Goal: Task Accomplishment & Management: Complete application form

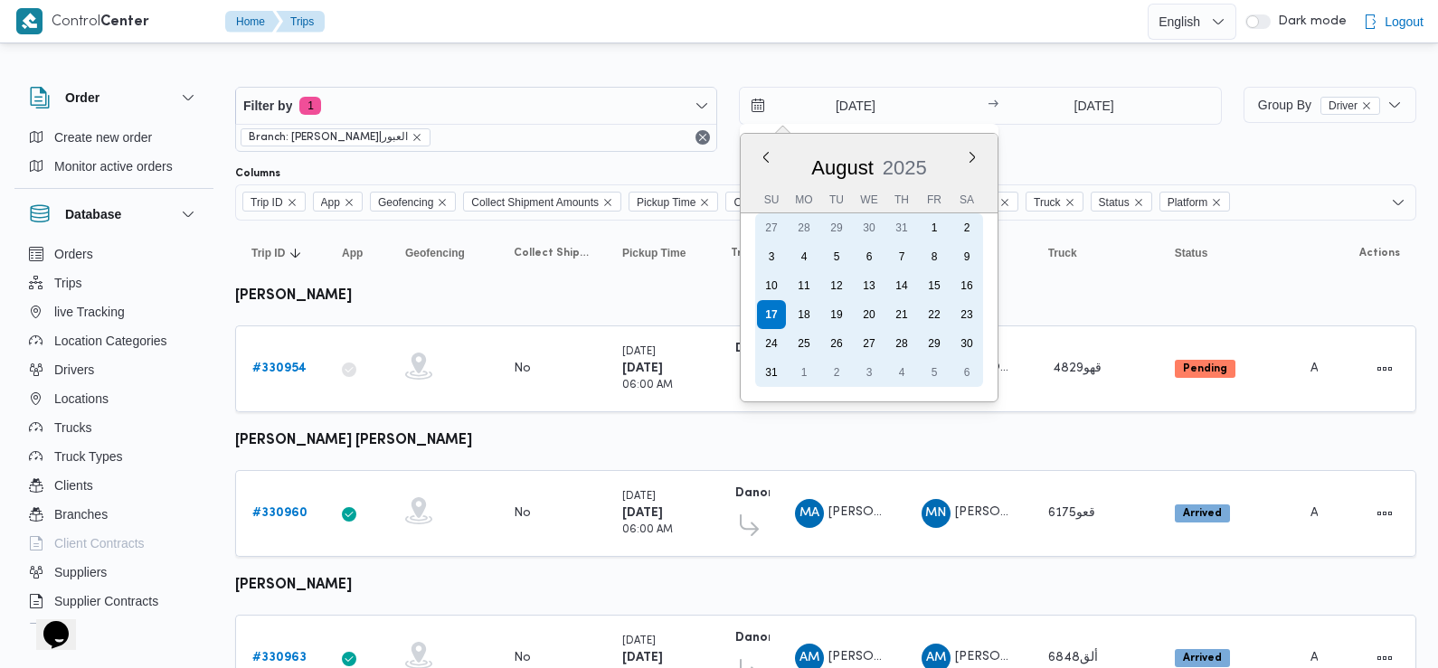
drag, startPoint x: 846, startPoint y: 110, endPoint x: 809, endPoint y: 315, distance: 207.6
click at [809, 315] on div "18" at bounding box center [804, 314] width 29 height 29
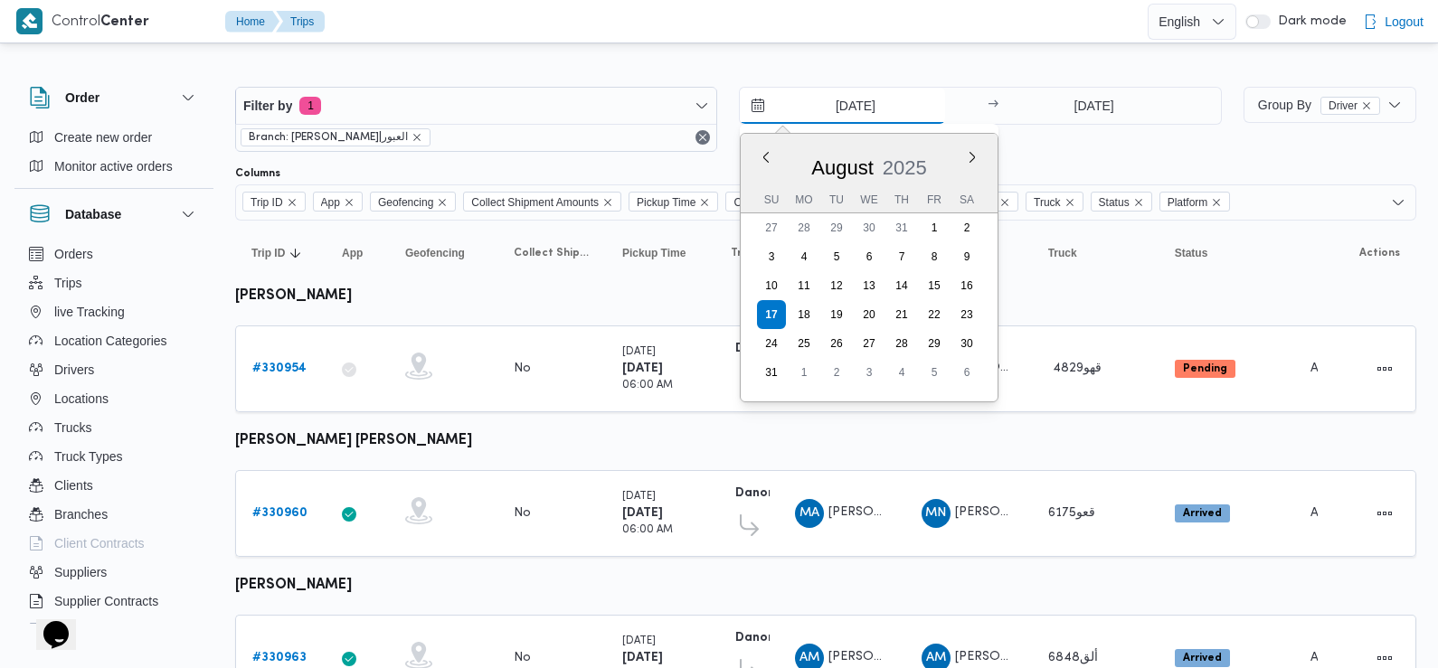
type input "18/8/2025"
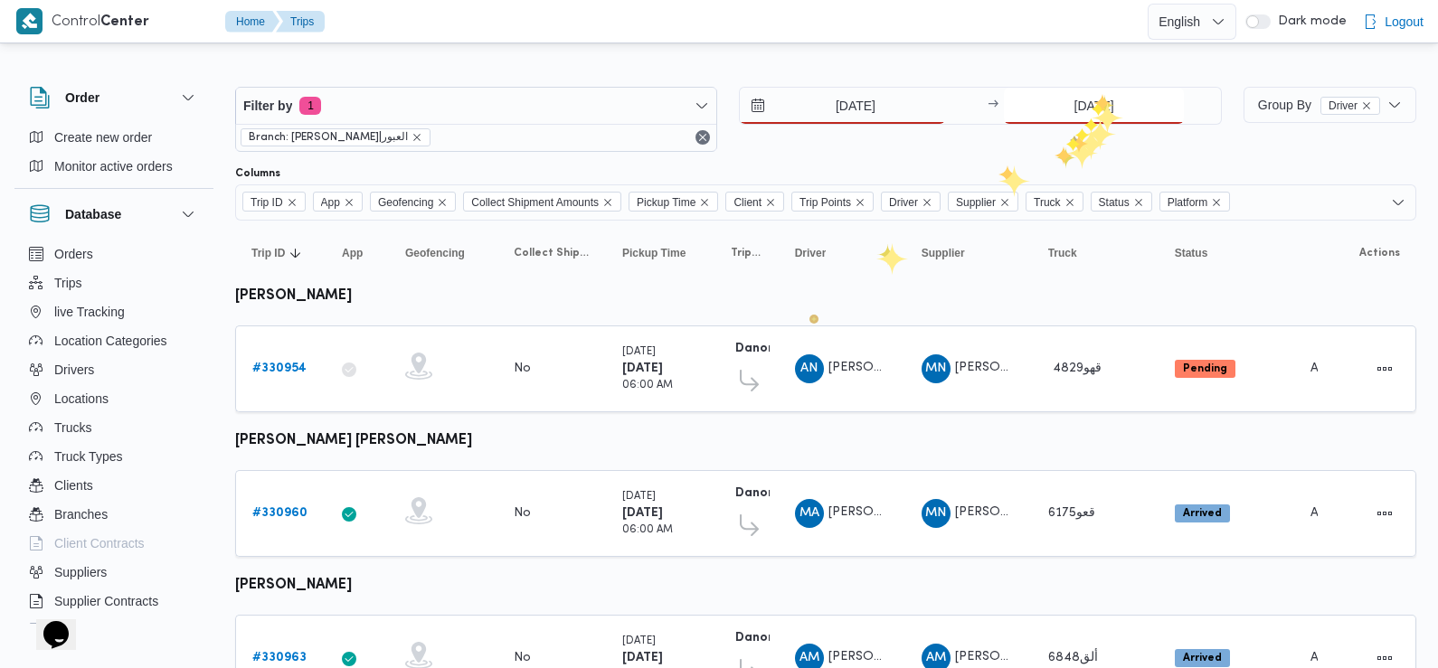
click at [1093, 93] on input "17/8/2025" at bounding box center [1094, 106] width 180 height 36
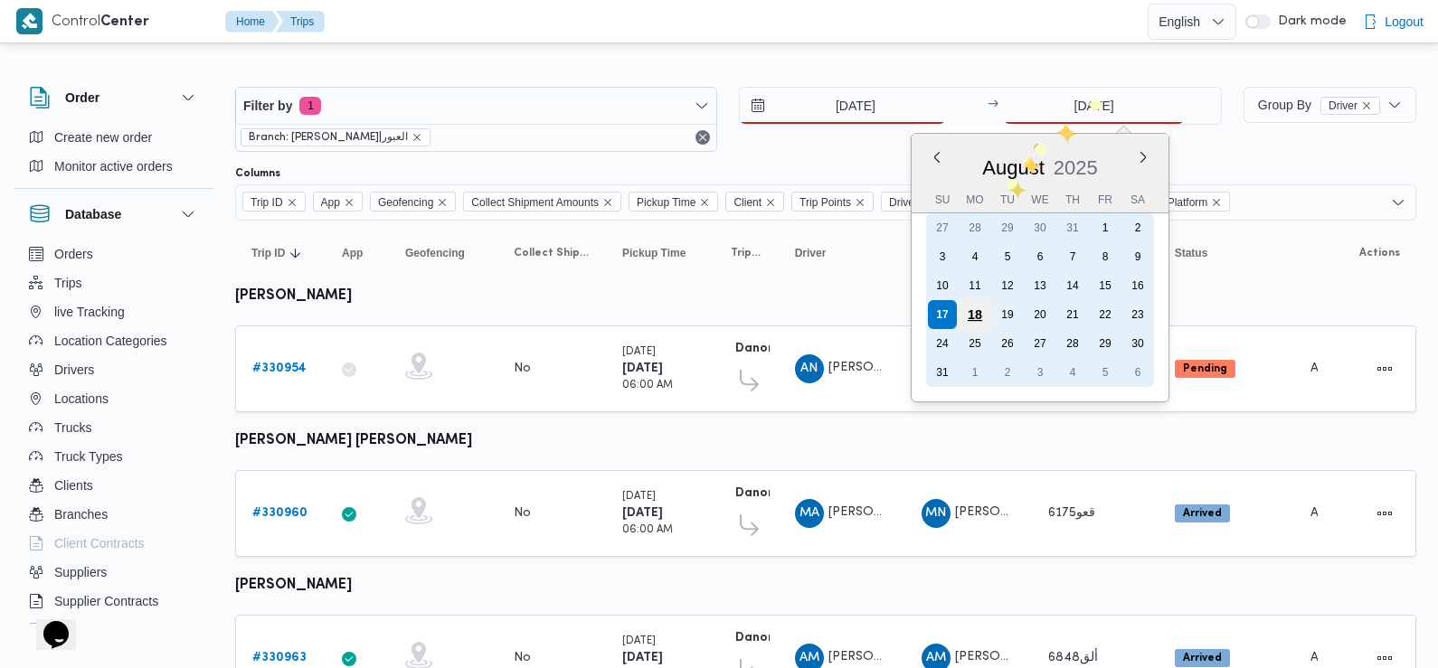
click at [974, 316] on div "18" at bounding box center [975, 315] width 34 height 34
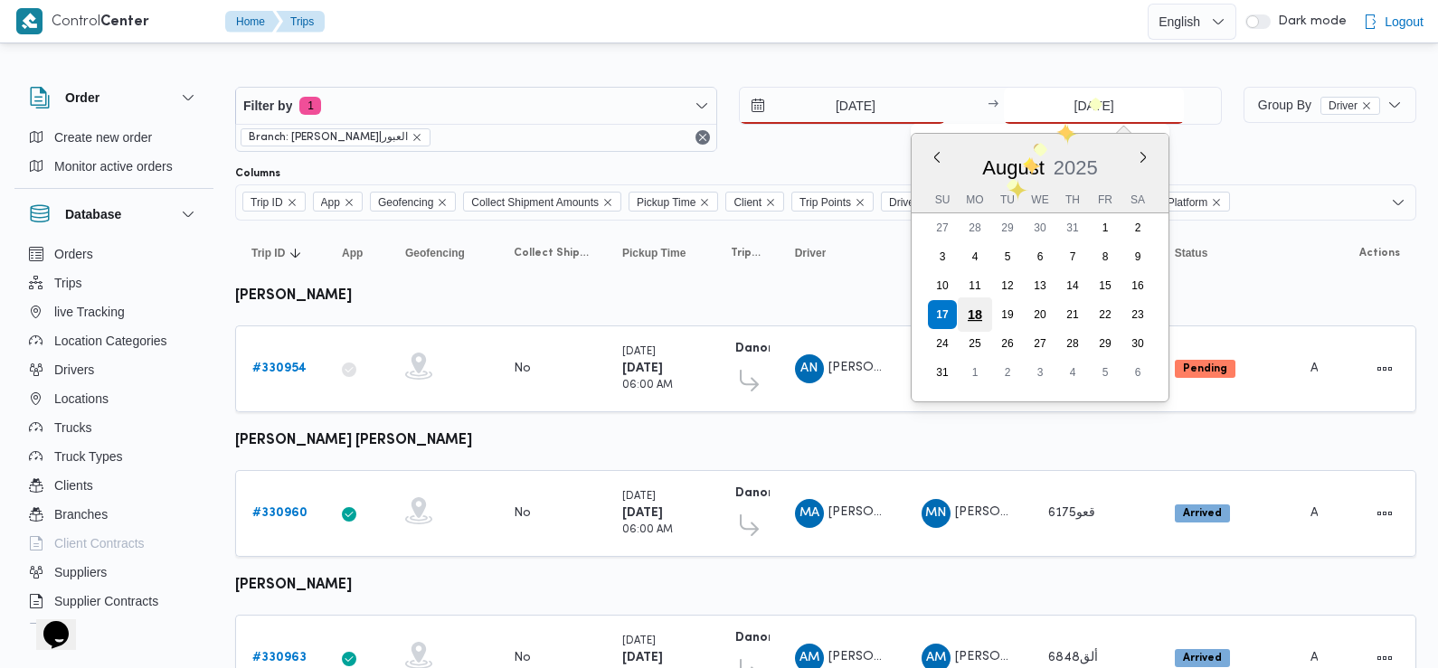
type input "18/8/2025"
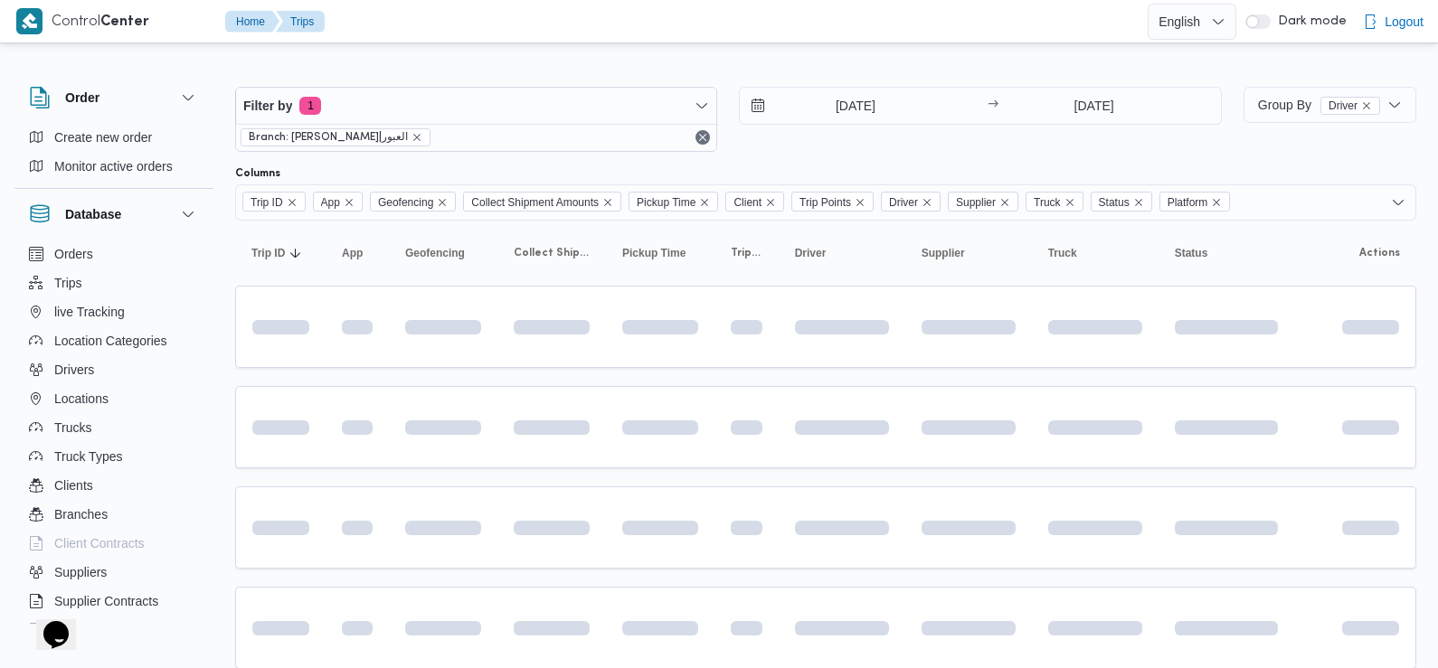
click at [913, 151] on div "18/8/2025 → 18/8/2025" at bounding box center [980, 119] width 482 height 65
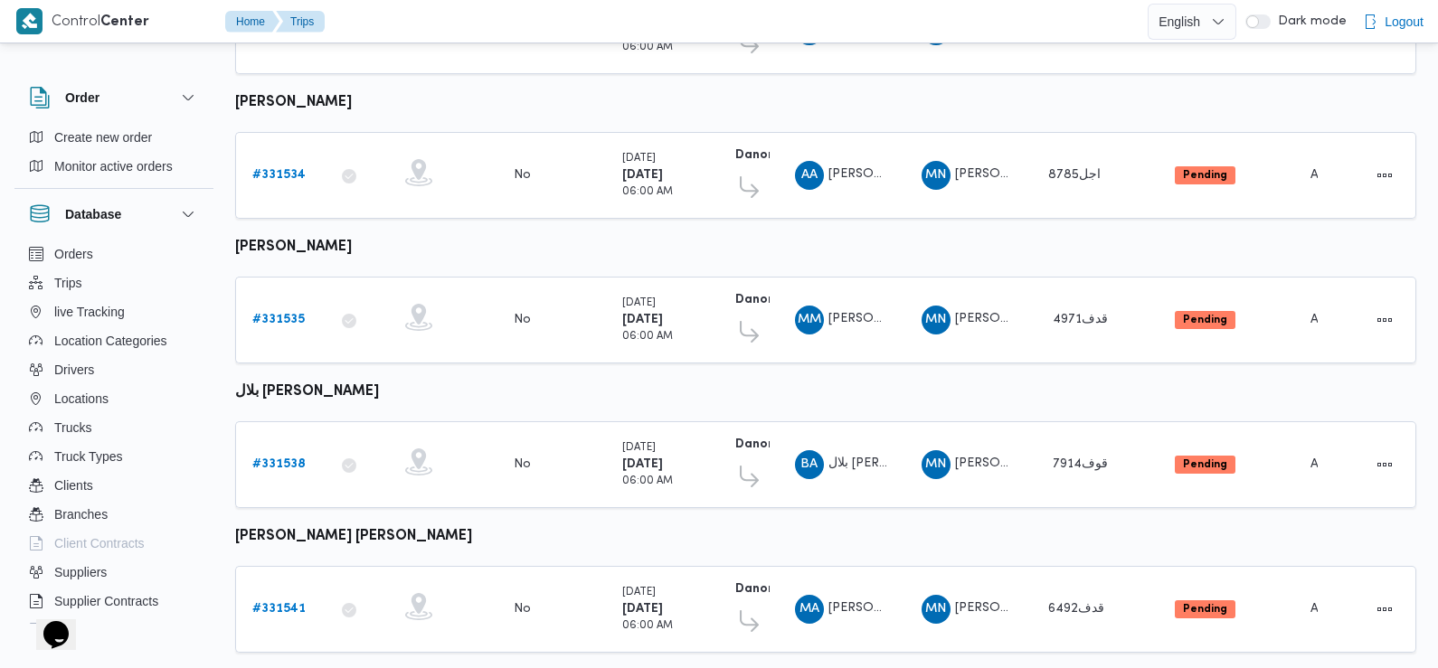
scroll to position [662, 0]
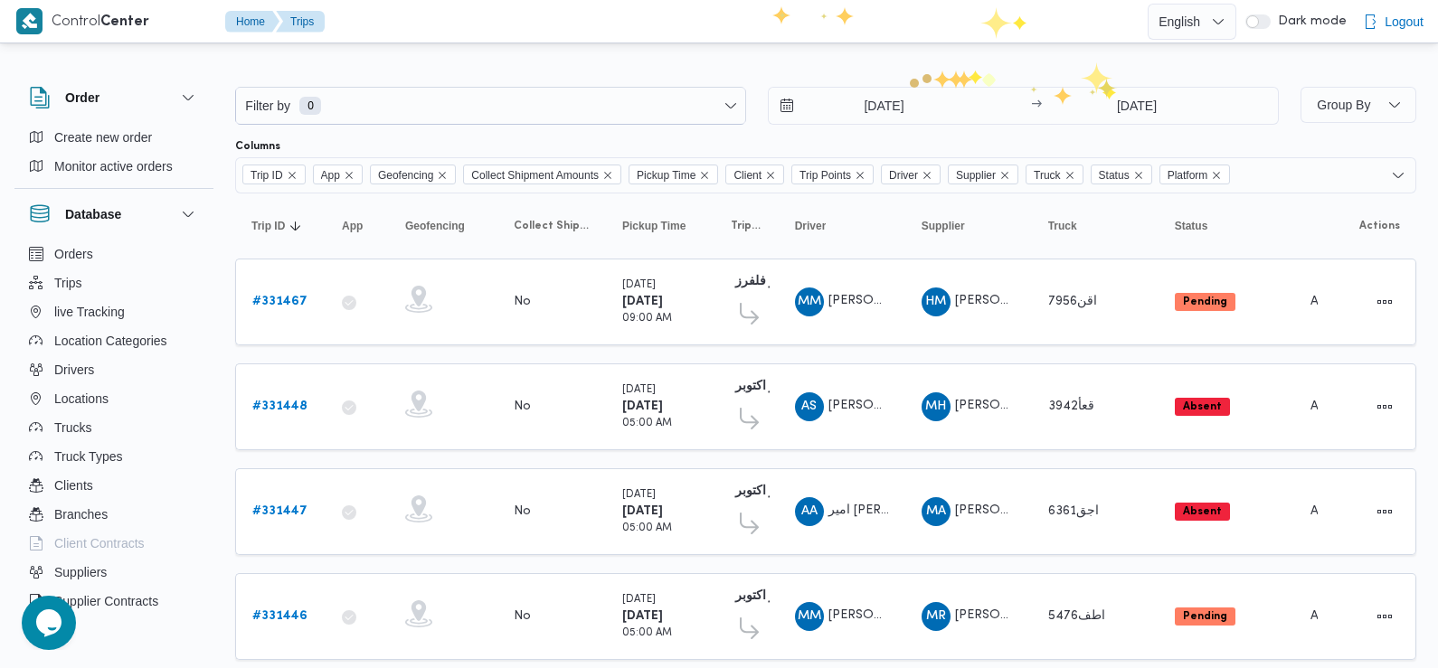
click at [888, 84] on div "Filter by 0 10/8/2025 → 17/8/2025" at bounding box center [756, 106] width 1065 height 60
click at [873, 118] on input "[DATE]" at bounding box center [871, 106] width 205 height 36
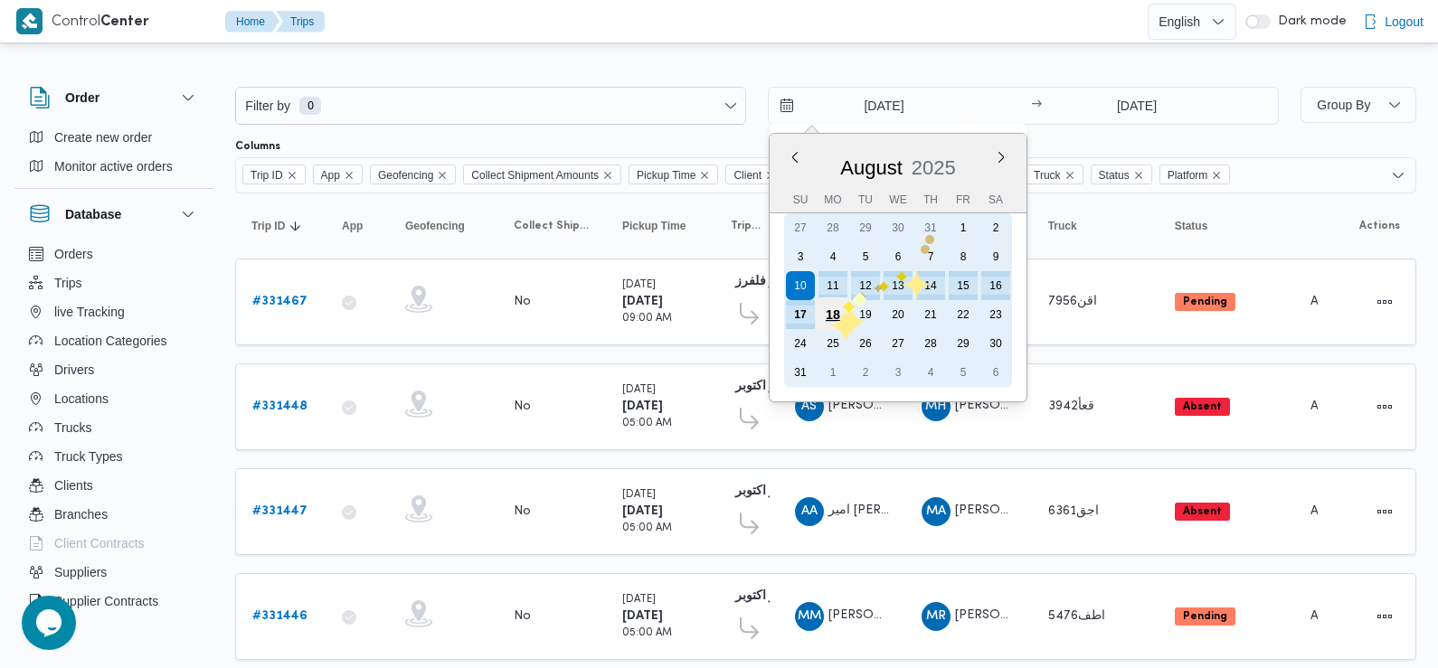
click at [828, 314] on div "18" at bounding box center [833, 315] width 34 height 34
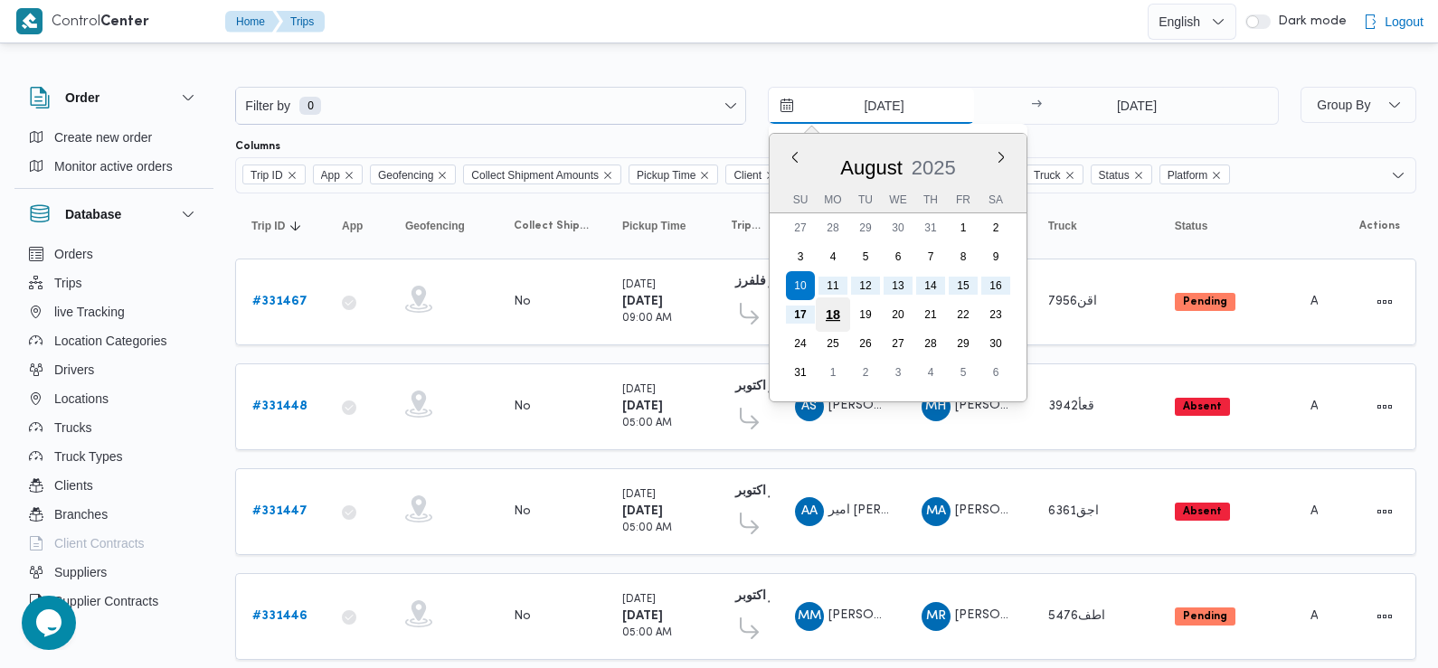
type input "18/8/2025"
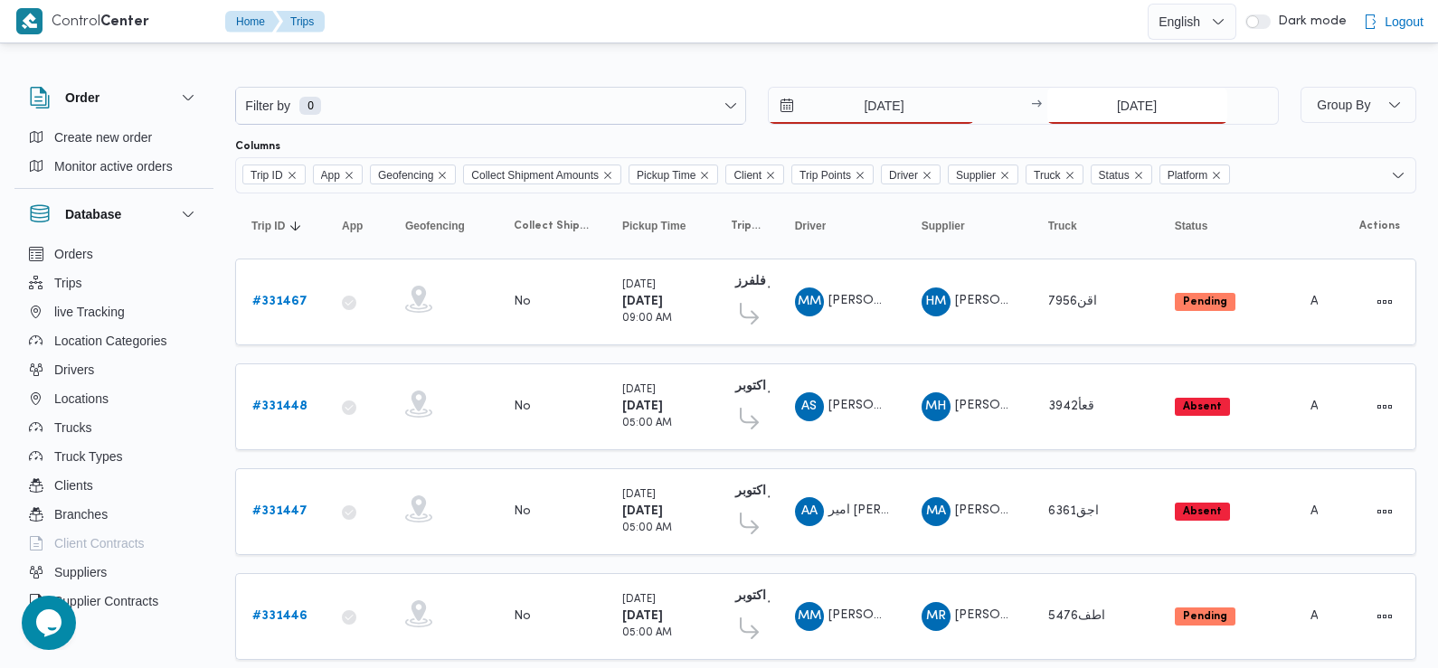
click at [1149, 102] on input "17/8/2025" at bounding box center [1137, 106] width 180 height 36
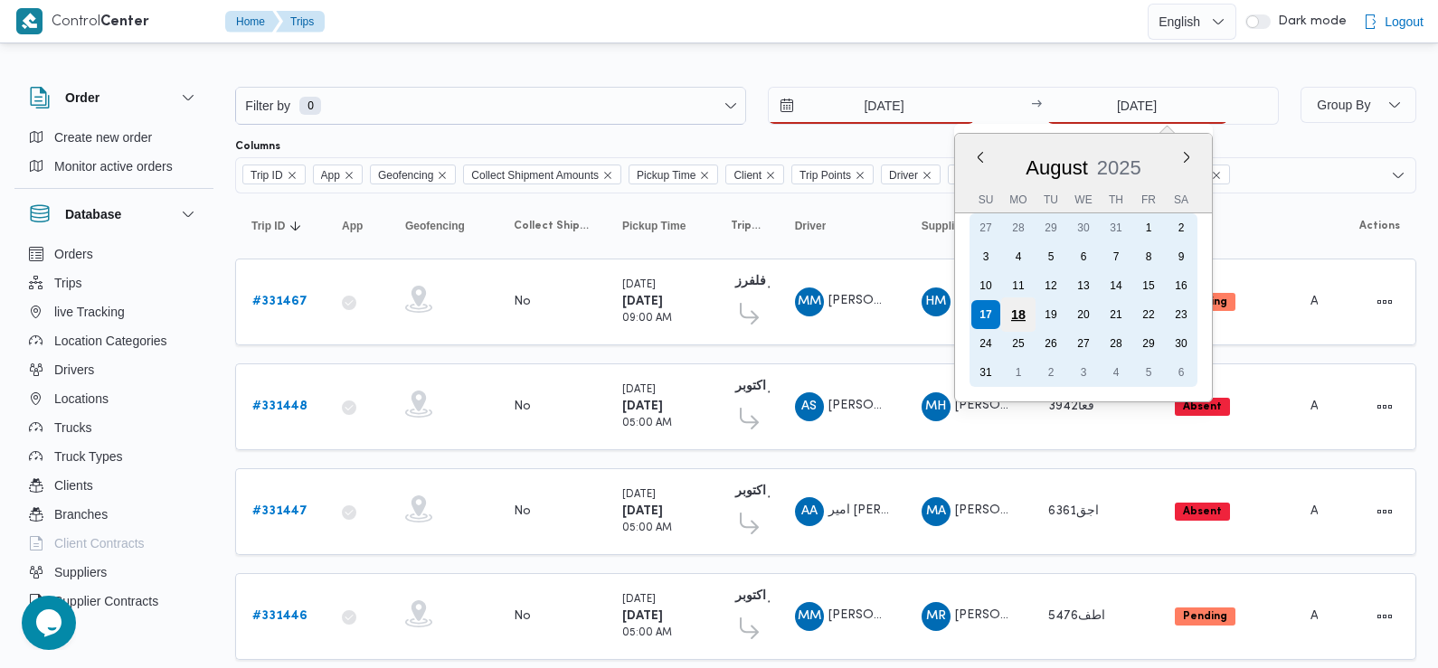
click at [1013, 317] on div "18" at bounding box center [1017, 315] width 34 height 34
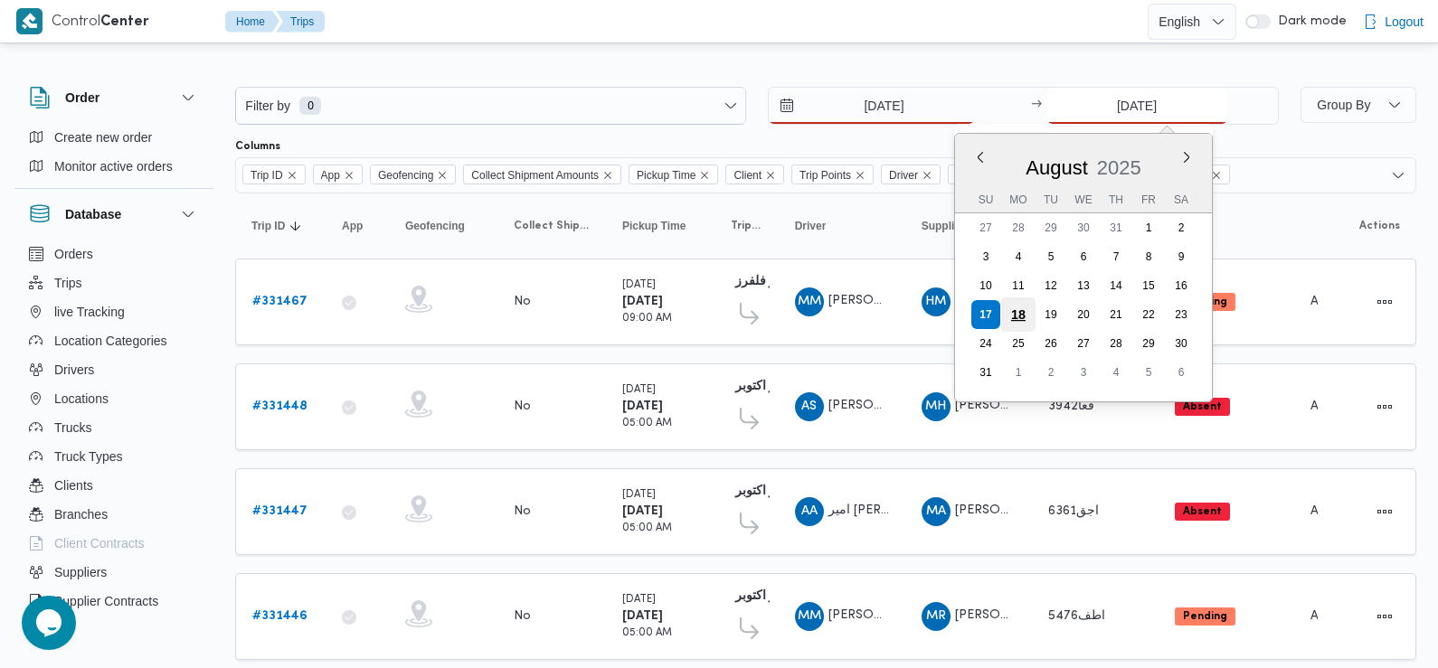
type input "18/8/2025"
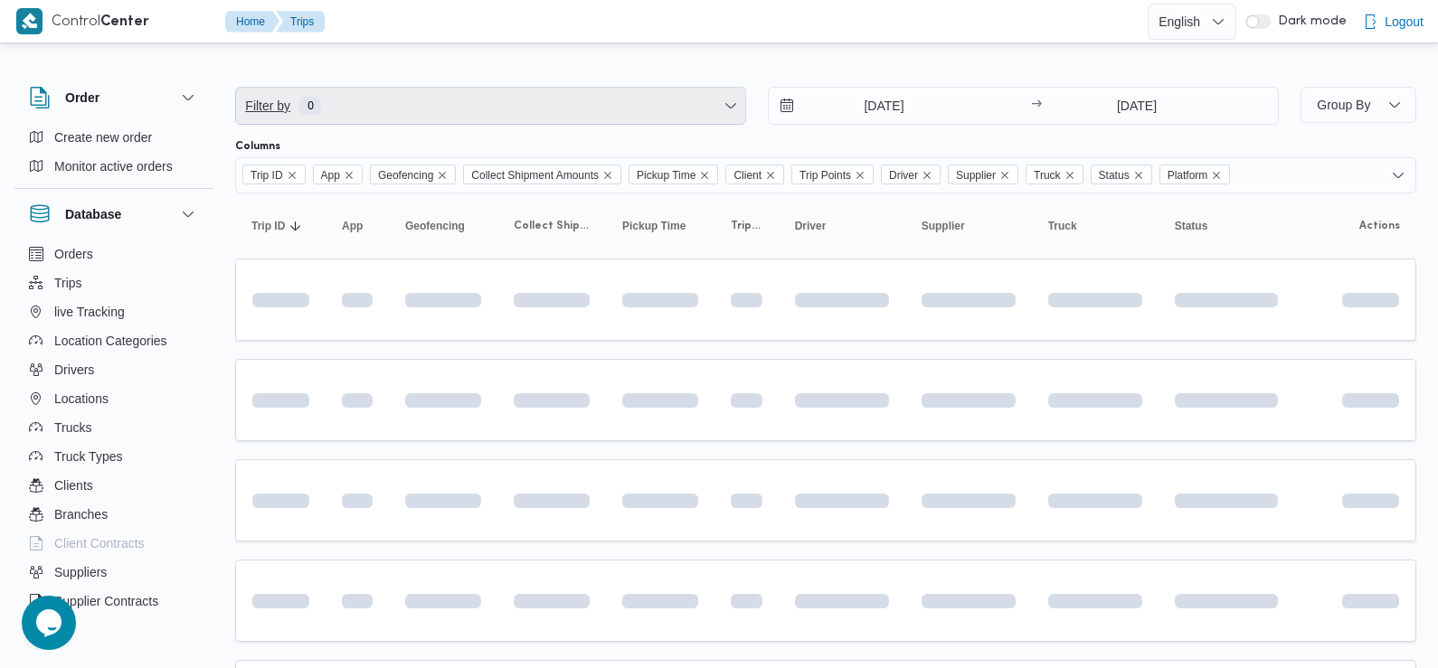
click at [499, 102] on span "Filter by 0" at bounding box center [490, 106] width 509 height 36
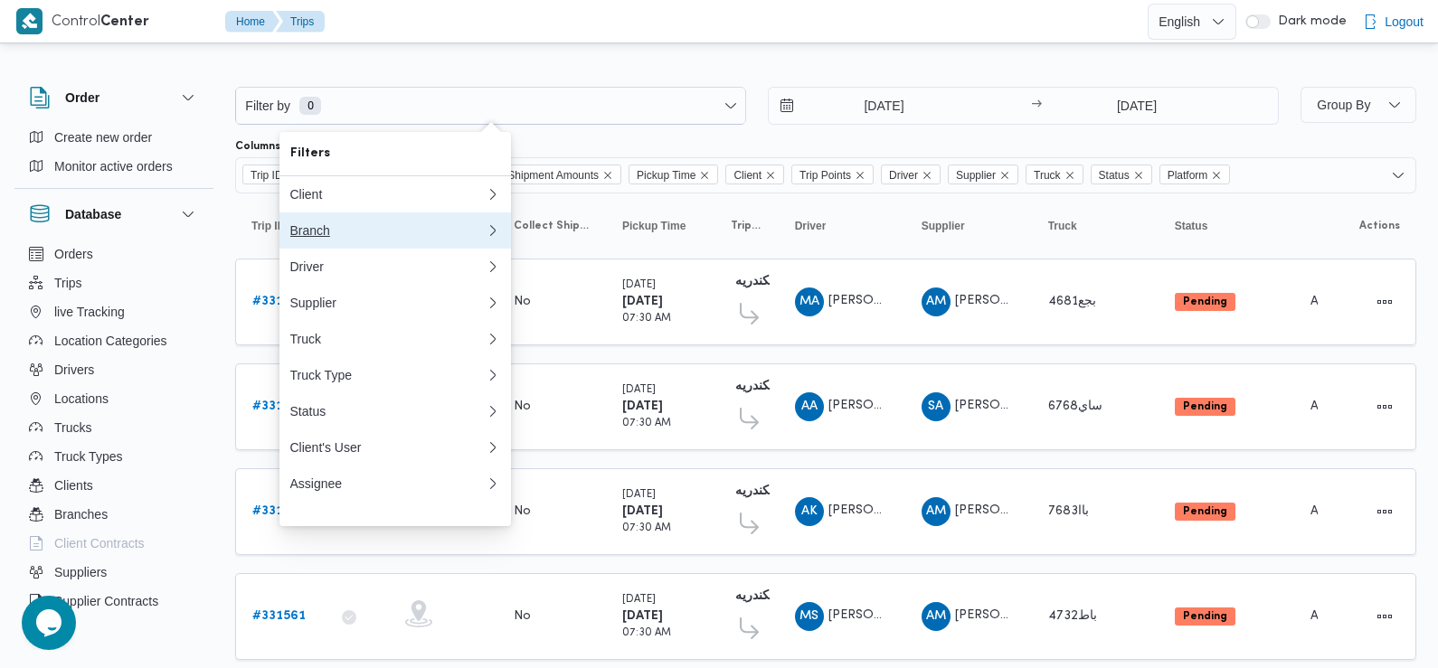
click at [356, 238] on div "Branch" at bounding box center [387, 230] width 195 height 14
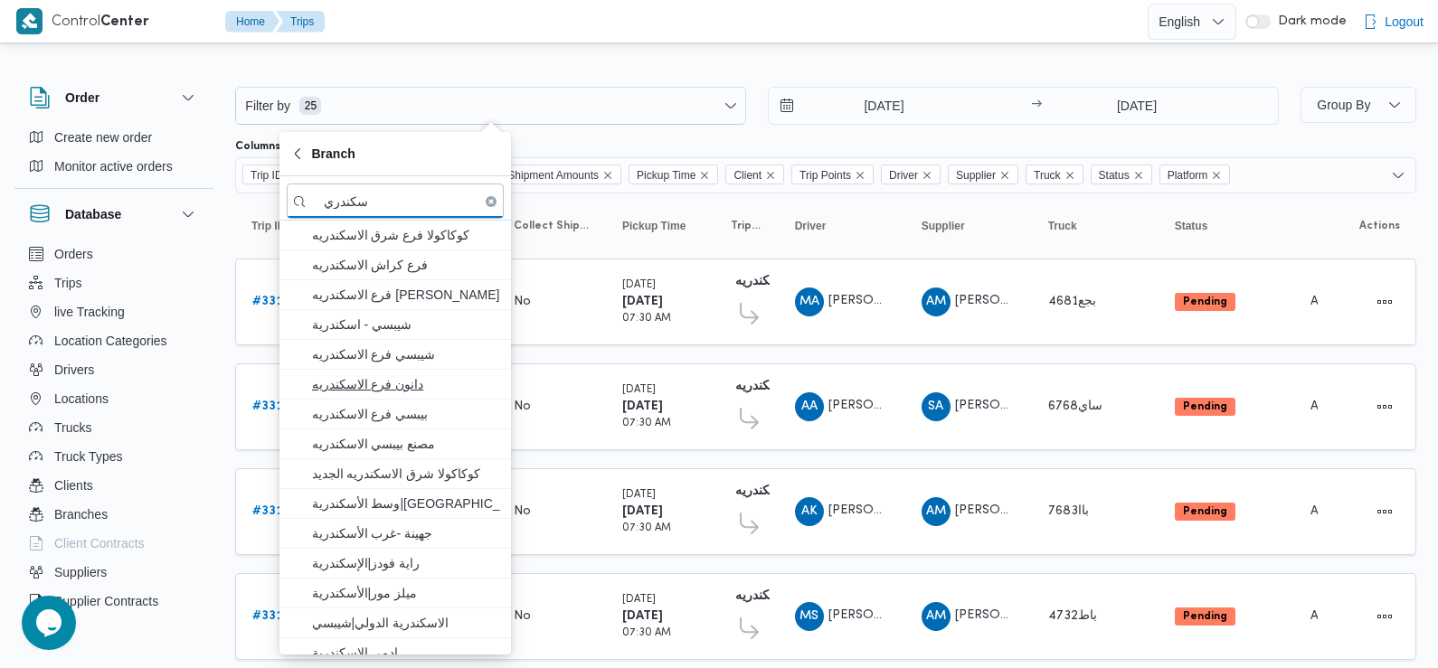
type input "سكندري"
click at [407, 388] on span "دانون فرع الاسكندريه" at bounding box center [406, 385] width 188 height 22
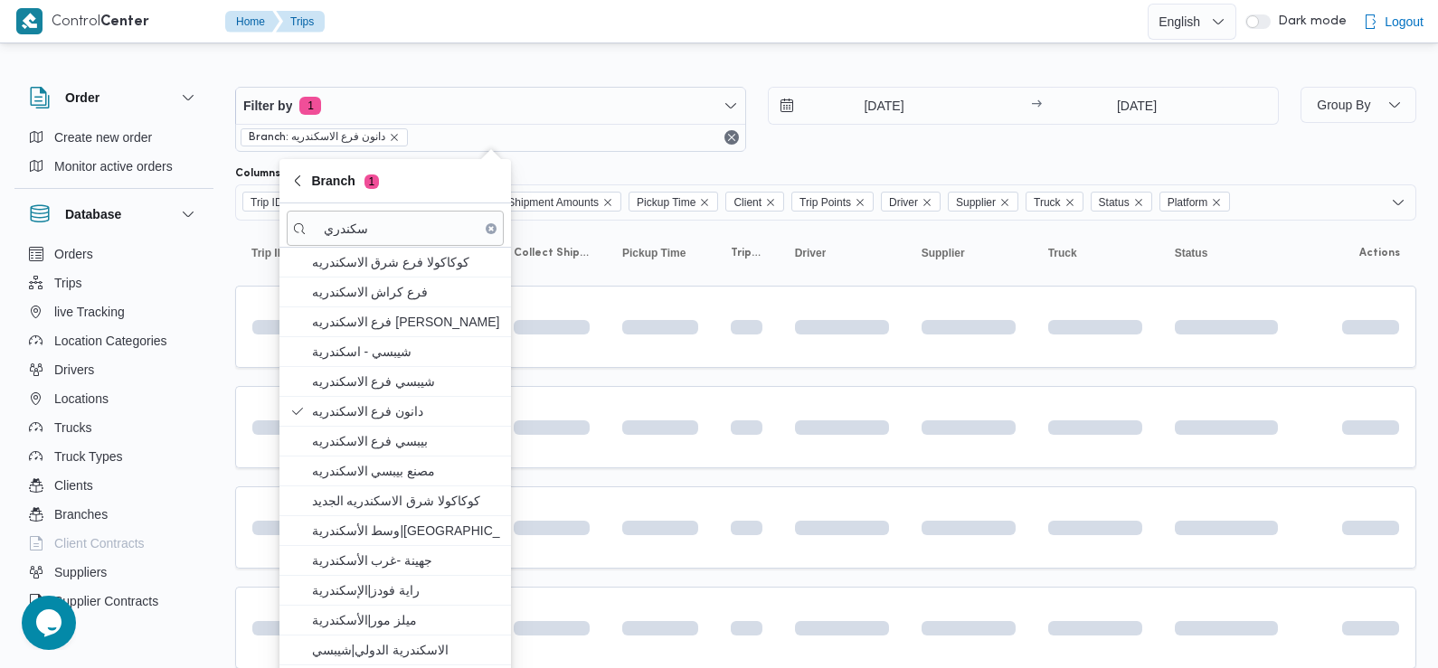
click at [864, 146] on div "18/8/2025 → 18/8/2025" at bounding box center [1023, 119] width 511 height 65
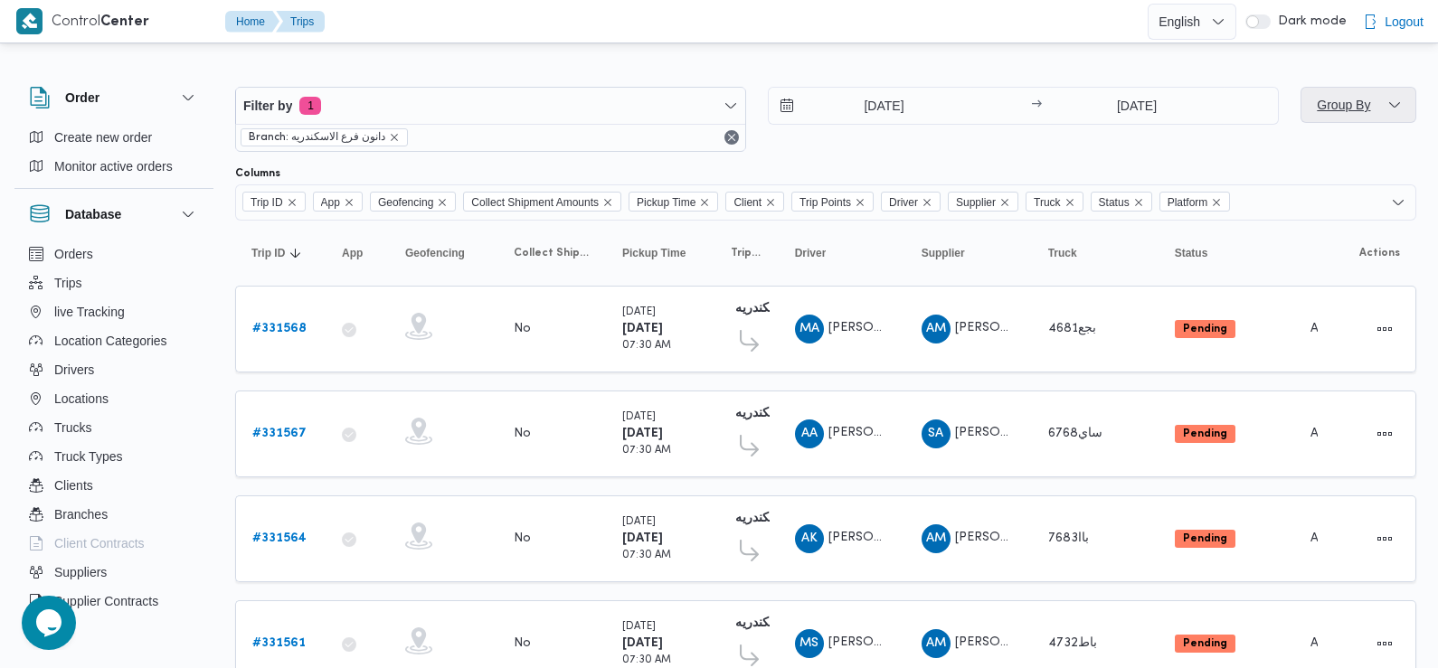
click at [1376, 108] on span "Group By" at bounding box center [1358, 105] width 101 height 36
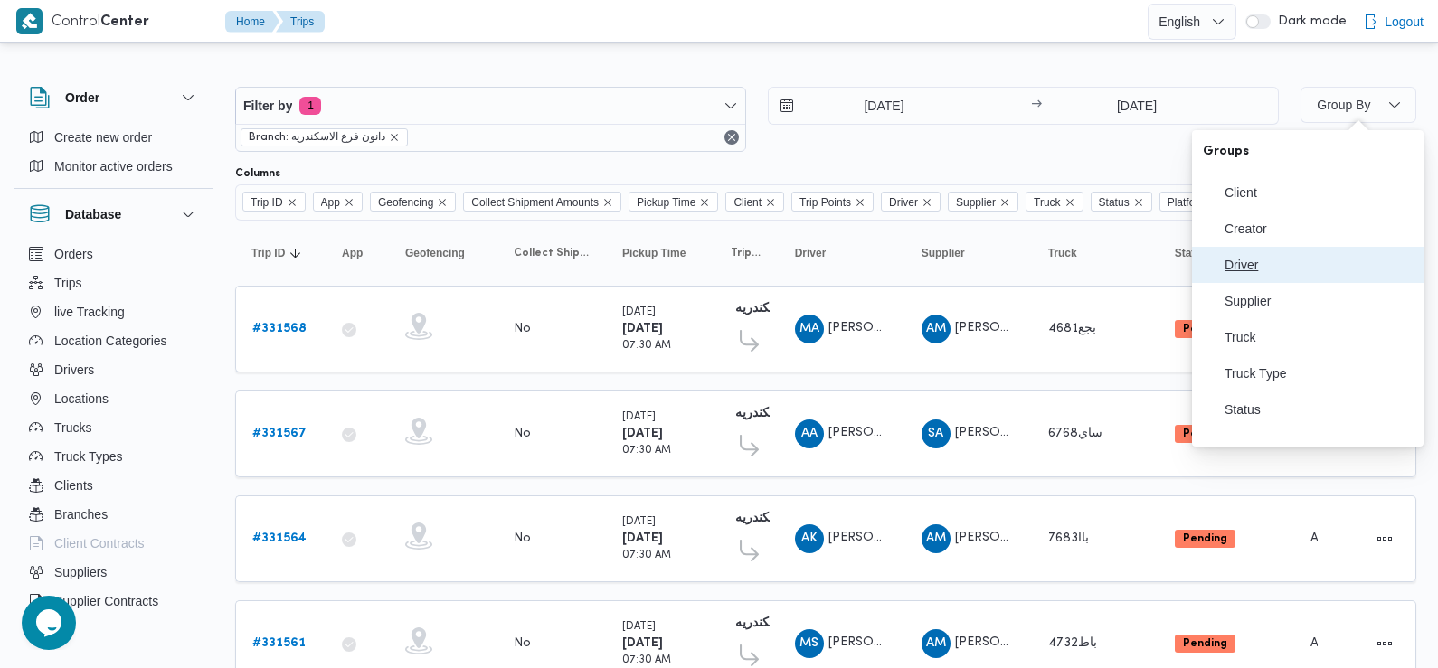
click at [1300, 280] on button "Driver" at bounding box center [1308, 265] width 232 height 36
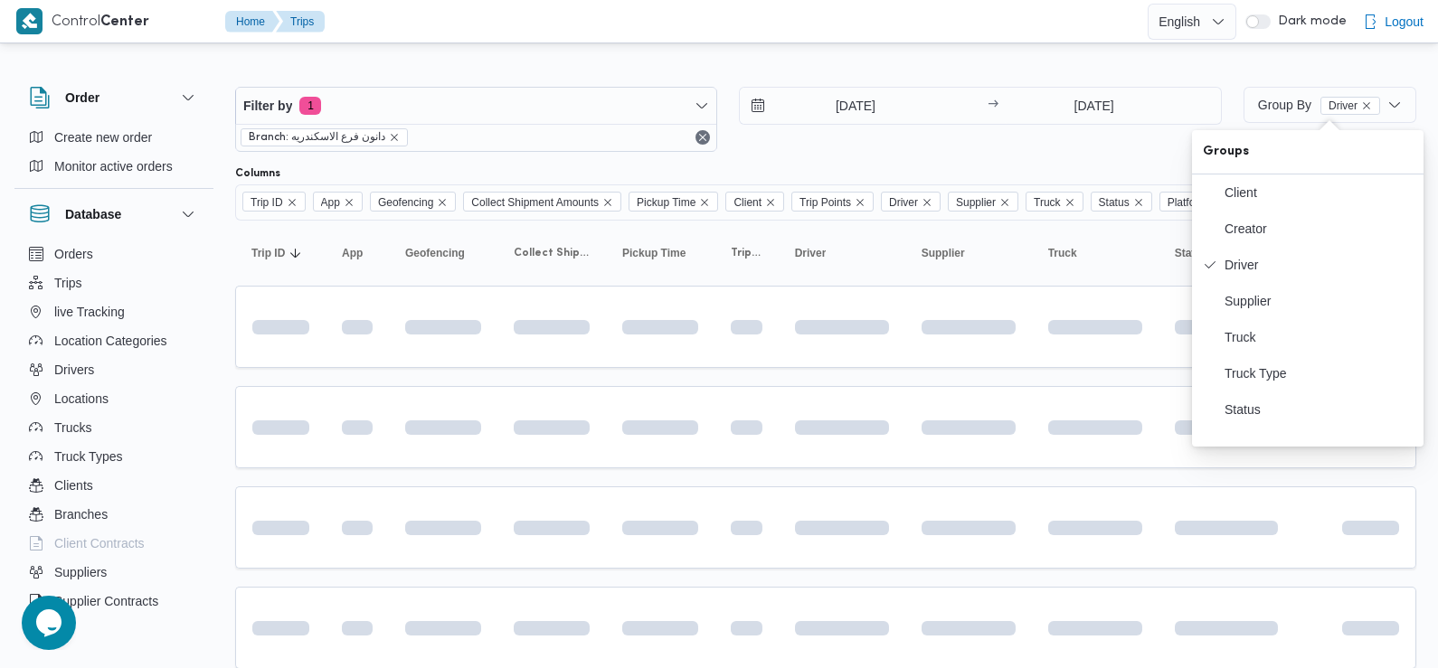
click at [1110, 156] on div "Filter by 1 Branch: دانون فرع الاسكندريه 18/8/2025 → 18/8/2025" at bounding box center [728, 119] width 1008 height 87
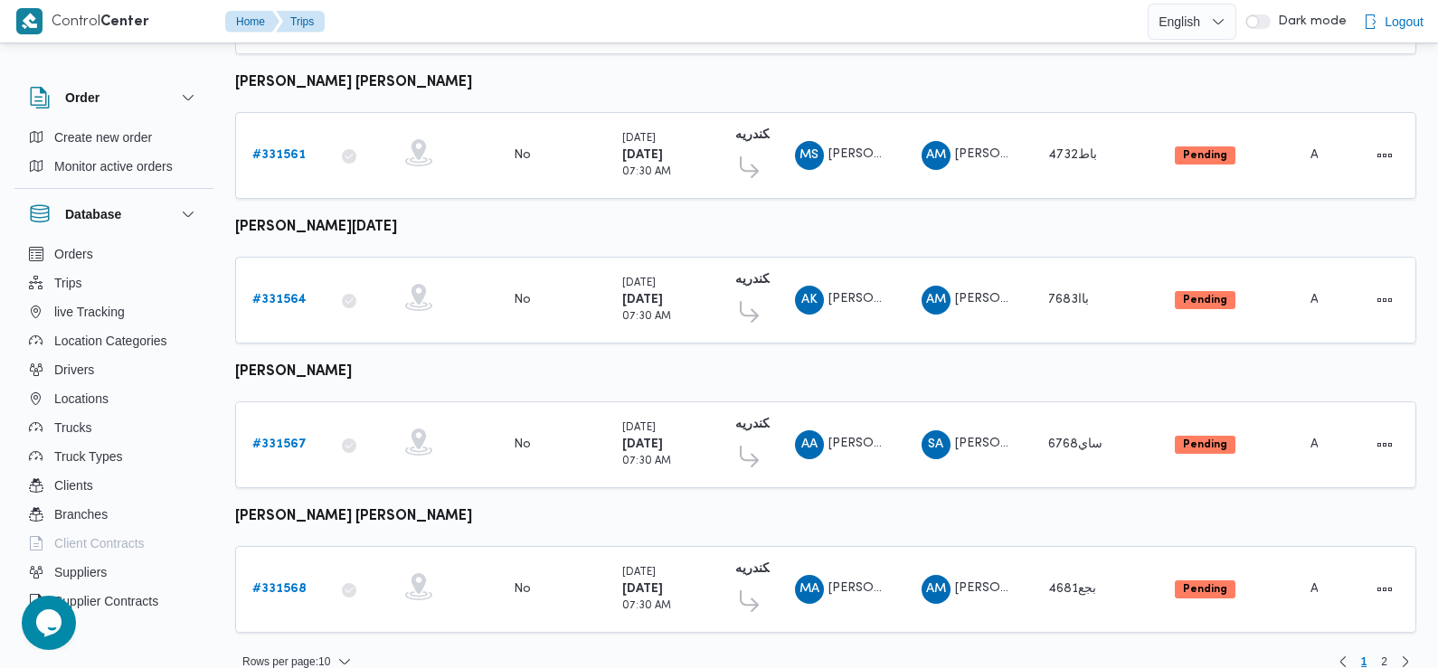
scroll to position [1091, 0]
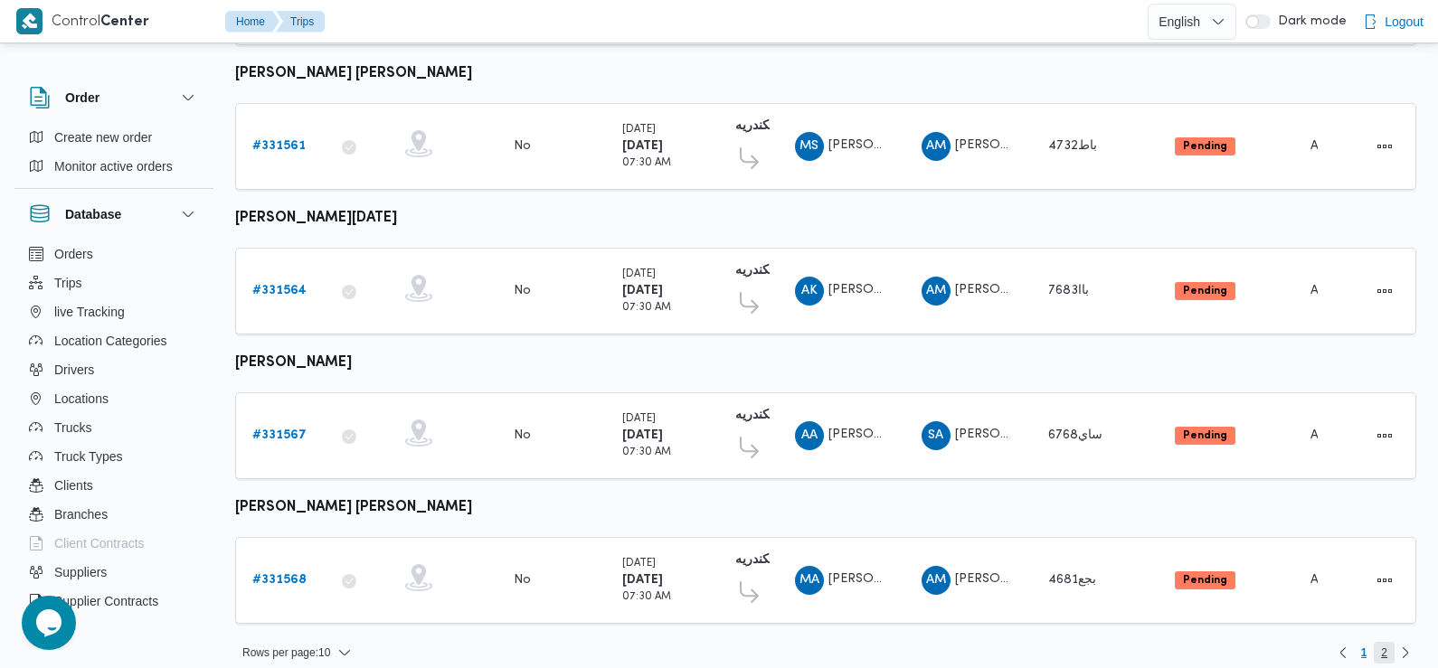
click at [1386, 642] on span "2" at bounding box center [1384, 653] width 6 height 22
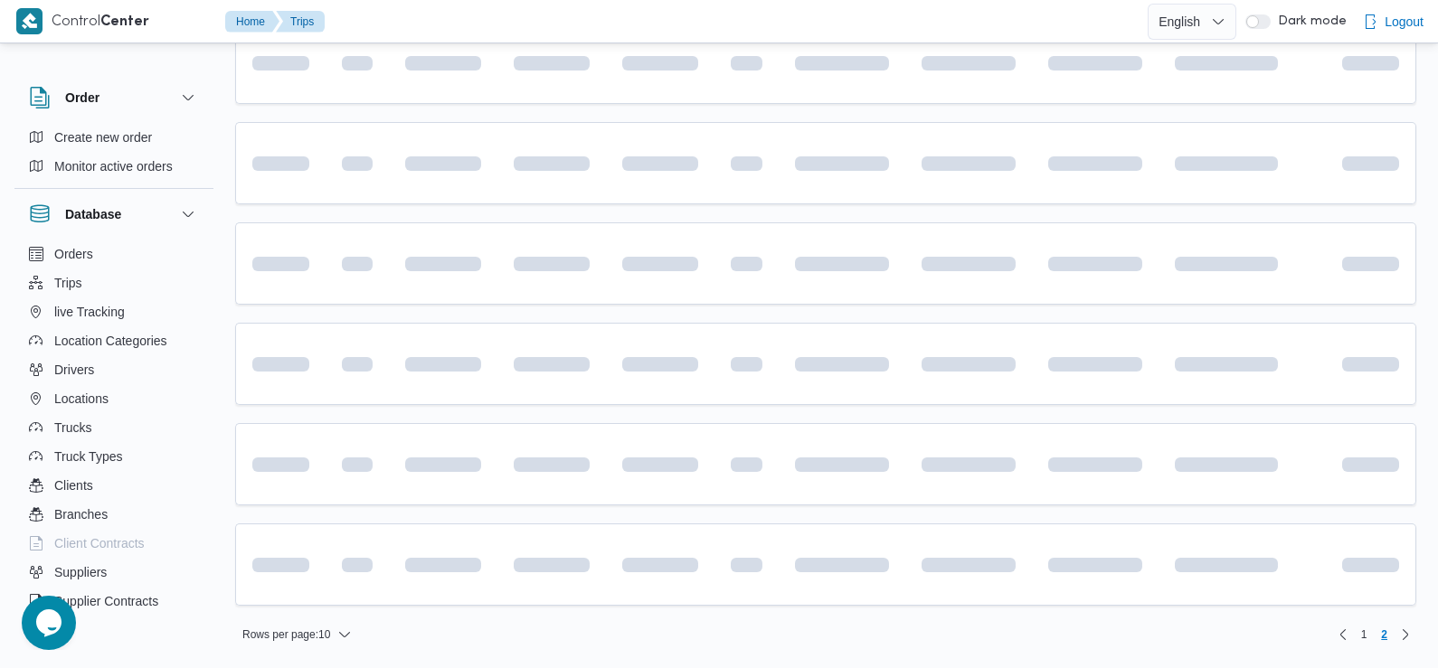
scroll to position [90, 0]
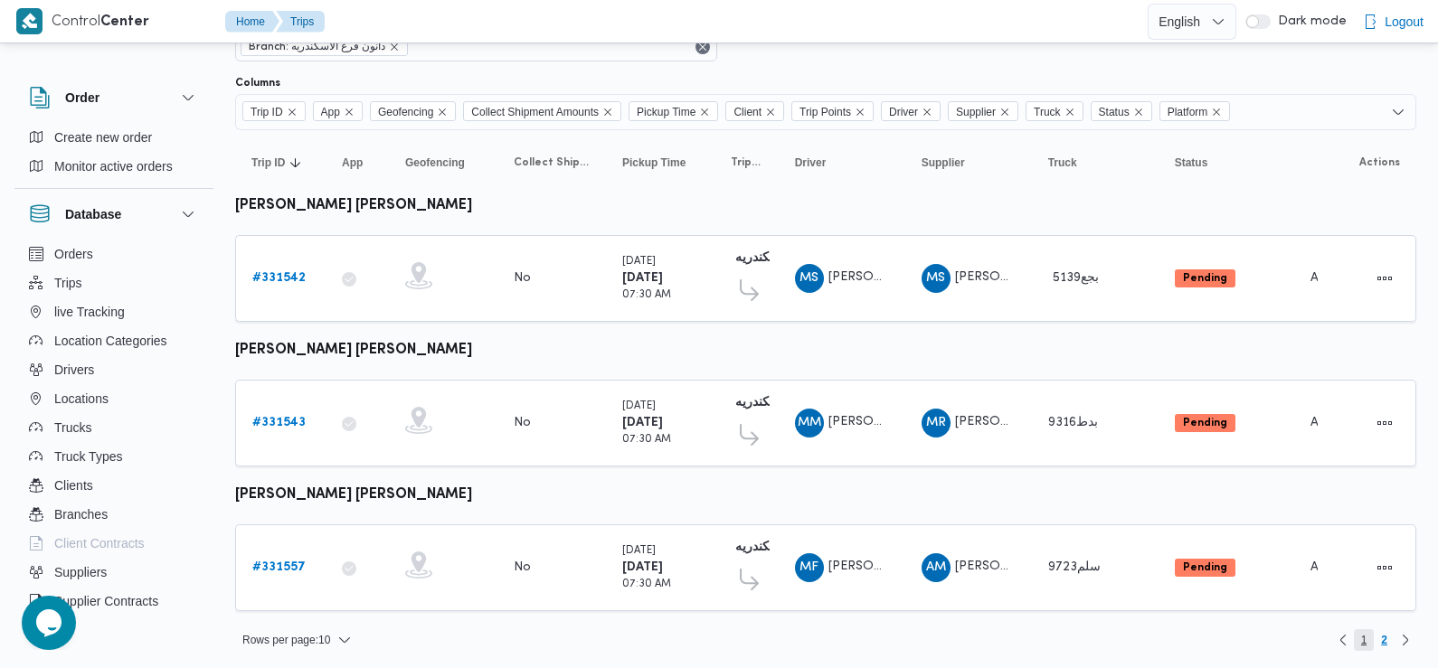
click at [1365, 636] on span "1" at bounding box center [1364, 640] width 6 height 22
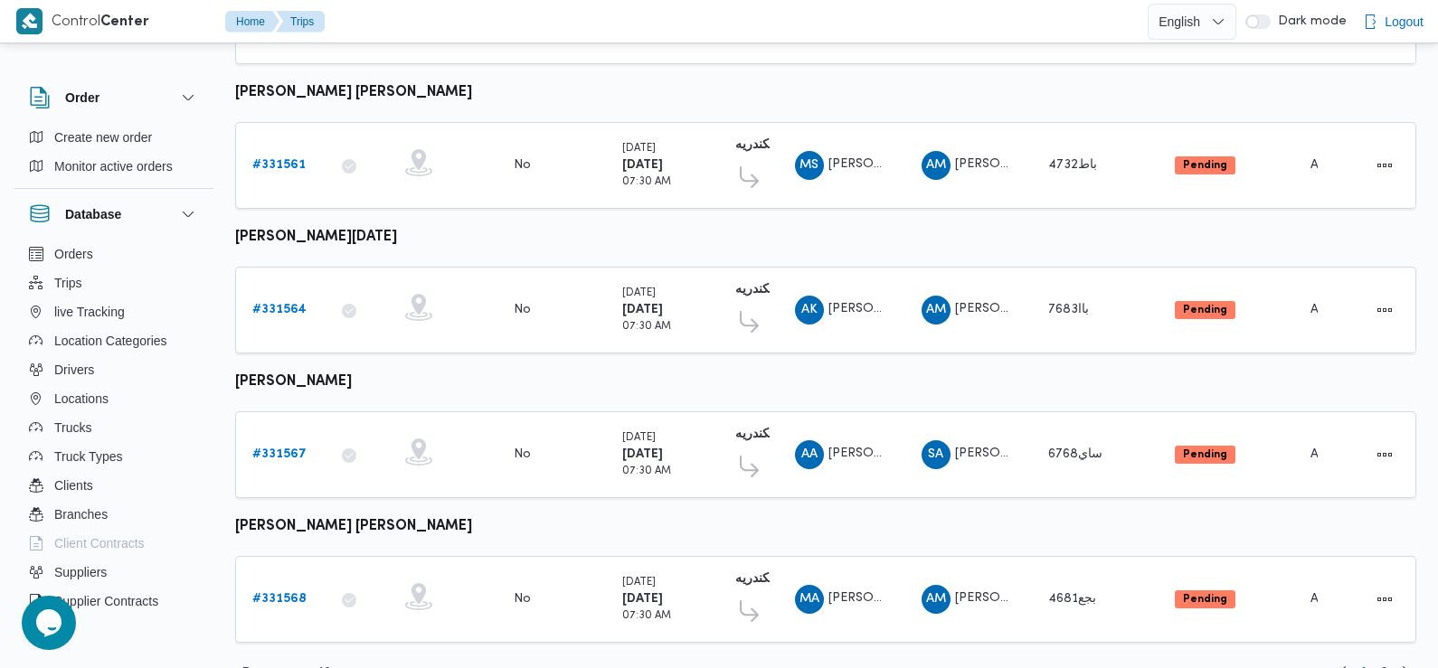
scroll to position [1091, 0]
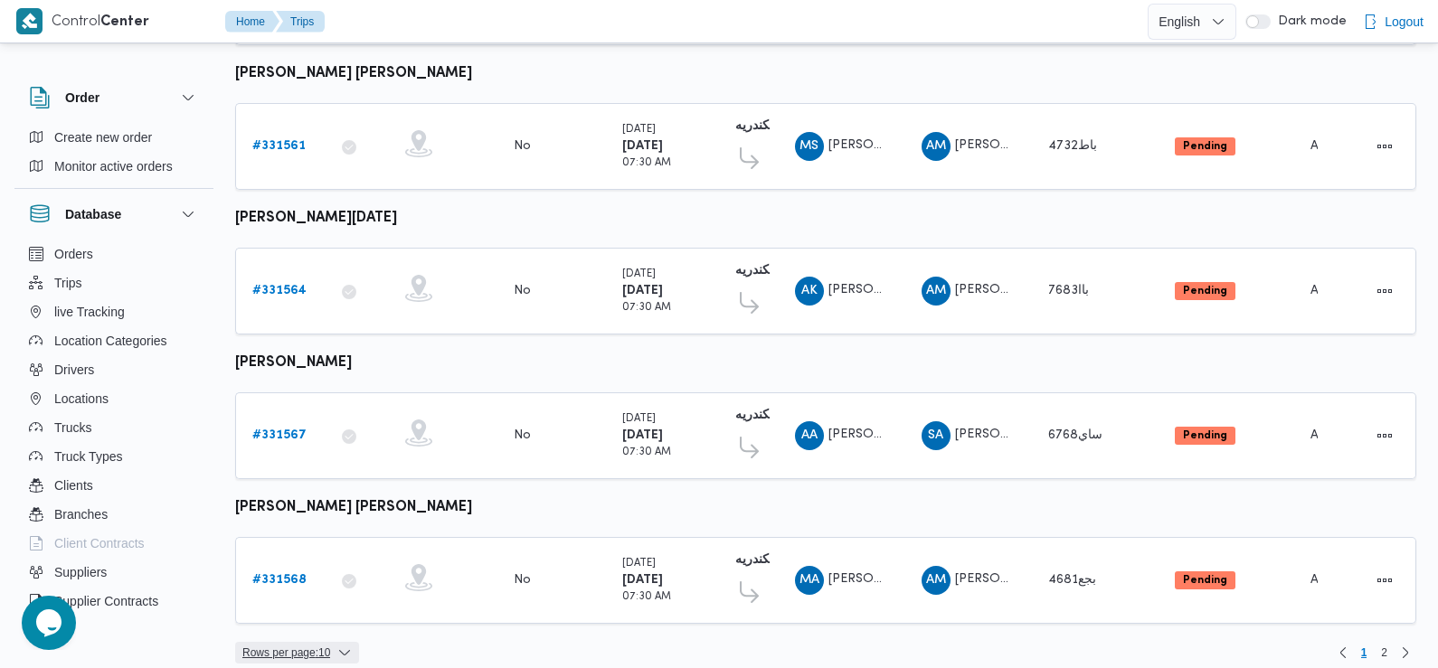
click at [314, 642] on span "Rows per page : 10" at bounding box center [286, 653] width 88 height 22
click at [319, 590] on span "20 rows" at bounding box center [320, 590] width 58 height 14
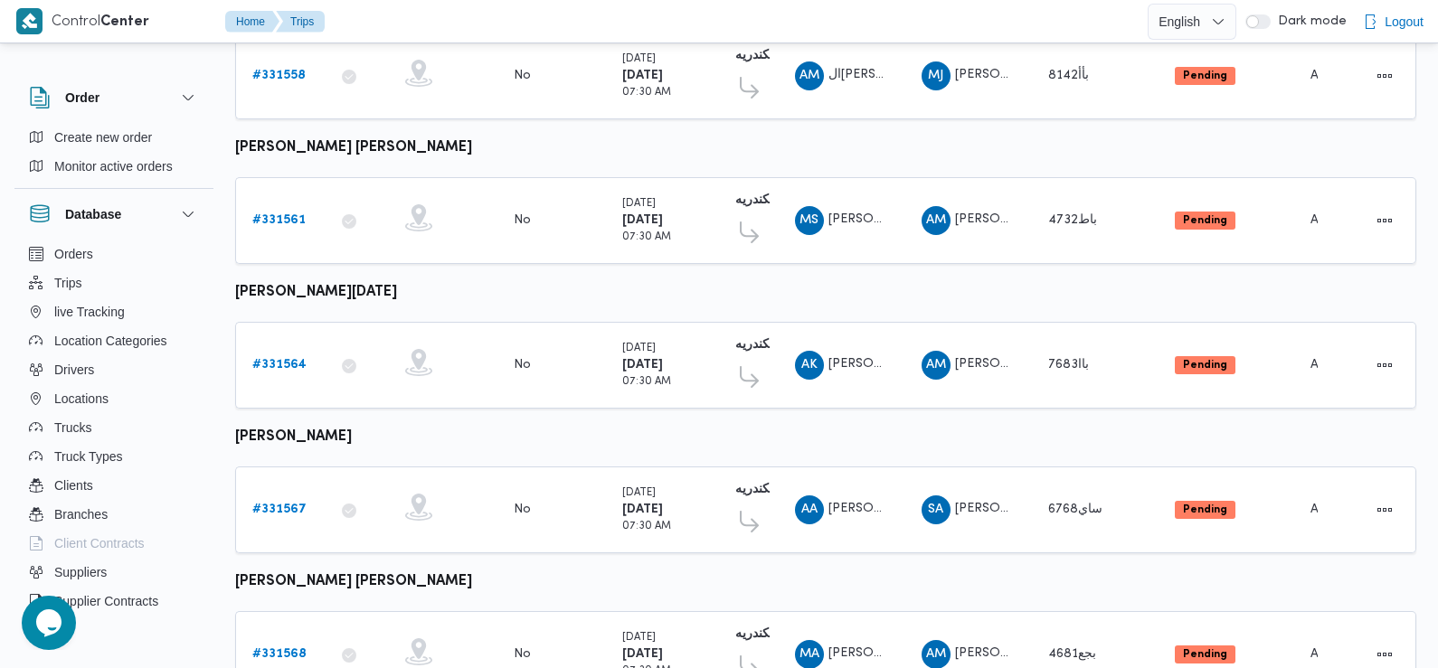
scroll to position [1519, 0]
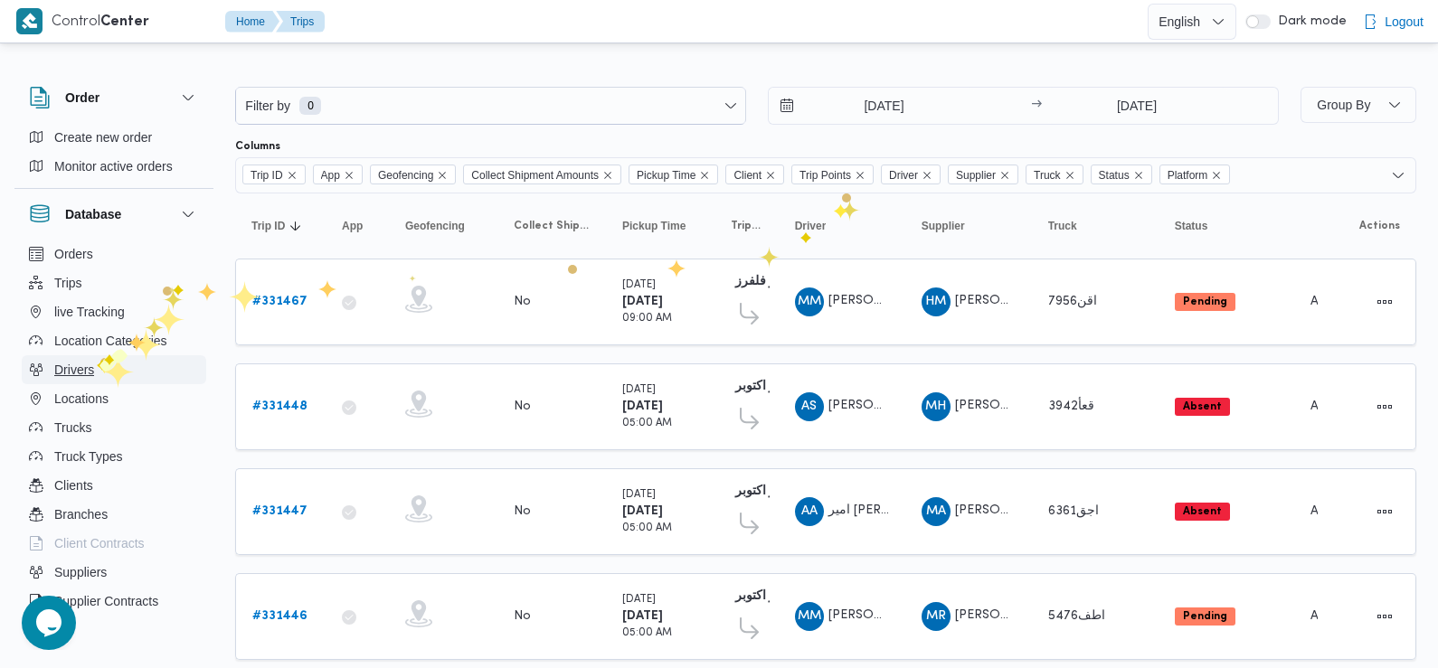
click at [97, 360] on button "Drivers" at bounding box center [114, 369] width 184 height 29
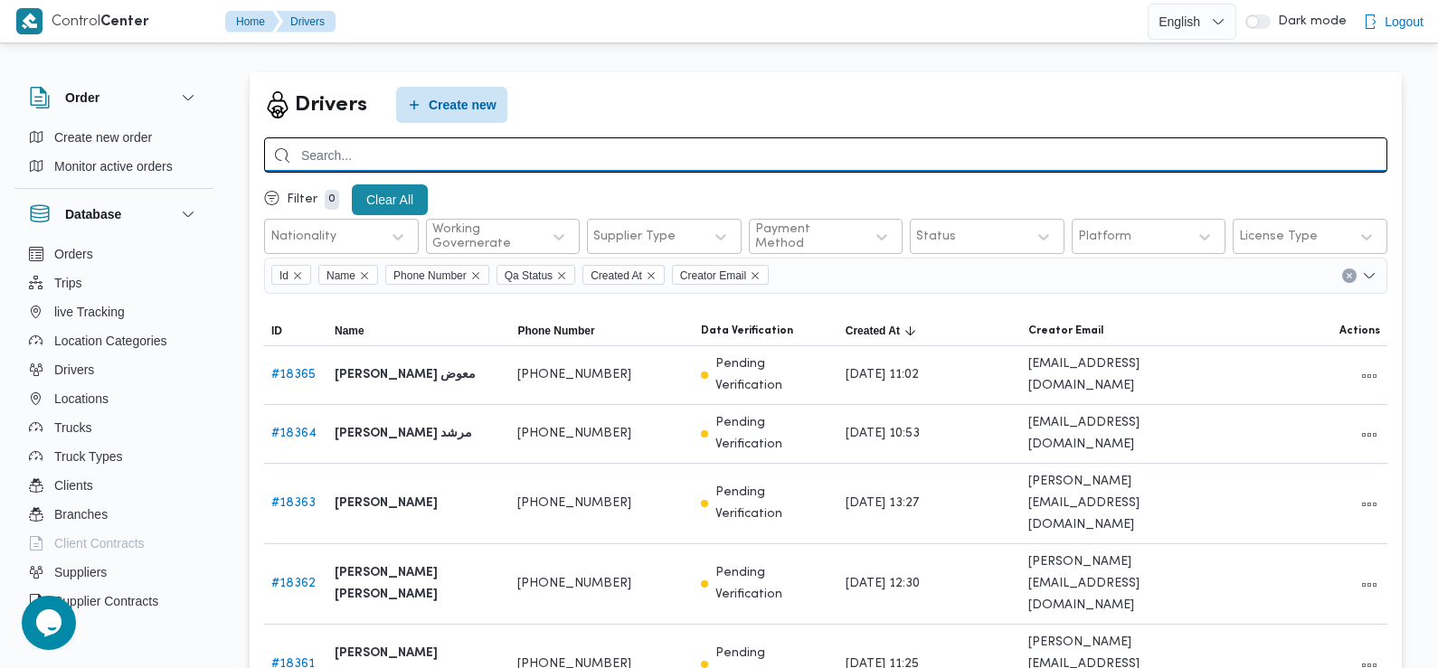
click at [628, 141] on input "search" at bounding box center [825, 154] width 1123 height 35
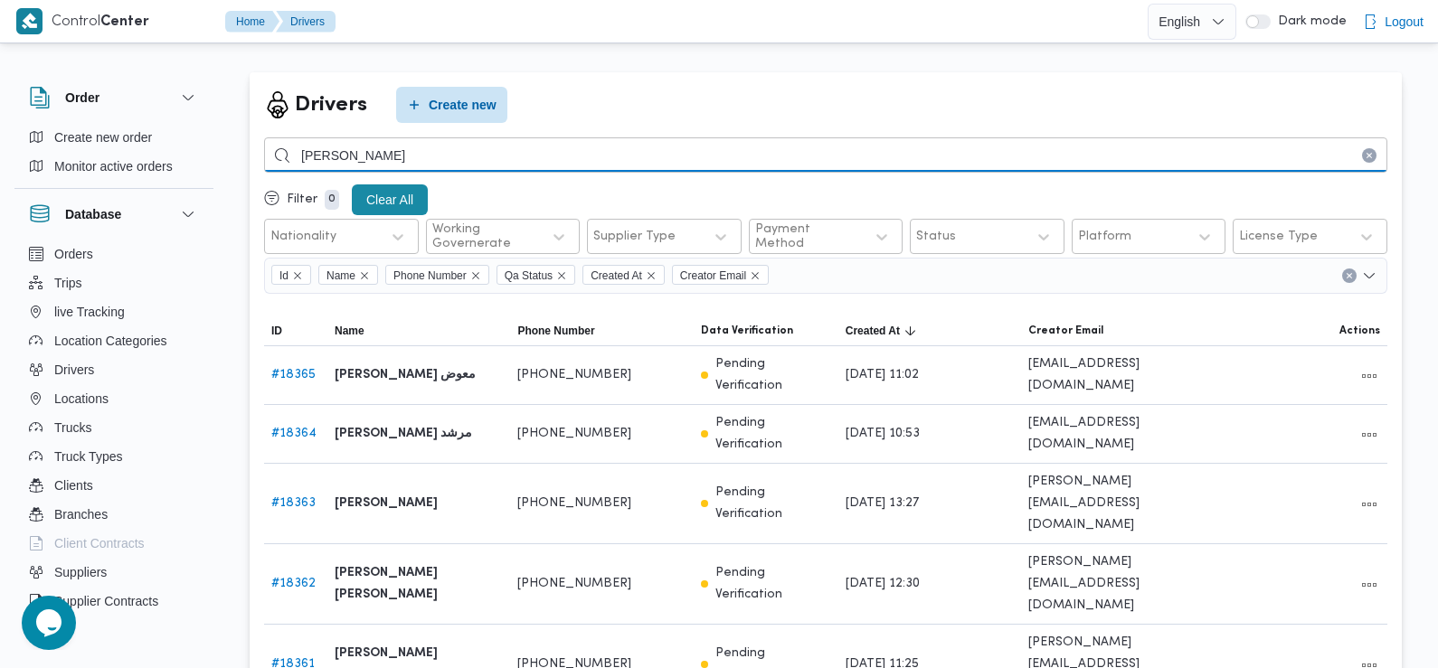
type input "يحي سامي عبدالفتاح"
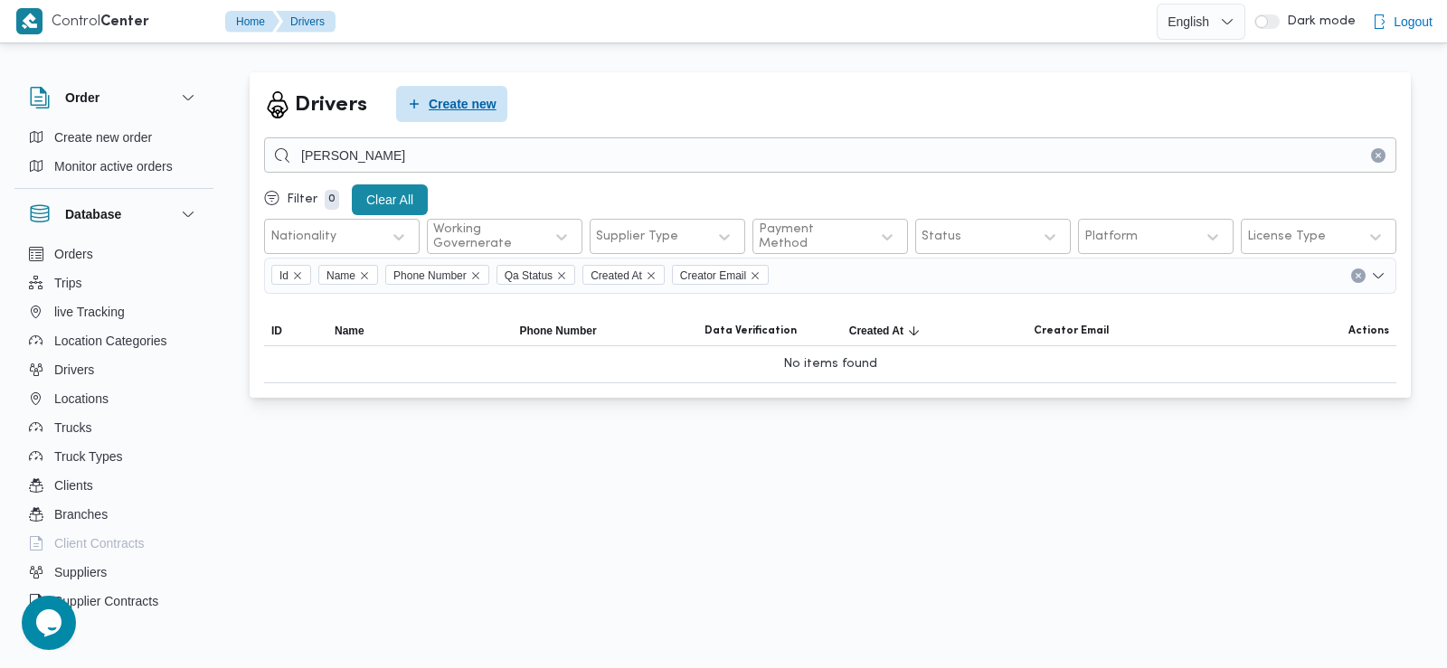
click at [490, 98] on span "Create new" at bounding box center [463, 104] width 68 height 22
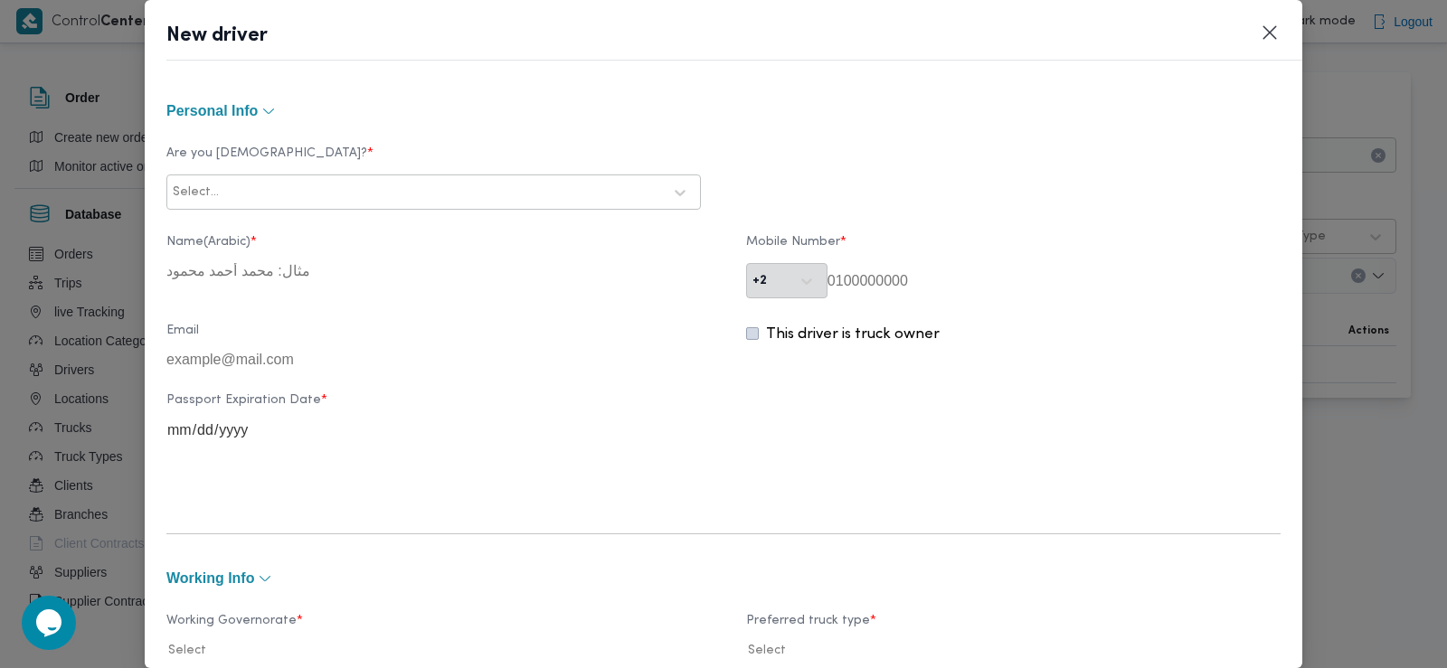
click at [372, 196] on div at bounding box center [442, 193] width 440 height 18
click at [345, 240] on div "Egyptian" at bounding box center [433, 240] width 533 height 32
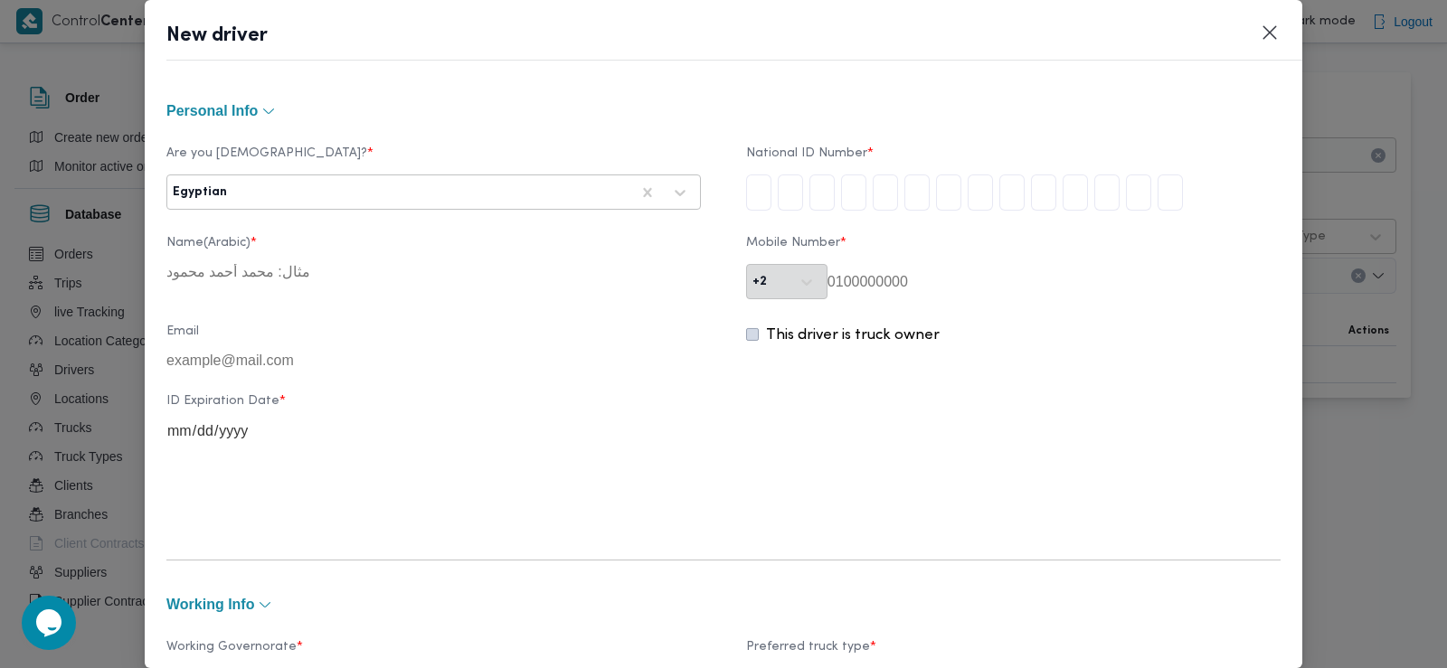
type input "2"
type input "9"
type input "7"
type input "0"
type input "4"
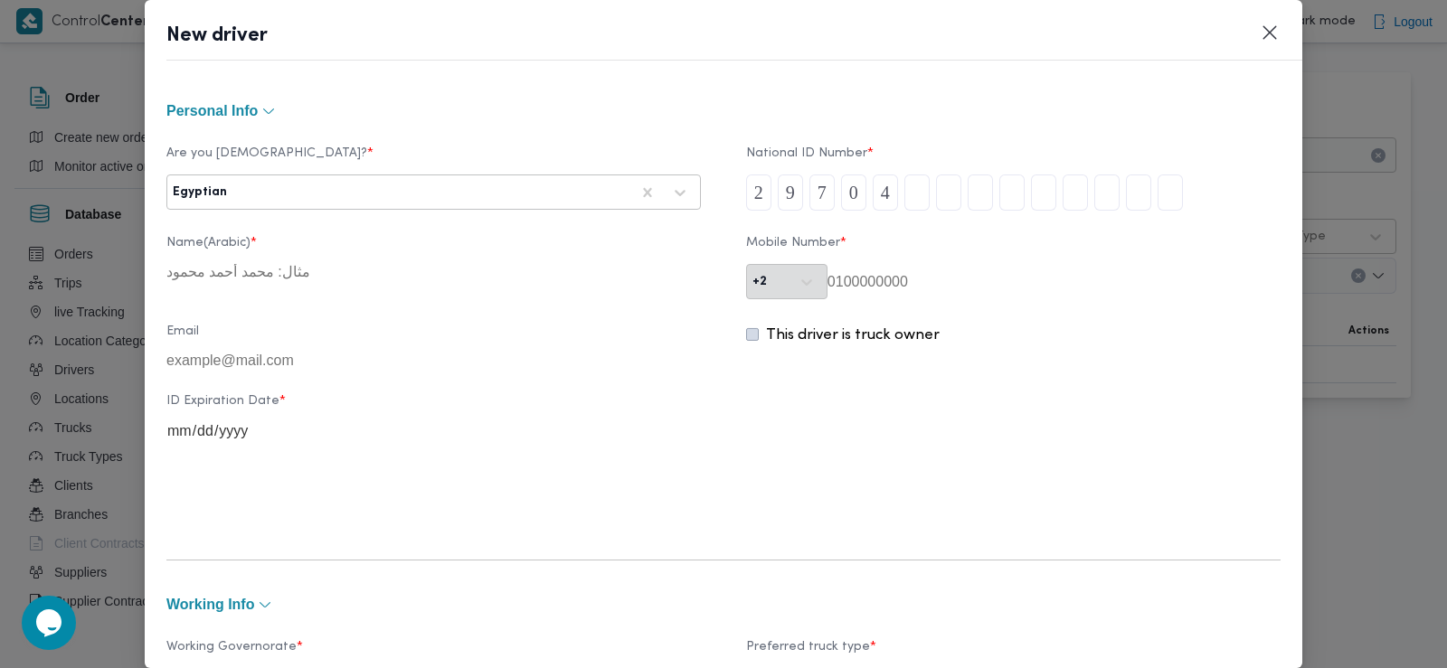
type input "1"
type input "2"
type input "1"
type input "7"
type input "0"
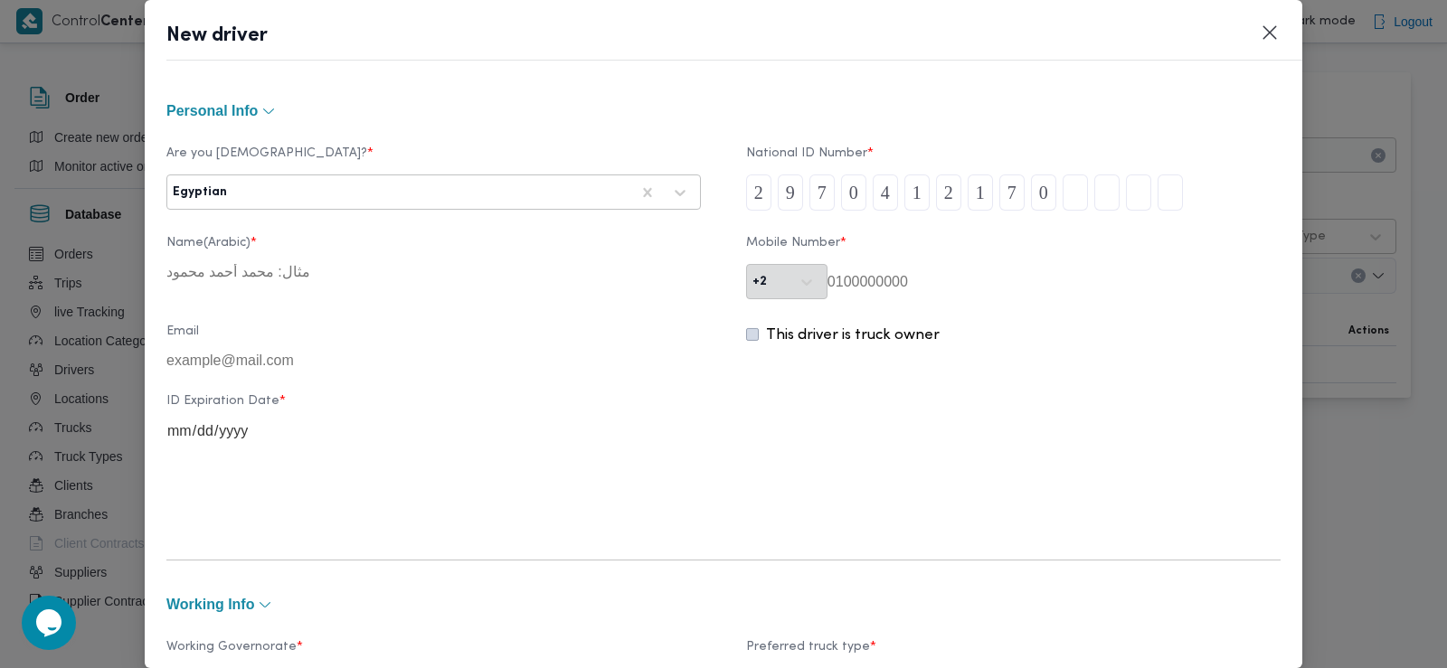
type input "0"
type input "7"
type input "5"
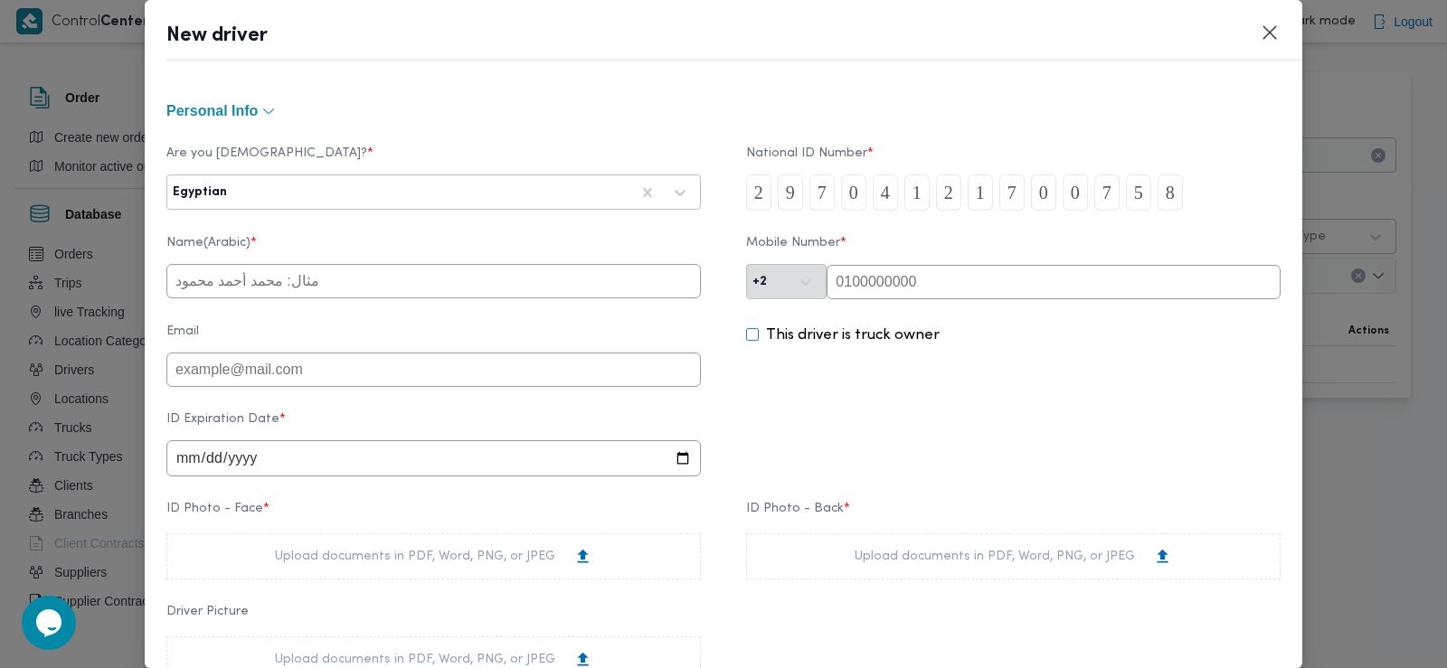
type input "8"
click at [404, 286] on input "text" at bounding box center [433, 281] width 534 height 34
type input "يحي [PERSON_NAME]"
click at [891, 277] on input "text" at bounding box center [1054, 282] width 454 height 34
paste input "01013426551"
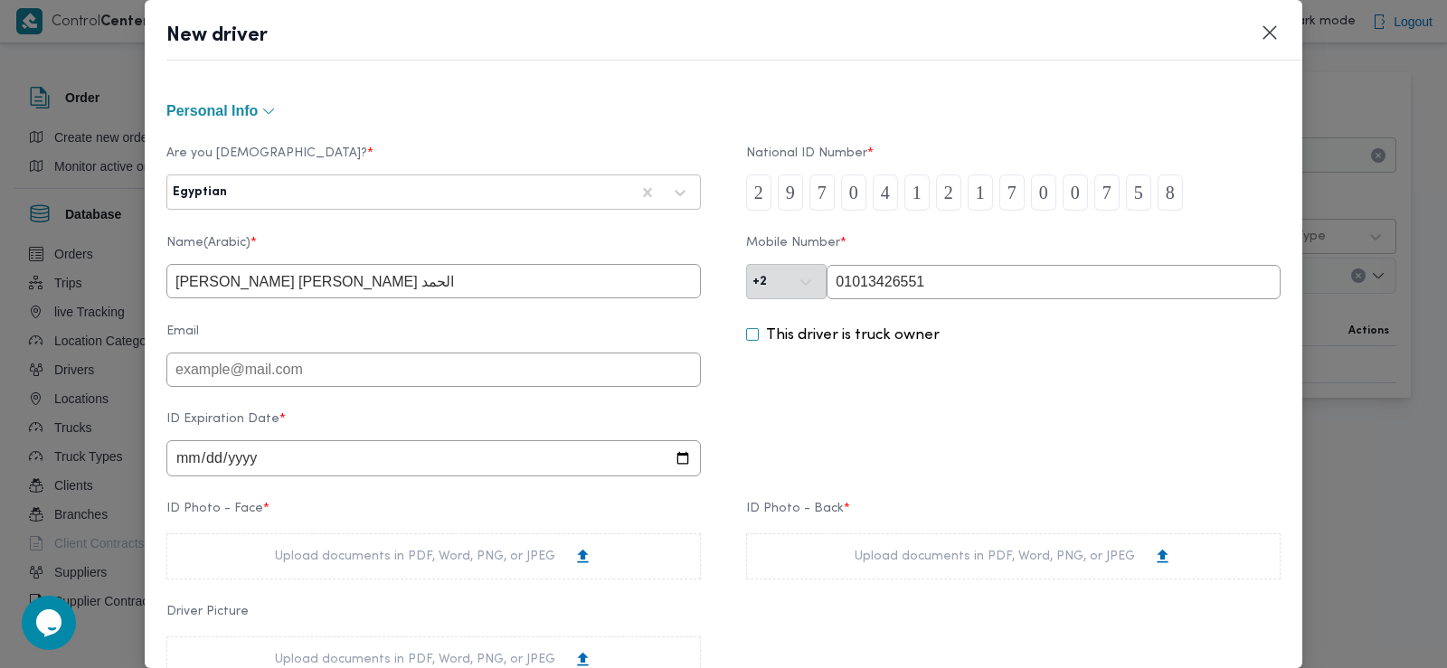
type input "01013426551"
click at [191, 463] on input "date" at bounding box center [433, 458] width 534 height 36
type input "2047-03-12"
type input "2027-03-12"
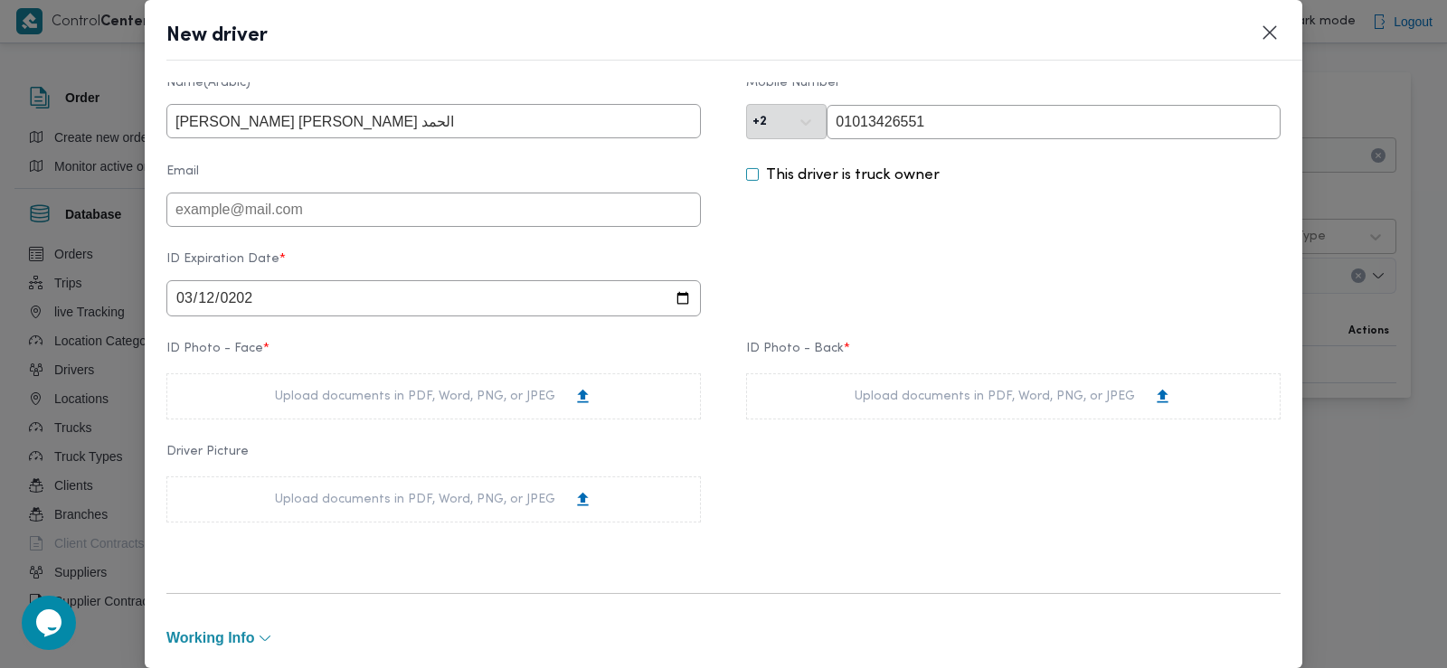
scroll to position [211, 0]
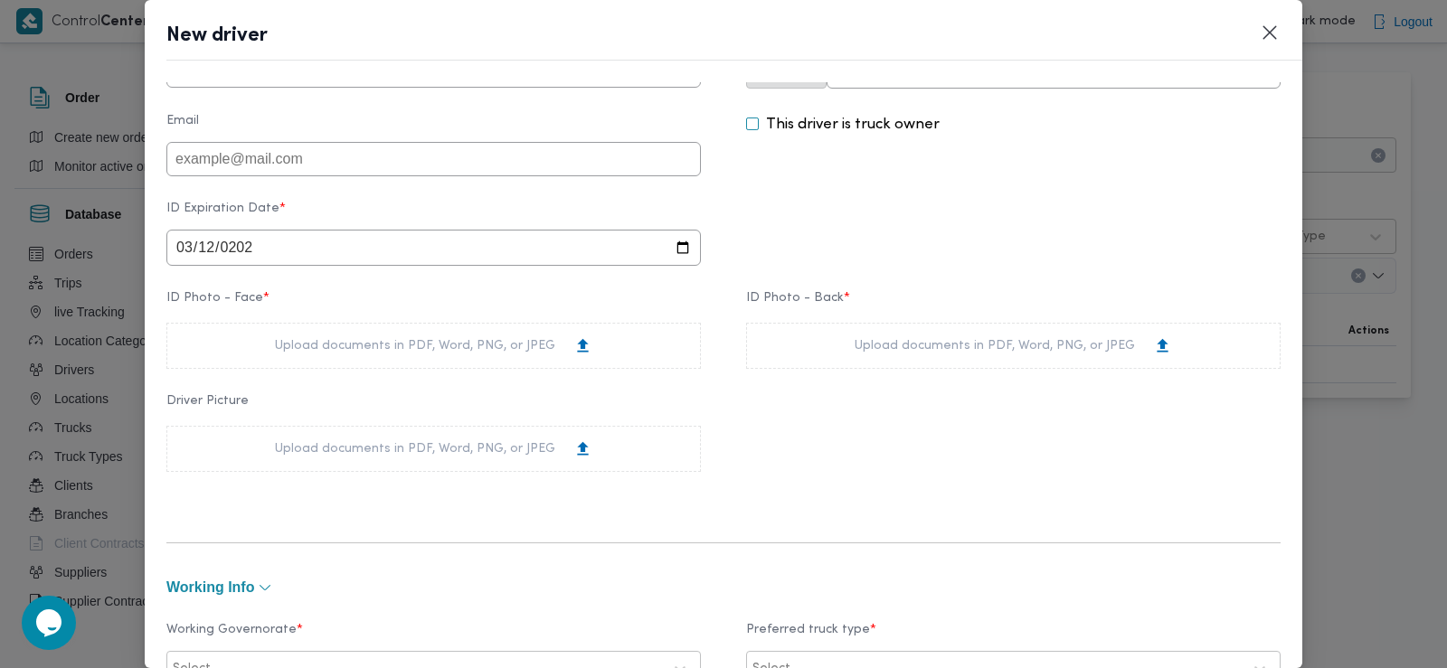
click at [405, 349] on div "Upload documents in PDF, Word, PNG, or JPEG" at bounding box center [433, 345] width 317 height 19
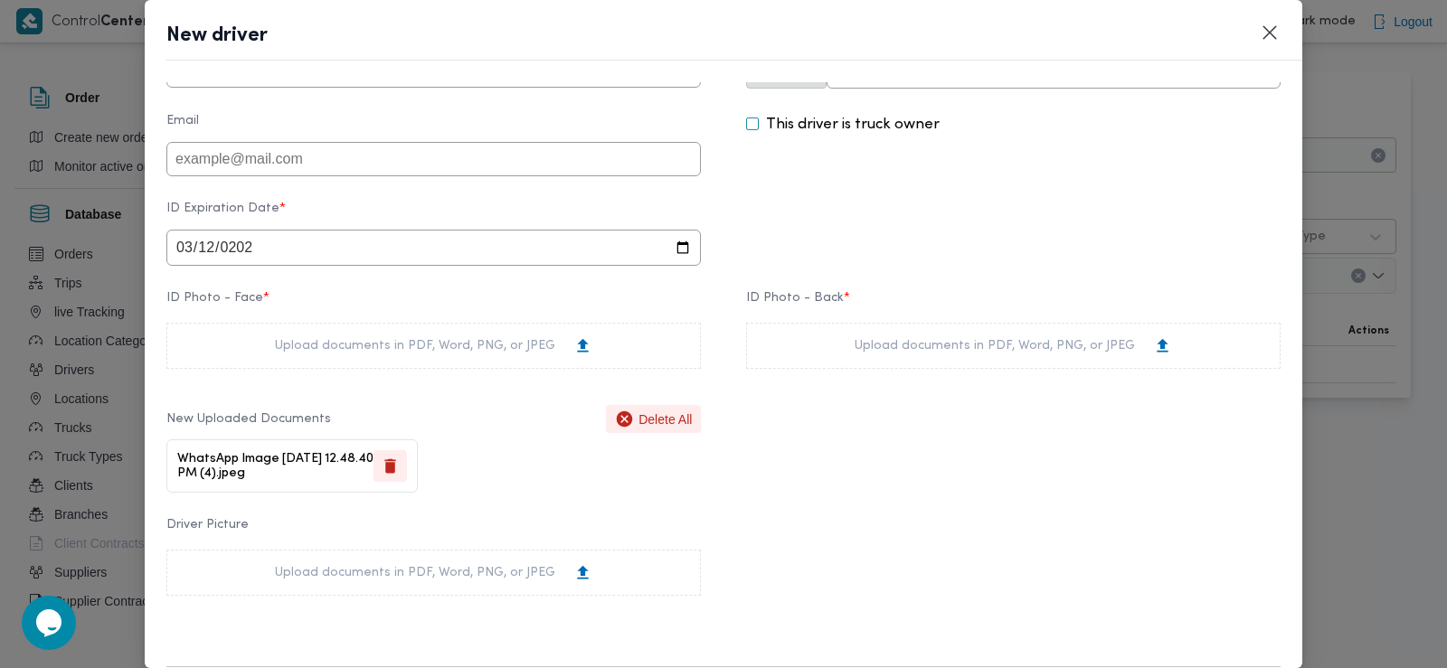
click at [875, 365] on div "Upload documents in PDF, Word, PNG, or JPEG" at bounding box center [1013, 346] width 534 height 46
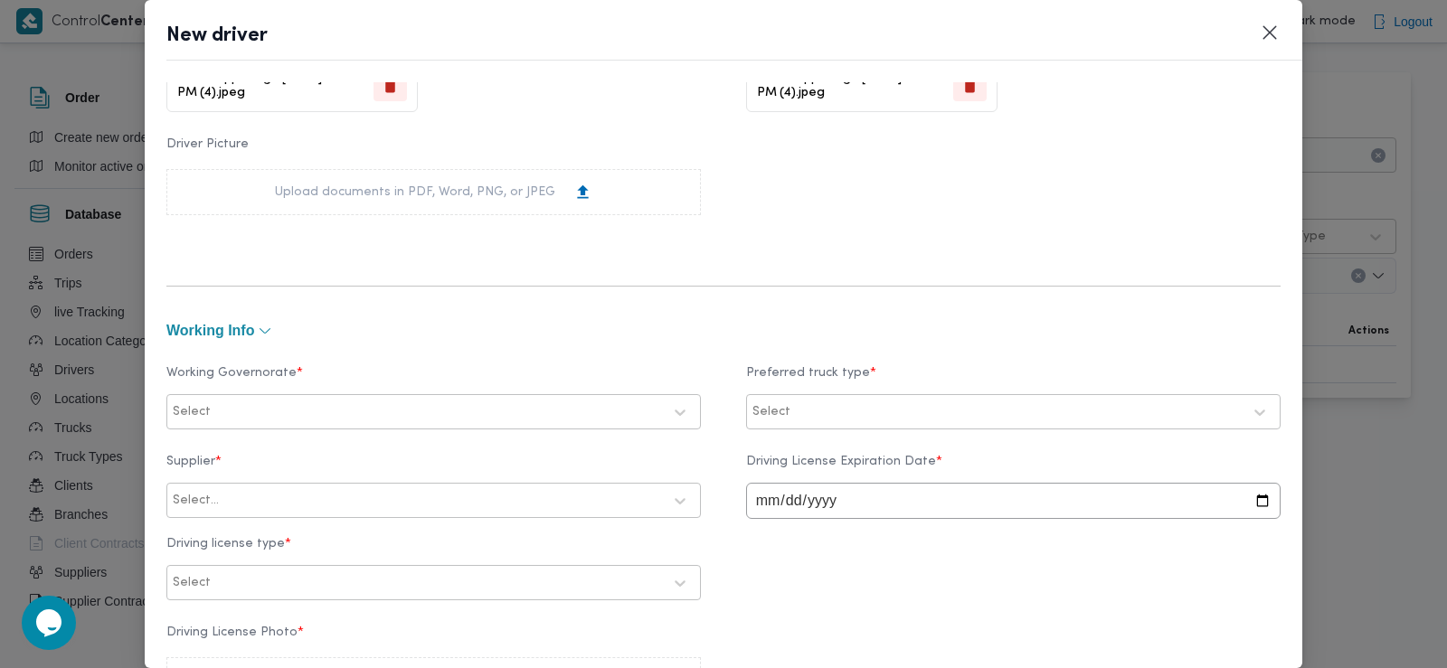
scroll to position [609, 0]
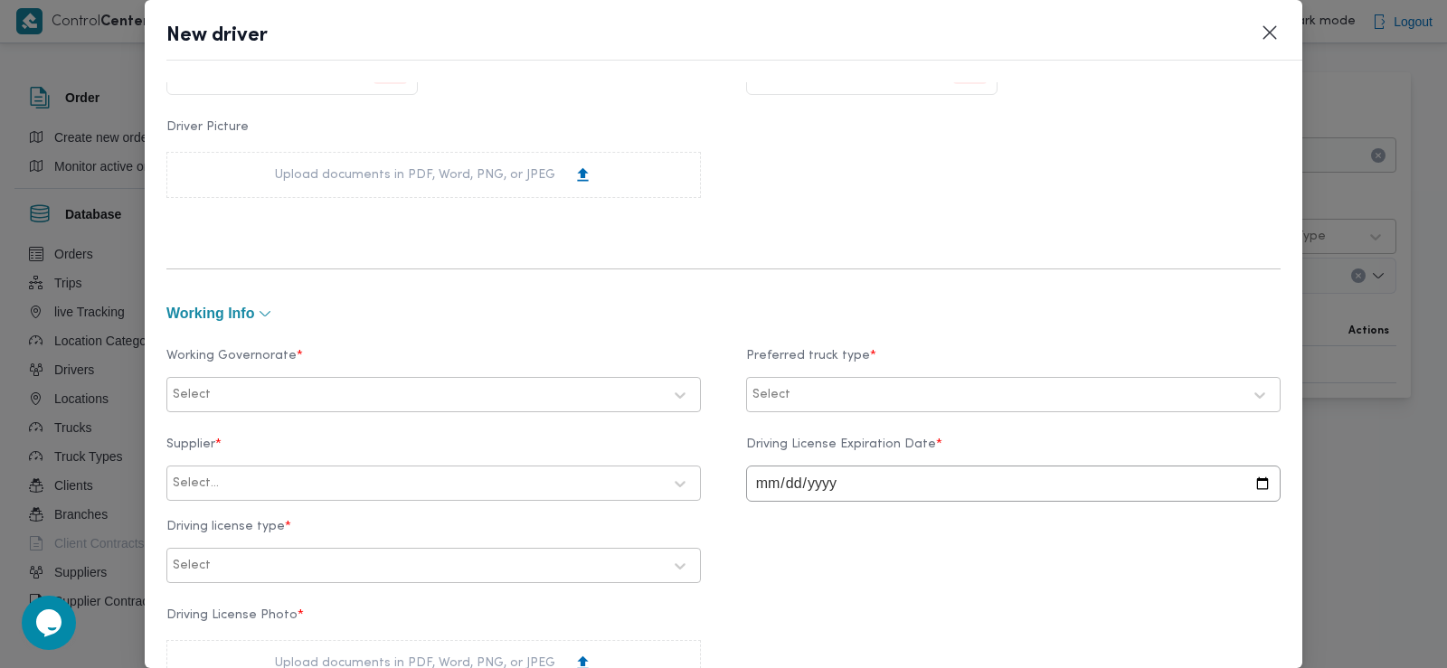
click at [362, 391] on div at bounding box center [438, 395] width 448 height 18
click at [238, 500] on label "البحيرة" at bounding box center [214, 503] width 58 height 22
click at [777, 400] on div "Select" at bounding box center [997, 395] width 493 height 25
click at [785, 477] on label "Dababa" at bounding box center [800, 471] width 71 height 22
click at [780, 500] on label "Jumbo" at bounding box center [794, 503] width 58 height 22
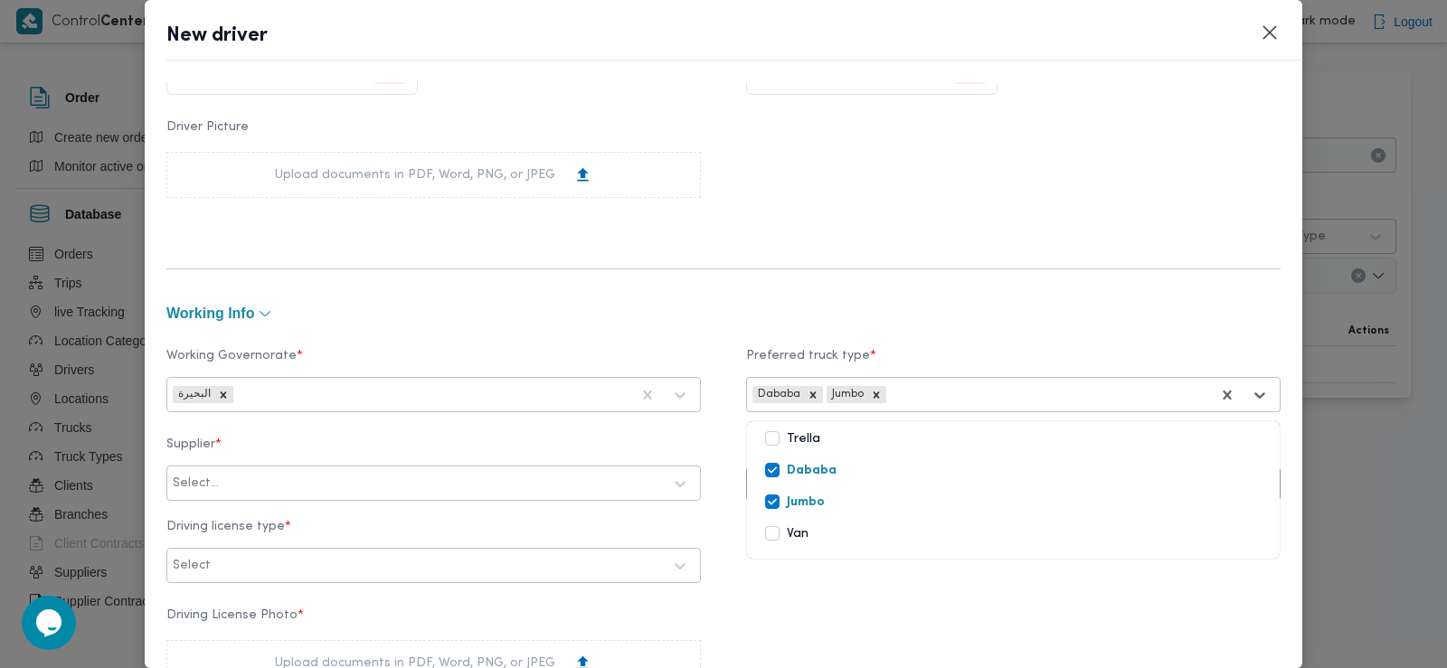
click at [393, 480] on div at bounding box center [442, 484] width 440 height 18
type input "الشريف"
click at [352, 542] on div "محمد صلاح عبداللطيف الشريف" at bounding box center [433, 532] width 533 height 32
click at [761, 484] on input "date" at bounding box center [1013, 484] width 534 height 36
type input "2029-03-12"
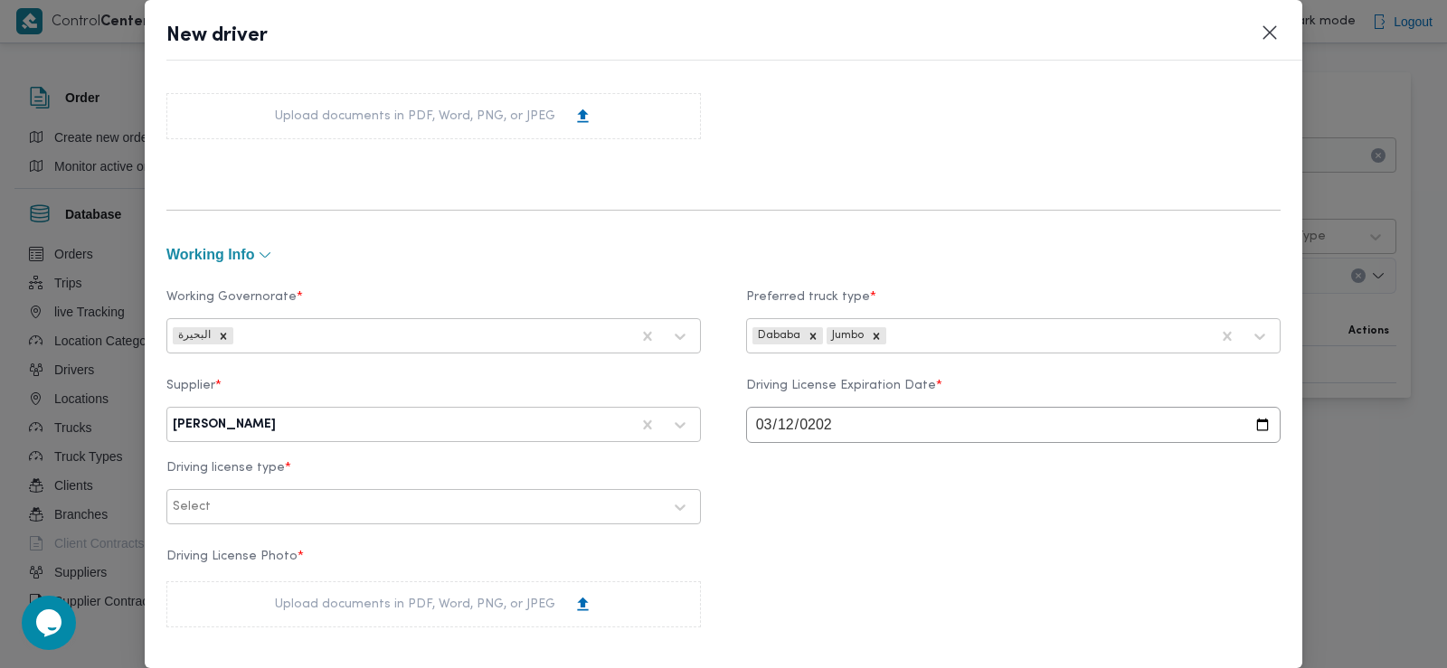
scroll to position [730, 0]
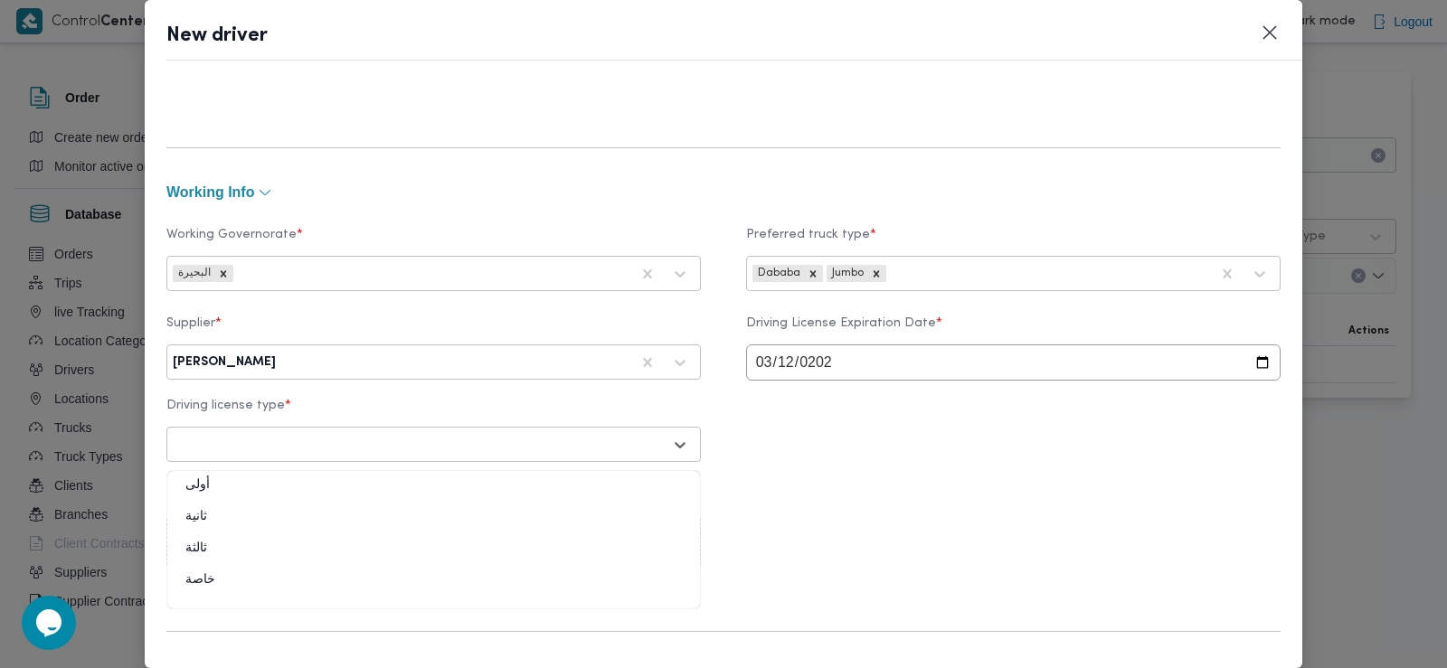
click at [222, 445] on div at bounding box center [417, 445] width 489 height 18
click at [223, 511] on div "ثانية" at bounding box center [433, 524] width 533 height 32
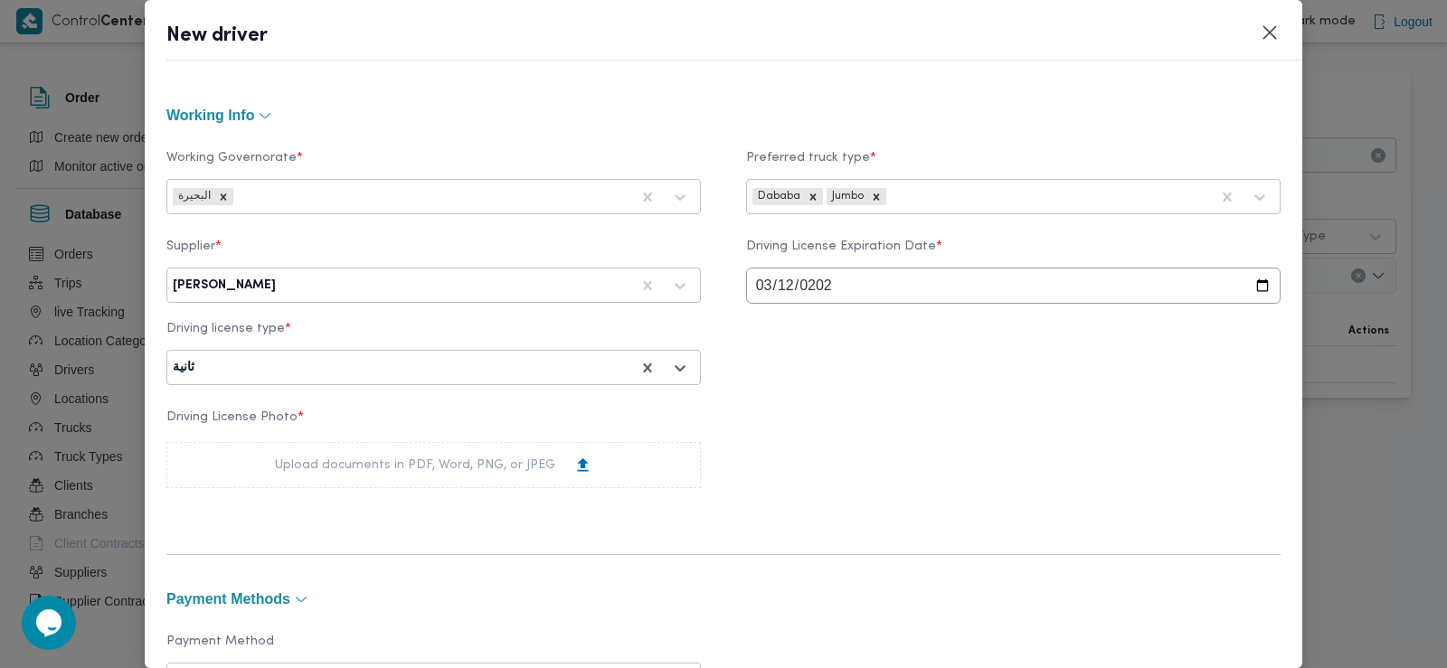
scroll to position [856, 0]
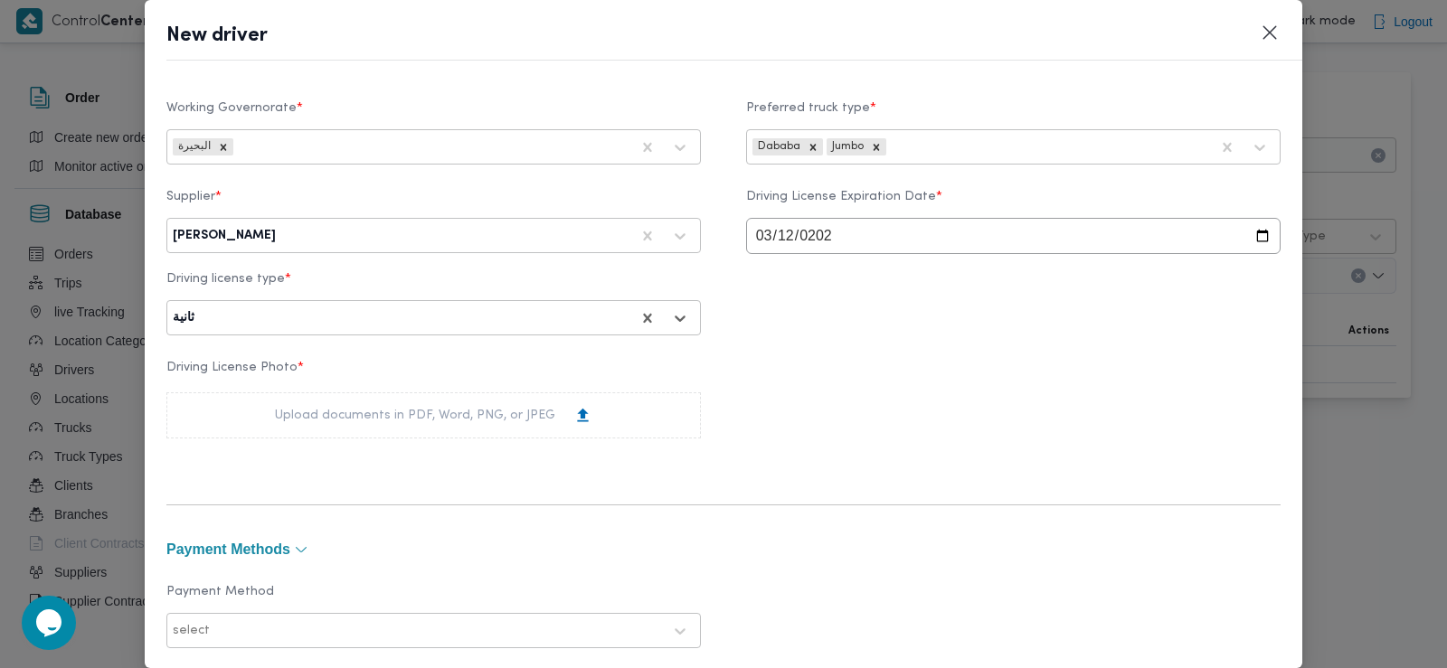
click at [383, 414] on div "Upload documents in PDF, Word, PNG, or JPEG" at bounding box center [433, 415] width 317 height 19
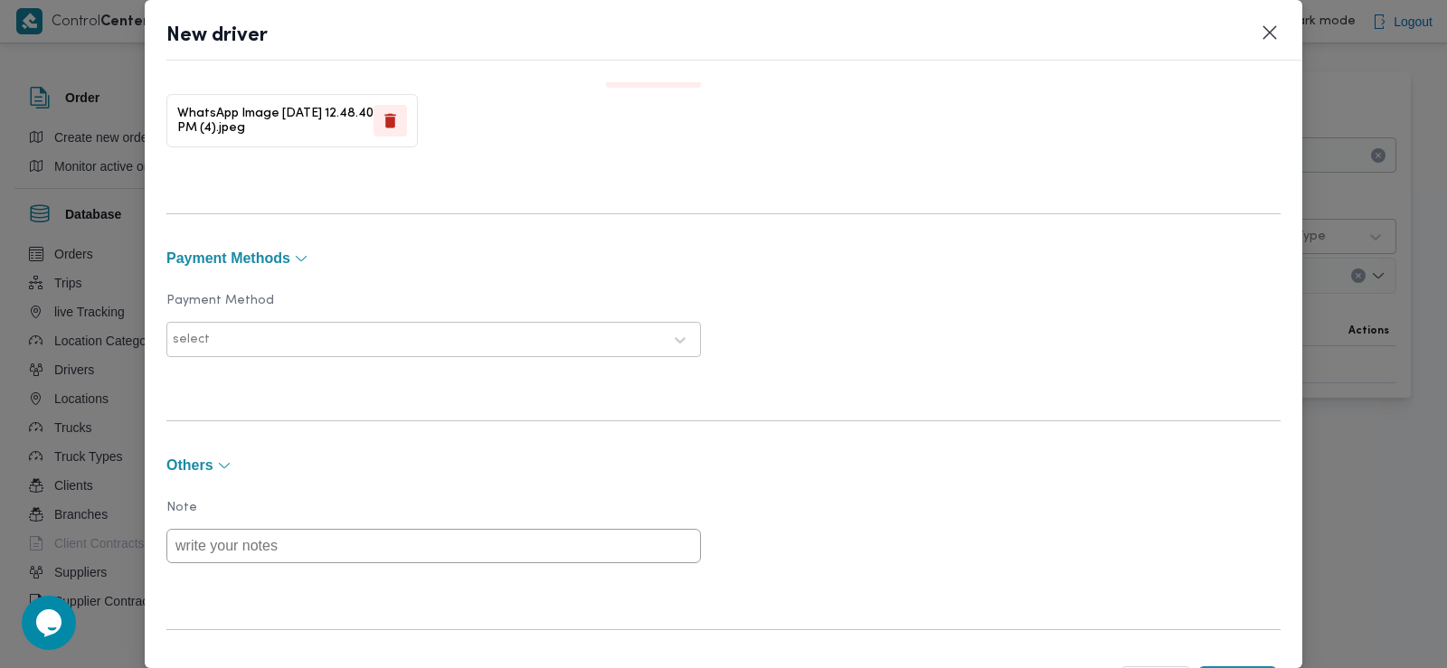
scroll to position [1272, 0]
click at [407, 335] on div at bounding box center [437, 339] width 449 height 18
click at [279, 410] on div "E-Wallet" at bounding box center [433, 418] width 533 height 32
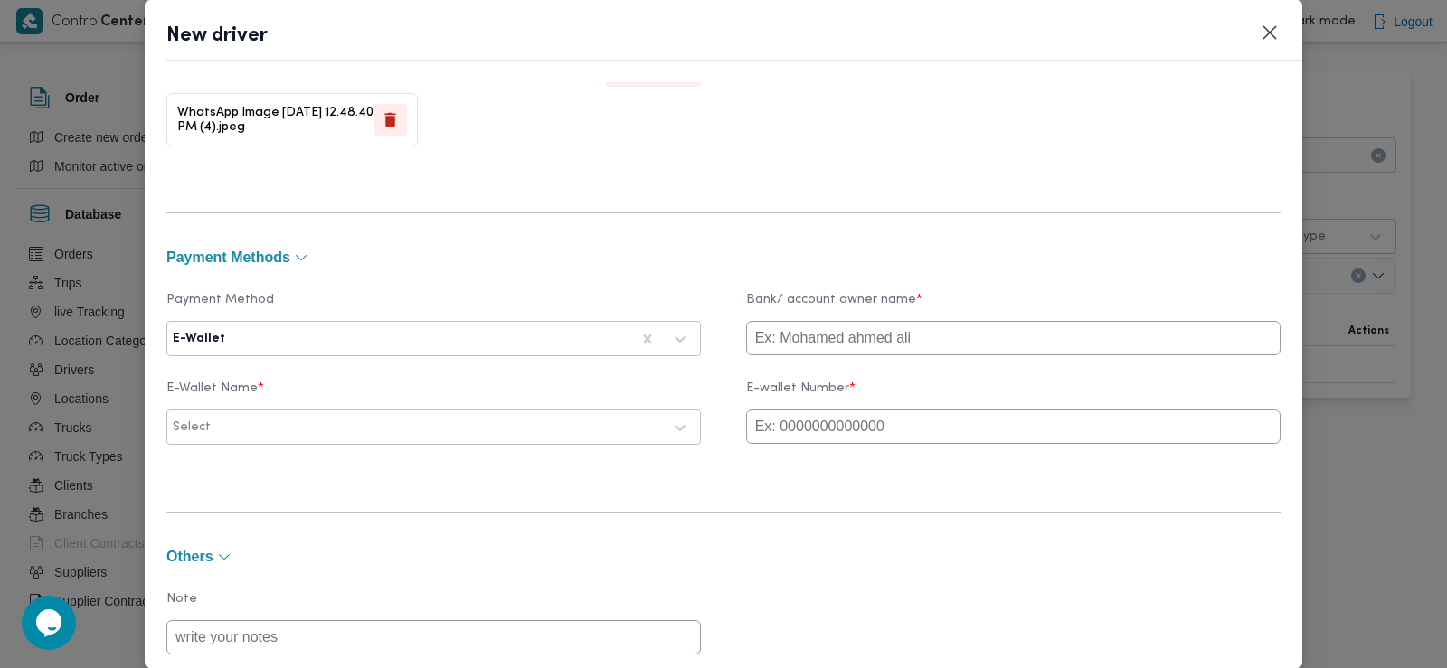
click at [814, 432] on input "text" at bounding box center [1013, 427] width 534 height 34
paste input "01013426551"
type input "01013426551"
click at [802, 340] on input "text" at bounding box center [1013, 338] width 534 height 34
type input "YEHYA"
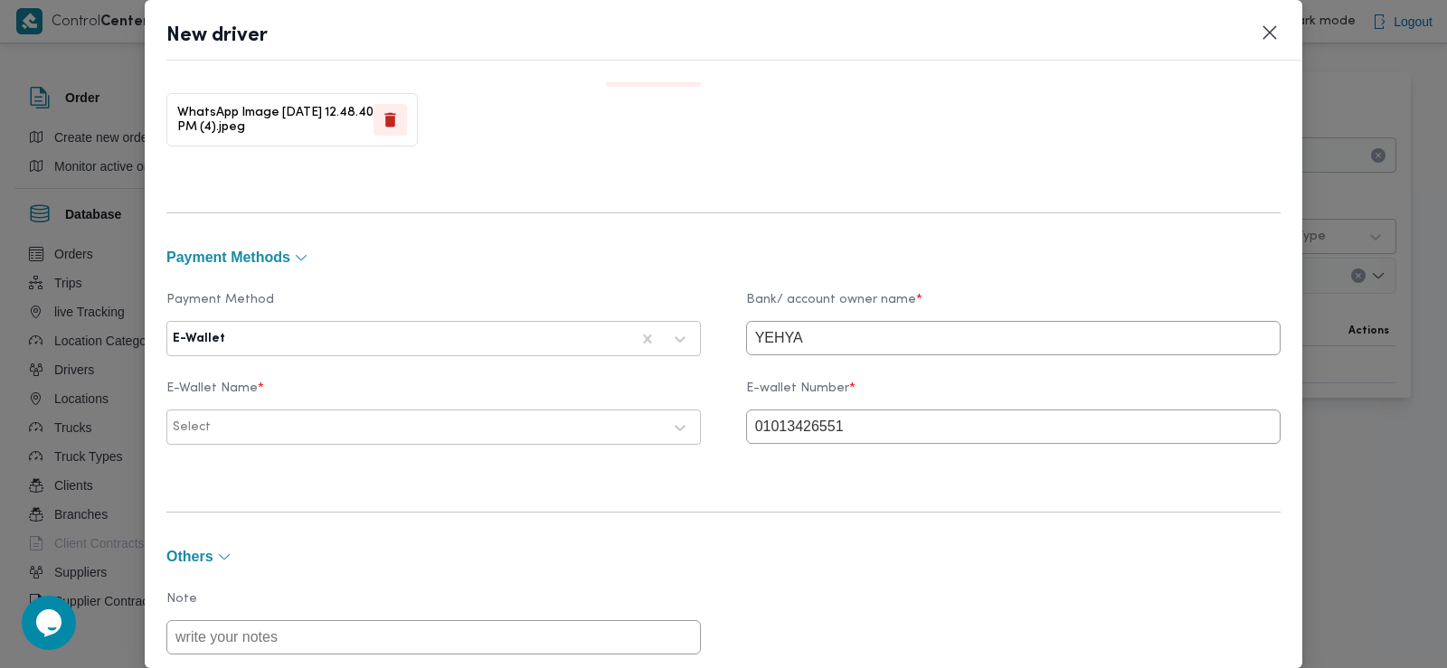
click at [254, 411] on div "Select" at bounding box center [433, 427] width 534 height 35
click at [254, 415] on div "Select" at bounding box center [433, 427] width 525 height 33
click at [241, 476] on div "Vodafone" at bounding box center [433, 475] width 533 height 32
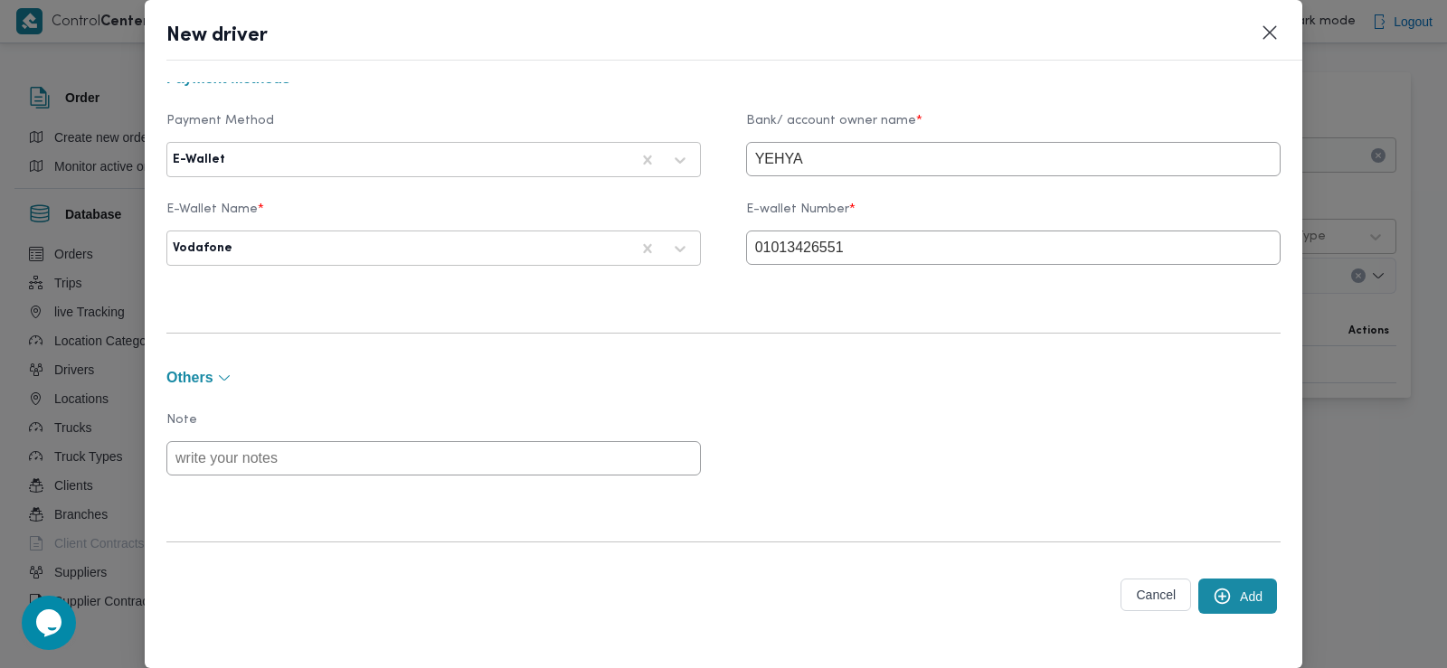
click at [1213, 591] on icon "submit" at bounding box center [1222, 596] width 19 height 19
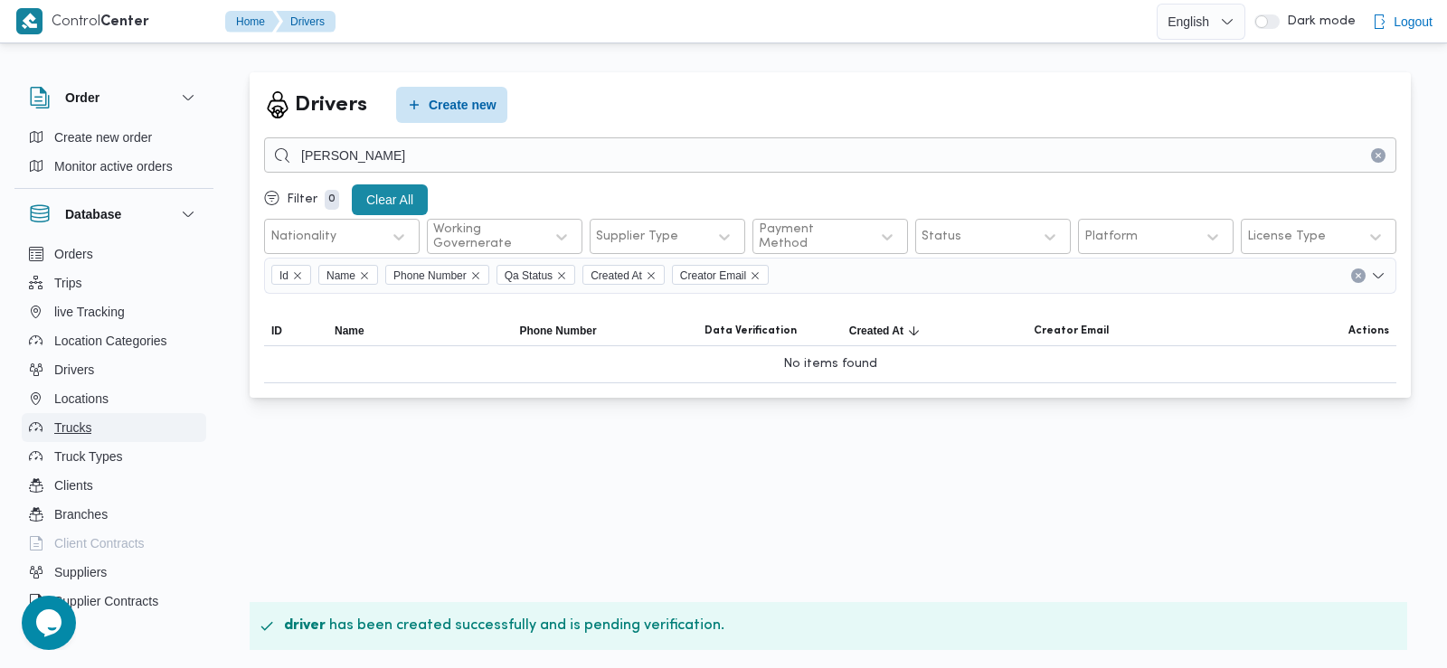
click at [82, 430] on span "Trucks" at bounding box center [72, 428] width 37 height 22
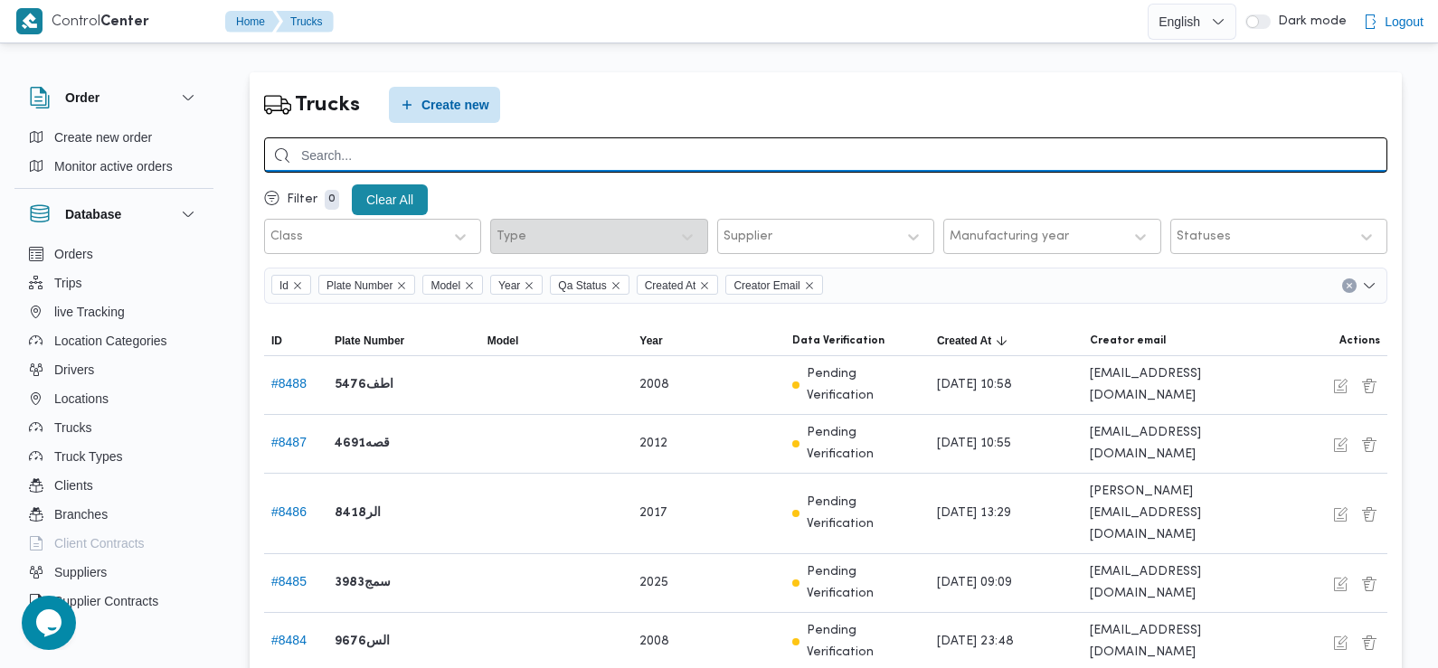
click at [456, 156] on input "search" at bounding box center [825, 154] width 1123 height 35
type input "3184"
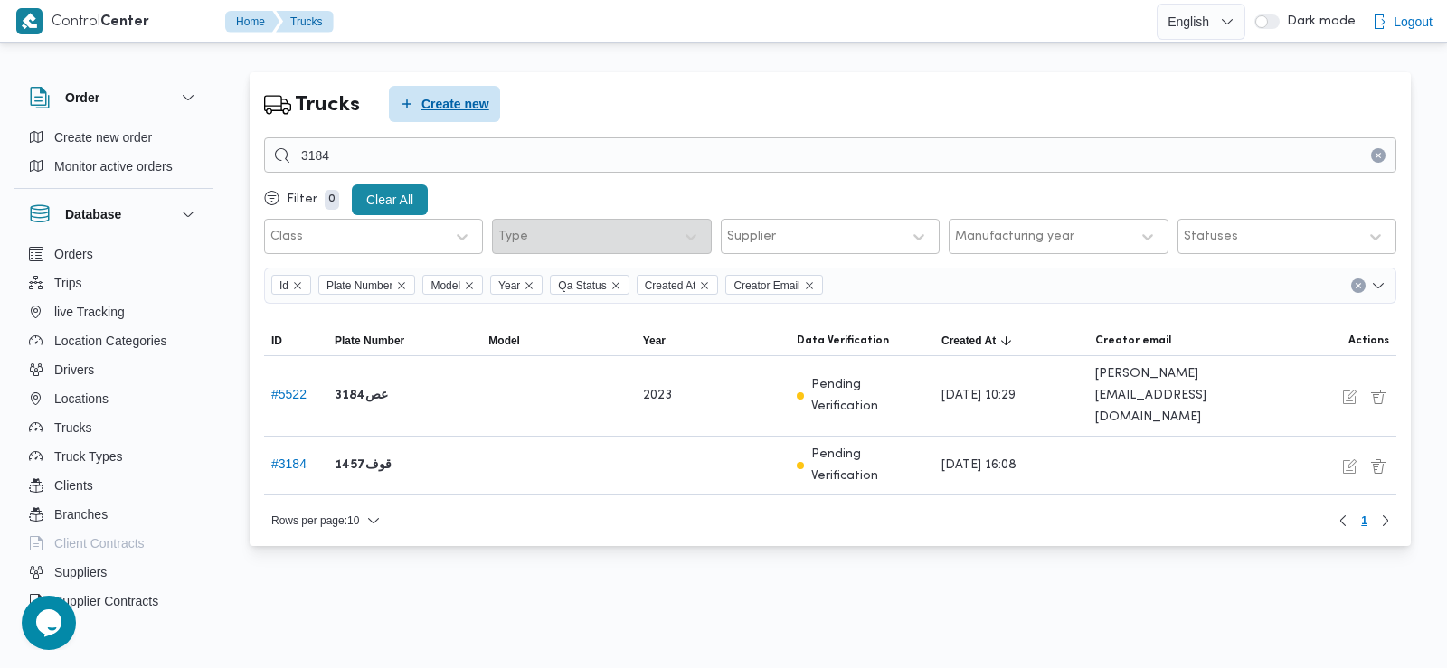
click at [457, 112] on span "Create new" at bounding box center [455, 104] width 68 height 22
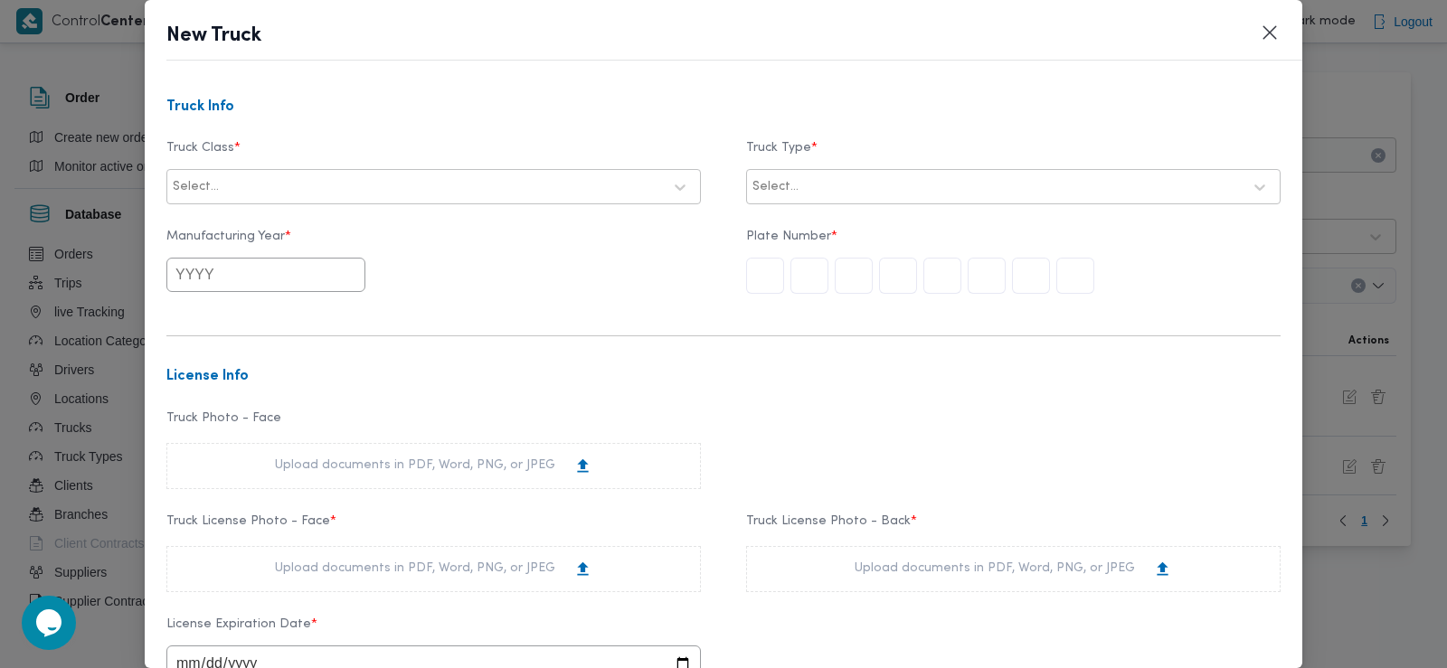
click at [390, 203] on div "Select..." at bounding box center [433, 186] width 534 height 35
click at [373, 189] on div at bounding box center [442, 187] width 440 height 18
click at [229, 313] on div "jumbo_5000" at bounding box center [433, 298] width 533 height 32
click at [296, 198] on div "jumbo_5000" at bounding box center [401, 187] width 460 height 25
click at [254, 335] on div "jumbo_7000" at bounding box center [433, 330] width 533 height 32
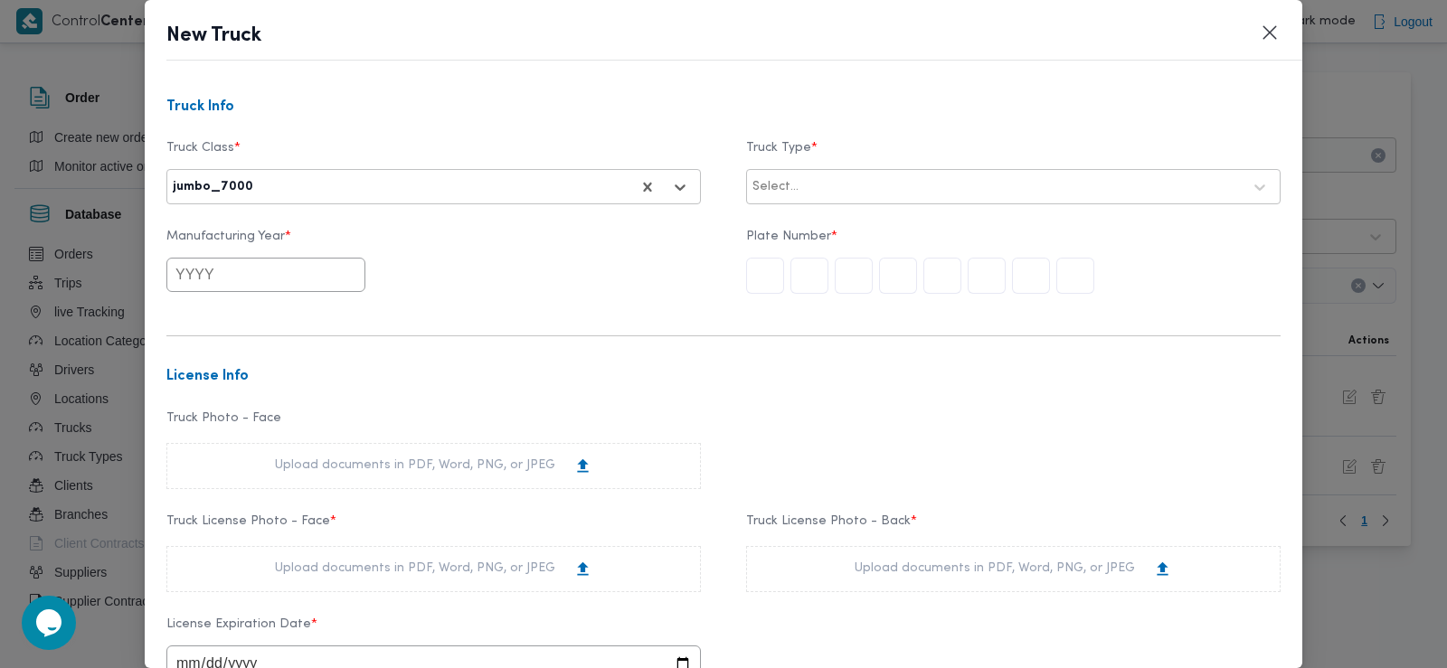
click at [802, 194] on div at bounding box center [1022, 187] width 440 height 18
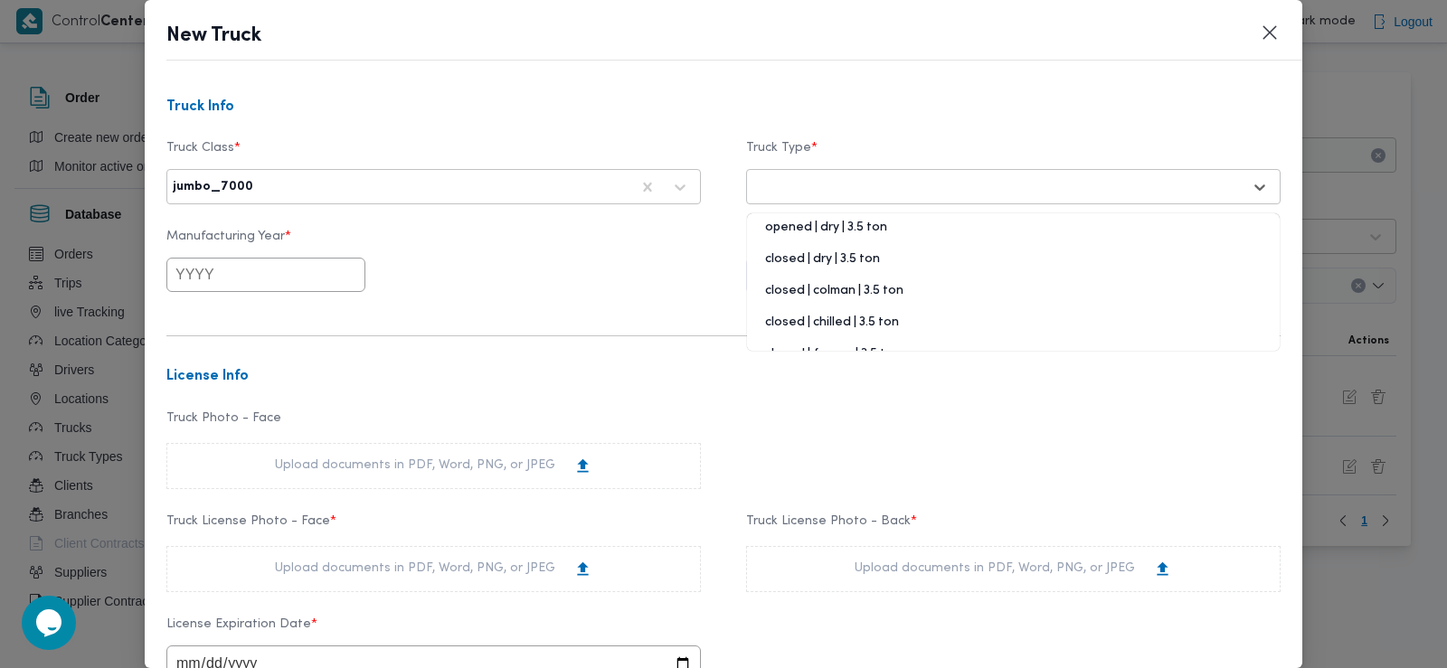
click at [800, 227] on div "opened | dry | 3.5 ton" at bounding box center [1013, 235] width 533 height 32
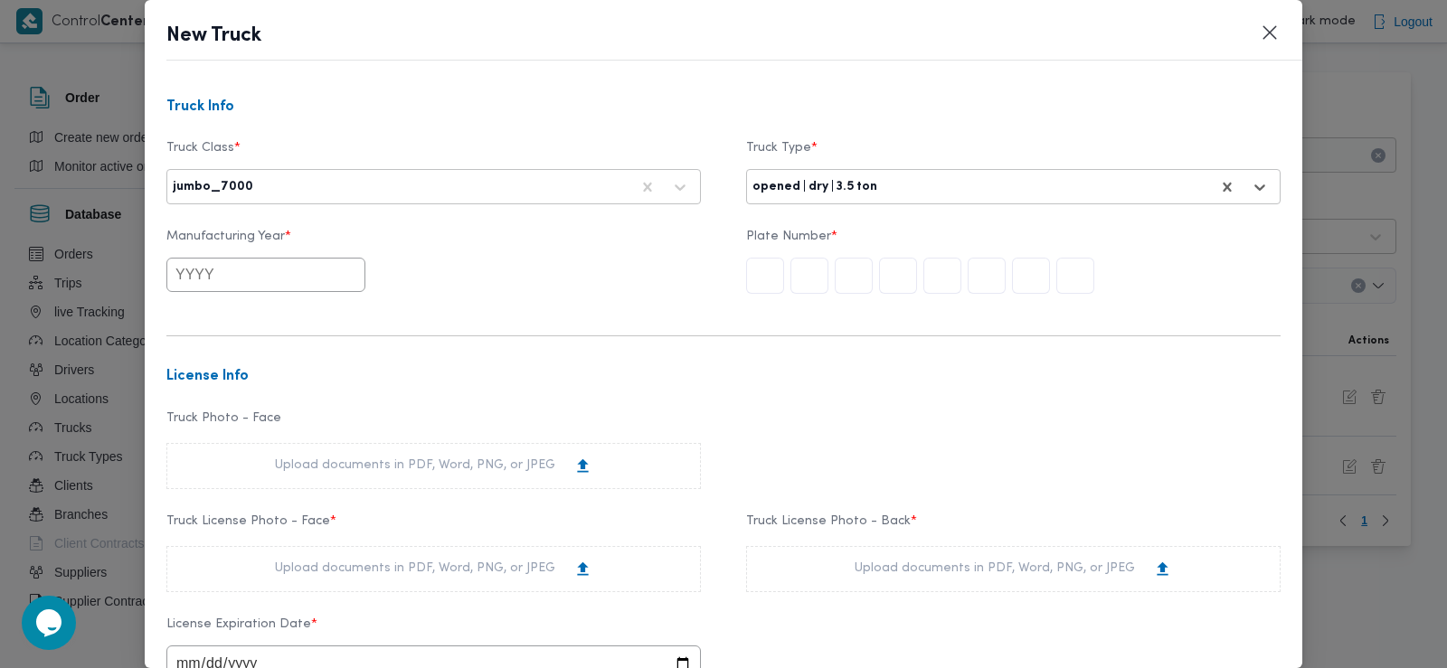
click at [203, 272] on input "text" at bounding box center [265, 275] width 199 height 34
click at [313, 380] on div "2025" at bounding box center [308, 379] width 51 height 13
type input "2025"
click at [762, 280] on input "text" at bounding box center [765, 276] width 38 height 36
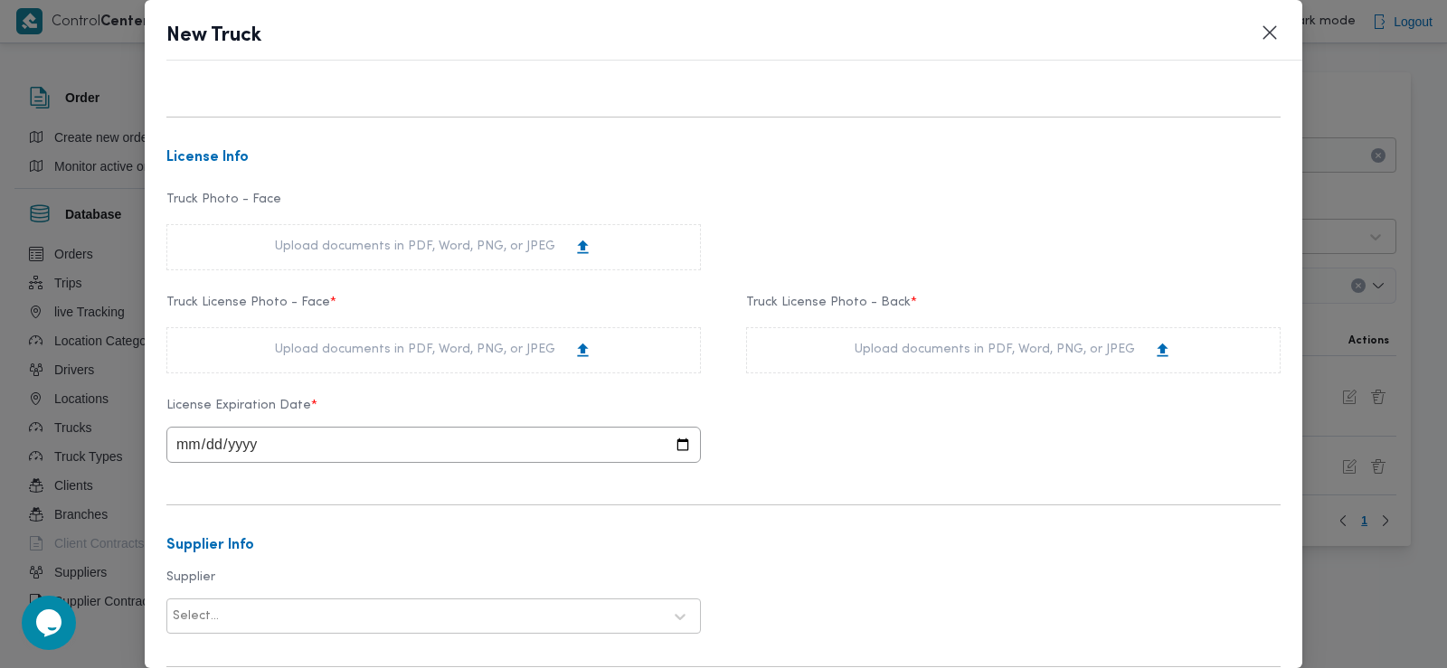
scroll to position [241, 0]
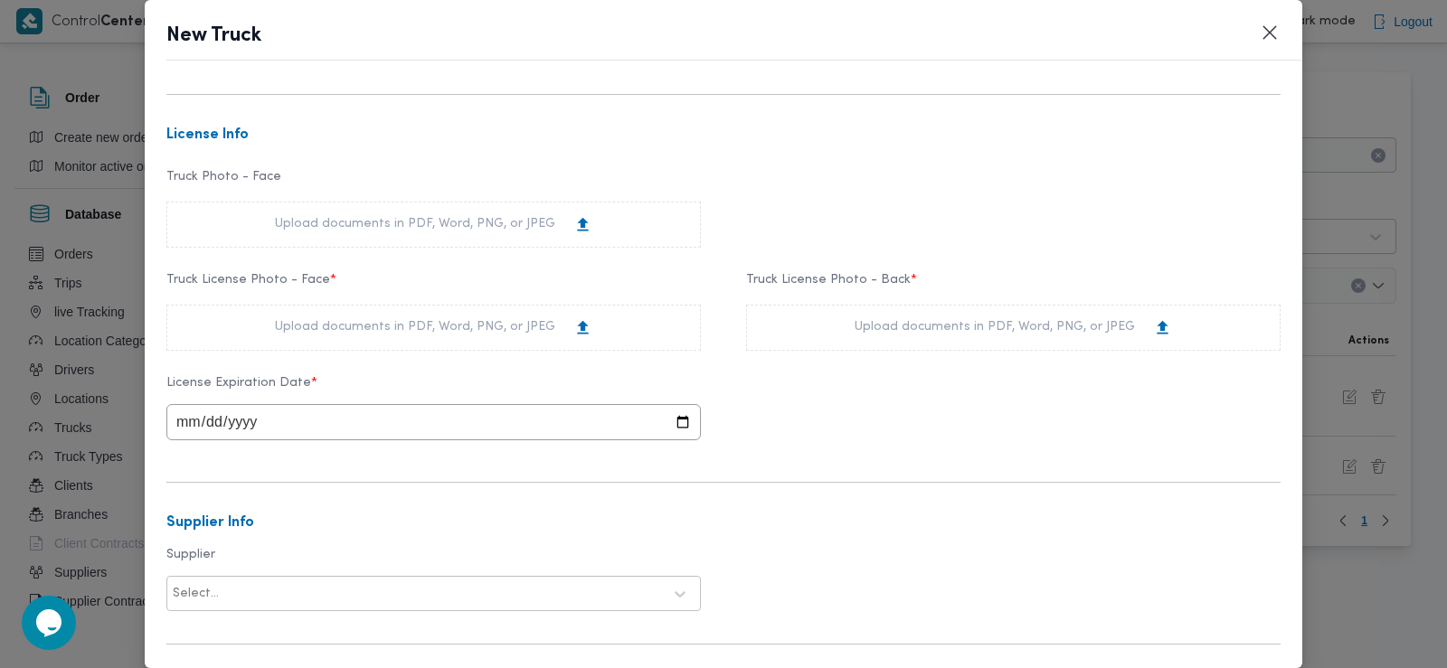
click at [411, 324] on div "Upload documents in PDF, Word, PNG, or JPEG" at bounding box center [433, 327] width 317 height 19
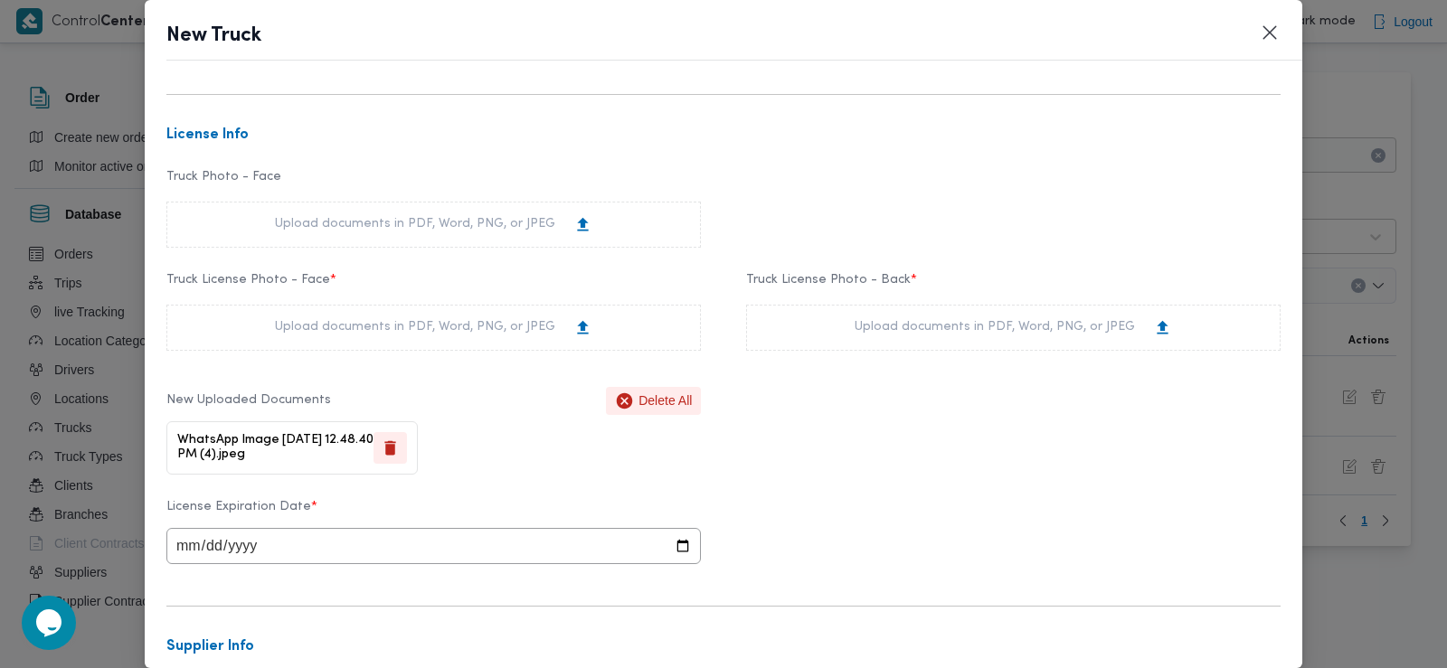
click at [835, 323] on div "Upload documents in PDF, Word, PNG, or JPEG" at bounding box center [1013, 328] width 534 height 46
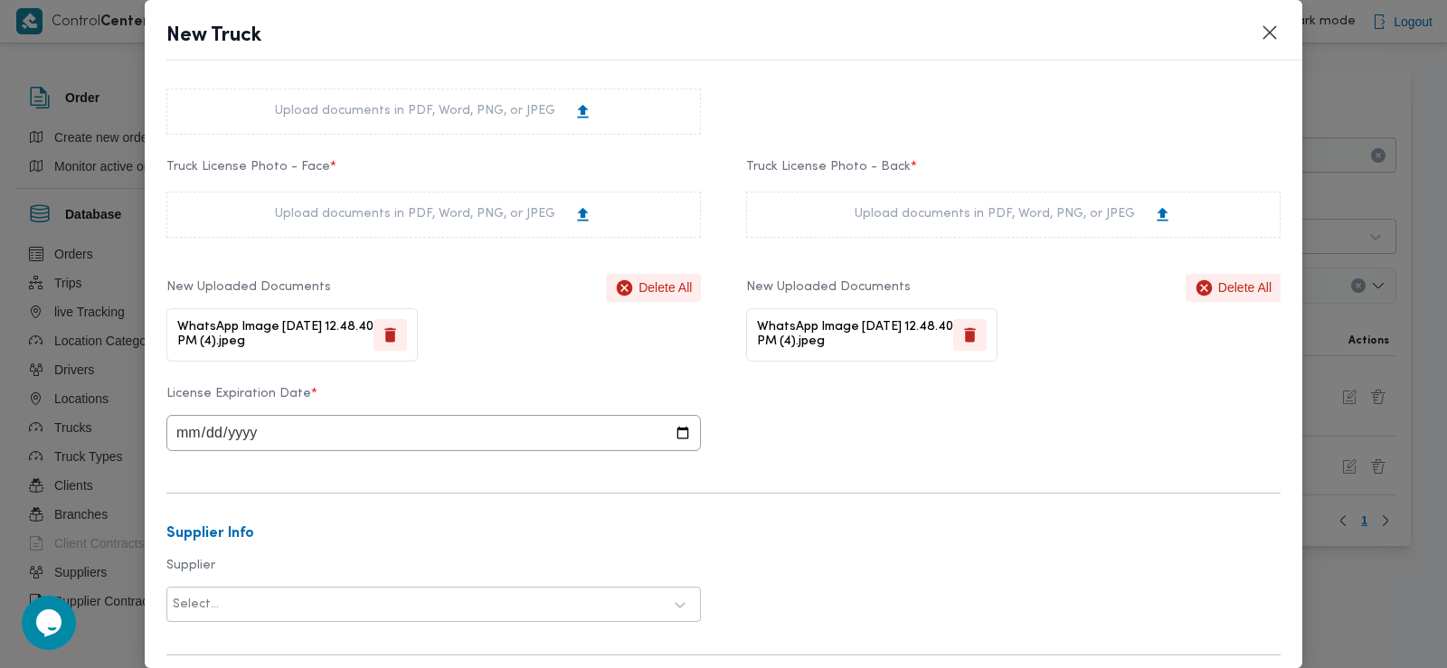
scroll to position [440, 0]
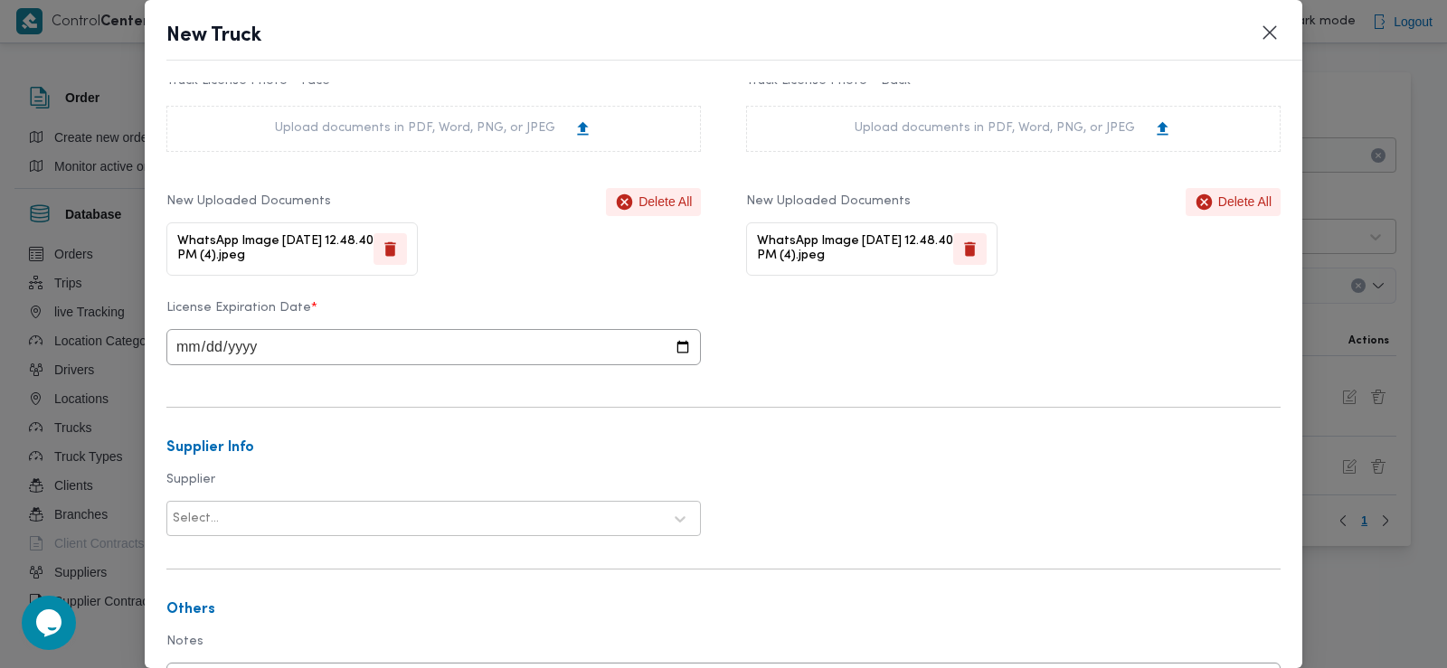
click at [178, 344] on input "date" at bounding box center [433, 347] width 534 height 36
type input "2028-03-12"
click at [310, 520] on div at bounding box center [442, 519] width 440 height 18
type input "الشريف"
click at [320, 565] on div "محمد صلاح عبداللطيف الشريف" at bounding box center [433, 567] width 533 height 32
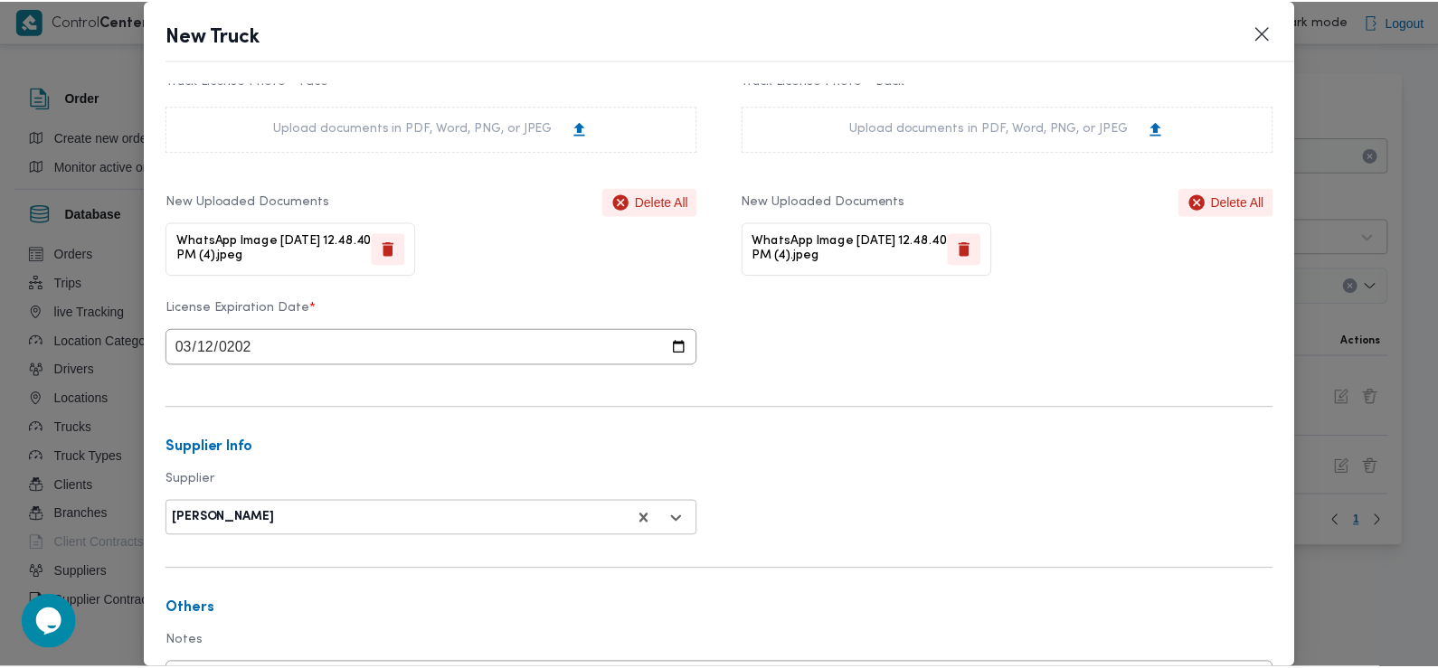
scroll to position [611, 0]
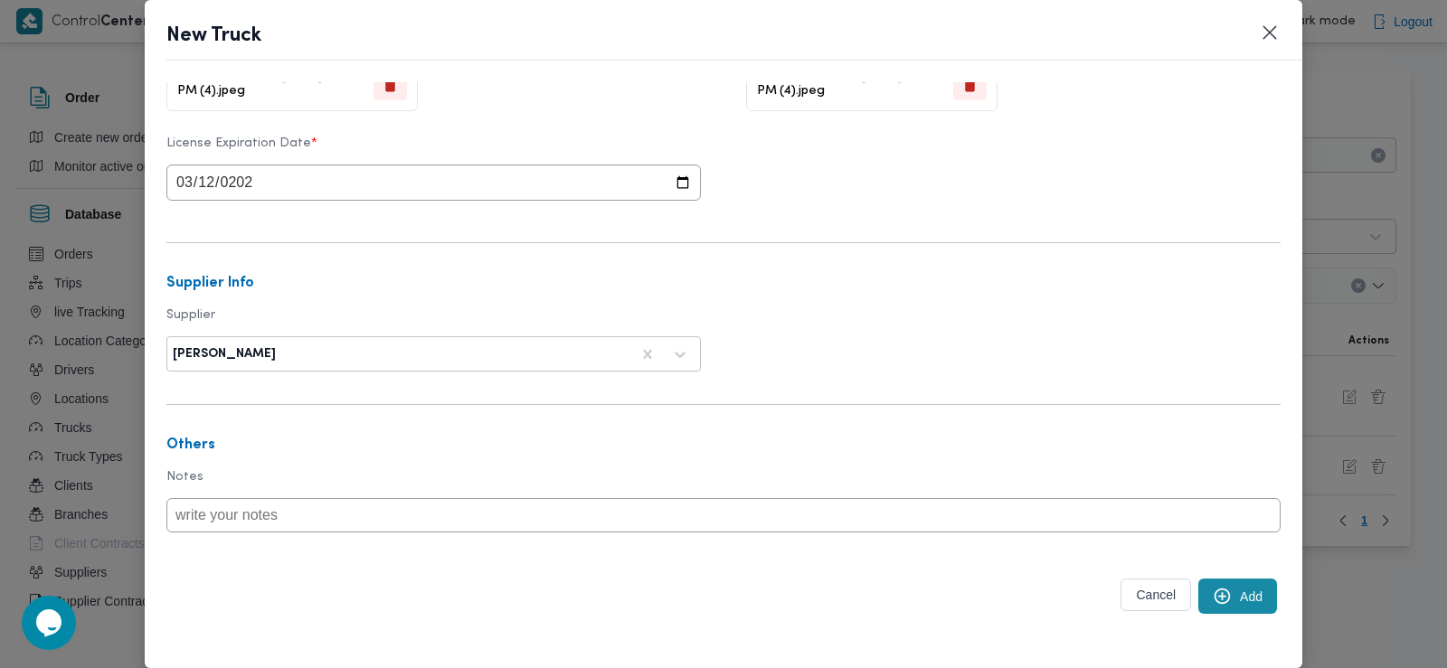
click at [1231, 588] on button "Add" at bounding box center [1237, 596] width 79 height 35
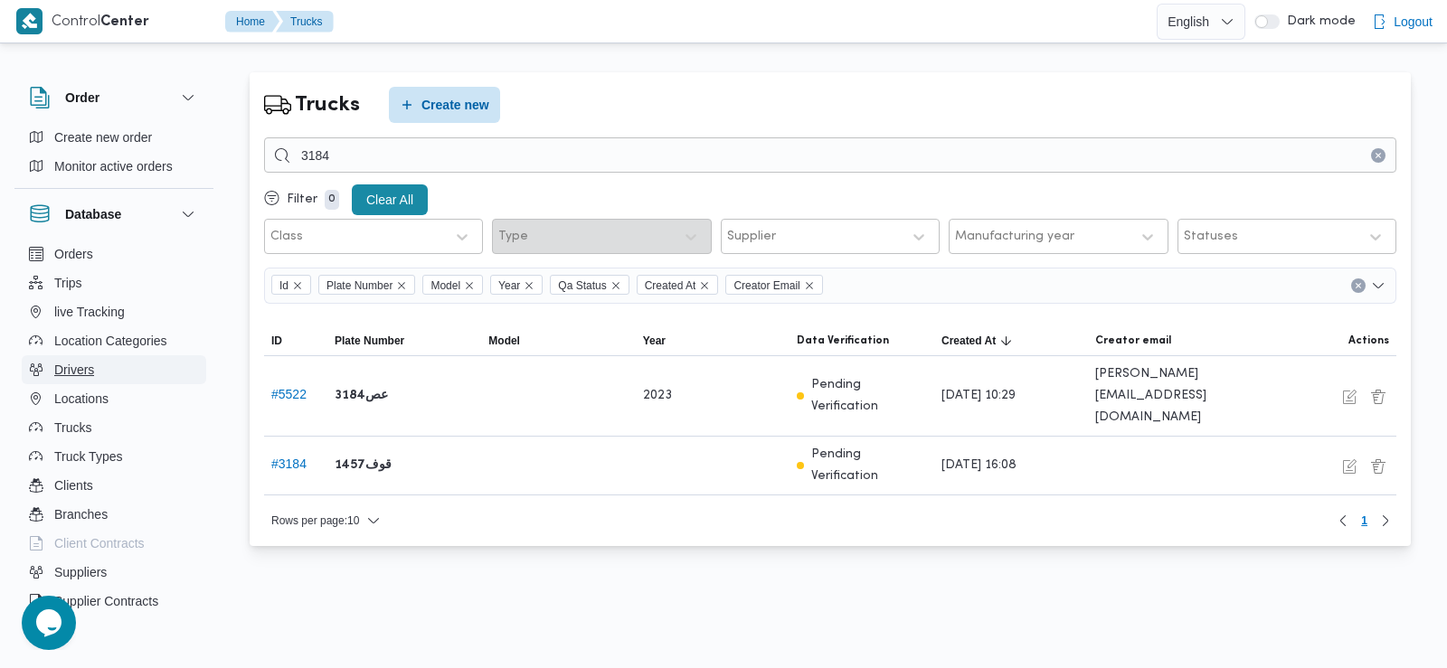
click at [75, 376] on span "Drivers" at bounding box center [74, 370] width 40 height 22
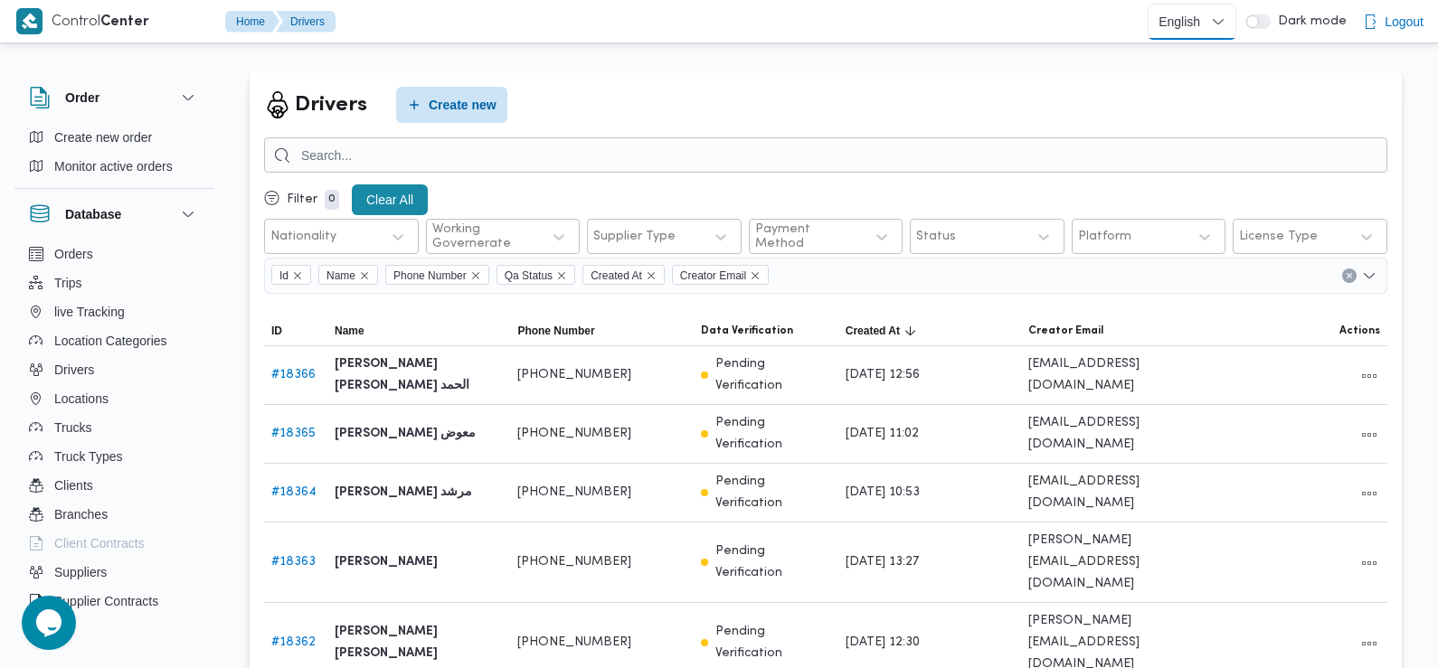
click at [1187, 11] on select "English عربي" at bounding box center [1192, 22] width 89 height 36
select select "ar"
click at [1151, 4] on select "English عربي" at bounding box center [1192, 22] width 89 height 36
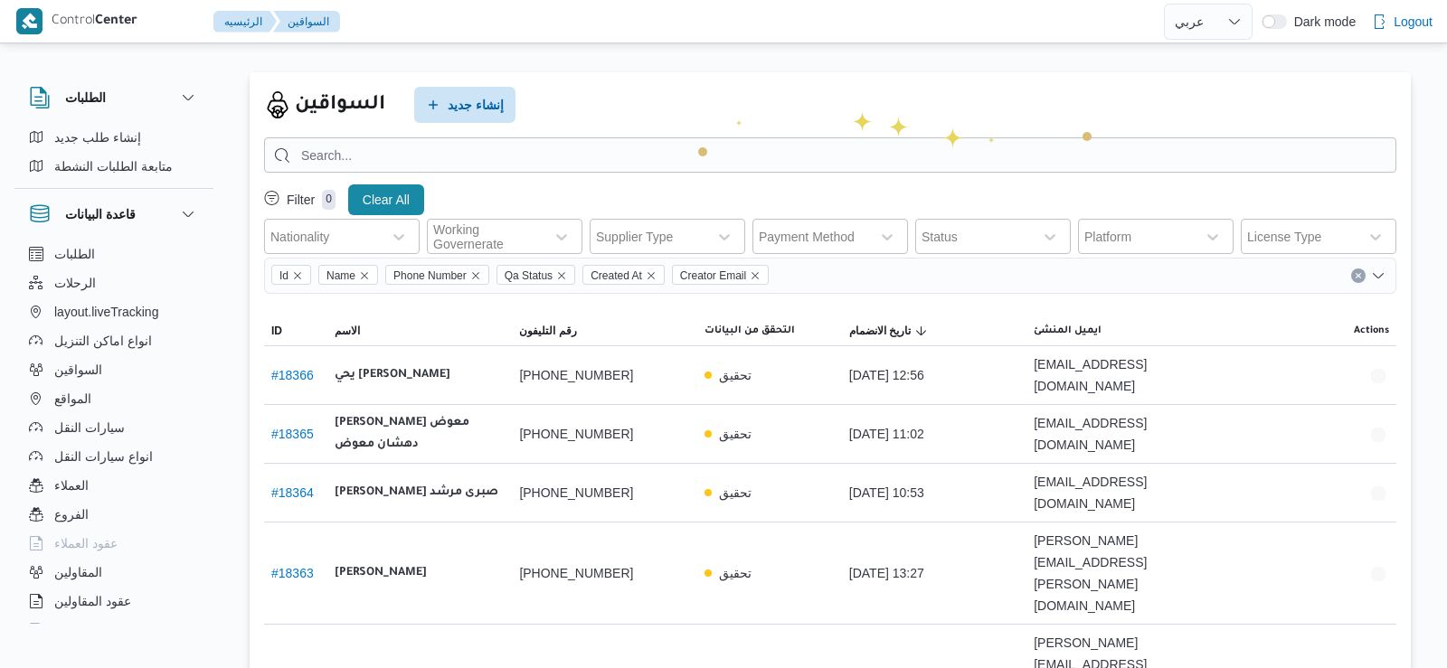
select select "ar"
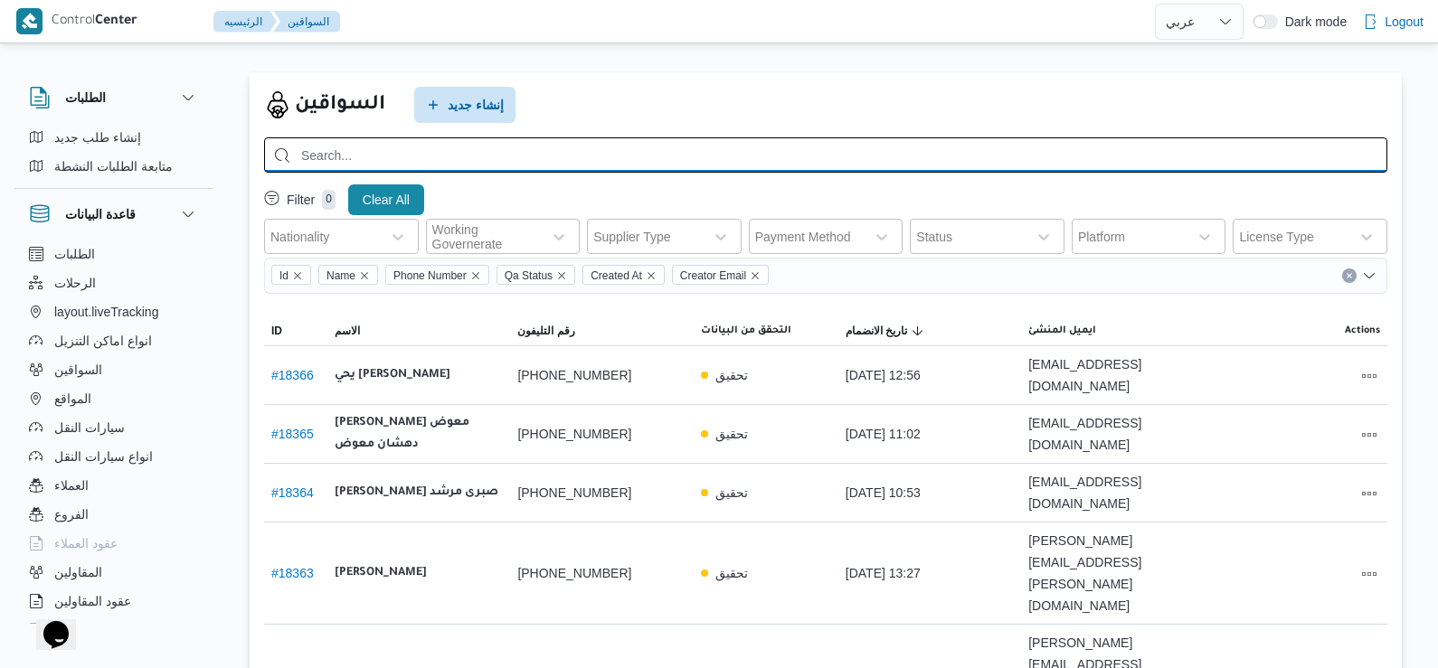
drag, startPoint x: 487, startPoint y: 156, endPoint x: 460, endPoint y: 149, distance: 27.2
click at [460, 149] on input "search" at bounding box center [825, 154] width 1123 height 35
type input "[PERSON_NAME]"
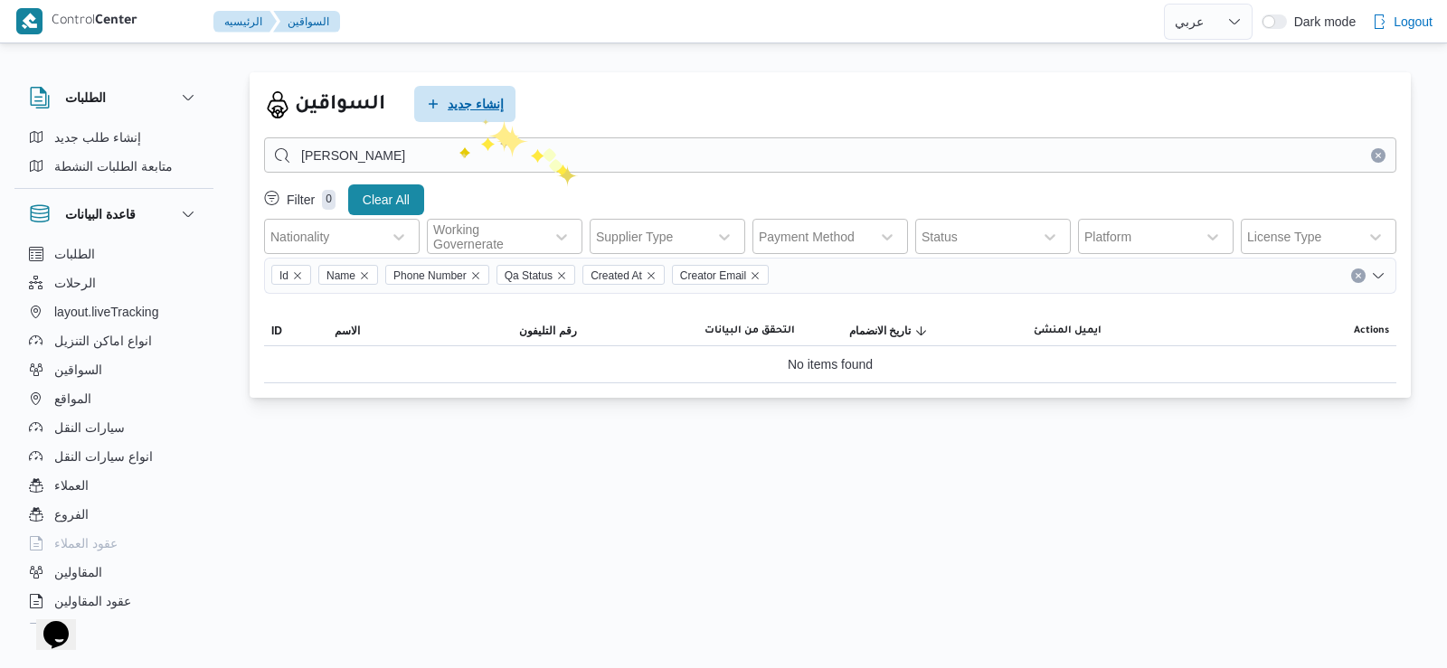
click at [478, 113] on span "إنشاء جديد" at bounding box center [476, 104] width 56 height 22
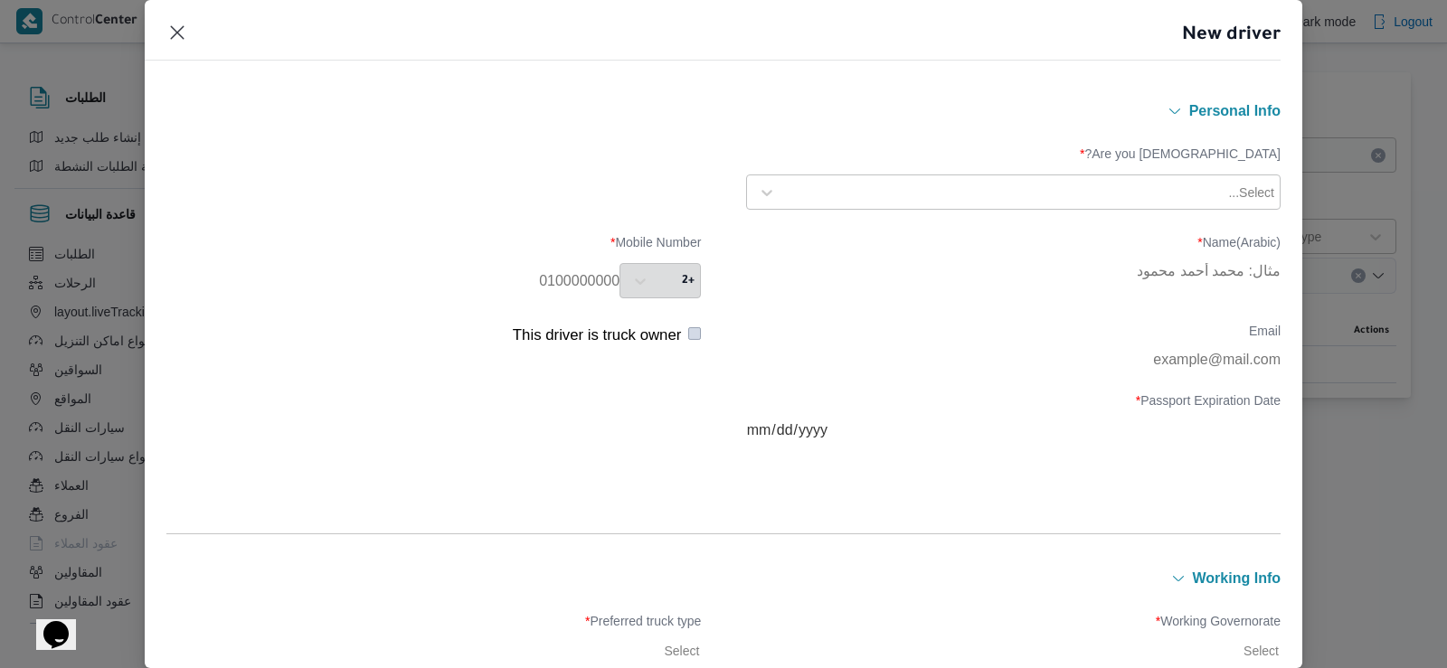
click at [1229, 189] on div "Select..." at bounding box center [1029, 192] width 493 height 25
click at [799, 239] on div "Egyptian" at bounding box center [1013, 240] width 533 height 32
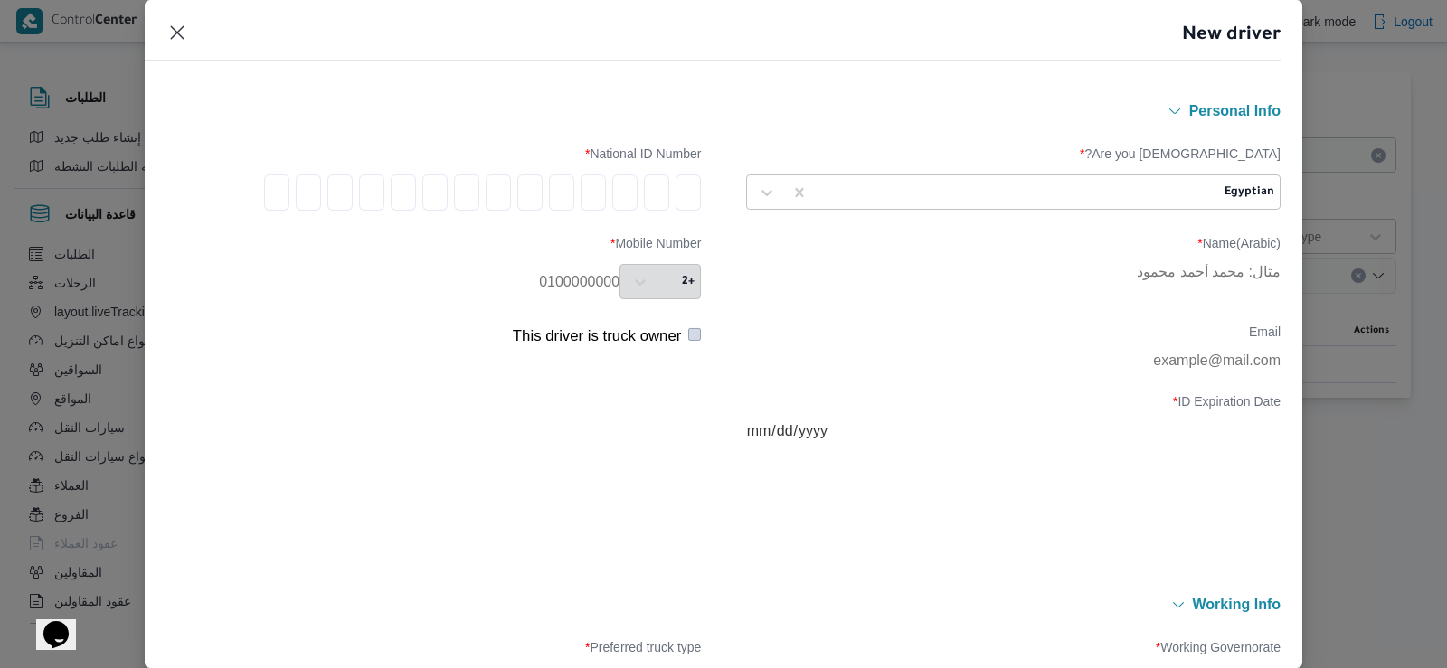
click at [681, 192] on input "tel" at bounding box center [688, 193] width 25 height 36
type input "2"
type input "9"
type input "0"
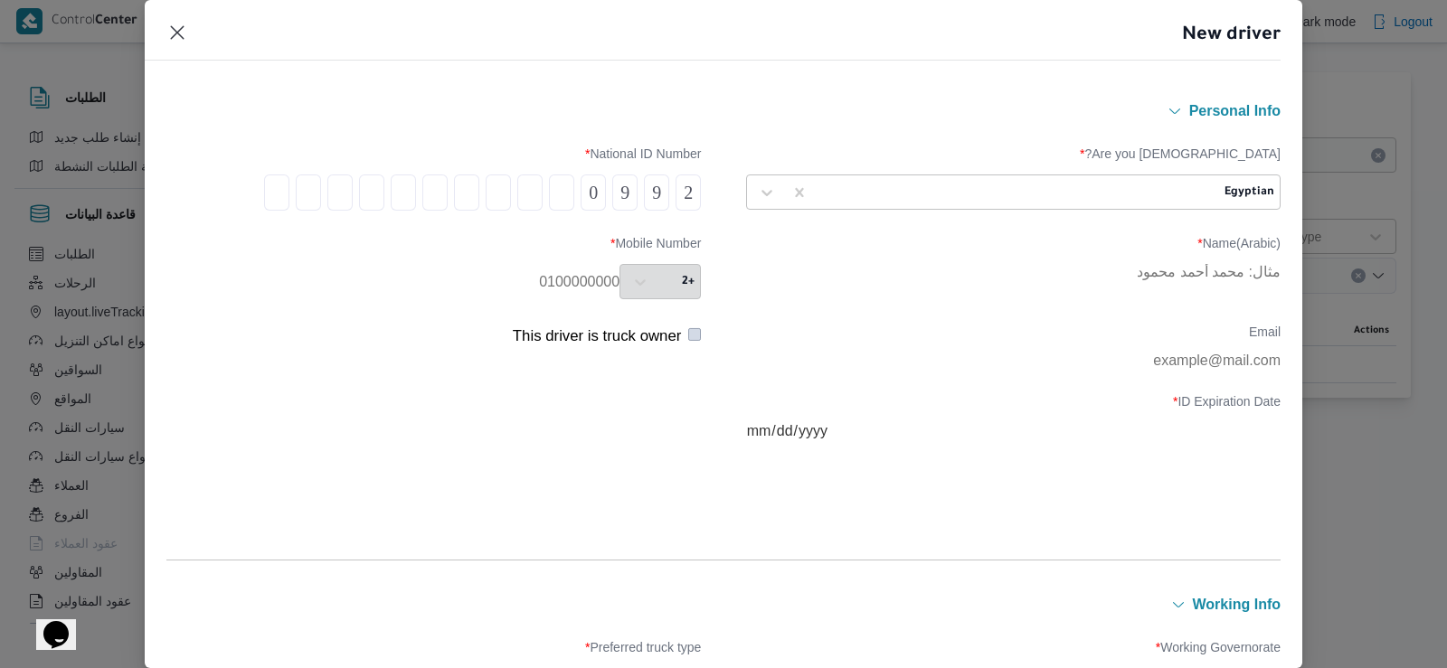
type input "2"
type input "0"
type input "9"
type input "1"
type input "4"
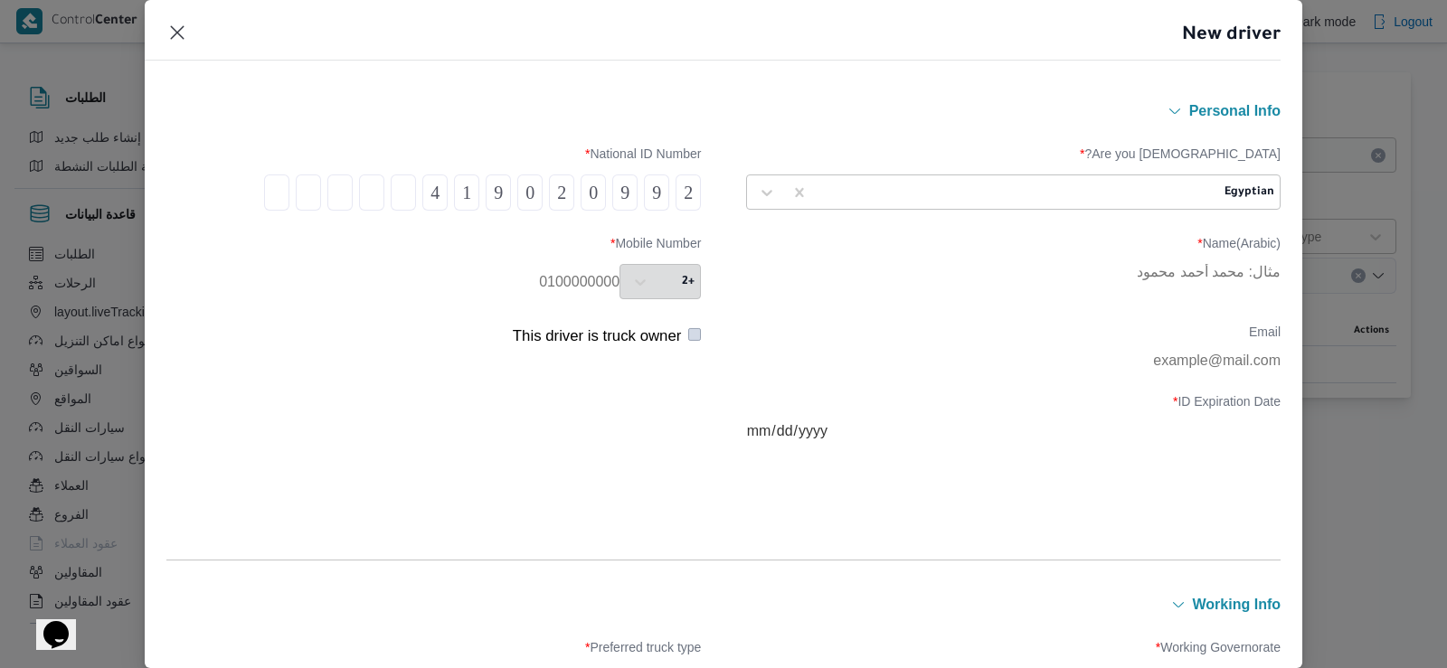
type input "0"
type input "2"
type input "6"
type input "7"
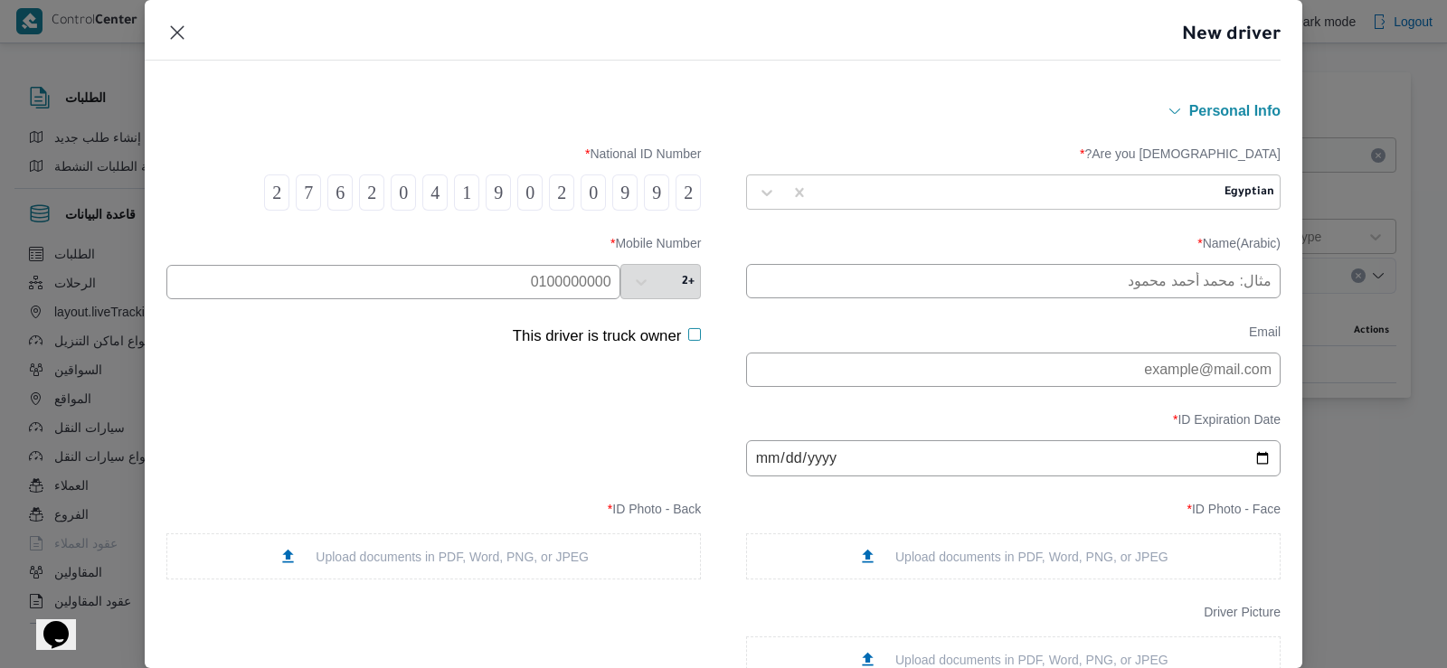
type input "2"
click at [964, 274] on input "text" at bounding box center [1013, 281] width 534 height 34
type input "محمد محروس عاشور ابراهيم"
click at [534, 283] on input "text" at bounding box center [393, 282] width 454 height 34
paste input "01013426551"
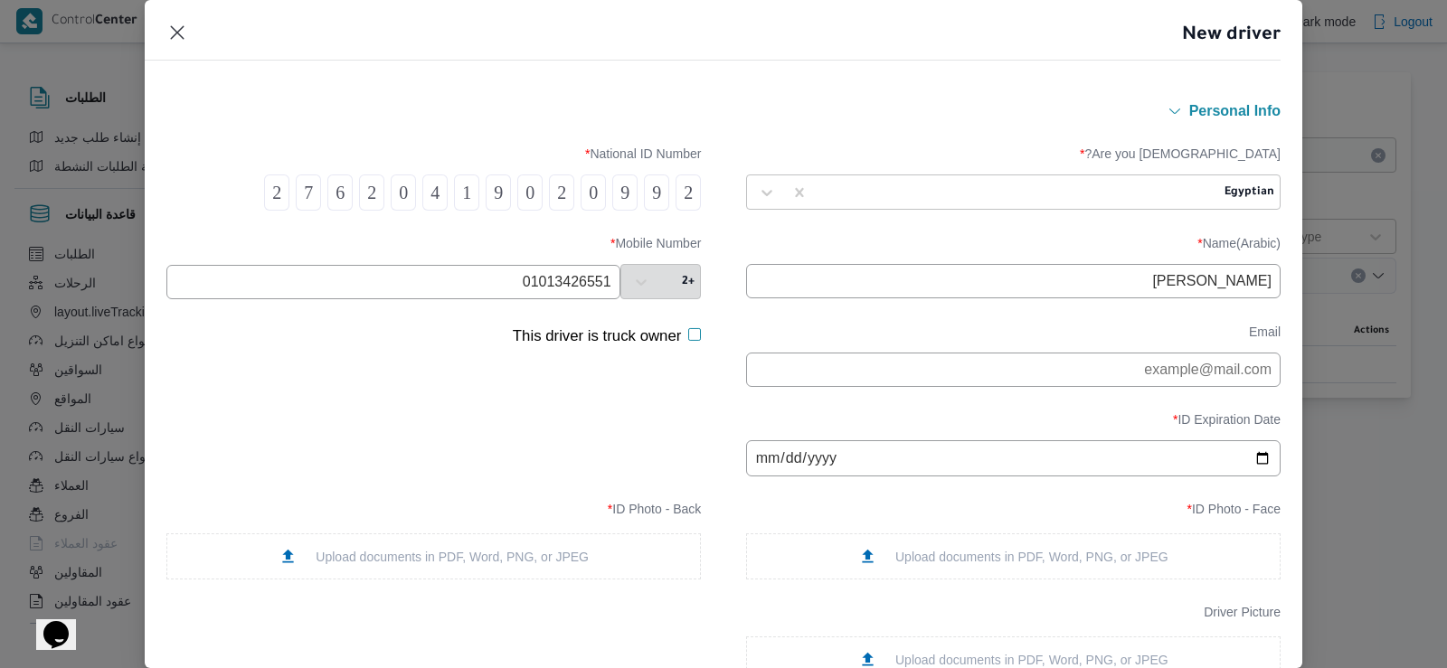
type input "01013426551"
click at [569, 287] on input "01013426551" at bounding box center [393, 282] width 454 height 34
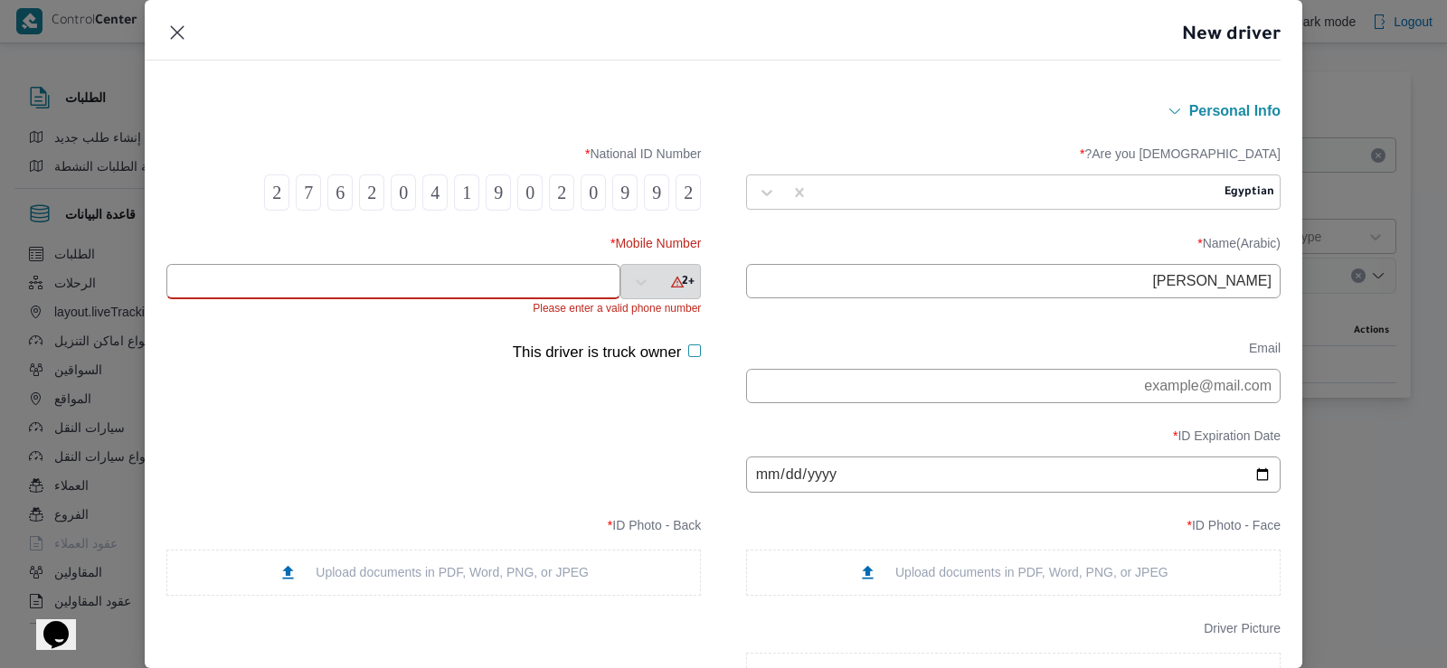
paste input "01023838448"
click at [447, 369] on div "This driver is truck owner" at bounding box center [433, 372] width 534 height 62
click at [487, 278] on input "01023838448" at bounding box center [393, 281] width 454 height 35
type input "0102383844"
click at [556, 283] on input "0102383844" at bounding box center [393, 281] width 454 height 35
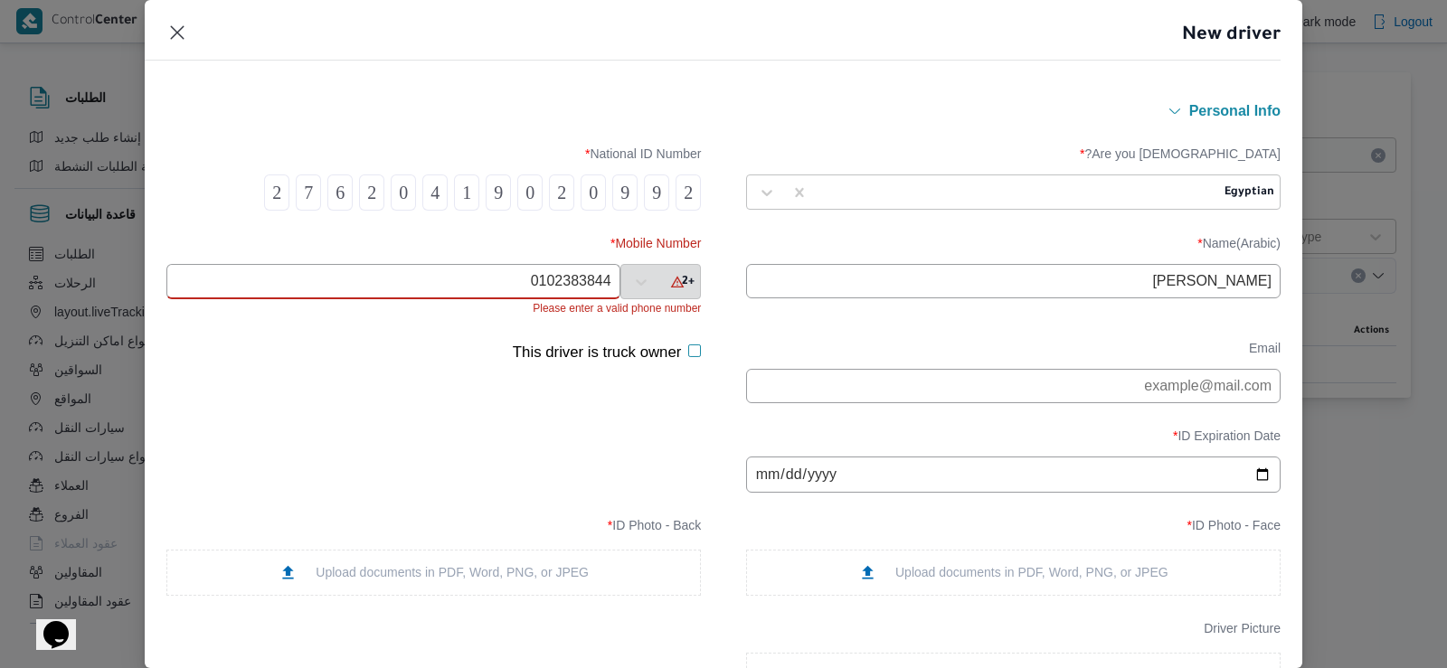
click at [556, 283] on input "0102383844" at bounding box center [393, 281] width 454 height 35
click at [567, 269] on input "text" at bounding box center [393, 281] width 454 height 35
click at [566, 279] on input "text" at bounding box center [393, 281] width 454 height 35
paste input "01023838448"
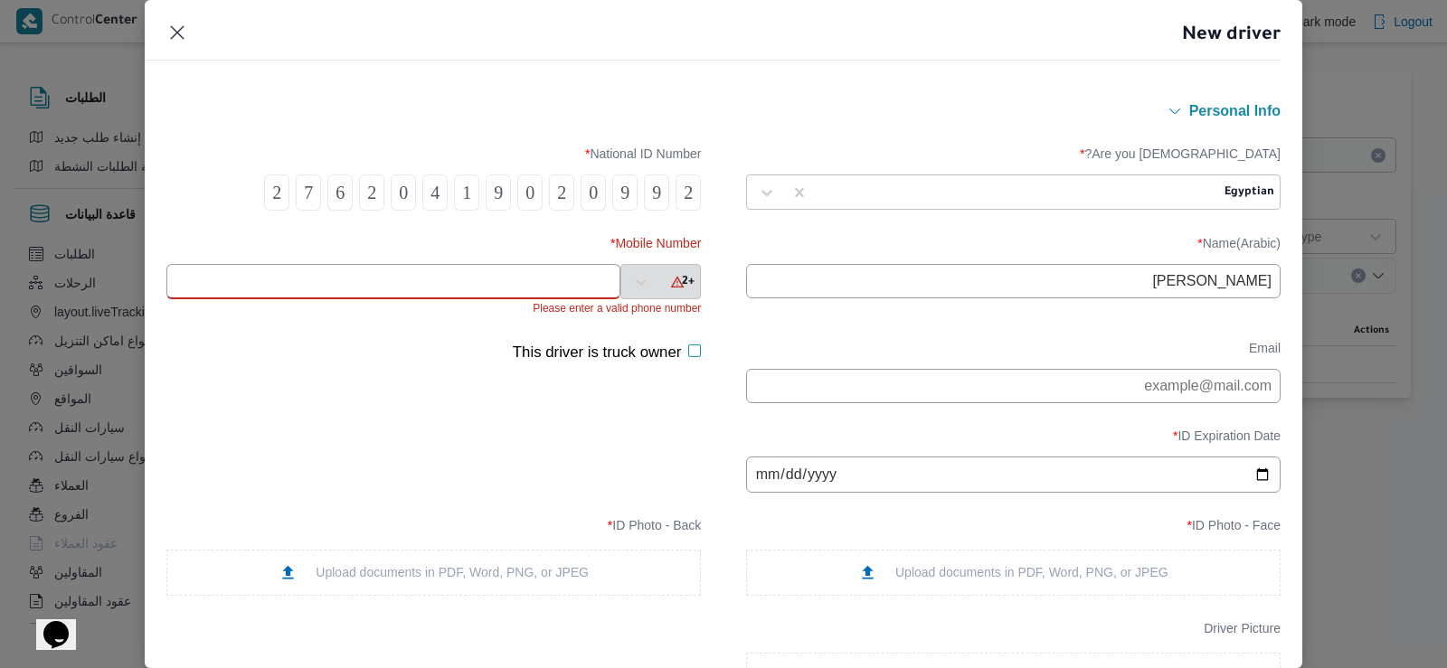
type input "01023838448"
click at [969, 278] on input "[PERSON_NAME] [PERSON_NAME]" at bounding box center [1013, 281] width 534 height 34
click at [902, 384] on input "email" at bounding box center [1013, 386] width 534 height 34
click at [872, 437] on label "ID Expiration Date *" at bounding box center [1013, 443] width 534 height 28
click at [946, 487] on input "date" at bounding box center [1013, 475] width 534 height 36
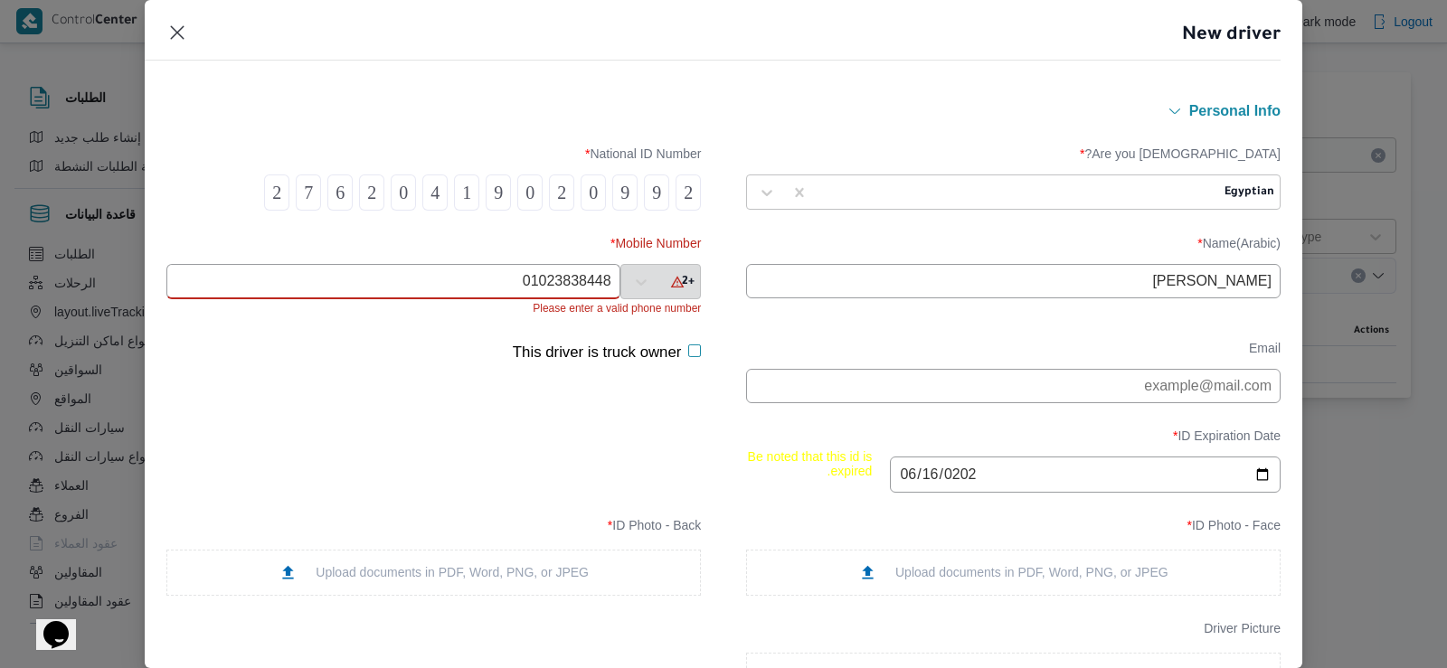
type input "2028-06-16"
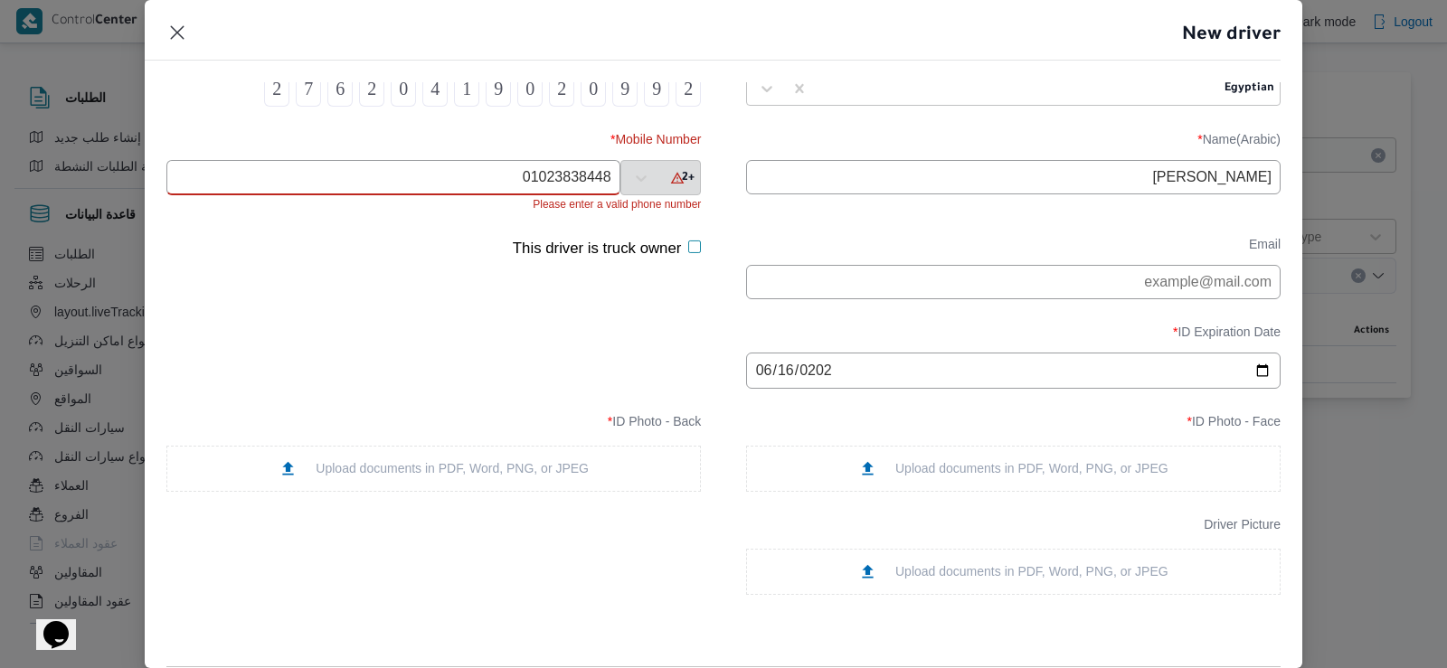
scroll to position [138, 0]
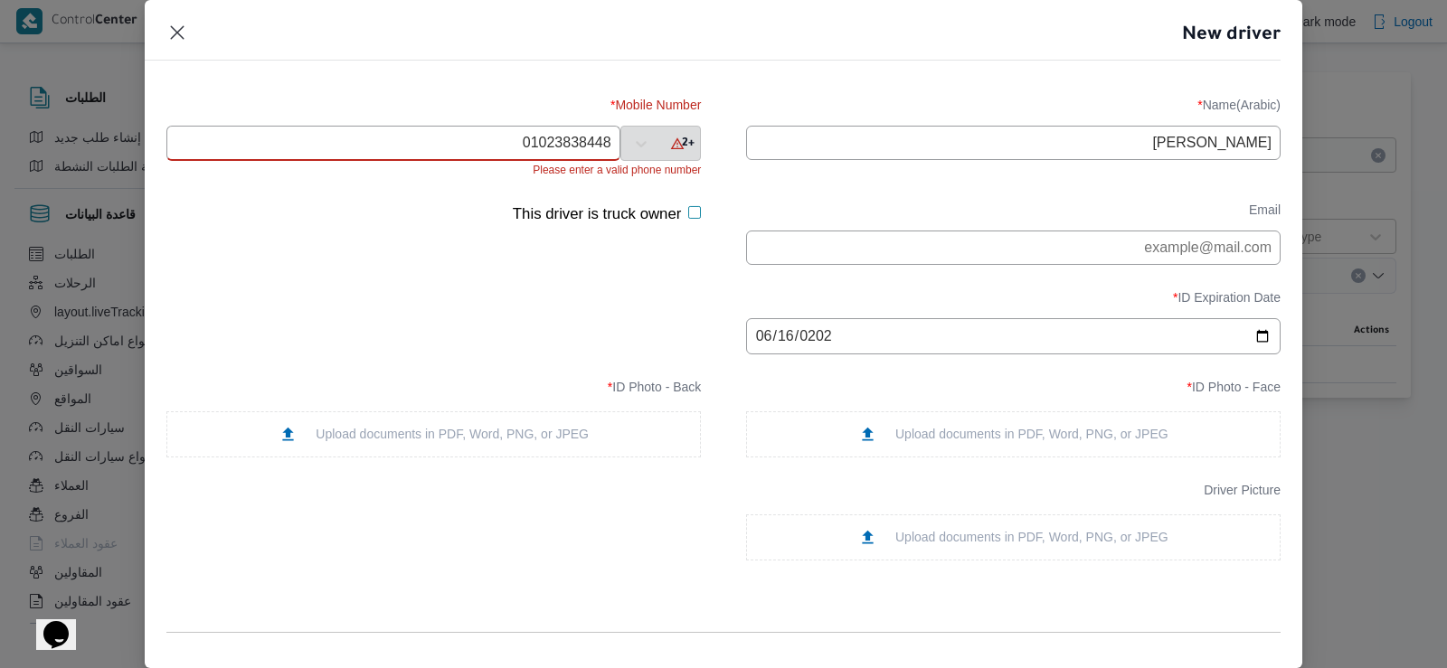
click at [967, 444] on div "Upload documents in PDF, Word, PNG, or JPEG" at bounding box center [1013, 434] width 310 height 19
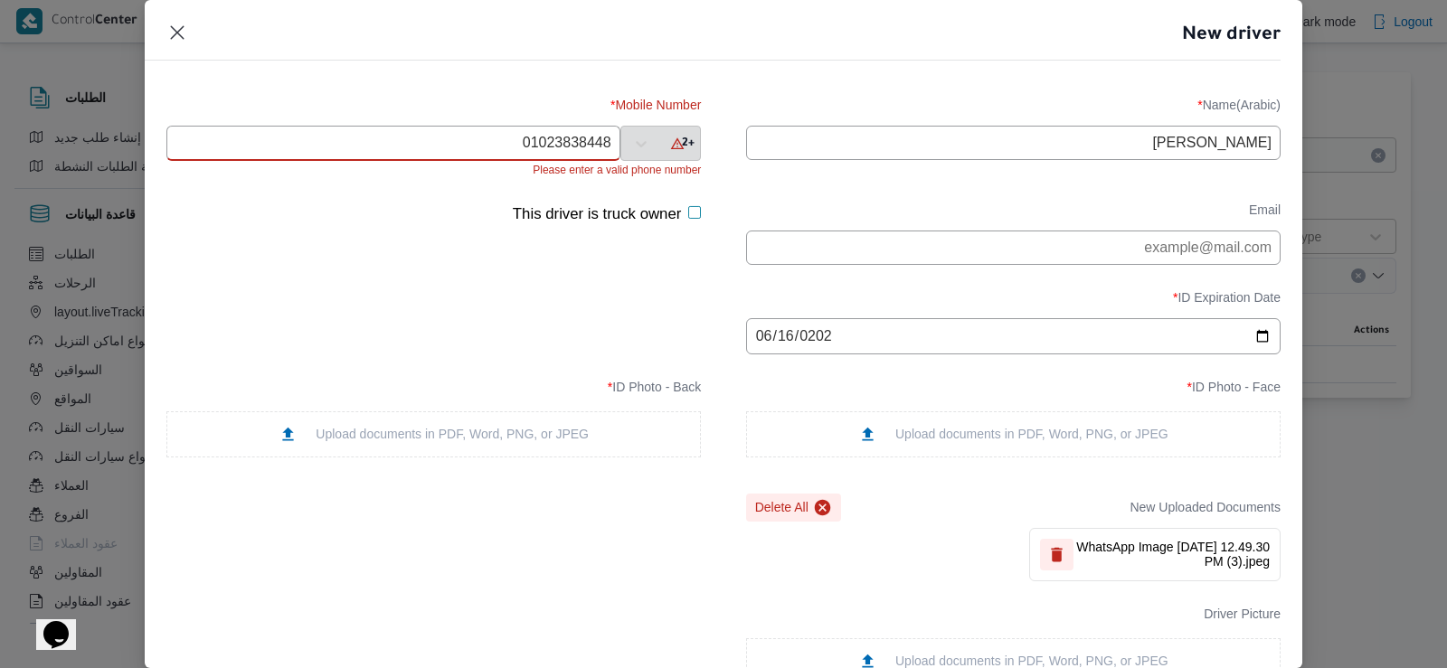
click at [594, 438] on div "Upload documents in PDF, Word, PNG, or JPEG" at bounding box center [433, 434] width 534 height 46
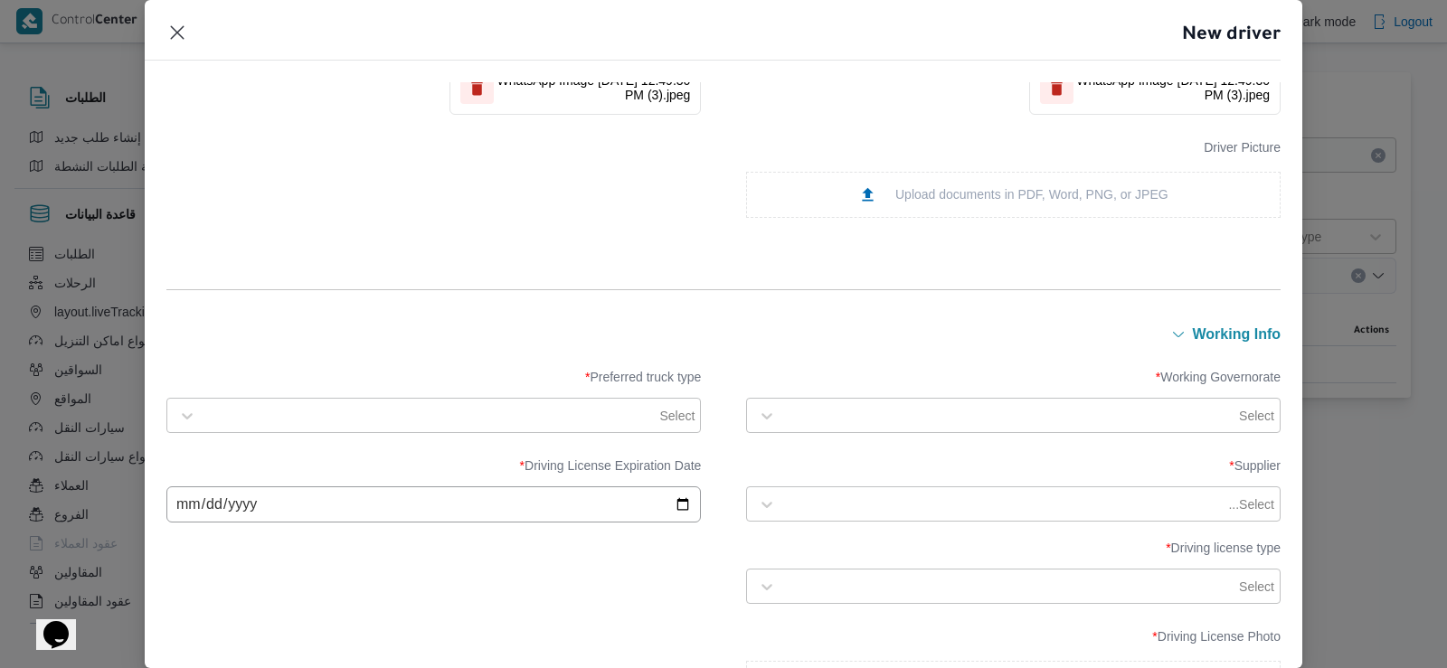
scroll to position [615, 0]
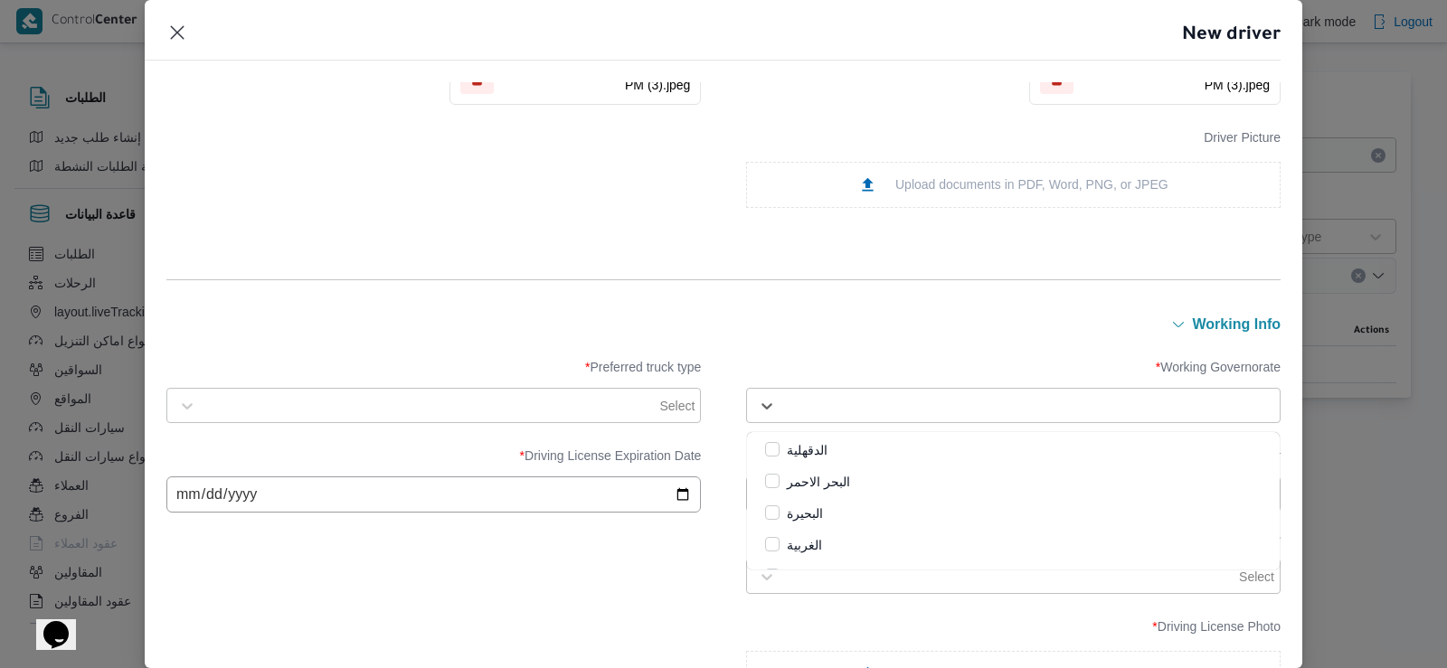
drag, startPoint x: 977, startPoint y: 398, endPoint x: 947, endPoint y: 398, distance: 29.8
click at [947, 398] on div at bounding box center [1029, 406] width 489 height 18
type input "قل"
click at [884, 430] on div "Working Governorate * Select Preferred truck type * Select" at bounding box center [723, 391] width 1114 height 81
click at [839, 410] on div at bounding box center [1010, 406] width 450 height 18
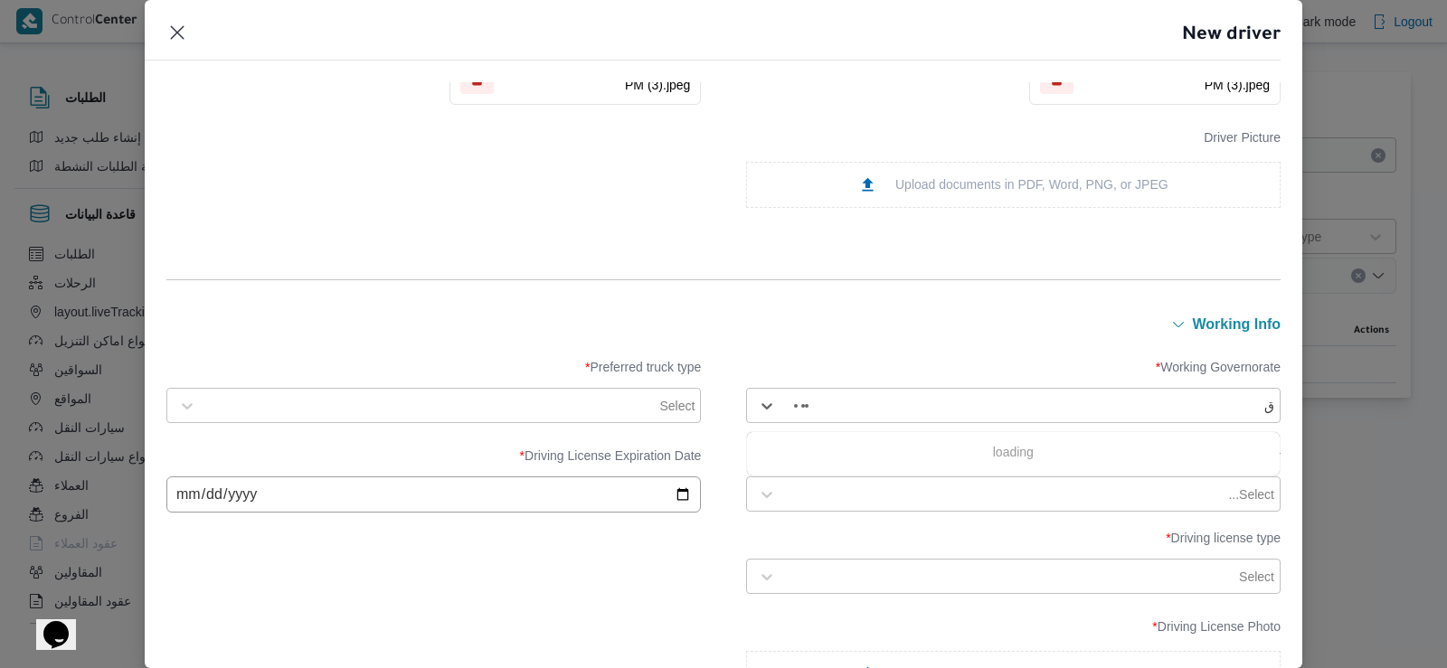
type input "قل"
click at [769, 445] on label "القليوبية" at bounding box center [797, 451] width 64 height 22
click at [863, 350] on div "Working Governorate * option القليوبية, selected. 25 results available. Use Up …" at bounding box center [723, 532] width 1114 height 392
click at [572, 394] on div "Select" at bounding box center [449, 405] width 493 height 25
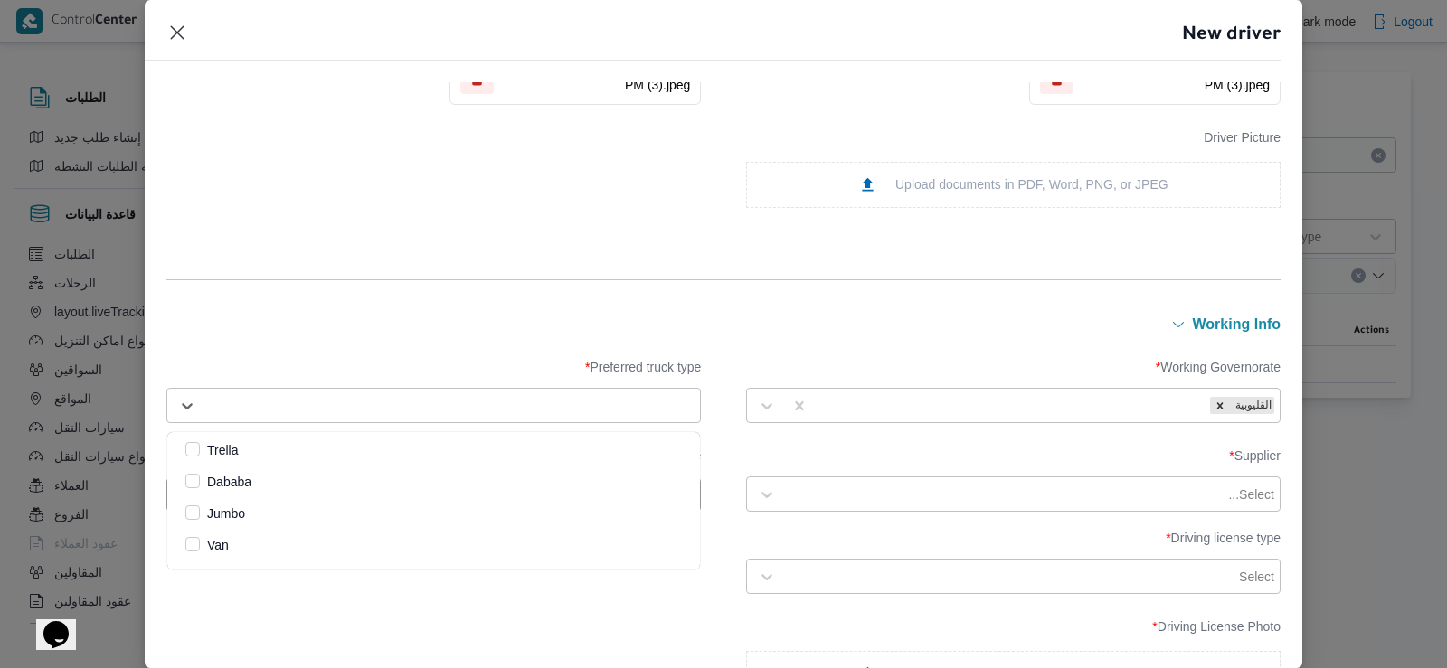
click at [242, 480] on label "Dababa" at bounding box center [218, 482] width 66 height 22
click at [231, 506] on label "Jumbo" at bounding box center [215, 514] width 60 height 22
click at [336, 334] on div "working Info" at bounding box center [723, 325] width 1114 height 24
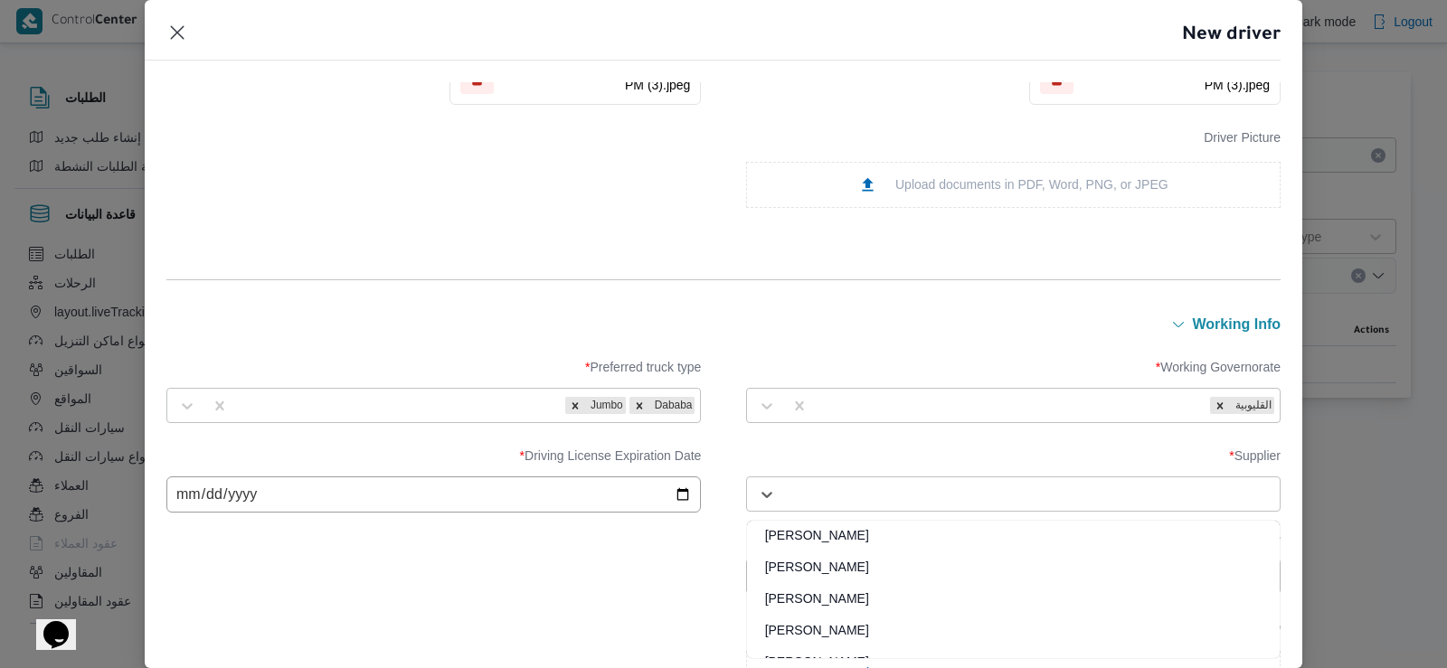
click at [979, 500] on div at bounding box center [1029, 495] width 489 height 18
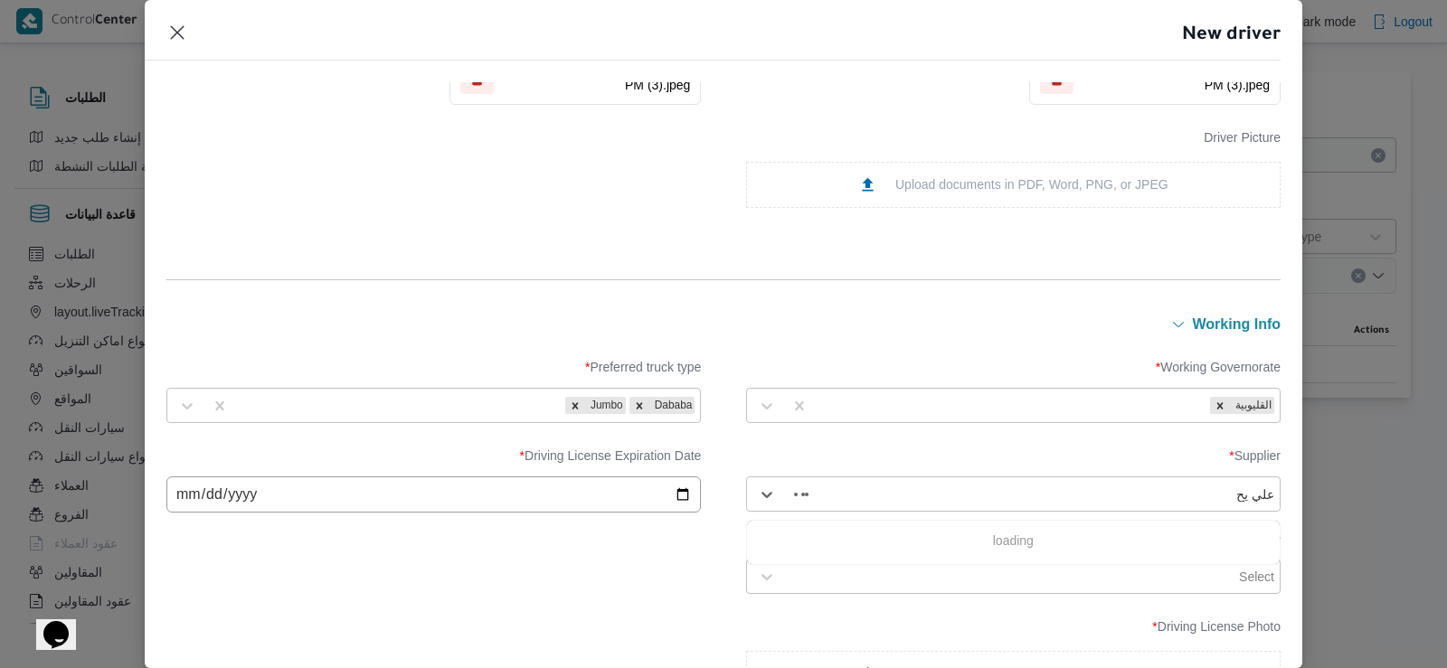
type input "علي يحي"
click at [879, 535] on div "علي يحيي علي مهران حسنين" at bounding box center [1013, 542] width 533 height 32
click at [565, 492] on input "date" at bounding box center [433, 495] width 534 height 36
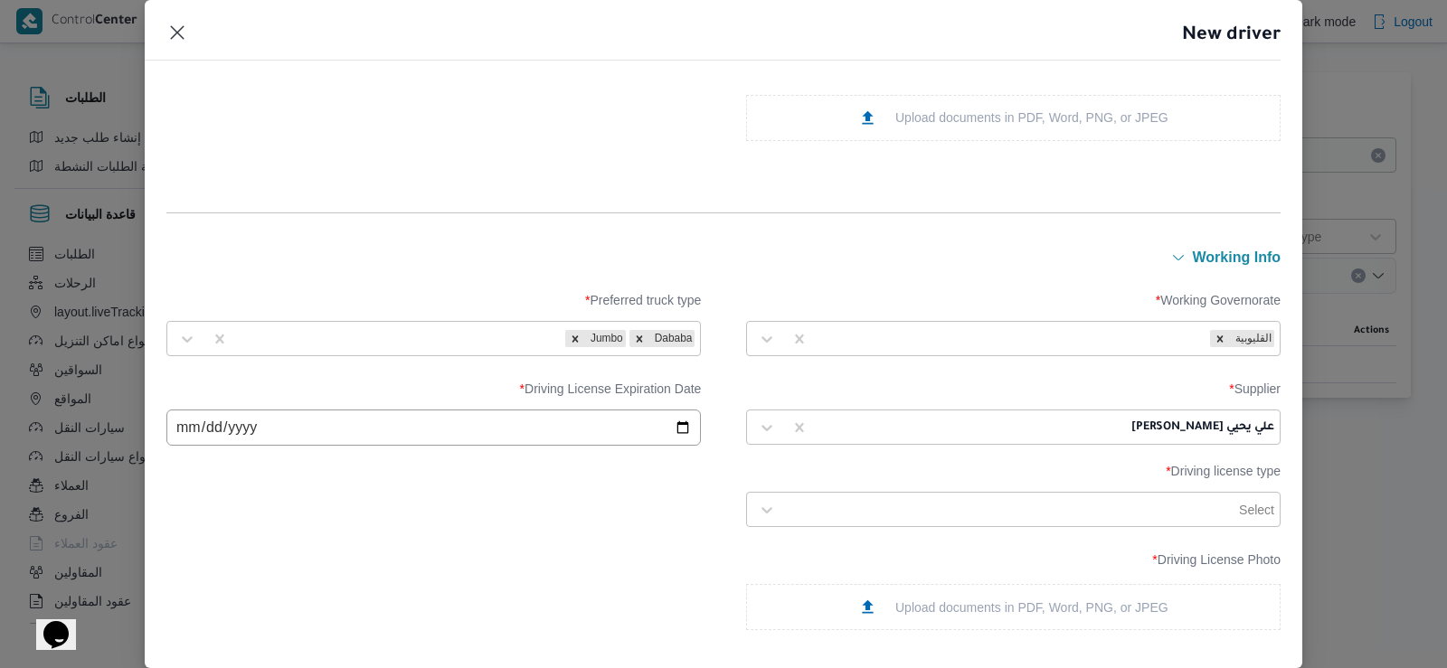
scroll to position [699, 0]
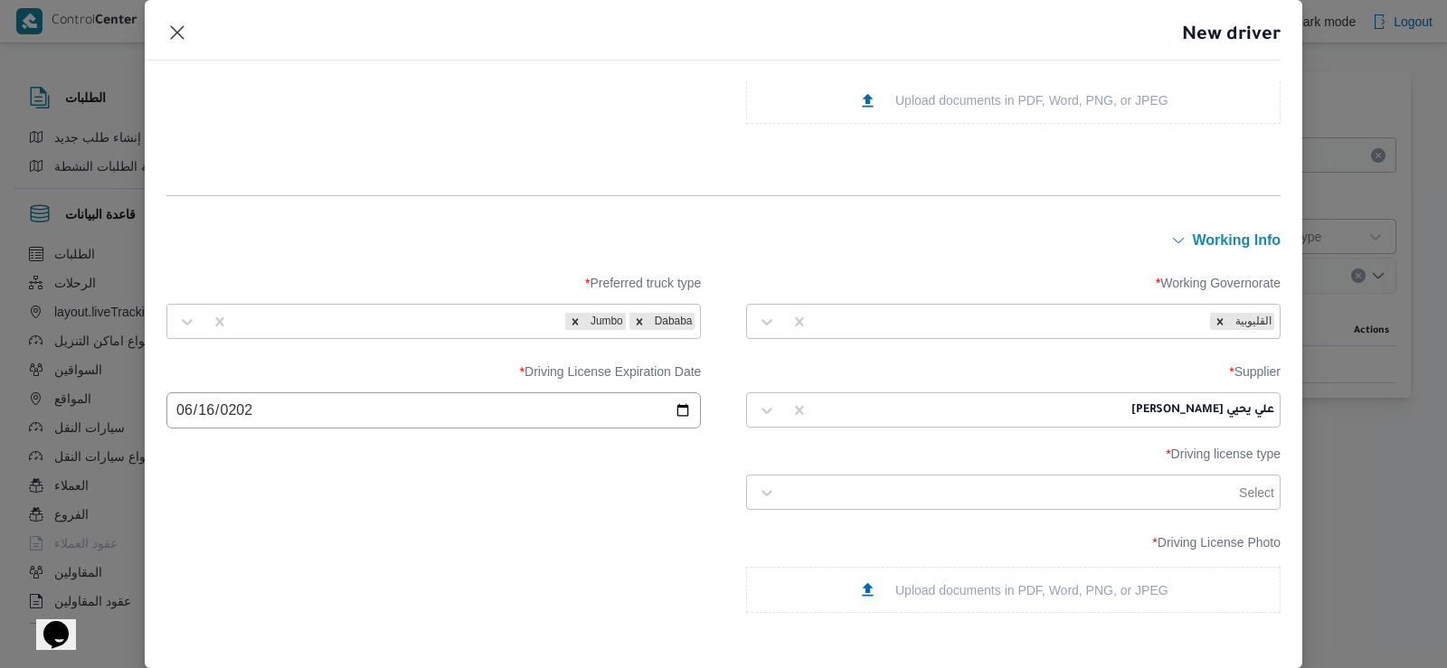
type input "2028-06-16"
click at [925, 493] on div at bounding box center [1010, 493] width 450 height 18
click at [798, 546] on div "أولى" at bounding box center [1013, 541] width 533 height 32
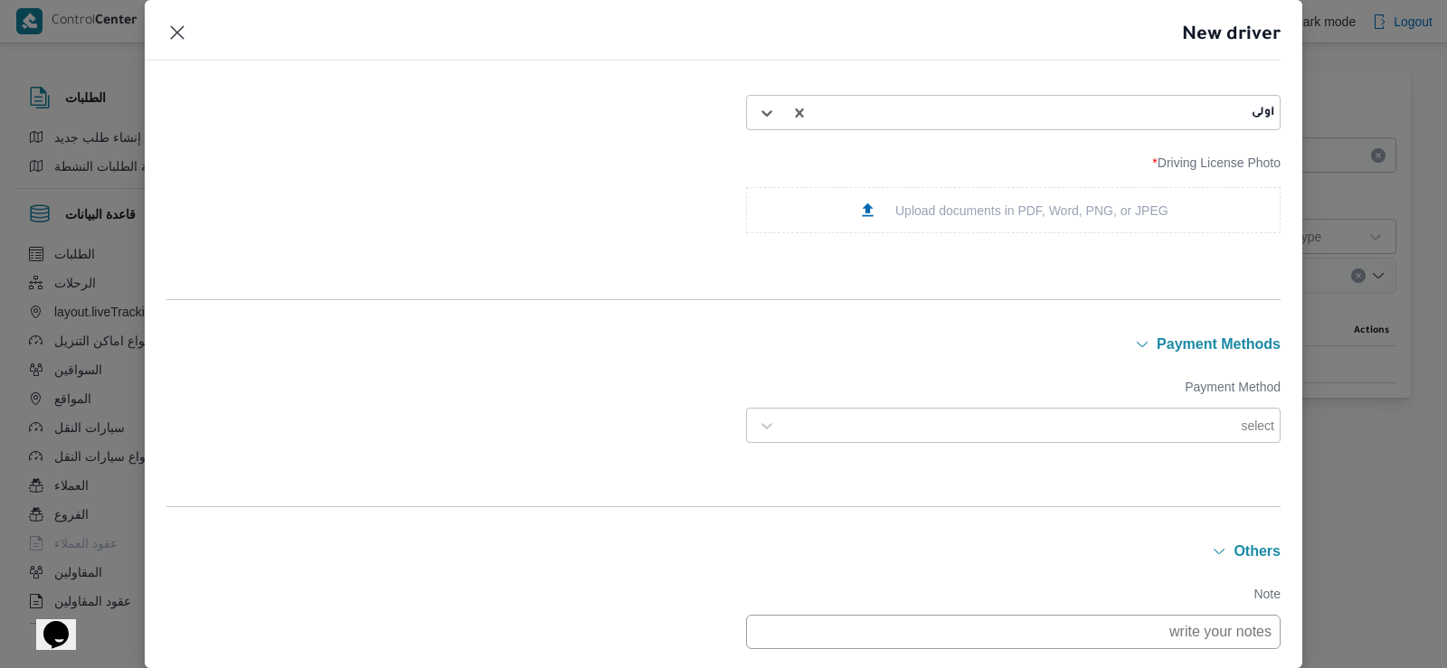
scroll to position [1206, 0]
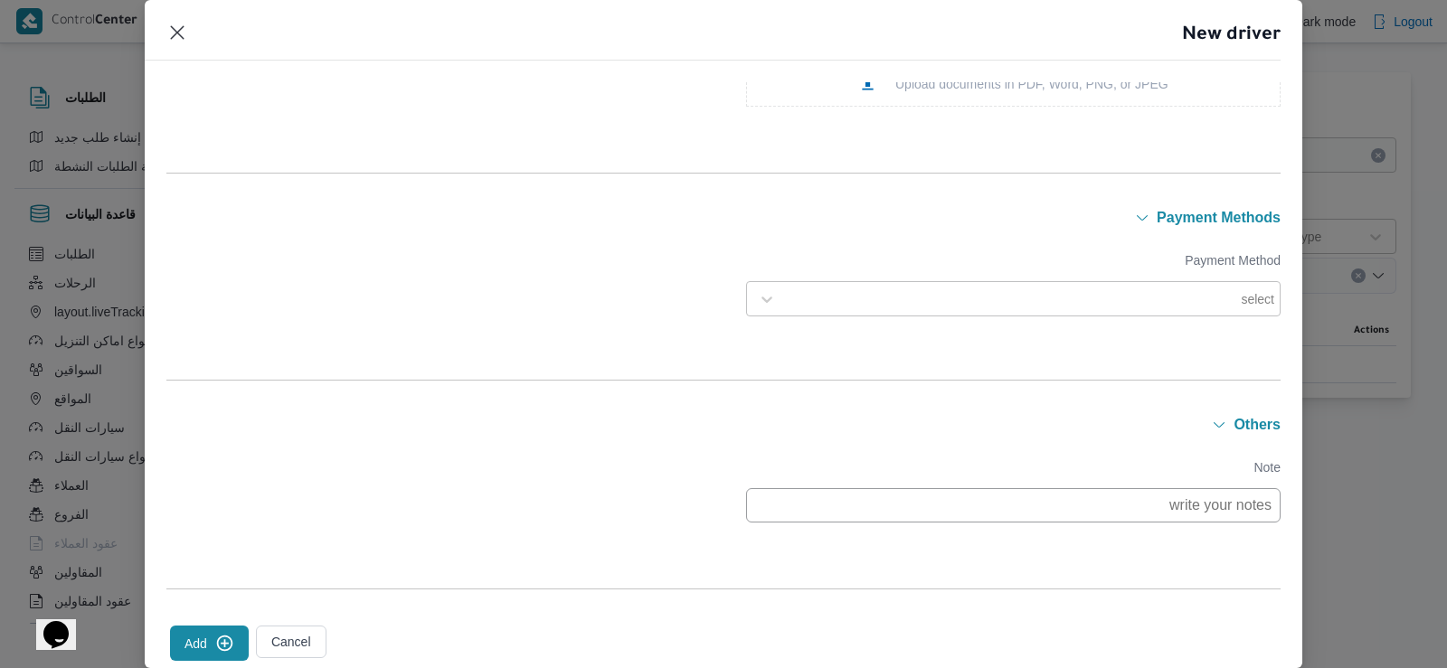
click at [1199, 307] on div at bounding box center [1011, 299] width 453 height 18
click at [819, 371] on div "E-Wallet" at bounding box center [1013, 379] width 533 height 32
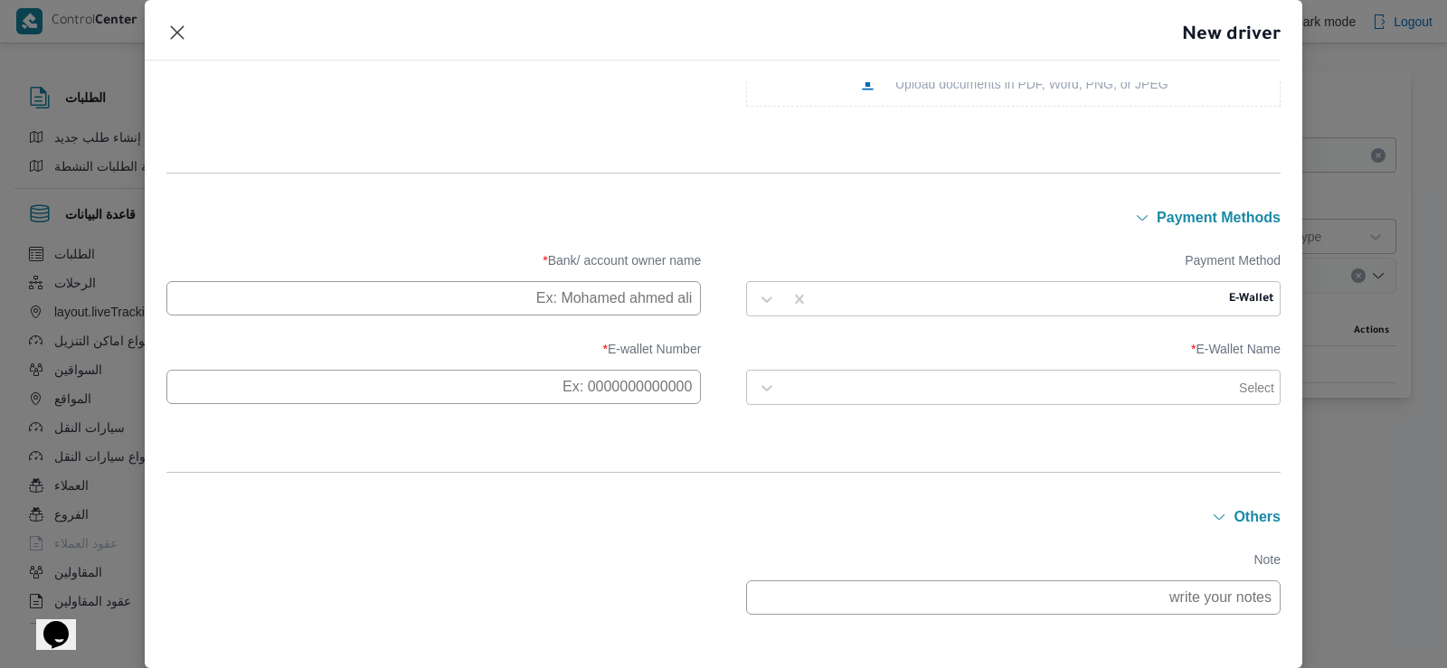
click at [603, 293] on input "text" at bounding box center [433, 298] width 534 height 34
type input "MOHAMED"
click at [1093, 397] on div at bounding box center [1010, 388] width 450 height 18
click at [611, 380] on input "text" at bounding box center [433, 387] width 534 height 34
paste input "01023838448"
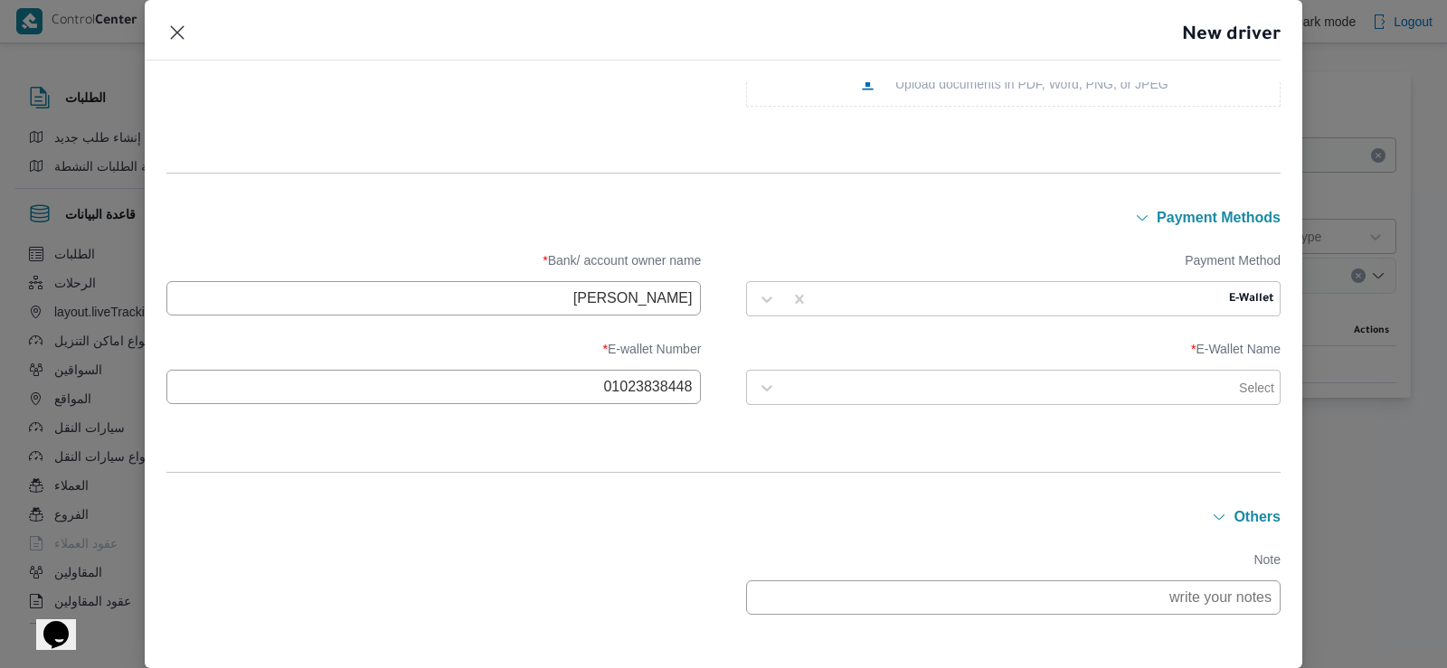
type input "01023838448"
click at [869, 387] on div at bounding box center [1010, 388] width 450 height 18
click at [826, 433] on div "Vodafone" at bounding box center [1013, 436] width 533 height 32
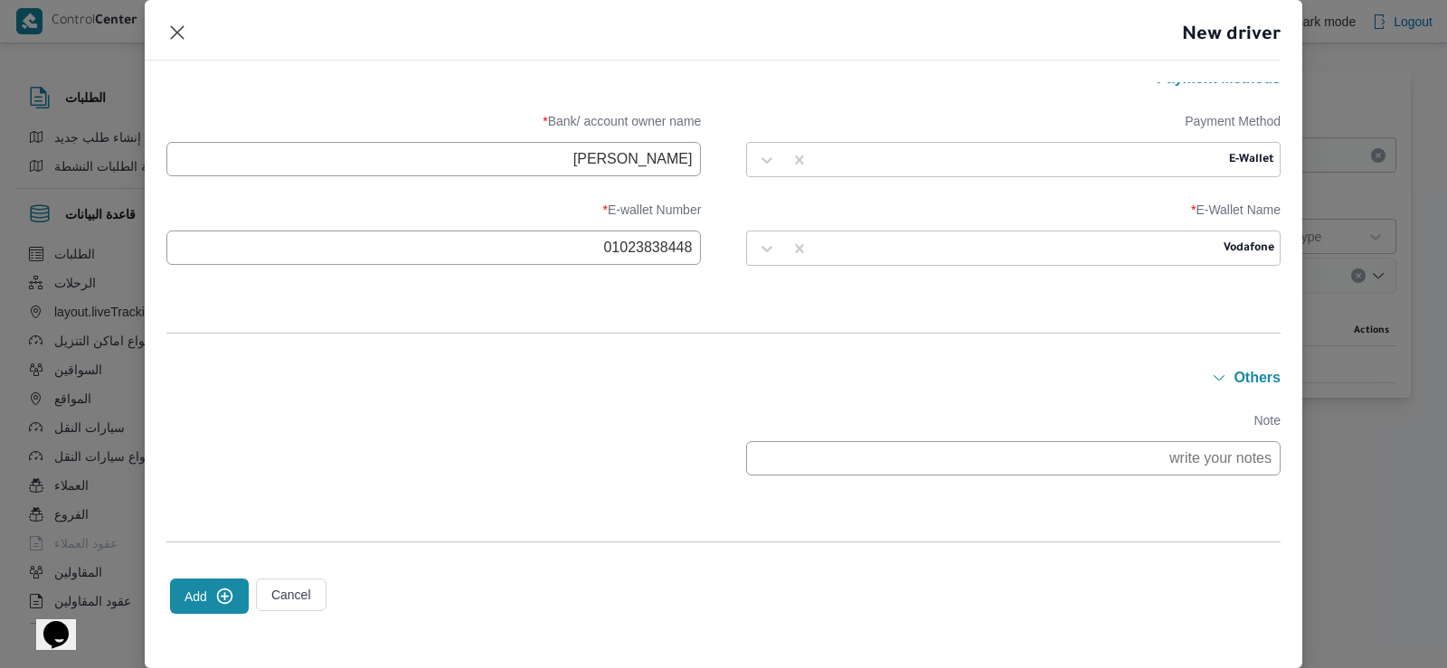
click at [199, 602] on button "Add" at bounding box center [209, 596] width 79 height 35
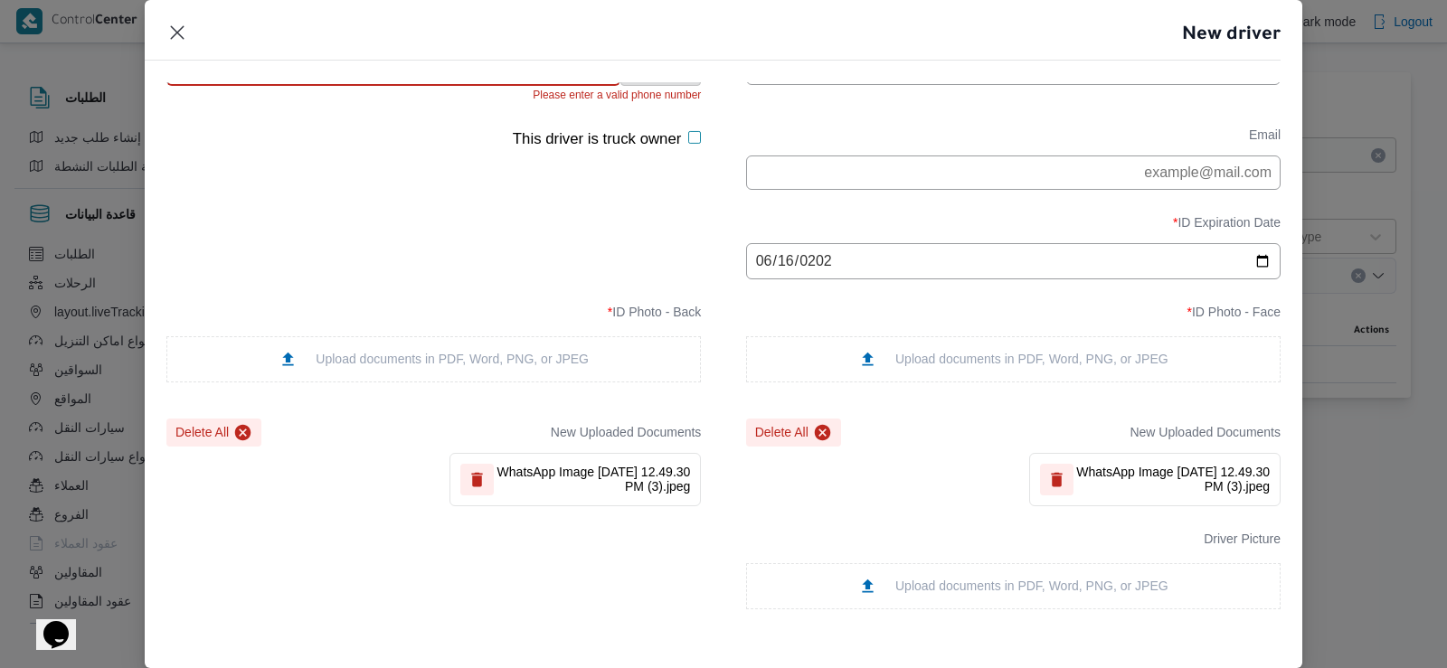
scroll to position [0, 0]
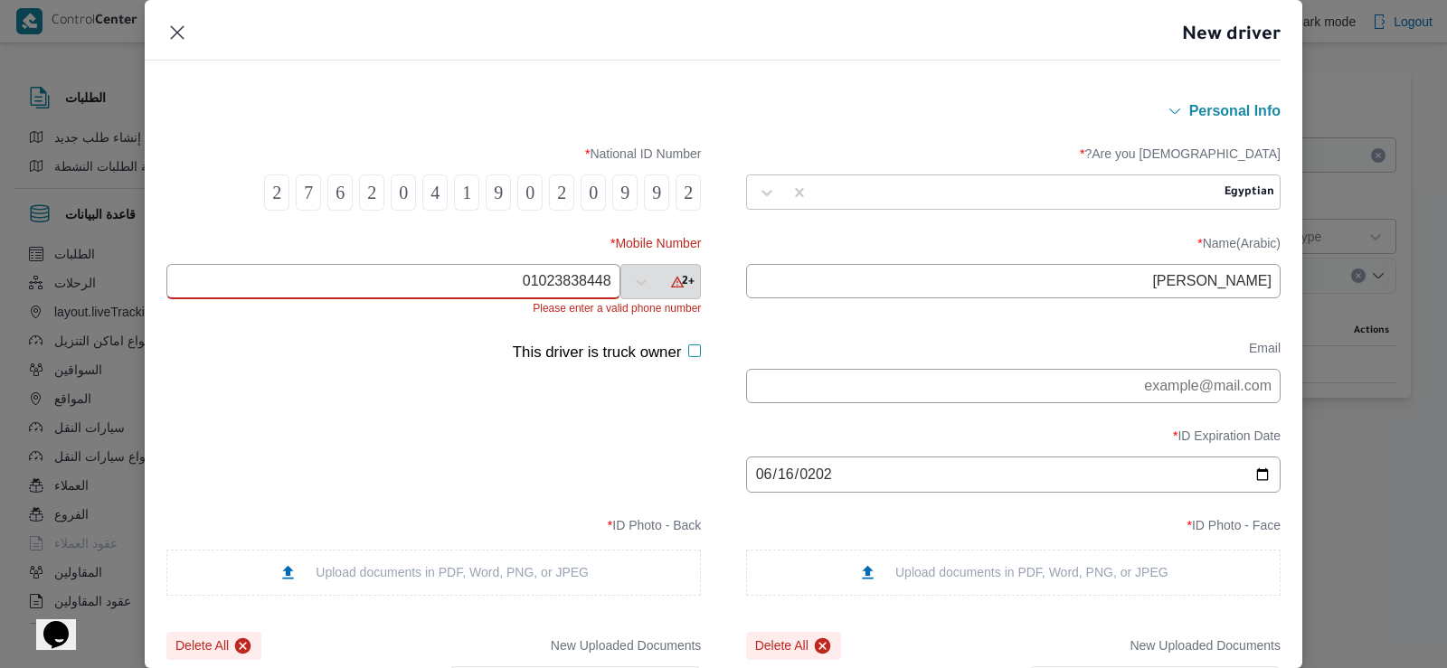
click at [658, 285] on div "+2" at bounding box center [660, 281] width 81 height 35
click at [681, 283] on div "+2" at bounding box center [660, 281] width 81 height 35
click at [671, 279] on icon at bounding box center [678, 282] width 14 height 12
click at [545, 295] on input "01023838448" at bounding box center [393, 281] width 454 height 35
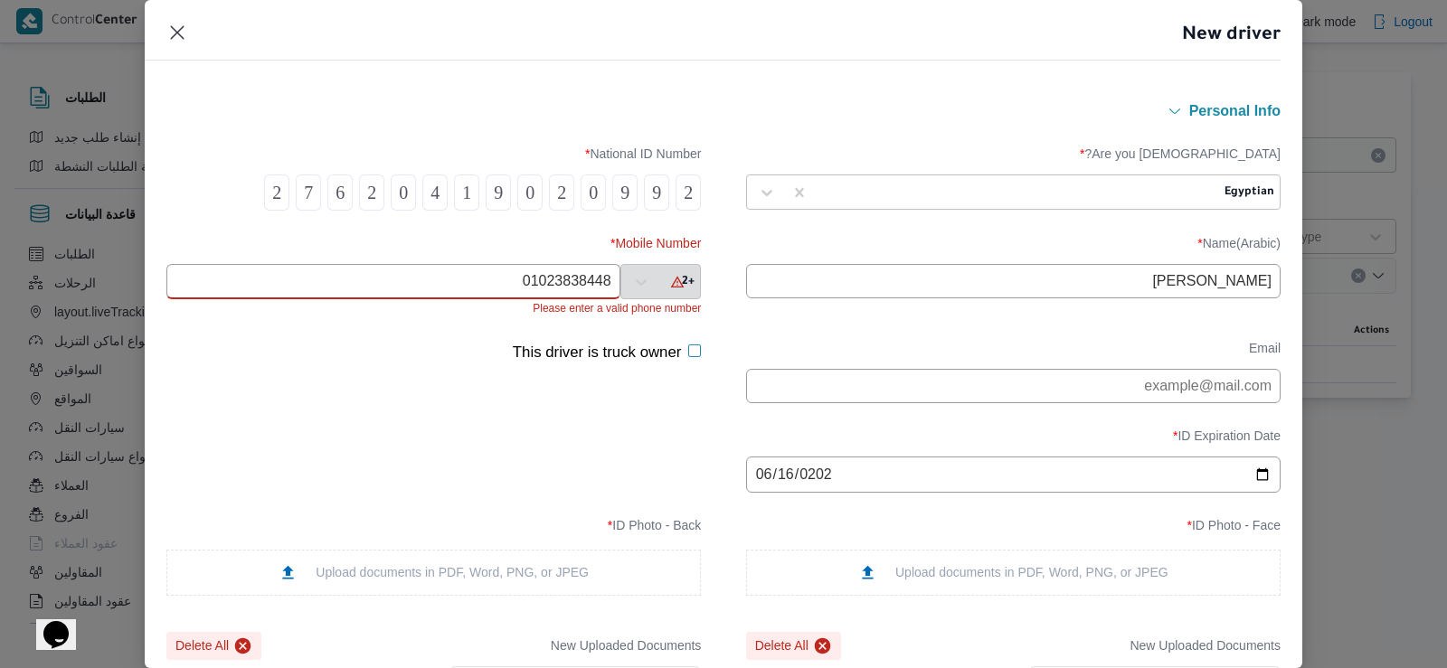
click at [545, 295] on input "01023838448" at bounding box center [393, 281] width 454 height 35
type input "01023838448"
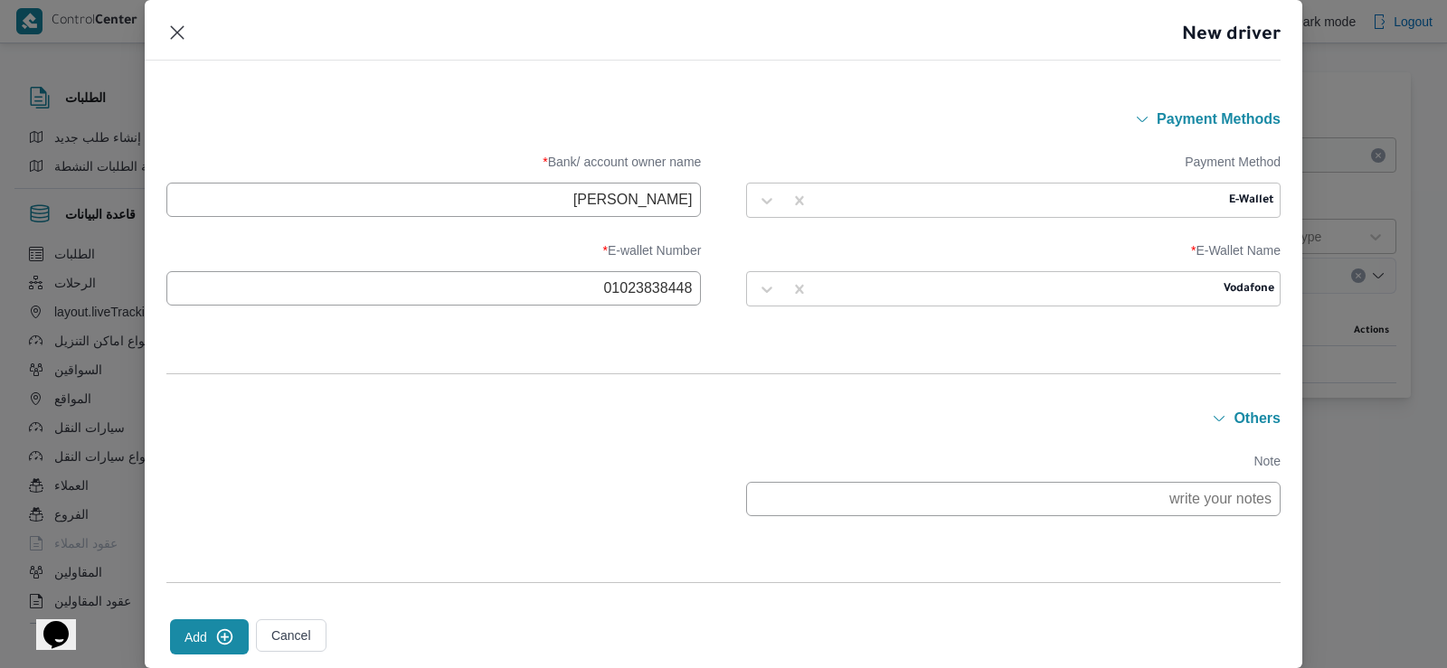
scroll to position [1399, 0]
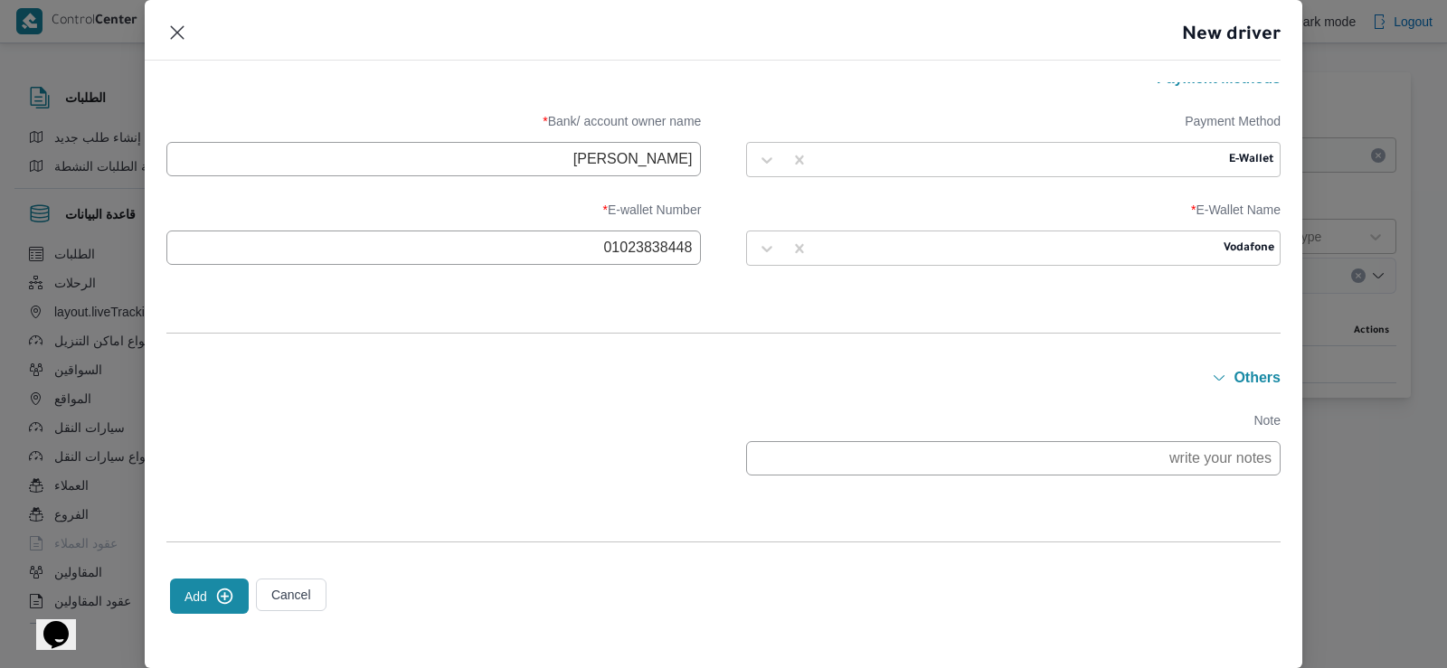
click at [209, 592] on button "Add" at bounding box center [209, 596] width 79 height 35
click at [199, 594] on button "Add" at bounding box center [209, 596] width 79 height 35
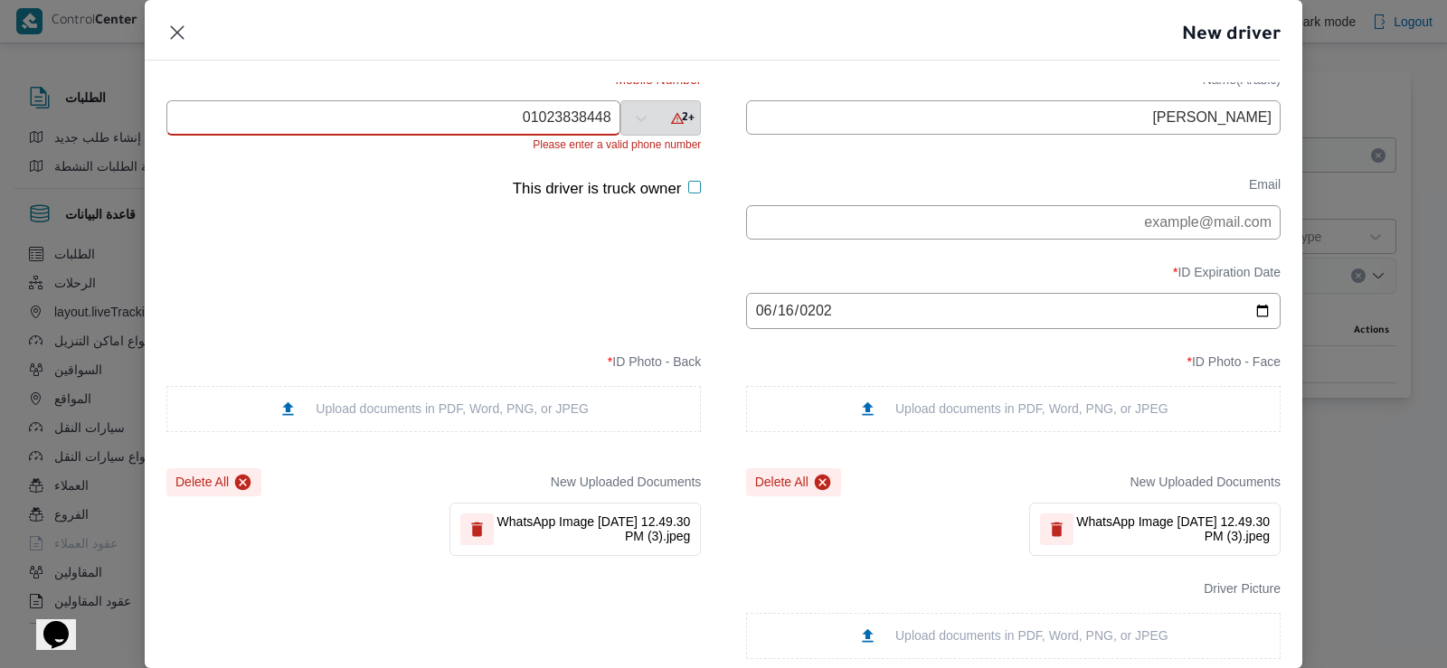
scroll to position [0, 0]
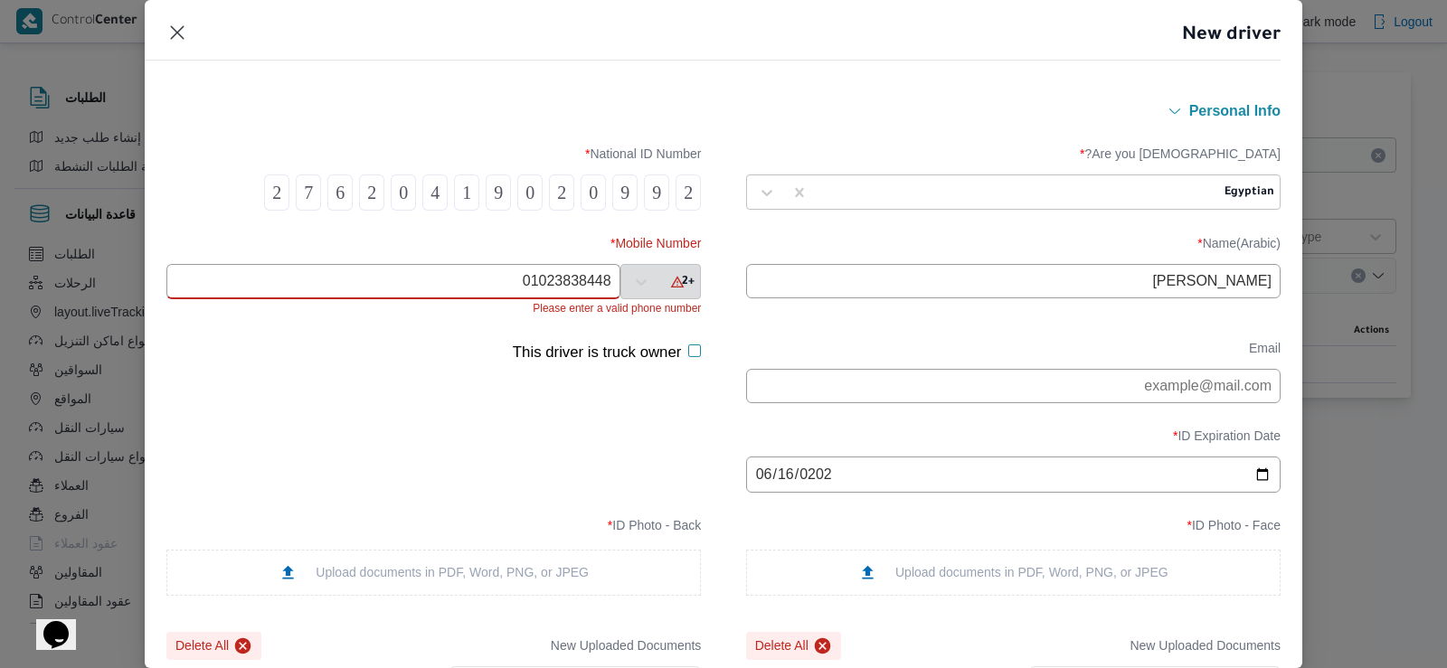
click at [562, 278] on input "01023838448" at bounding box center [393, 281] width 454 height 35
click at [668, 287] on icon at bounding box center [677, 282] width 18 height 14
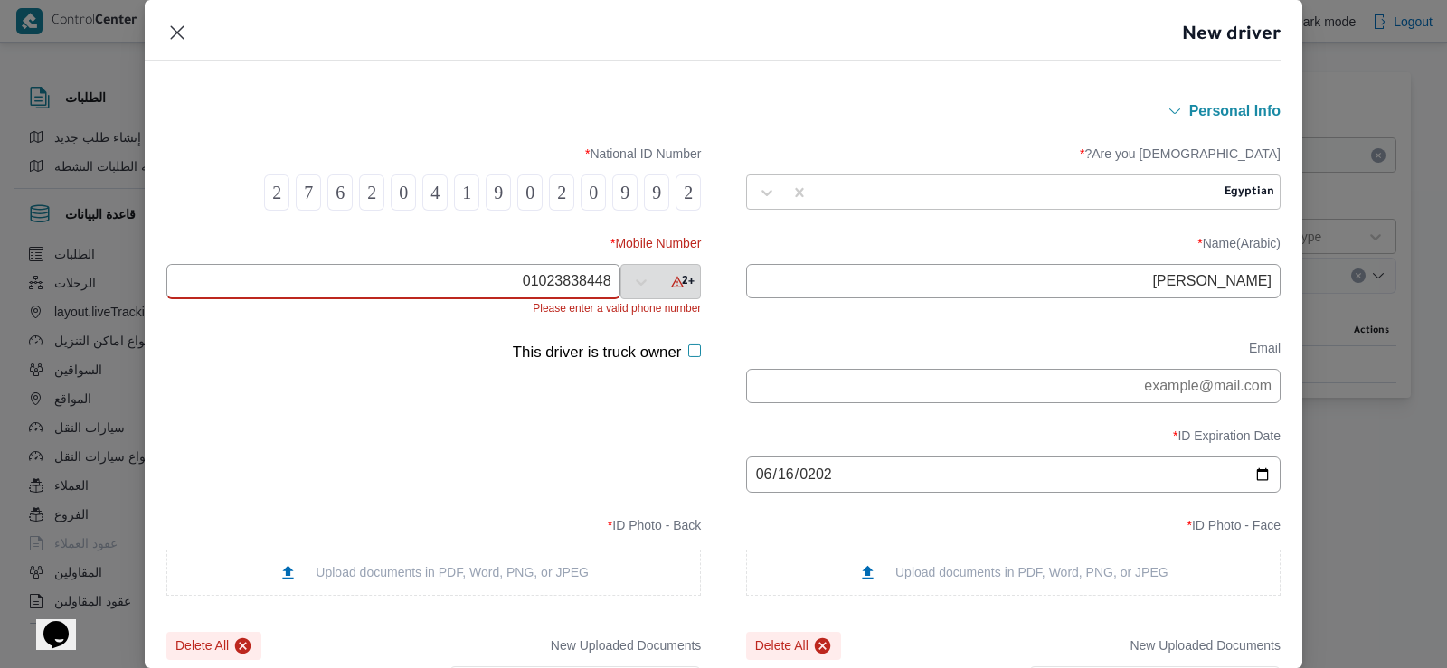
click at [668, 281] on icon at bounding box center [677, 282] width 18 height 14
click at [681, 281] on div "+2" at bounding box center [660, 281] width 81 height 35
click at [567, 283] on input "01023838448" at bounding box center [393, 281] width 454 height 35
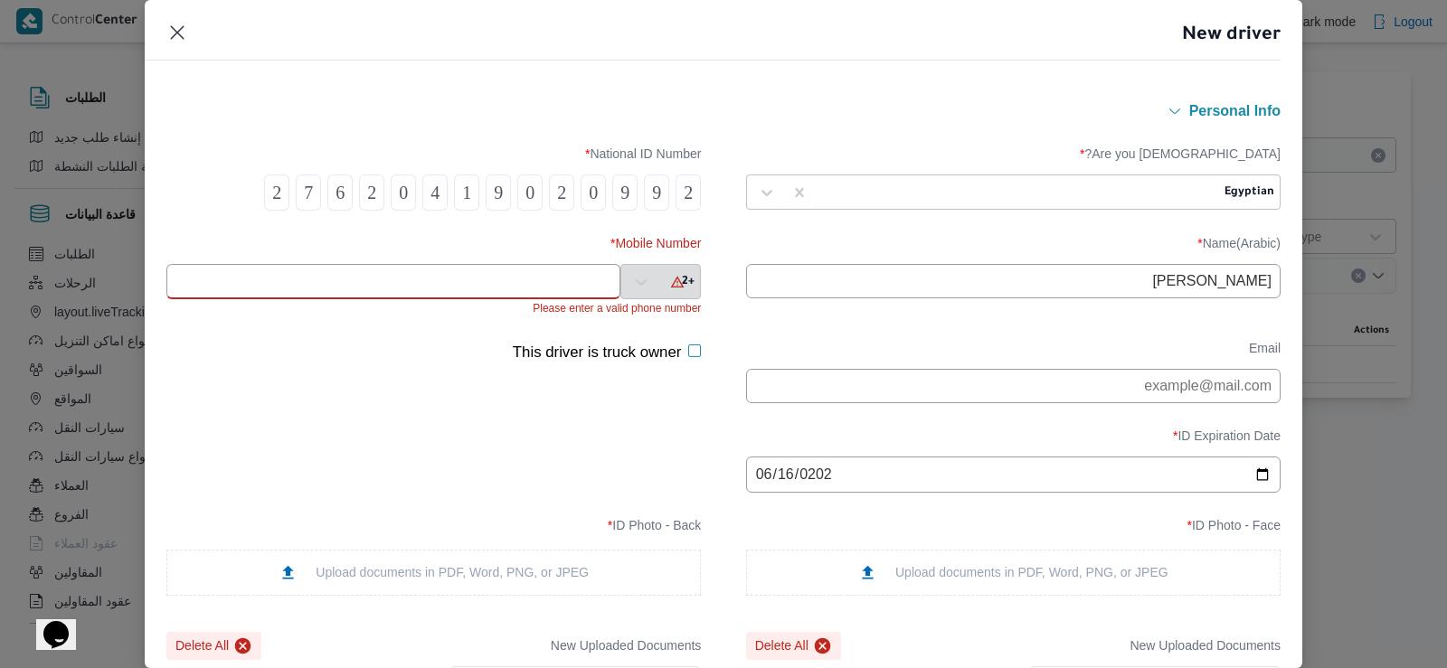
click at [654, 280] on div "+2" at bounding box center [660, 281] width 81 height 35
click at [653, 280] on div "+2" at bounding box center [660, 281] width 81 height 35
click at [631, 266] on div "+2" at bounding box center [660, 281] width 81 height 35
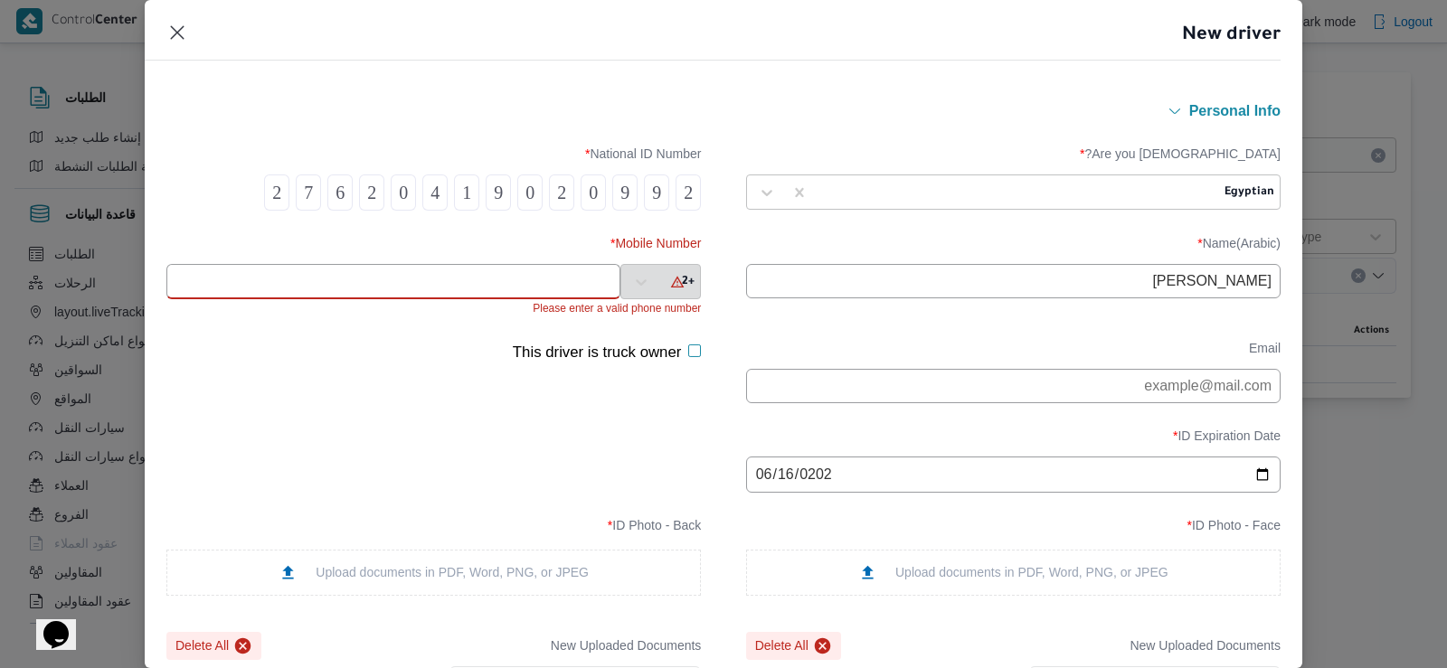
click at [583, 278] on input "text" at bounding box center [393, 281] width 454 height 35
click at [678, 275] on div "+2" at bounding box center [660, 281] width 81 height 35
click at [657, 280] on div "+2" at bounding box center [660, 281] width 81 height 35
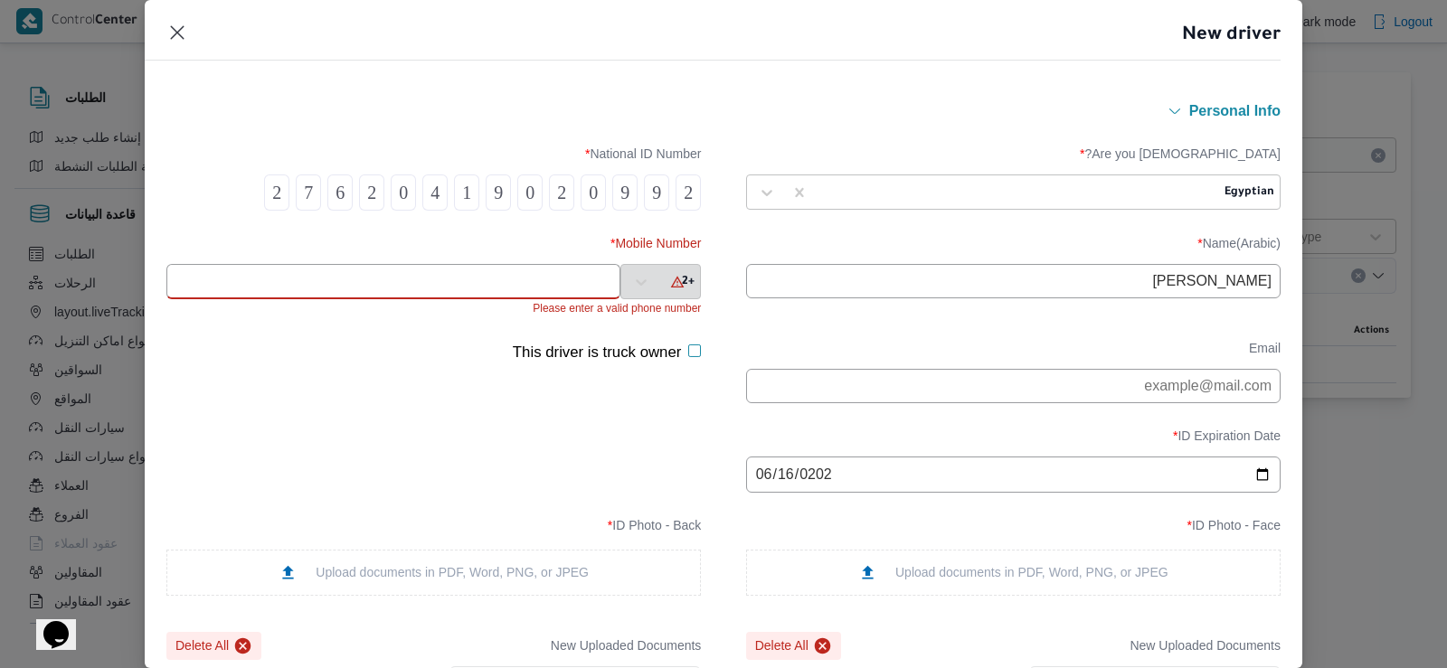
click at [656, 284] on div "+2" at bounding box center [660, 281] width 81 height 35
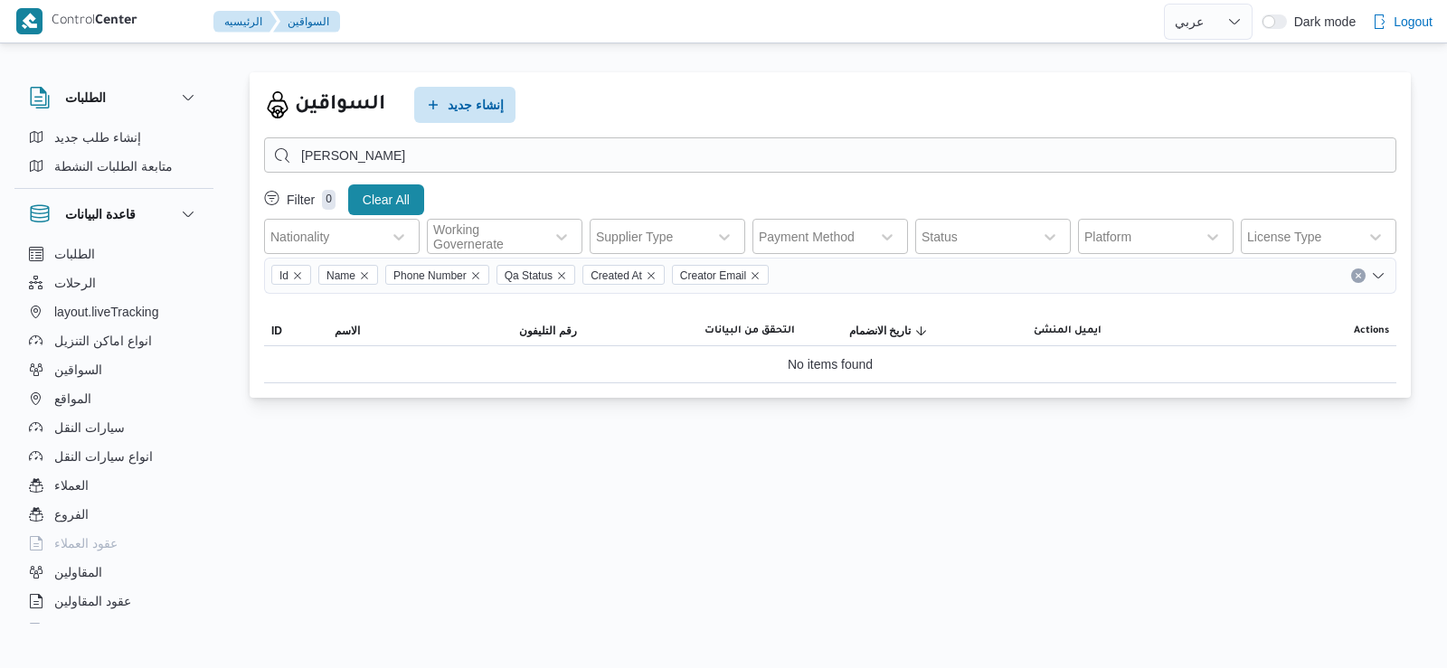
select select "ar"
click at [473, 117] on span "إنشاء جديد" at bounding box center [464, 104] width 101 height 36
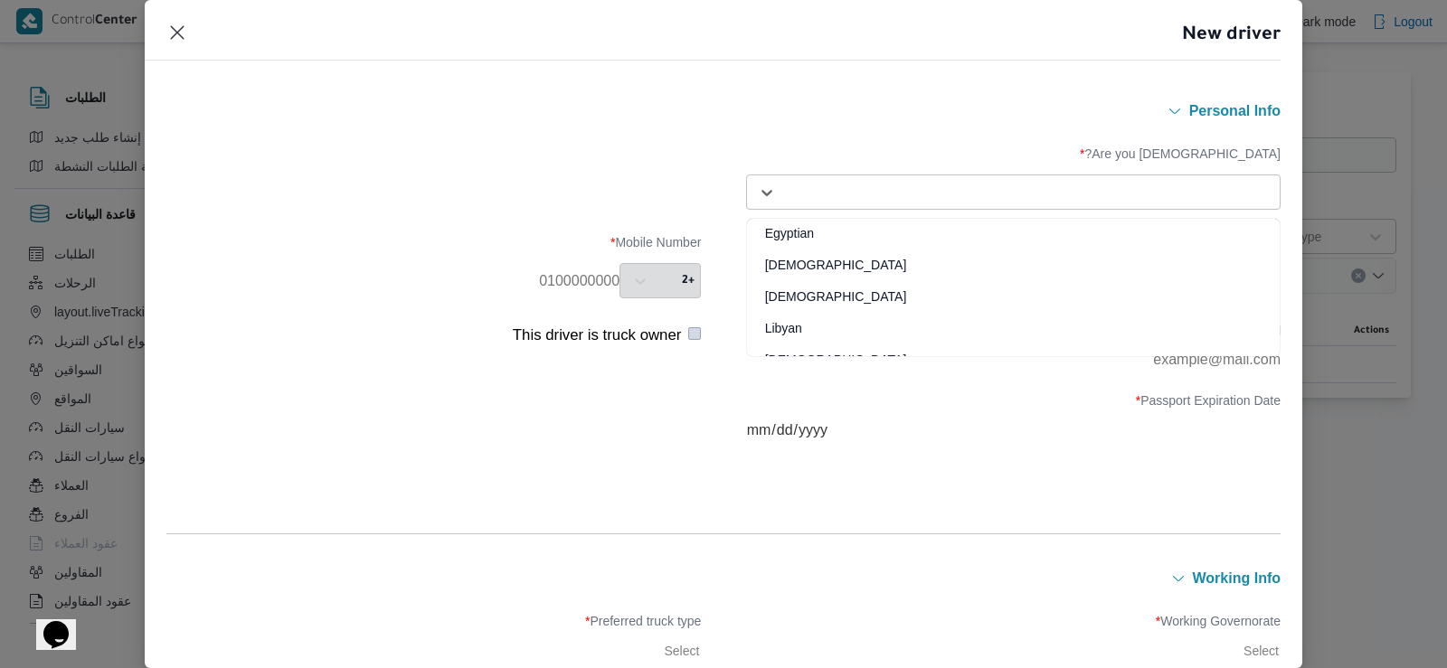
click at [895, 176] on div "Select..." at bounding box center [1013, 192] width 525 height 33
click at [911, 241] on div "Egyptian" at bounding box center [1013, 240] width 533 height 32
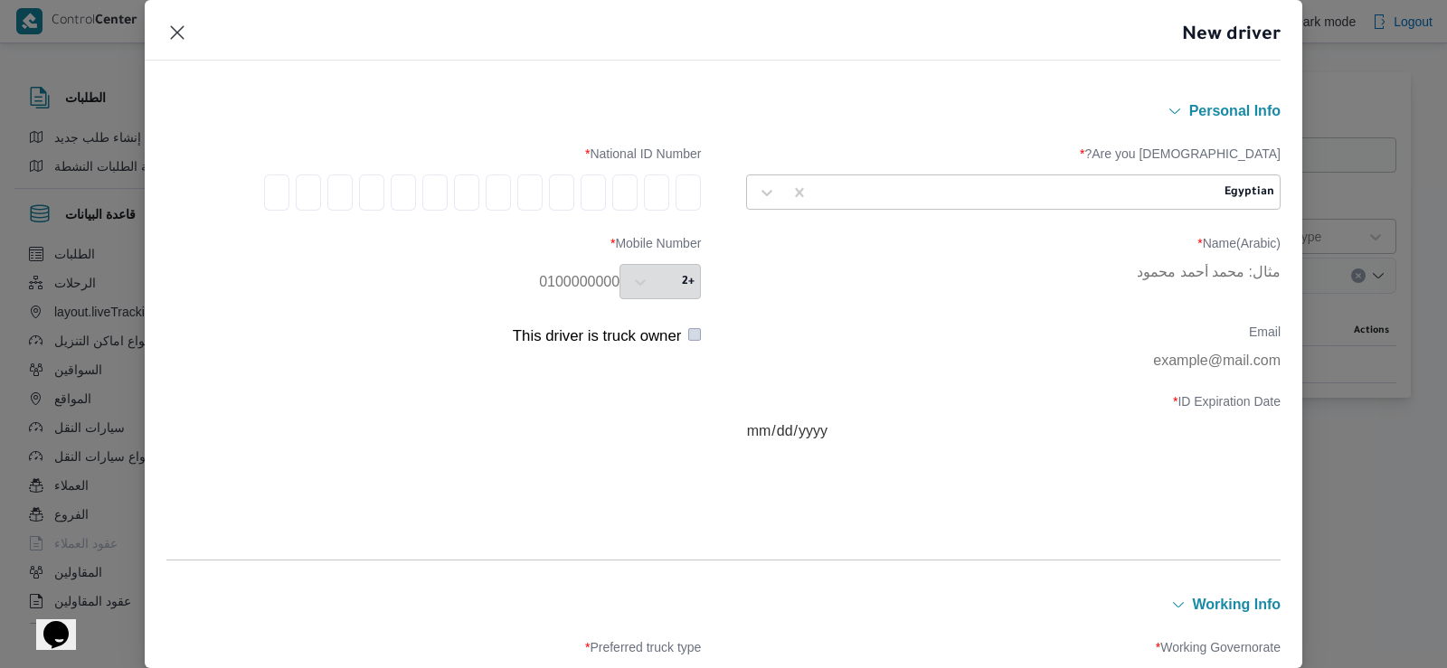
type input "2"
type input "9"
type input "0"
type input "2"
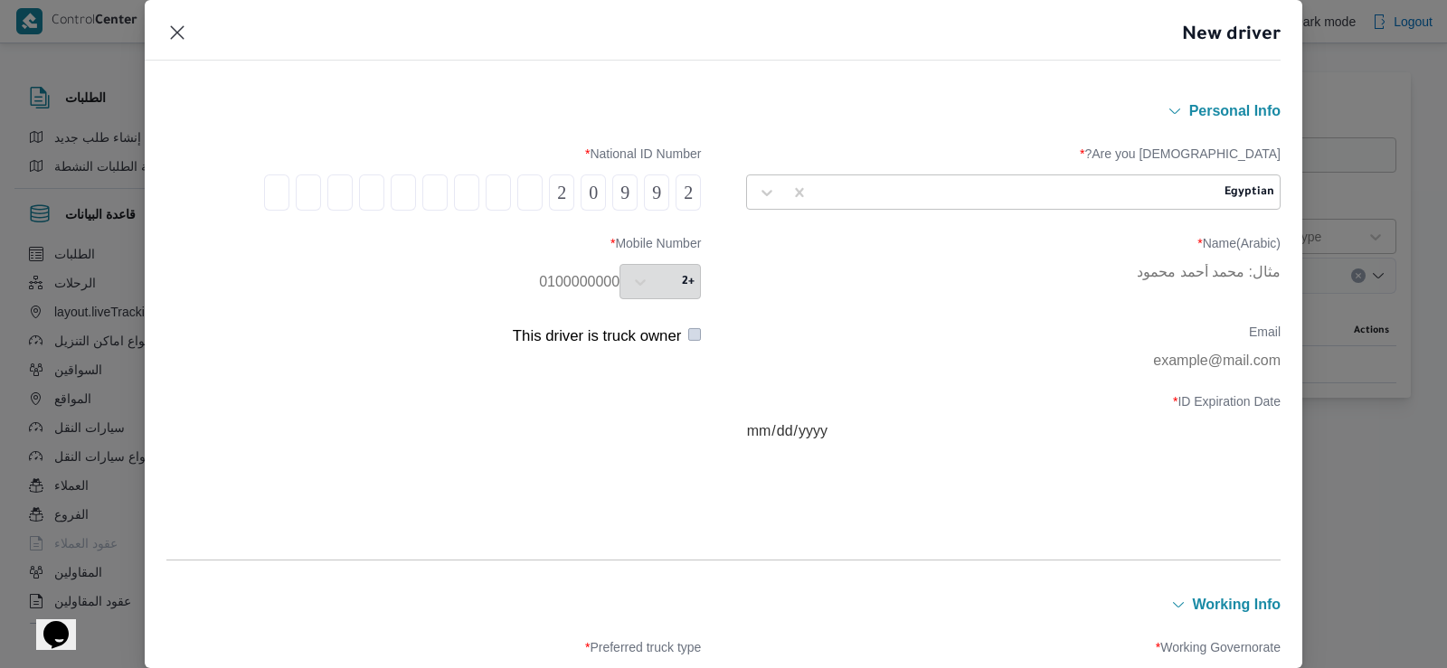
type input "0"
type input "9"
type input "1"
type input "4"
type input "0"
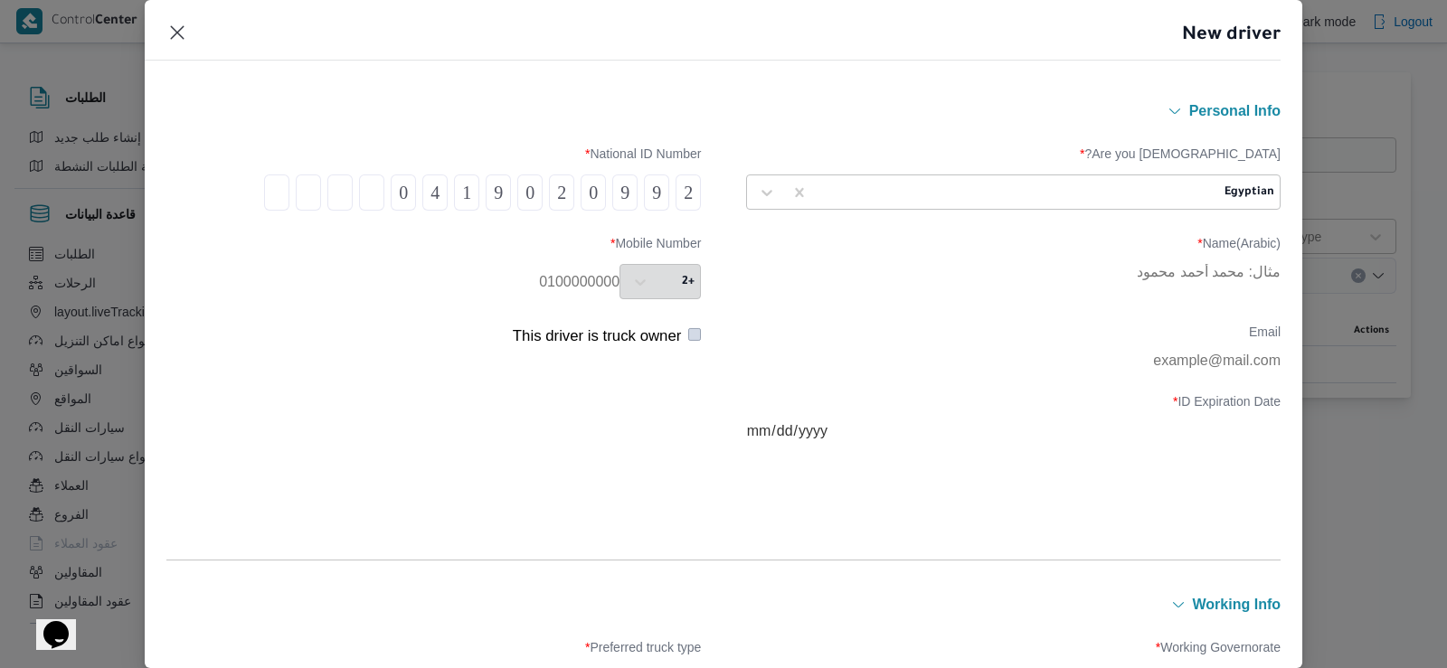
type input "2"
type input "6"
type input "7"
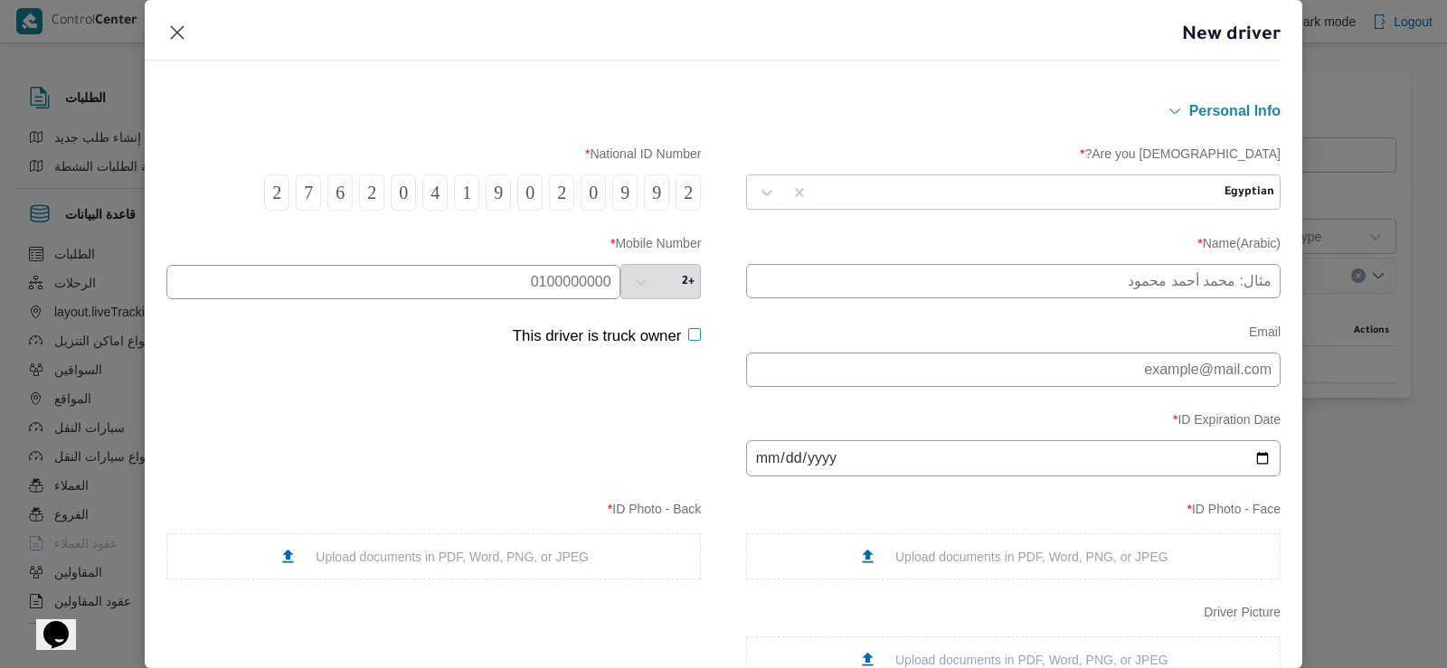
type input "2"
click at [940, 285] on input "text" at bounding box center [1013, 281] width 534 height 34
type input "[PERSON_NAME] [PERSON_NAME]"
click at [587, 267] on input "text" at bounding box center [393, 282] width 454 height 34
paste input "01023838448"
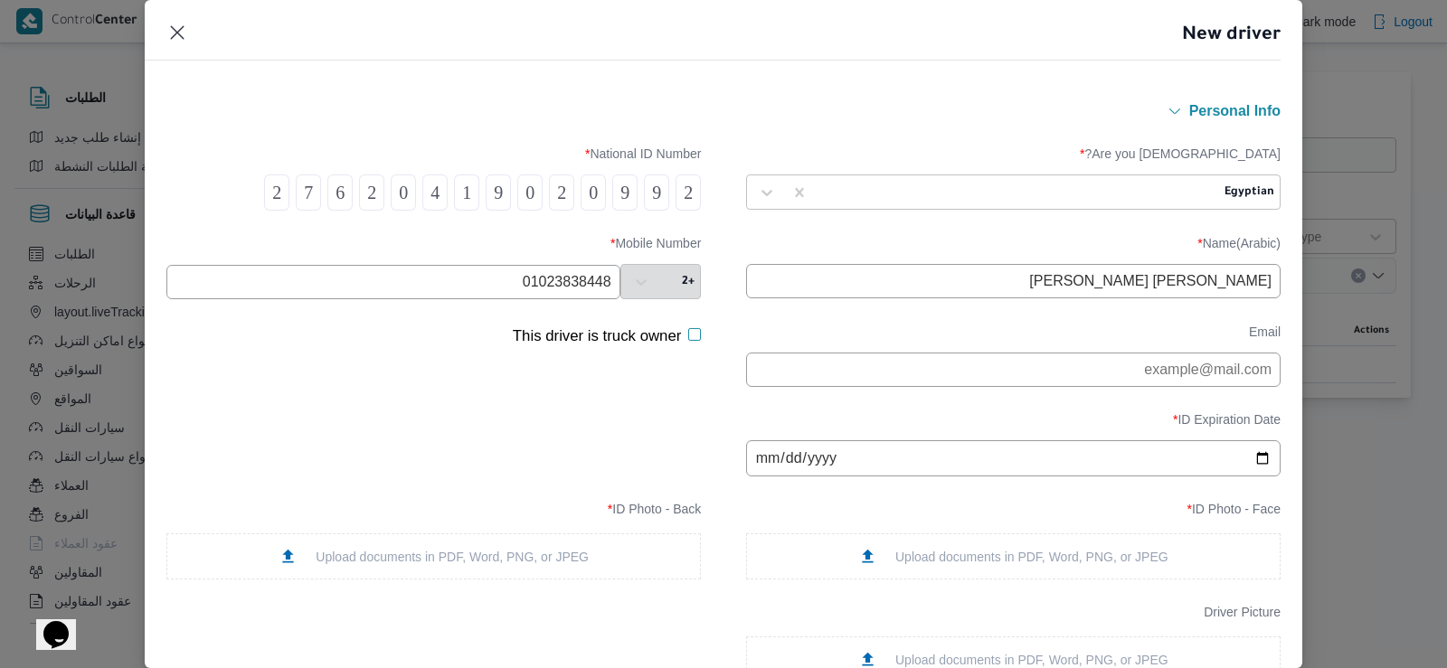
type input "01023838448"
click at [853, 453] on input "date" at bounding box center [1013, 458] width 534 height 36
click at [783, 459] on input "date" at bounding box center [1013, 458] width 534 height 36
type input "2028-06-16"
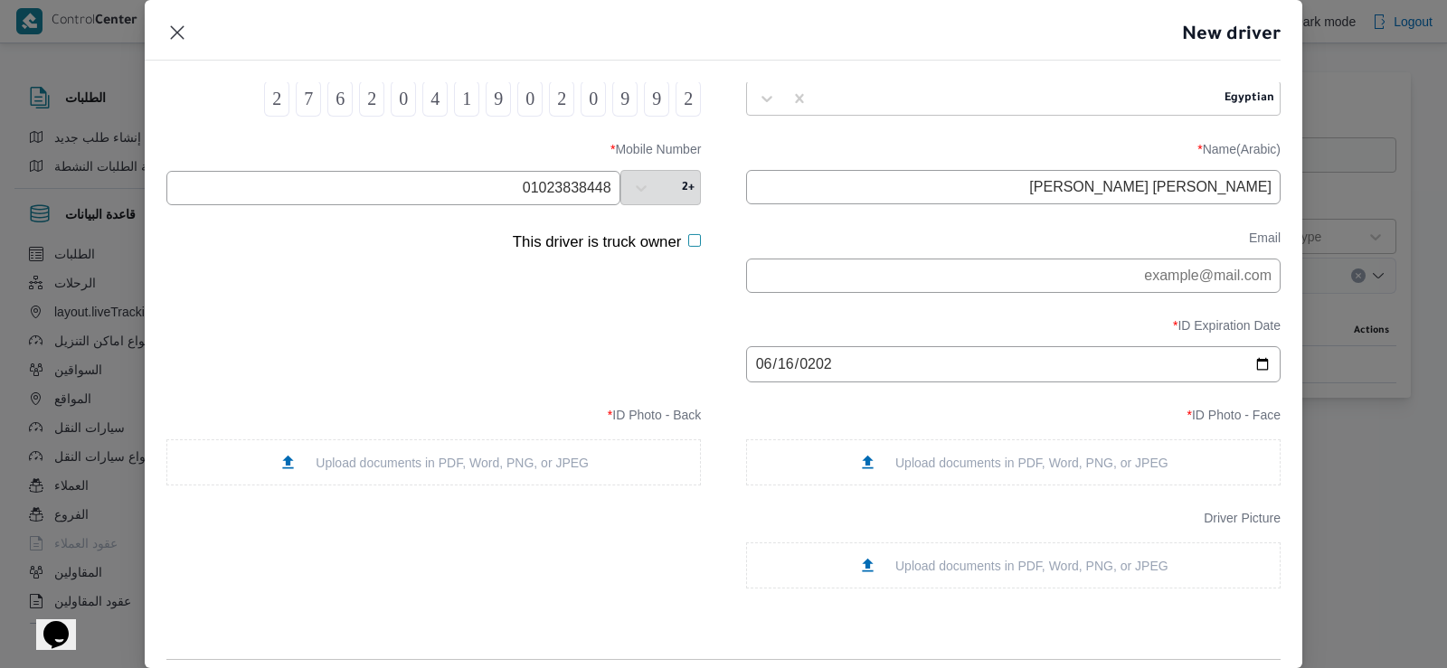
scroll to position [181, 0]
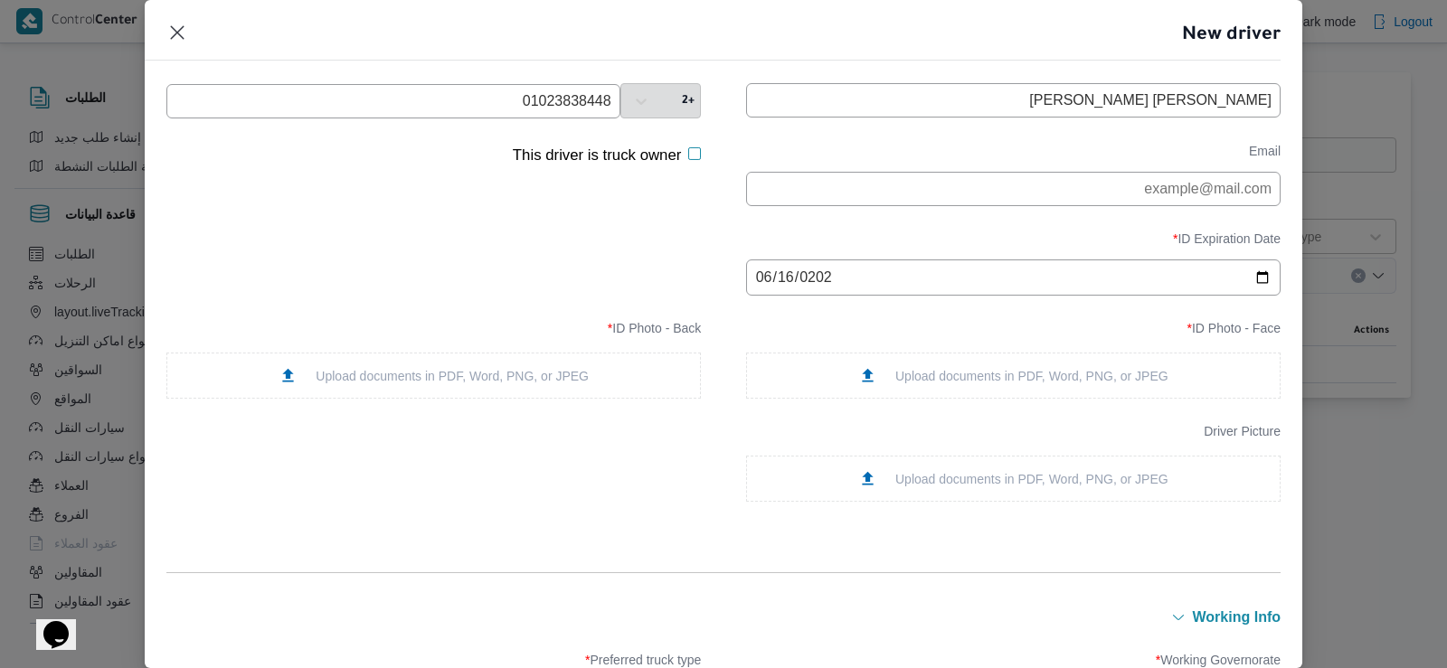
click at [998, 368] on div "Upload documents in PDF, Word, PNG, or JPEG" at bounding box center [1013, 376] width 534 height 46
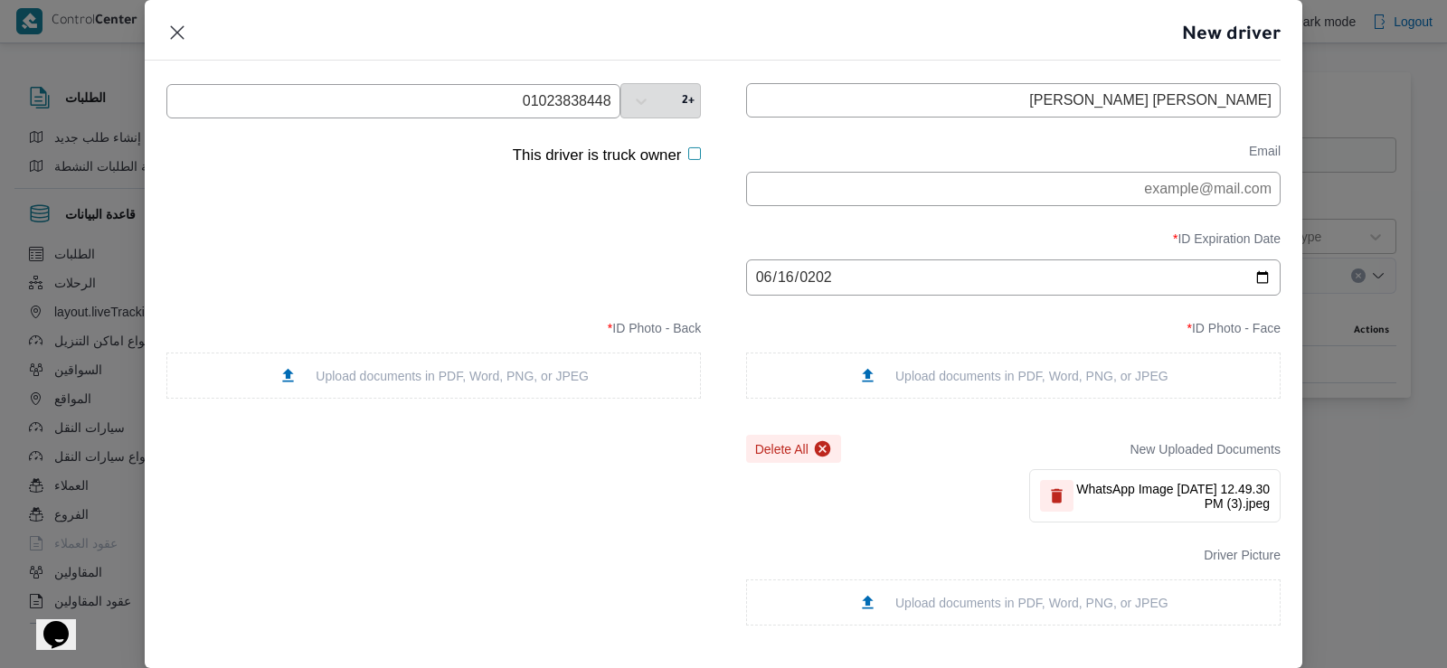
click at [591, 374] on div "Upload documents in PDF, Word, PNG, or JPEG" at bounding box center [433, 376] width 534 height 46
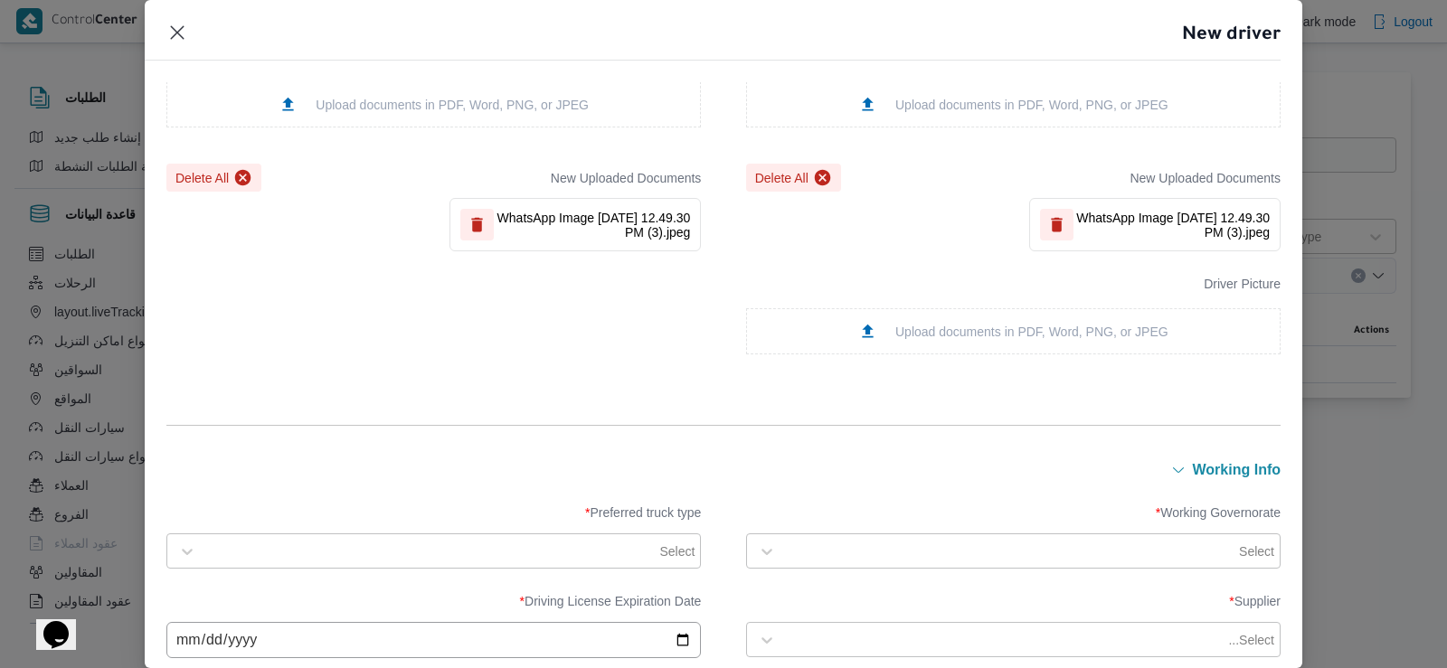
scroll to position [633, 0]
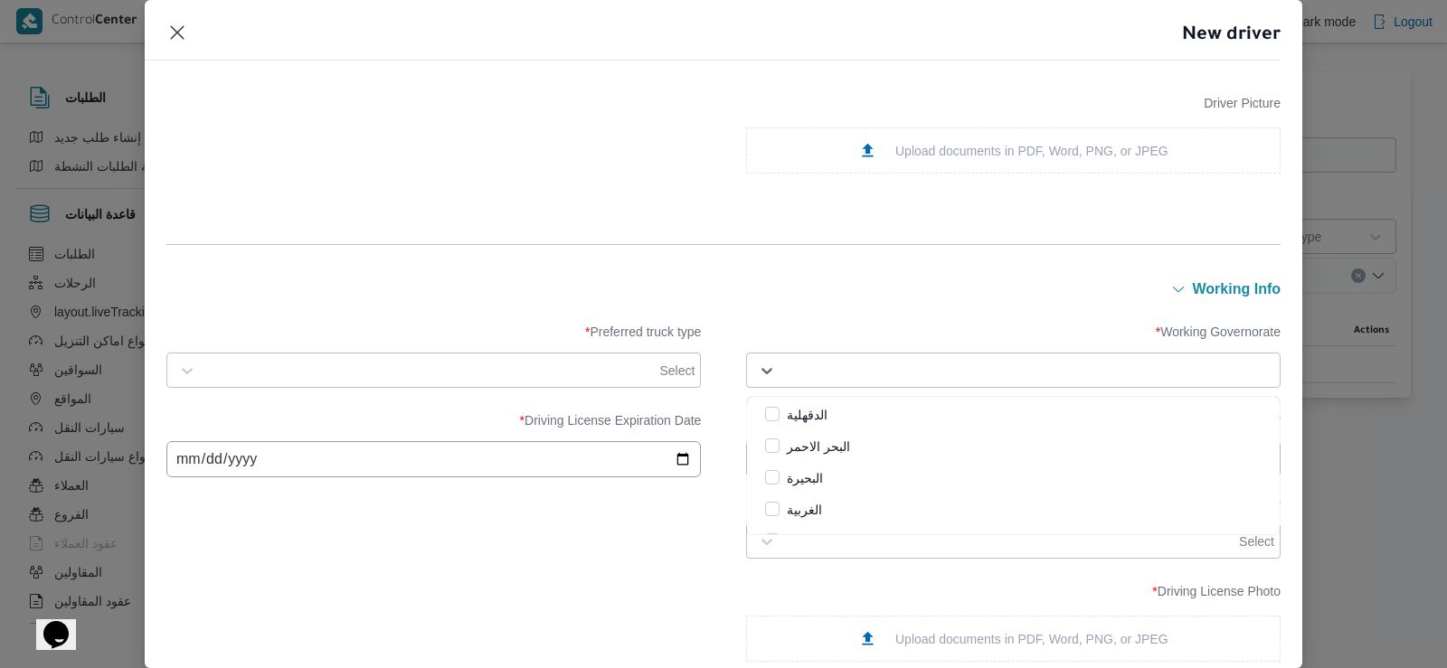
click at [922, 356] on div "Select" at bounding box center [1013, 371] width 525 height 33
type input "قل"
click at [765, 406] on label "القليوبية" at bounding box center [797, 415] width 64 height 22
click at [776, 406] on label "الدقهلية" at bounding box center [796, 415] width 62 height 22
click at [1143, 366] on div "Remove الدقهلية" at bounding box center [1153, 371] width 20 height 18
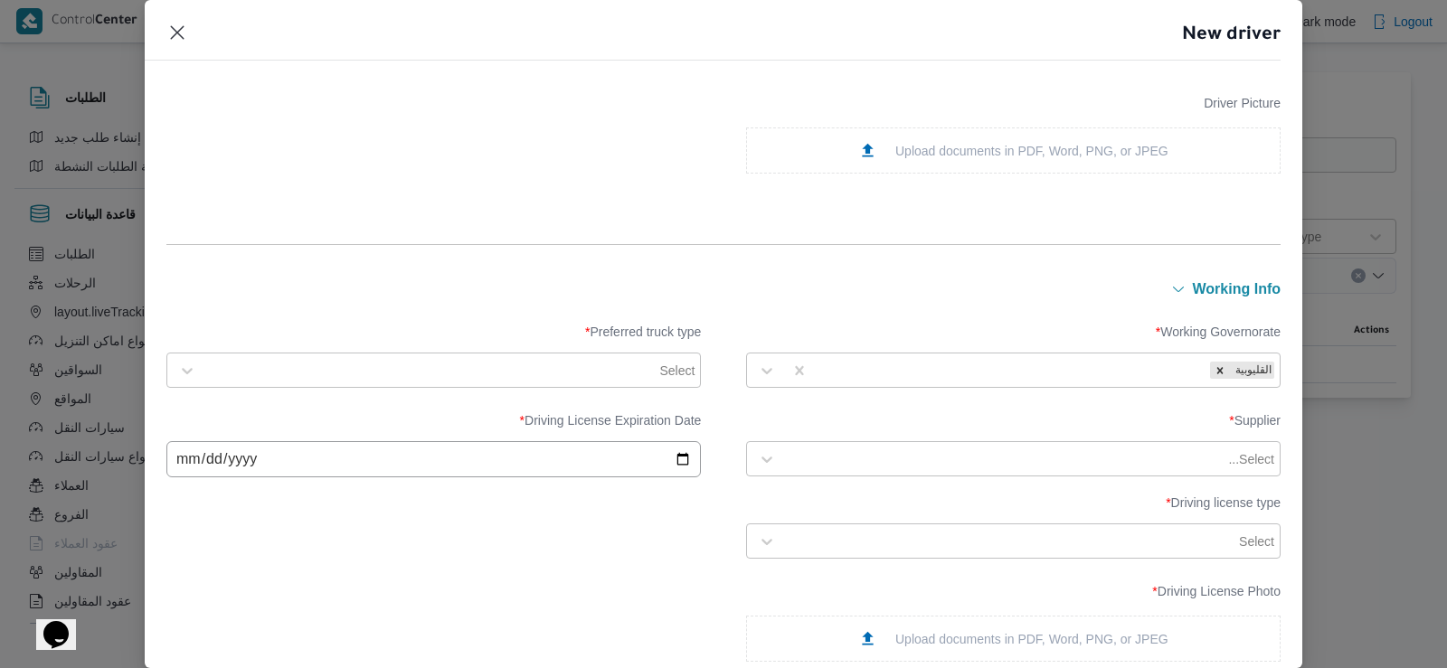
click at [1048, 313] on div "Working Governorate * القليوبية Preferred truck type * Select Supplier * Select…" at bounding box center [723, 497] width 1114 height 392
click at [586, 352] on label "Preferred truck type *" at bounding box center [433, 339] width 534 height 28
click at [586, 373] on div at bounding box center [430, 371] width 450 height 18
click at [198, 454] on div "Dababa" at bounding box center [433, 450] width 533 height 32
click at [210, 475] on label "Jumbo" at bounding box center [215, 479] width 60 height 22
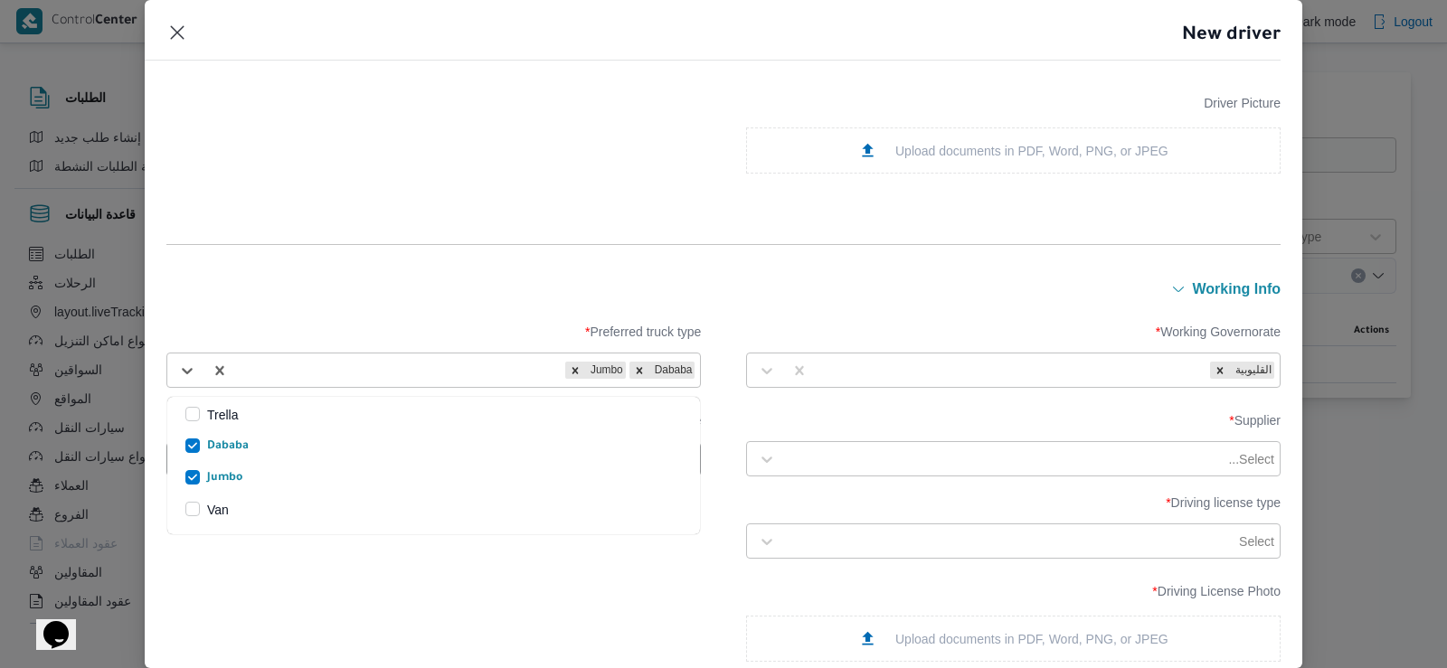
click at [777, 330] on label "Working Governorate *" at bounding box center [1013, 339] width 534 height 28
click at [831, 466] on div at bounding box center [1005, 459] width 440 height 18
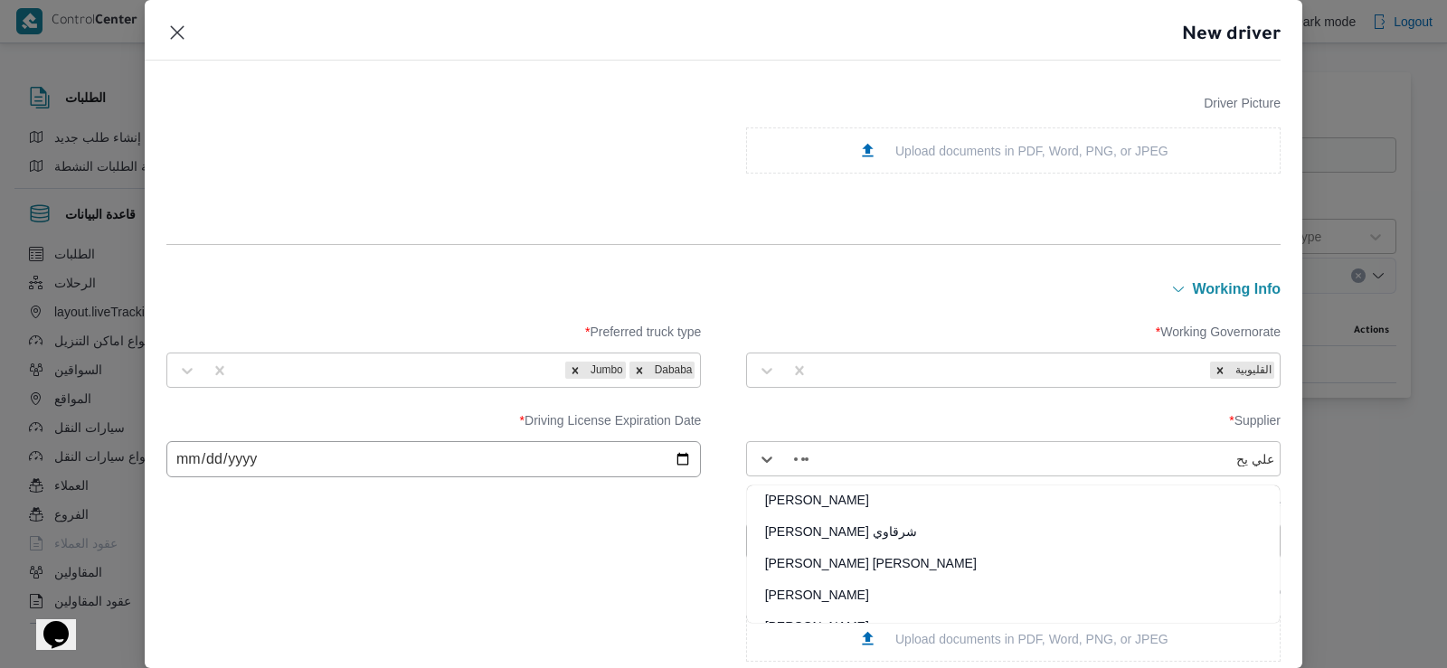
type input "علي يحي"
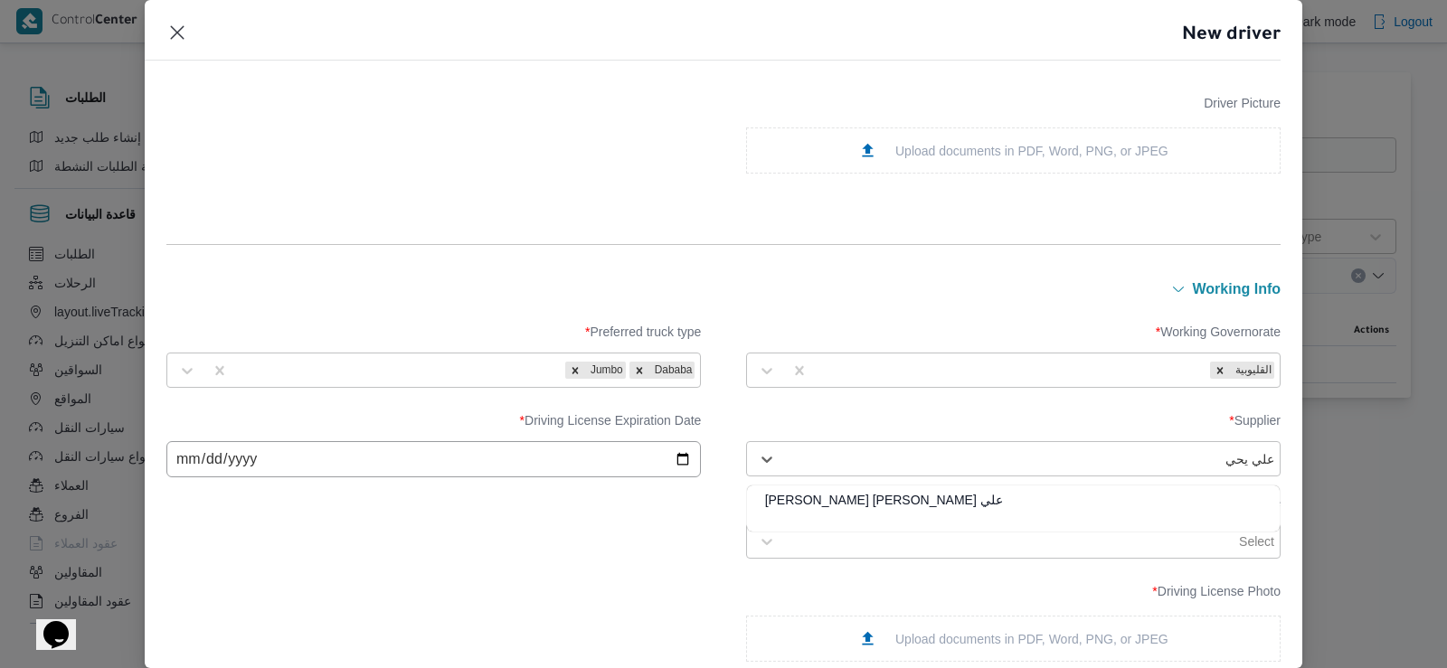
click at [842, 491] on div "علي يحيي علي مهران حسنين" at bounding box center [1013, 507] width 533 height 32
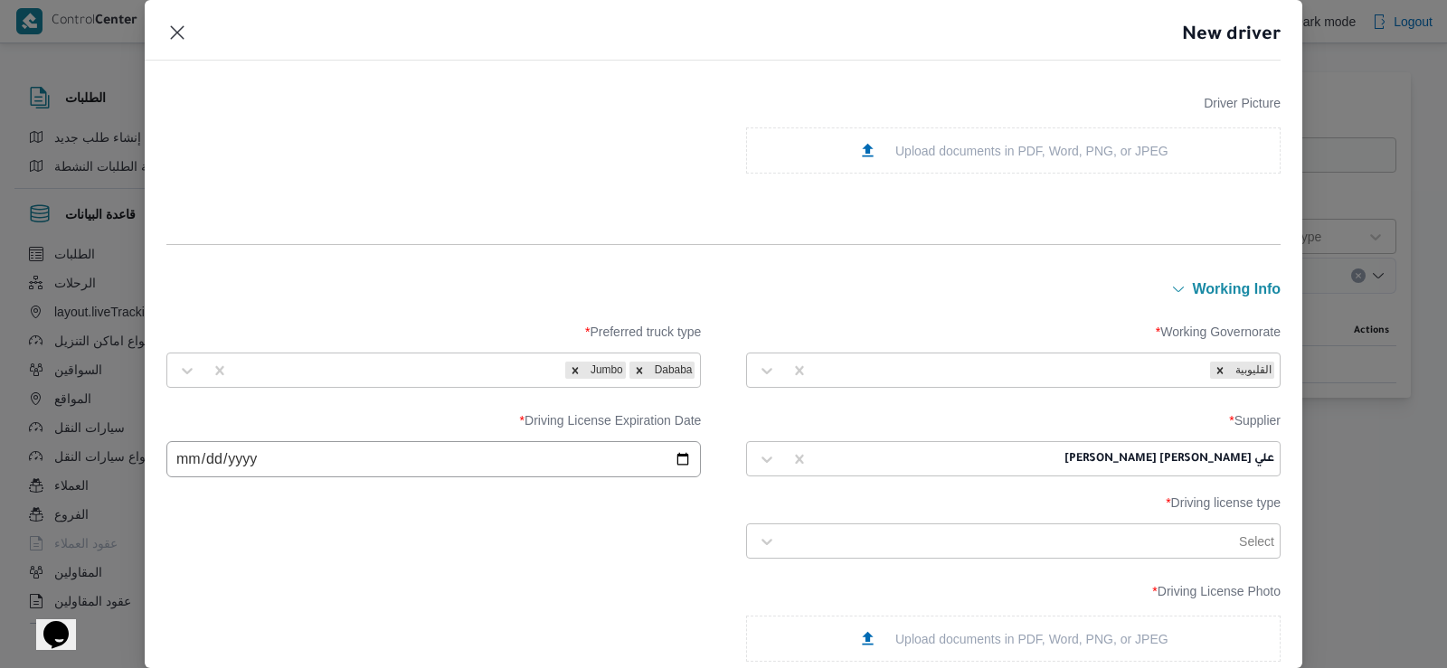
click at [624, 452] on input "date" at bounding box center [433, 459] width 534 height 36
type input "2028-06-16"
click at [875, 545] on div at bounding box center [1010, 542] width 450 height 18
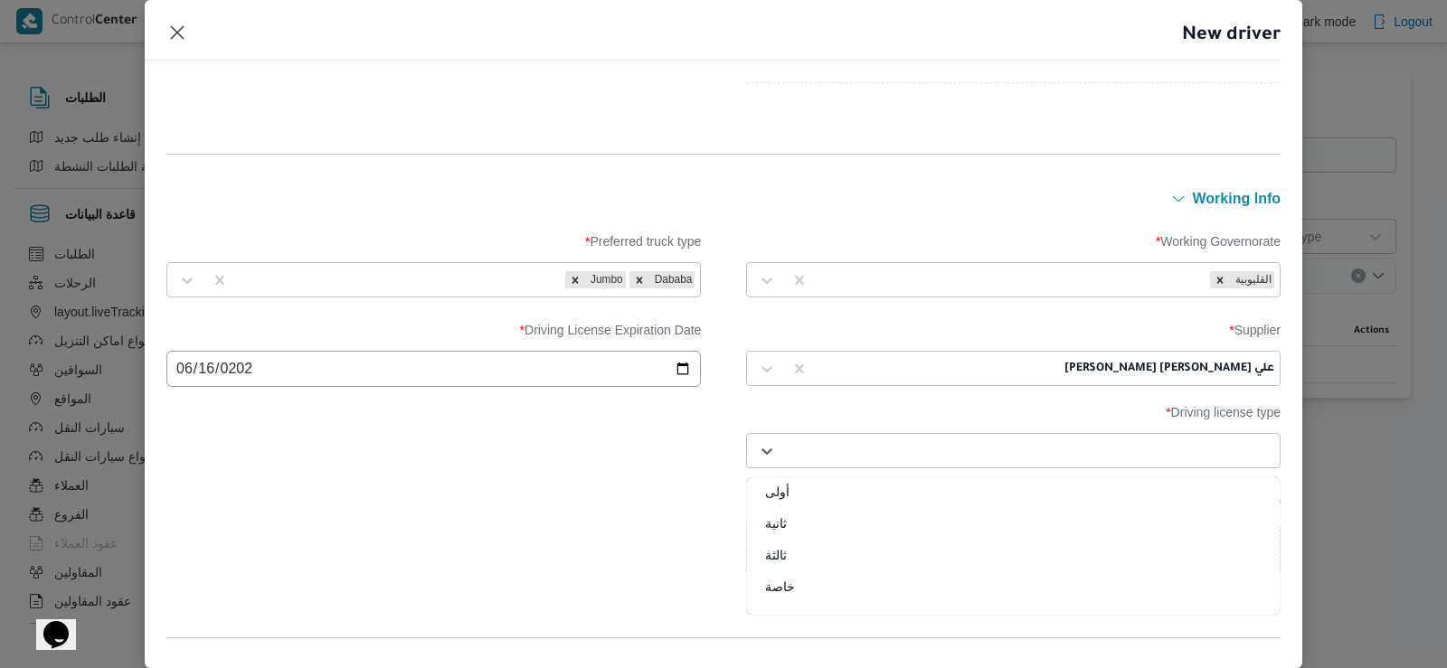
click at [862, 494] on div "أولى" at bounding box center [1013, 499] width 533 height 32
click at [888, 556] on div "Upload documents in PDF, Word, PNG, or JPEG" at bounding box center [1013, 548] width 310 height 19
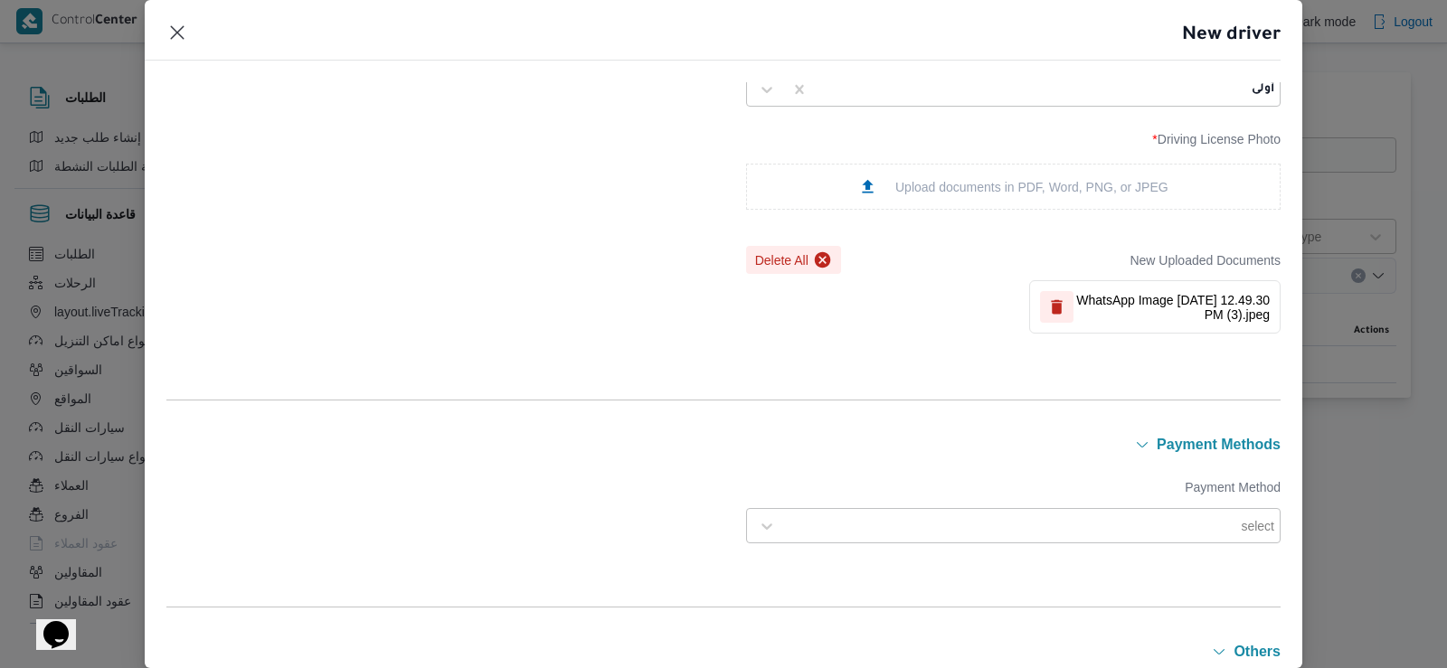
scroll to position [1266, 0]
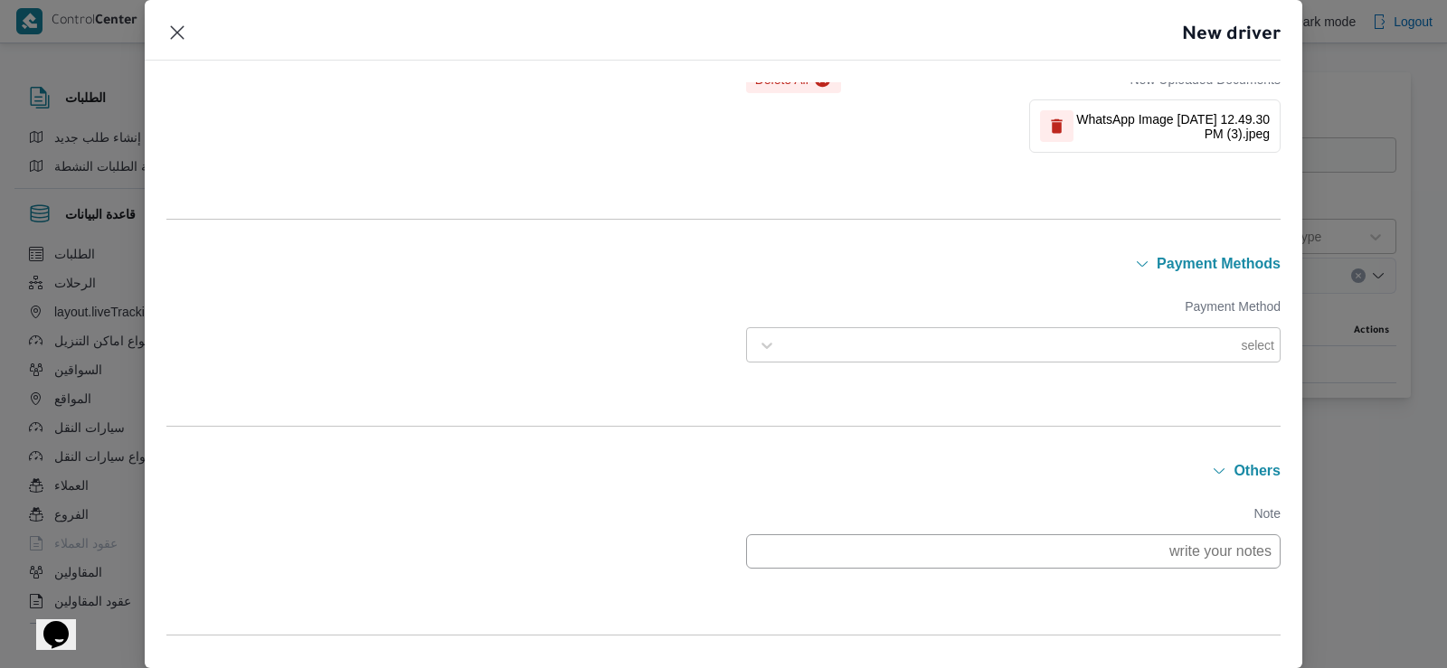
click at [1032, 329] on div "select" at bounding box center [1013, 345] width 525 height 33
click at [999, 383] on div "Bank Account" at bounding box center [1013, 393] width 533 height 32
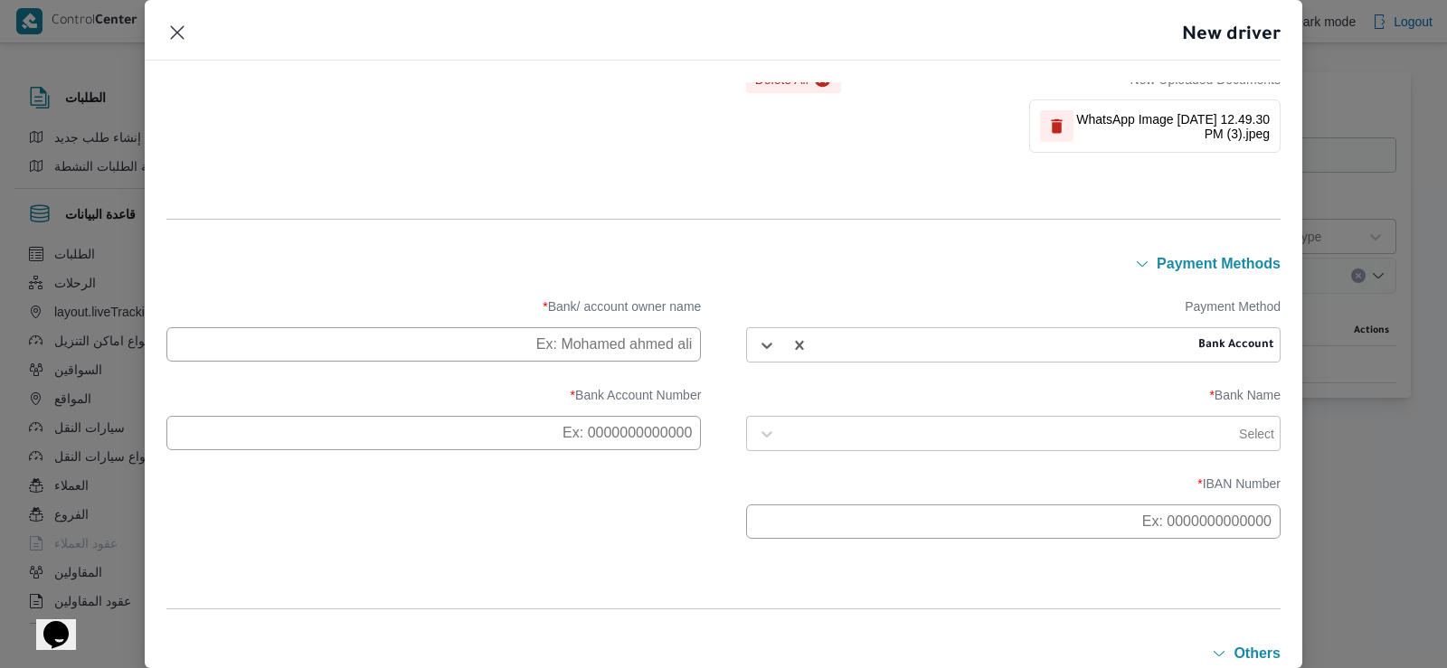
click at [977, 345] on div at bounding box center [1006, 345] width 377 height 18
click at [898, 413] on div "E-Wallet" at bounding box center [1013, 425] width 533 height 32
click at [613, 359] on input "text" at bounding box center [433, 344] width 534 height 34
type input "MOHAMED"
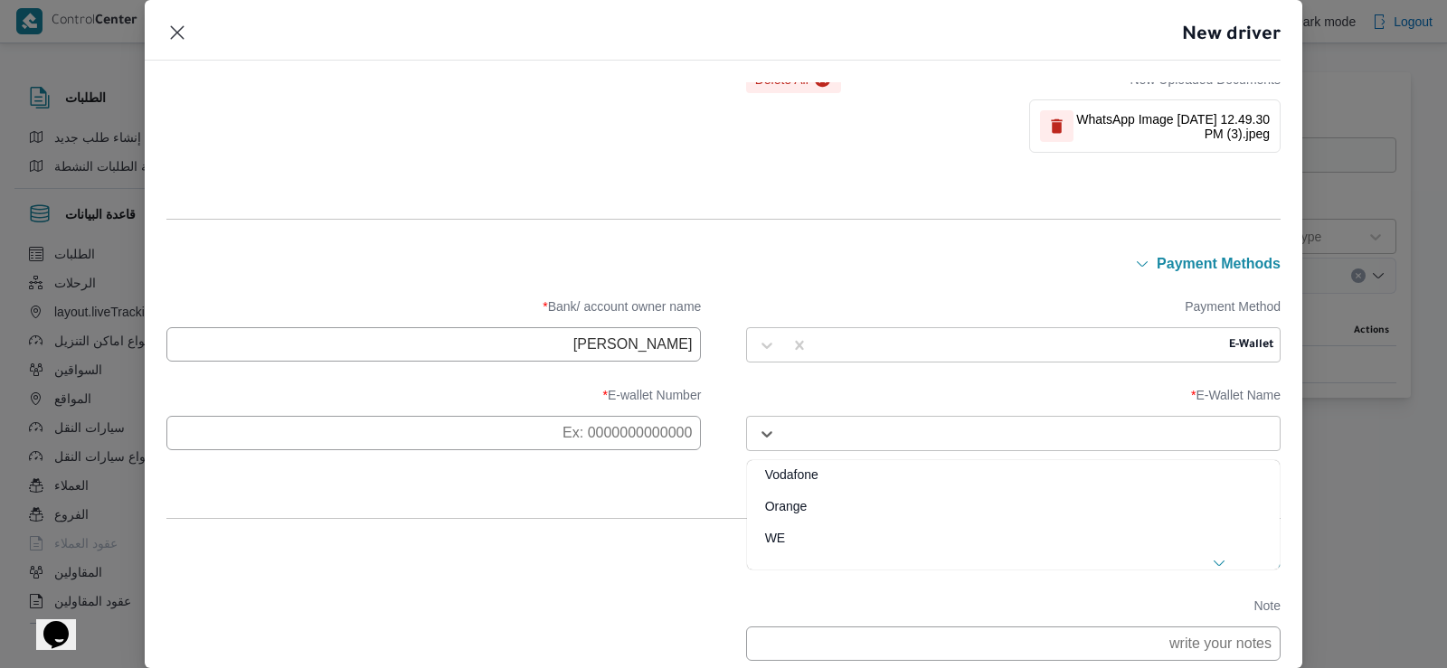
click at [901, 434] on div at bounding box center [1029, 434] width 489 height 18
click at [849, 482] on div "Vodafone" at bounding box center [1013, 482] width 533 height 32
click at [631, 441] on input "text" at bounding box center [433, 433] width 534 height 34
paste input "01023838448"
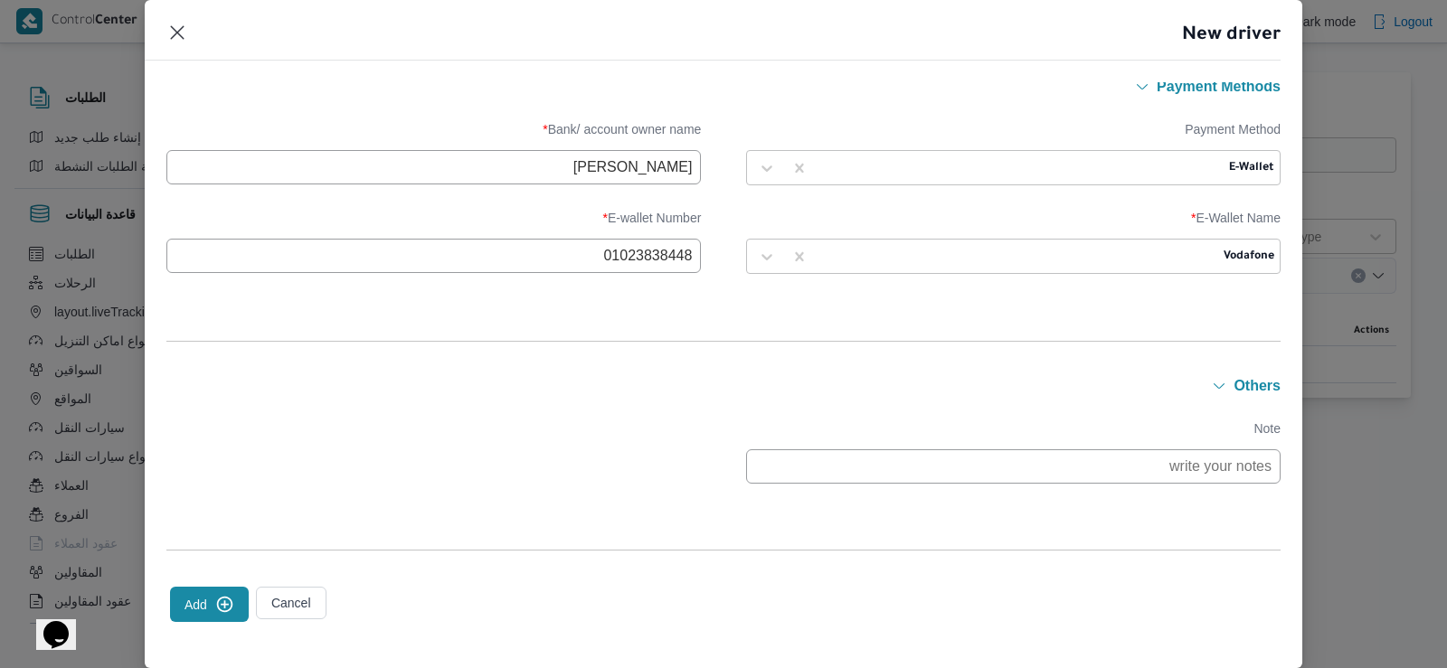
scroll to position [1447, 0]
type input "01023838448"
click at [207, 614] on button "Add" at bounding box center [209, 600] width 79 height 35
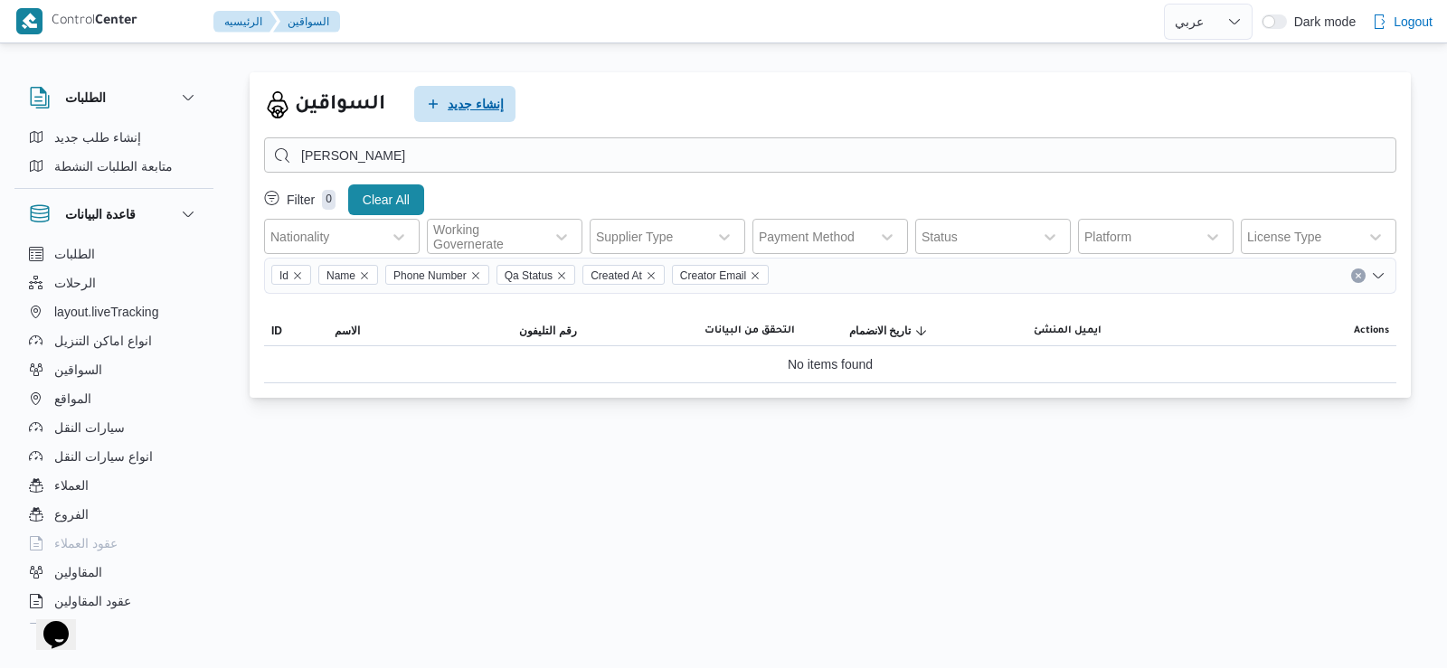
click at [478, 118] on span "إنشاء جديد" at bounding box center [464, 104] width 101 height 36
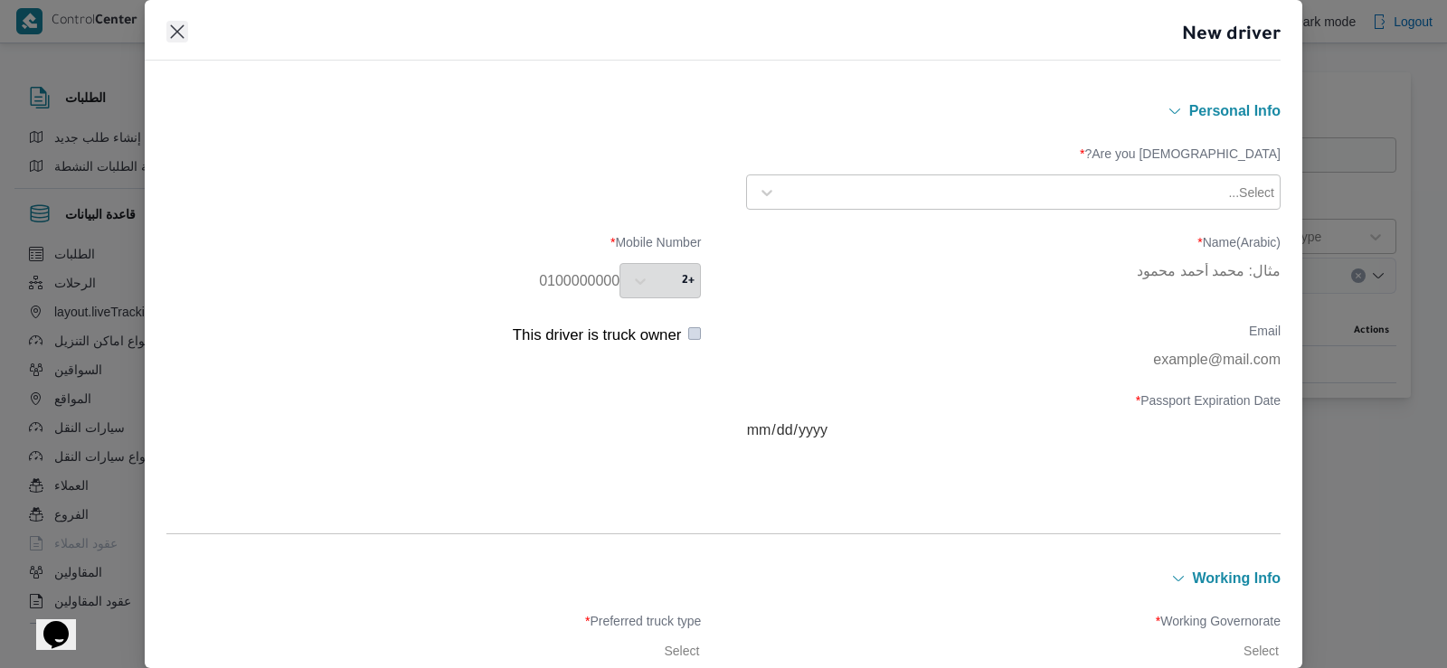
click at [171, 35] on button "Closes this modal window" at bounding box center [177, 32] width 22 height 22
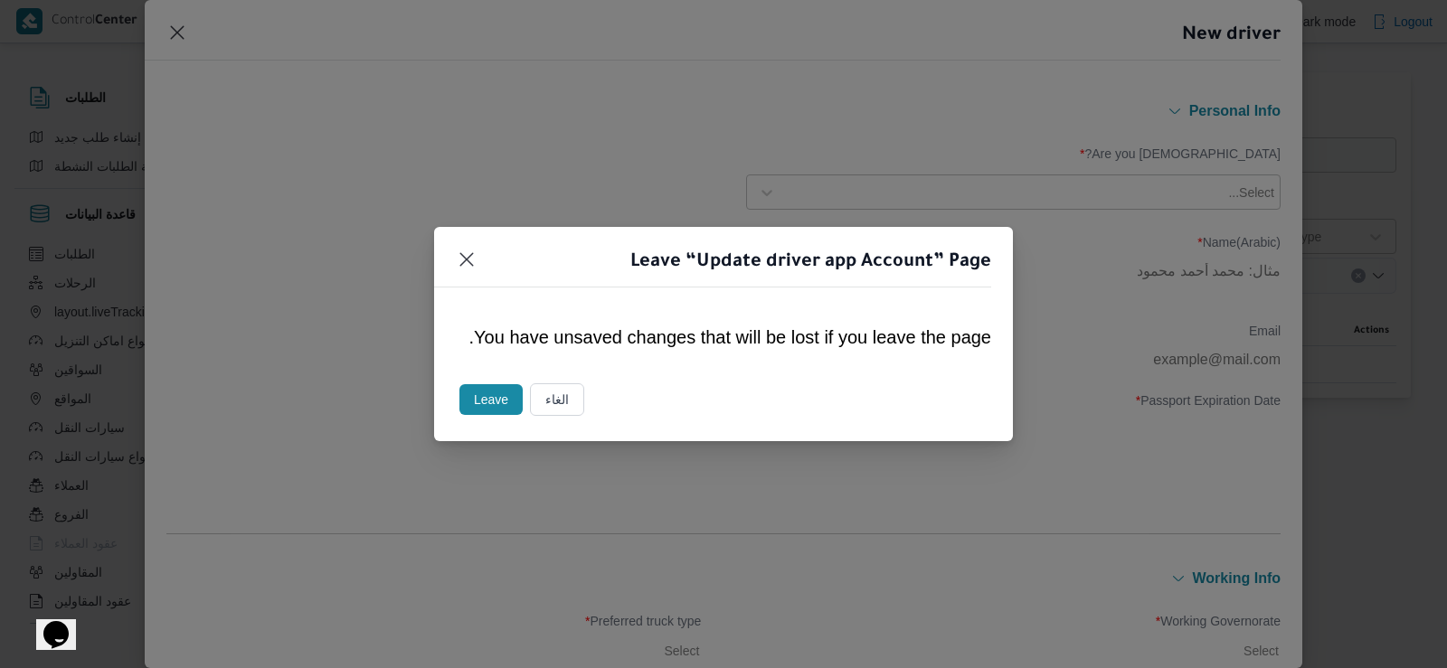
click at [462, 392] on button "Leave" at bounding box center [490, 399] width 63 height 31
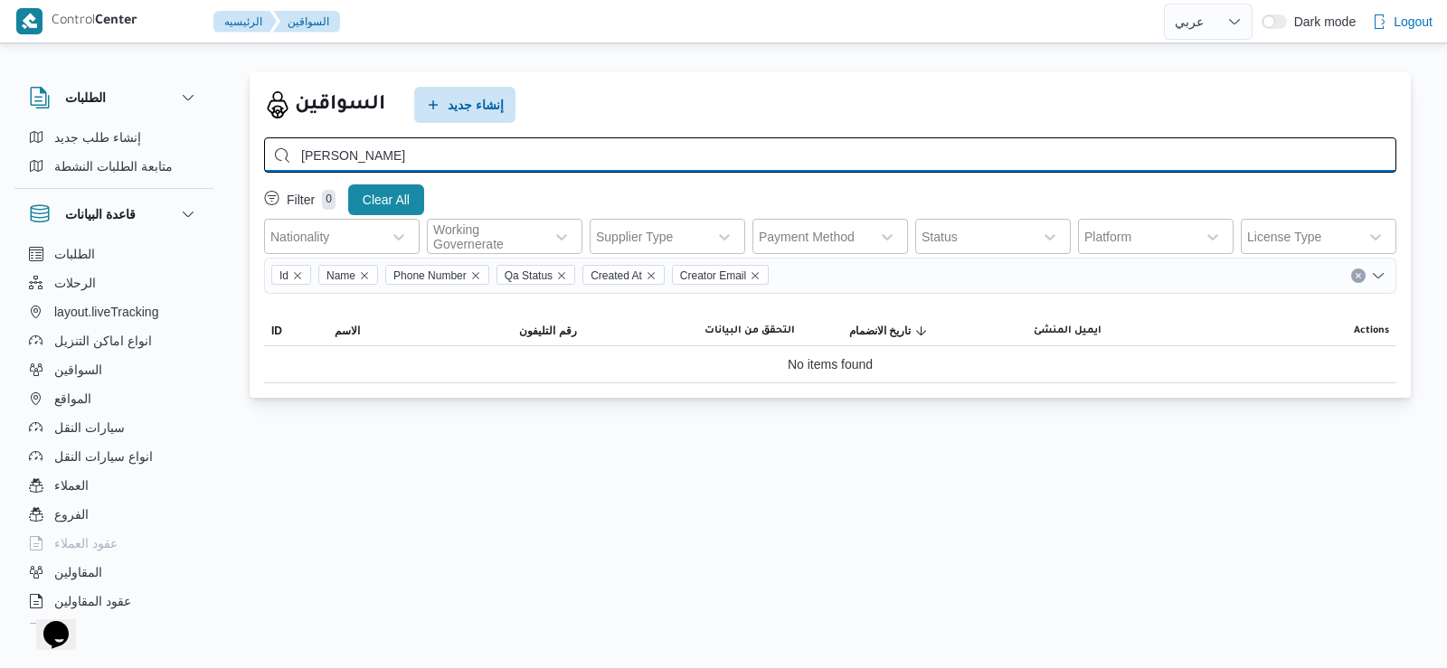
click at [576, 158] on input "[PERSON_NAME]" at bounding box center [830, 154] width 1132 height 35
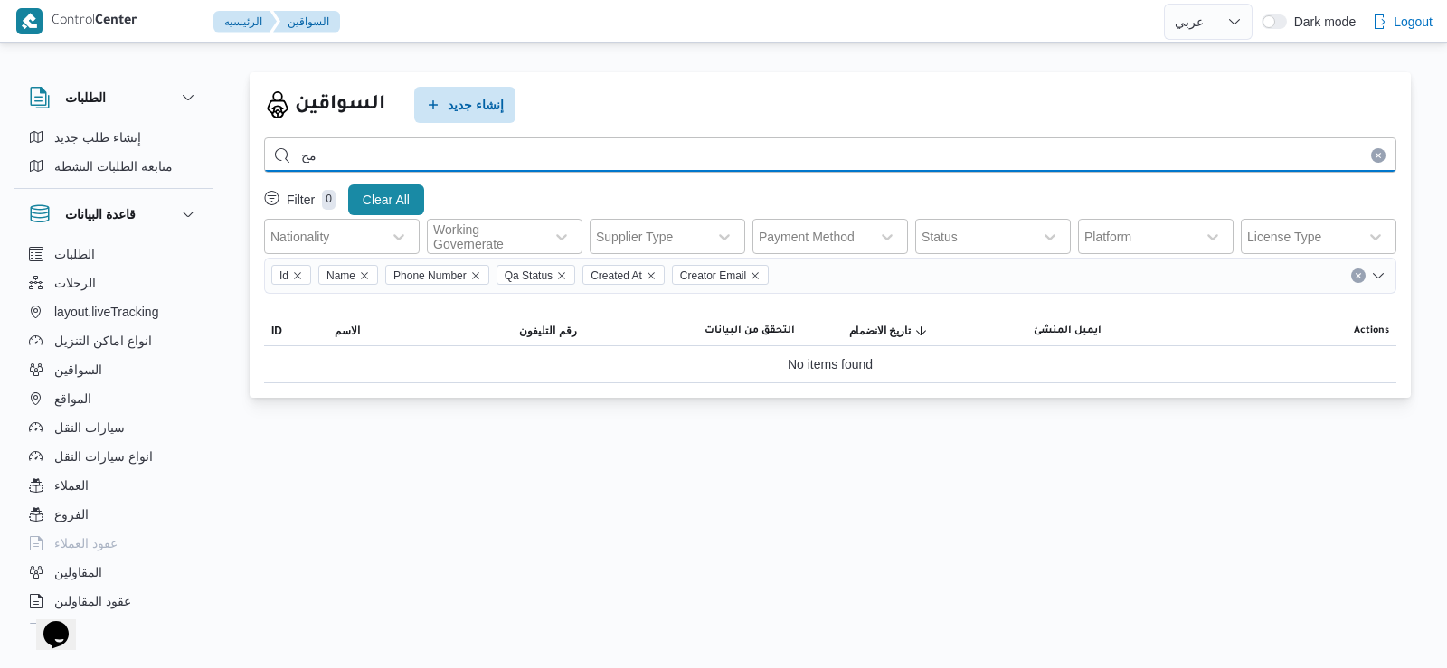
type input "م"
type input "[PERSON_NAME]"
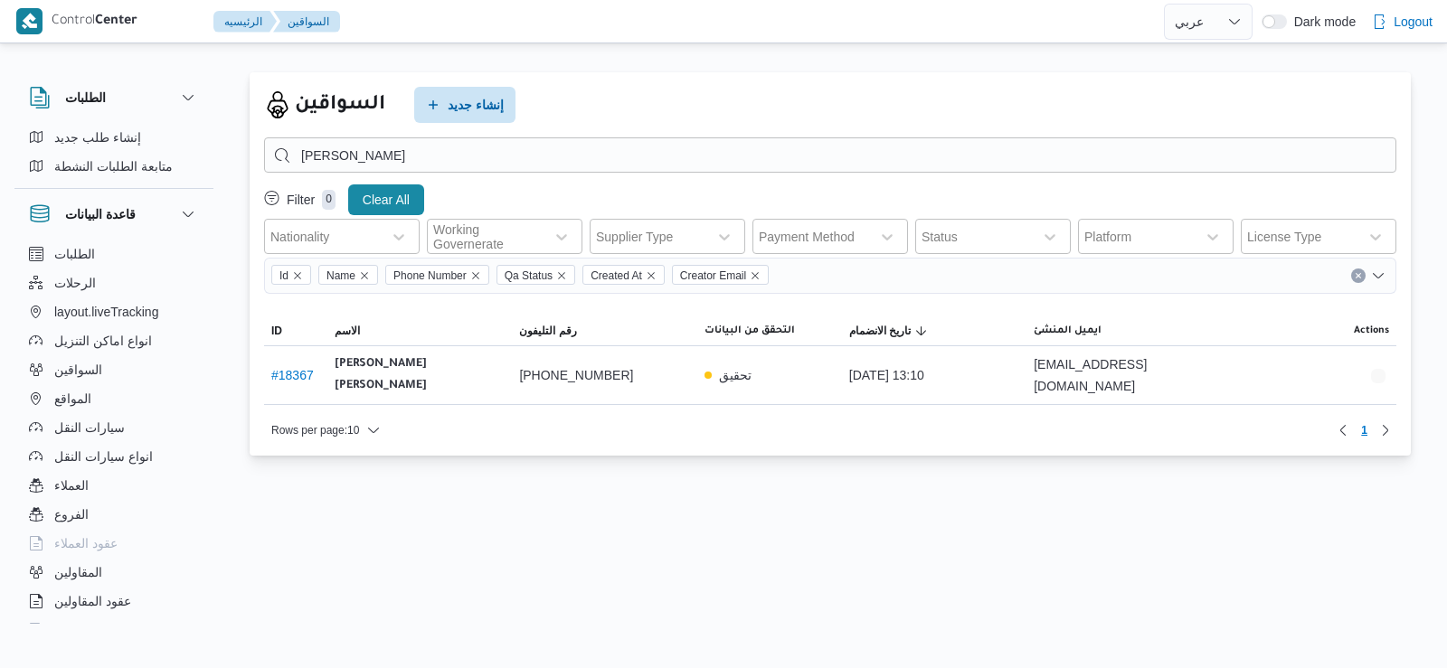
select select "ar"
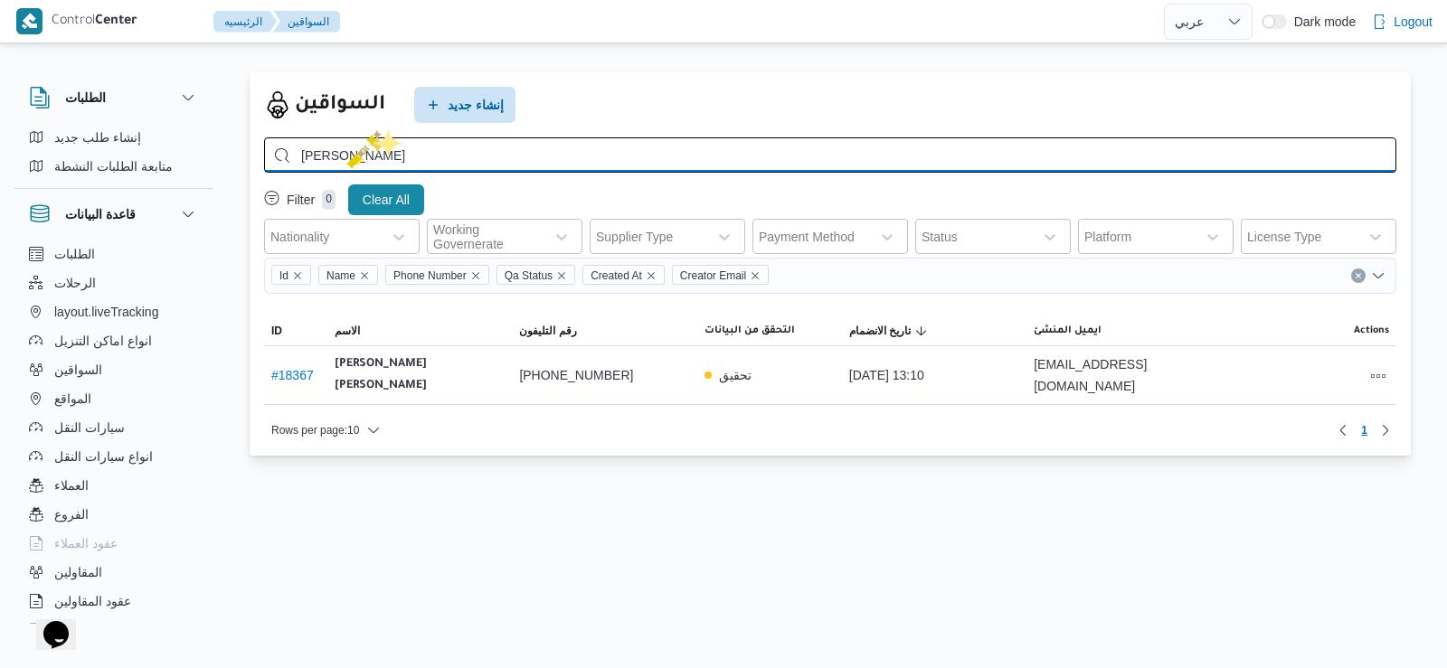
click at [346, 158] on input "[PERSON_NAME]" at bounding box center [830, 154] width 1132 height 35
type input "[PERSON_NAME]"
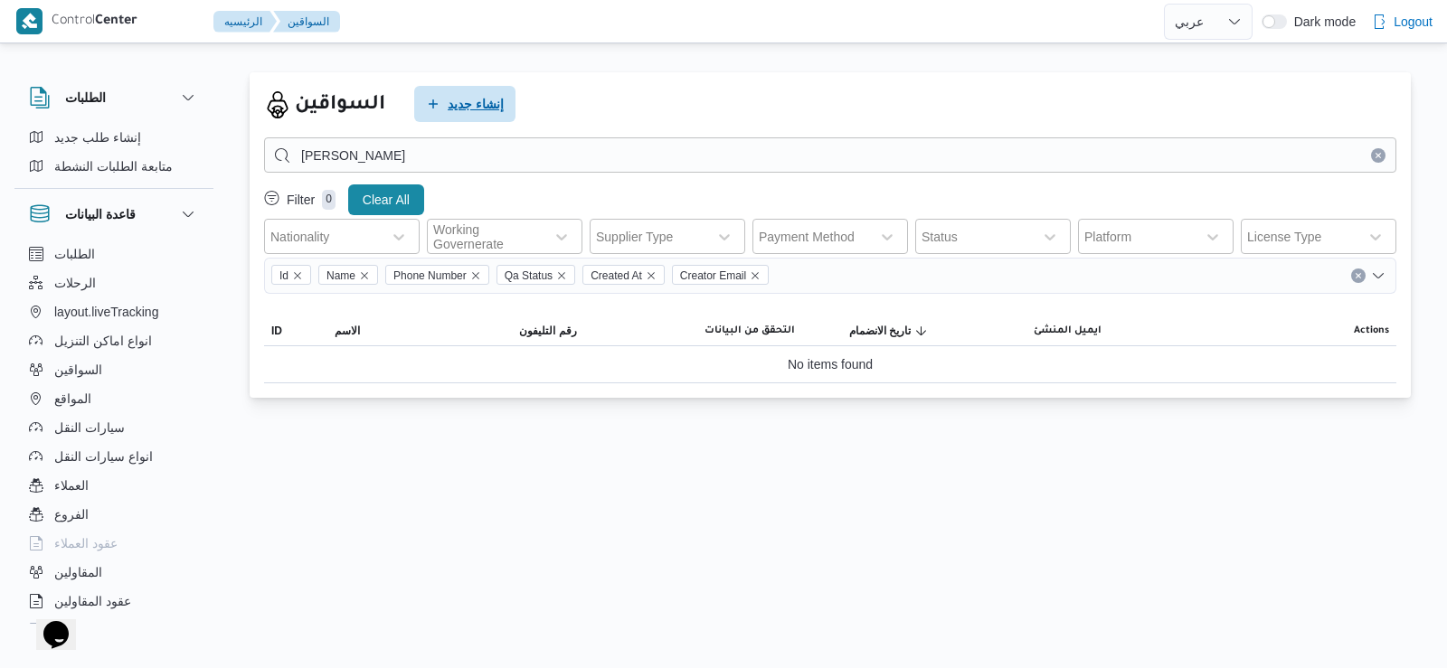
click at [505, 97] on span "إنشاء جديد" at bounding box center [464, 104] width 101 height 36
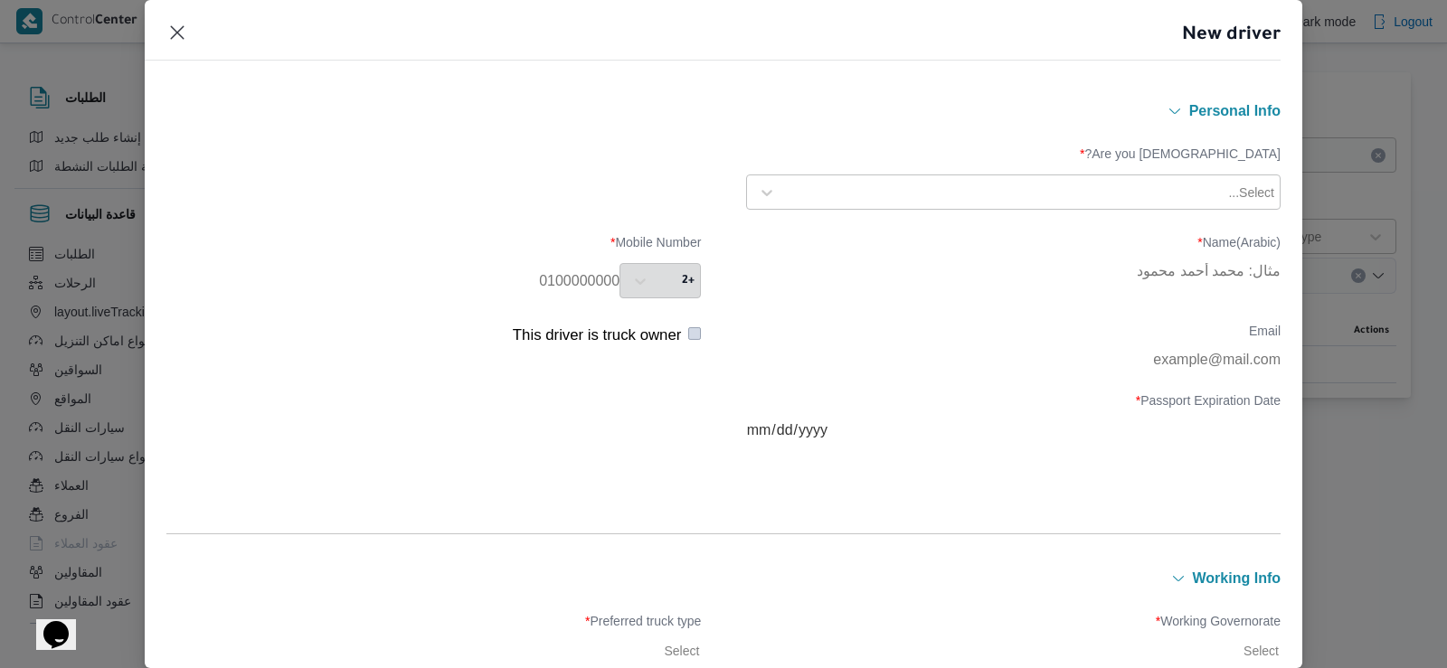
click at [788, 177] on div "Select..." at bounding box center [1013, 192] width 525 height 33
click at [789, 232] on div "Egyptian" at bounding box center [1013, 240] width 533 height 32
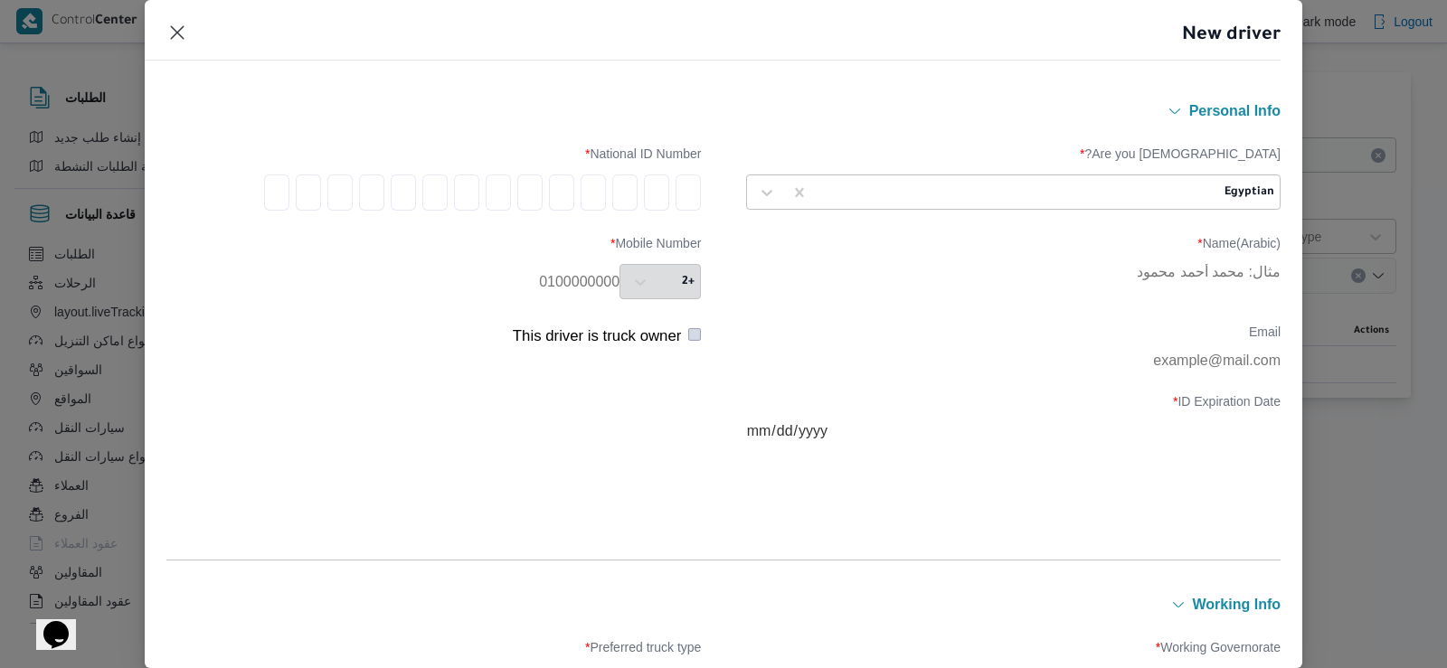
type input "2"
type input "9"
type input "0"
type input "4"
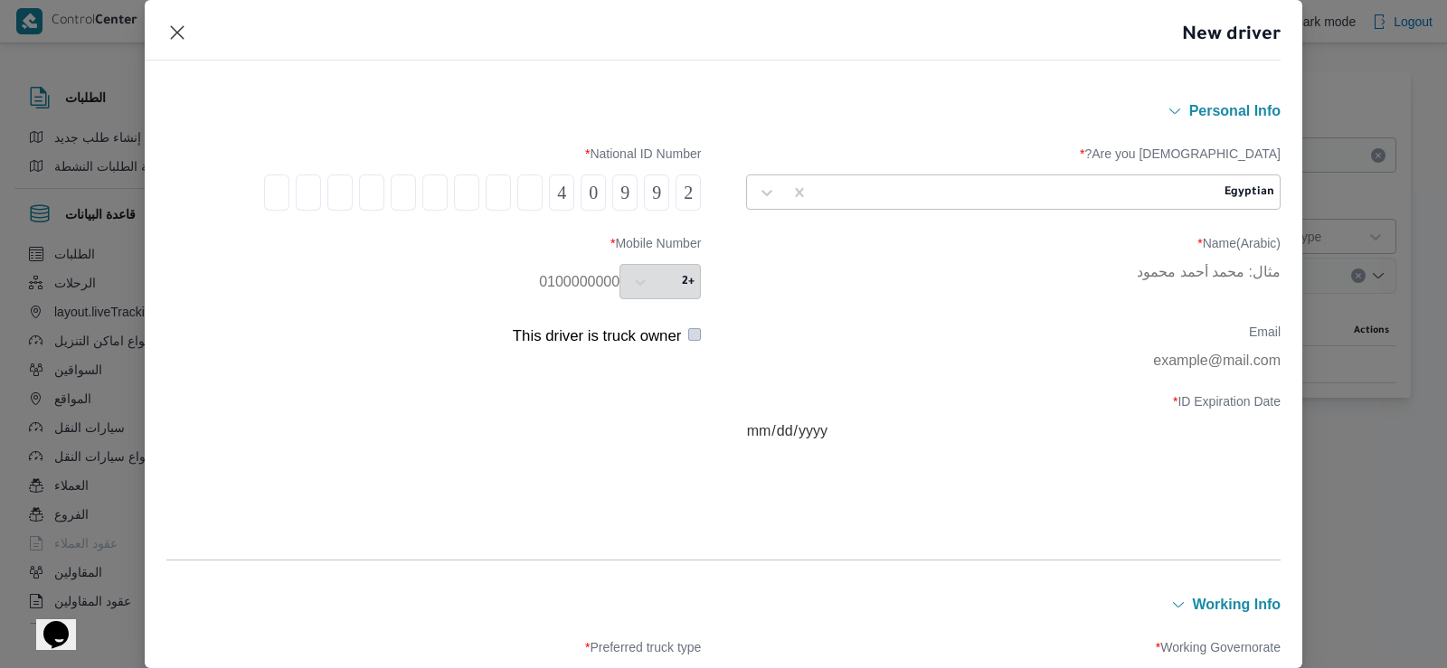
type input "0"
type input "1"
type input "4"
type input "0"
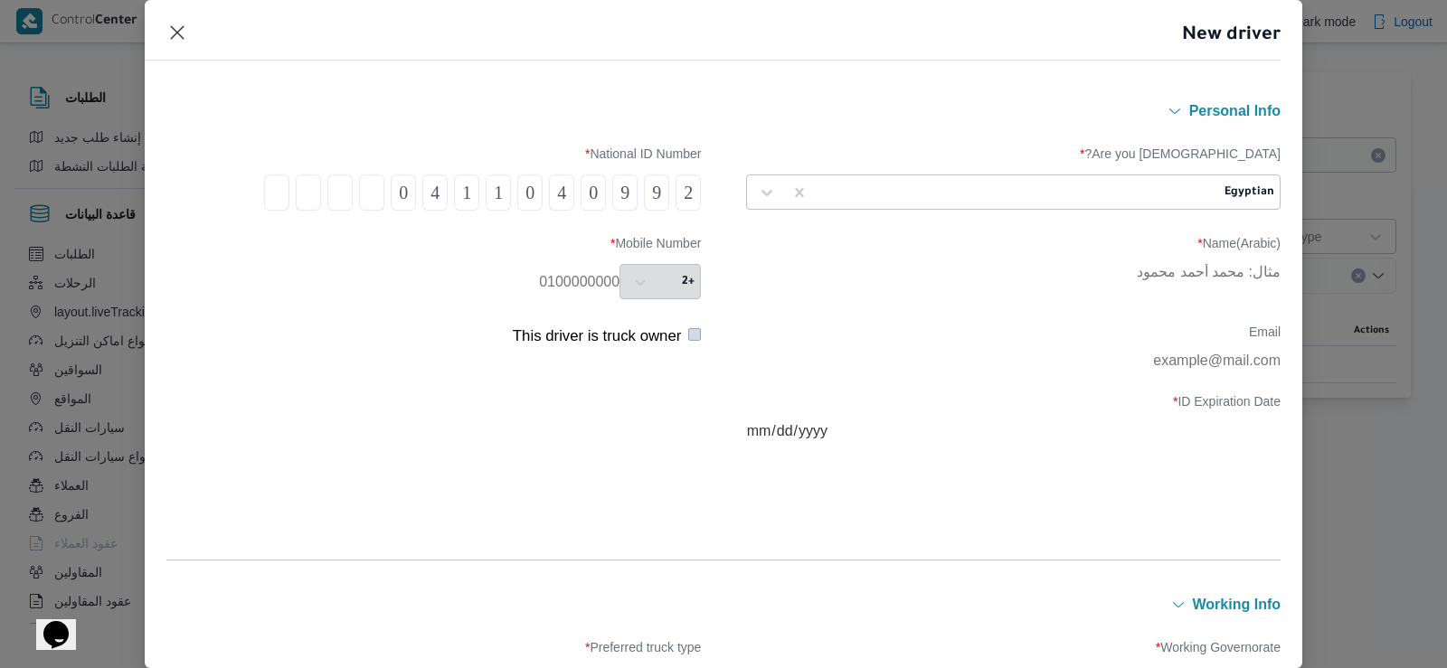
type input "6"
type input "8"
type input "5"
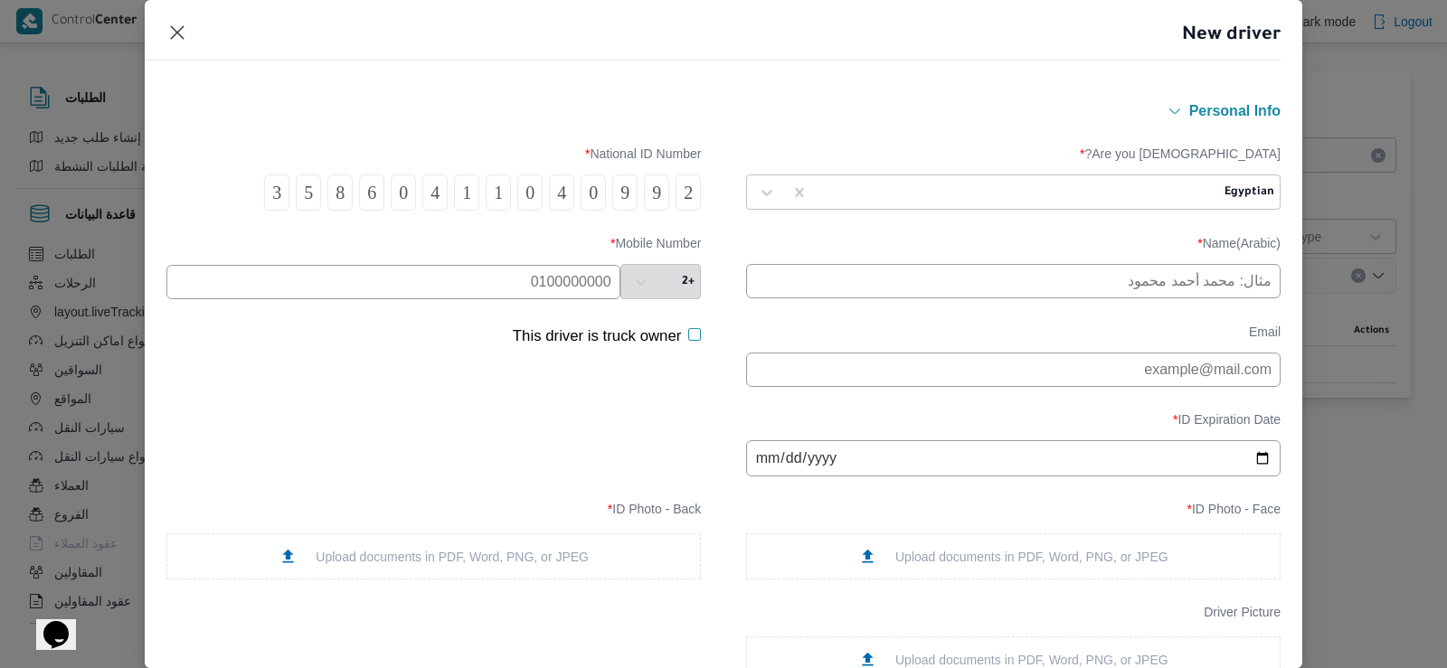
type input "3"
click at [778, 267] on input "text" at bounding box center [1013, 281] width 534 height 34
type input "[PERSON_NAME] [PERSON_NAME]"
click at [318, 290] on input "text" at bounding box center [393, 282] width 454 height 34
click at [572, 292] on input "01003438983" at bounding box center [393, 282] width 454 height 34
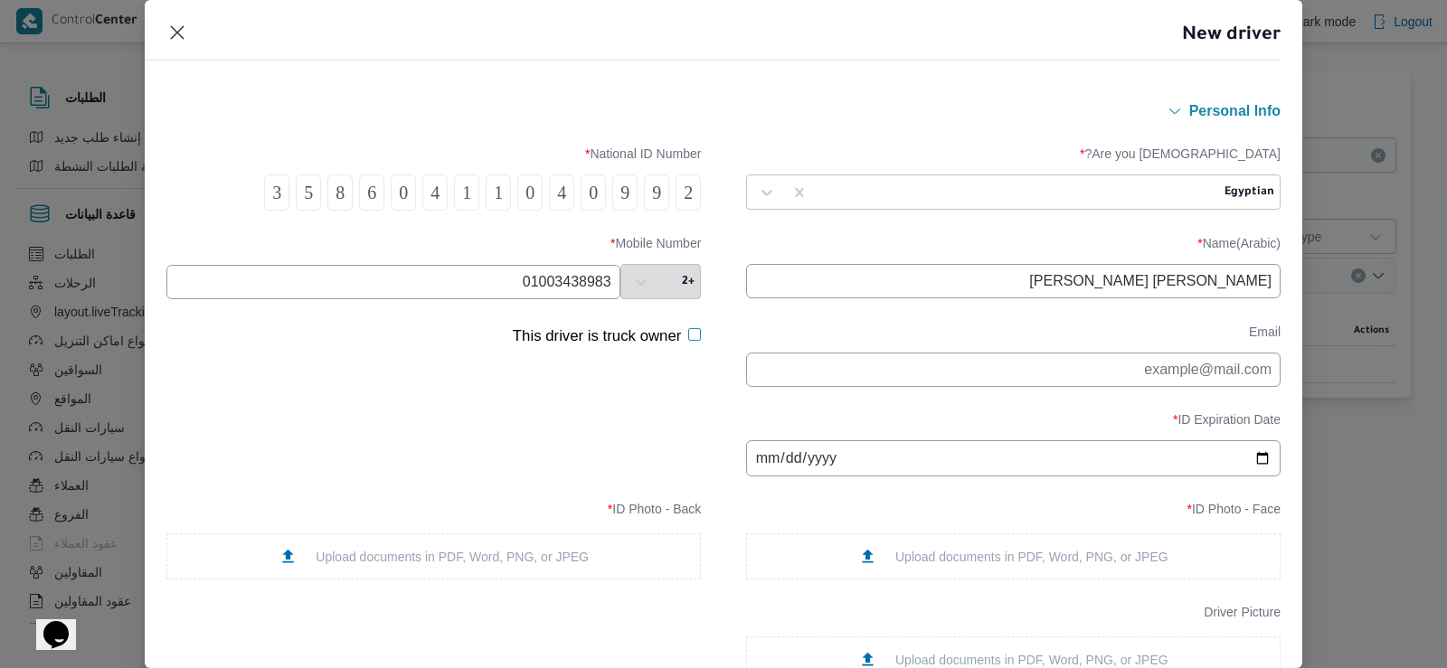
click at [572, 292] on input "01003438983" at bounding box center [393, 282] width 454 height 34
type input "01003438983"
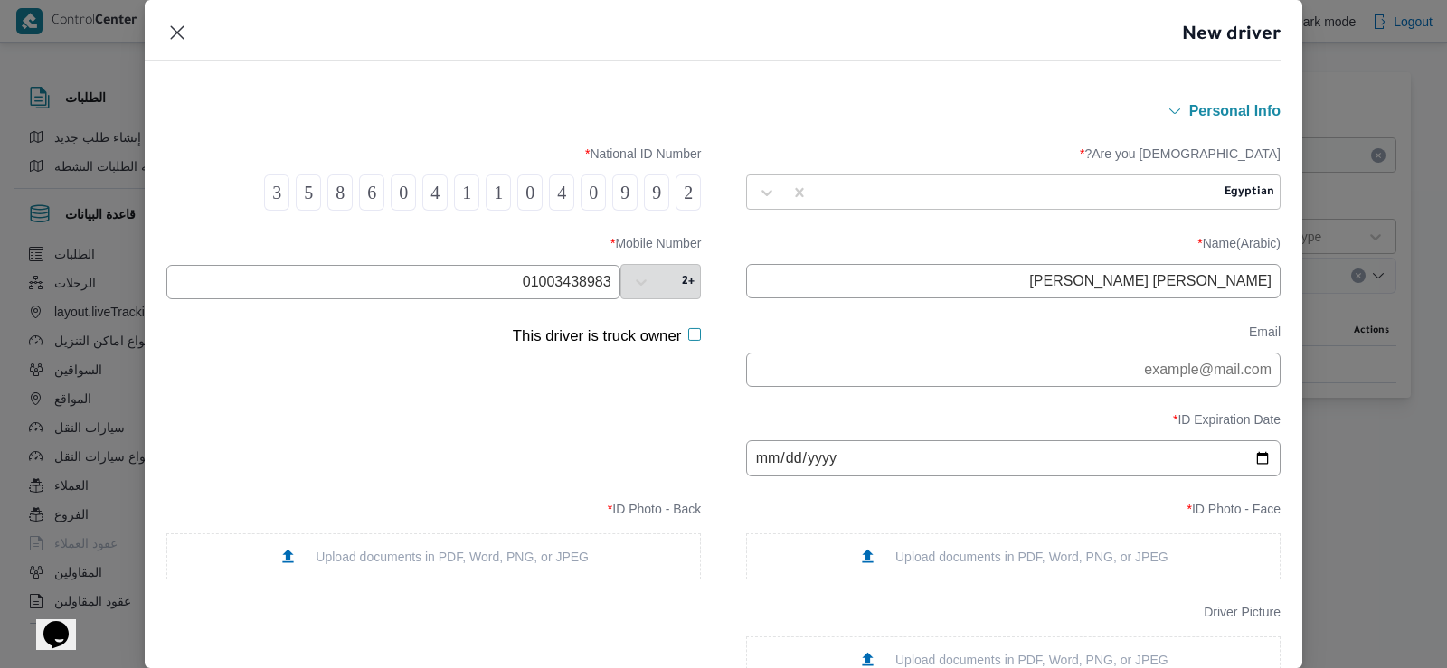
click at [877, 462] on input "date" at bounding box center [1013, 458] width 534 height 36
click at [788, 464] on input "date" at bounding box center [1013, 458] width 534 height 36
click at [780, 463] on input "date" at bounding box center [1013, 458] width 534 height 36
click at [802, 467] on input "date" at bounding box center [1013, 458] width 534 height 36
type input "[DATE]"
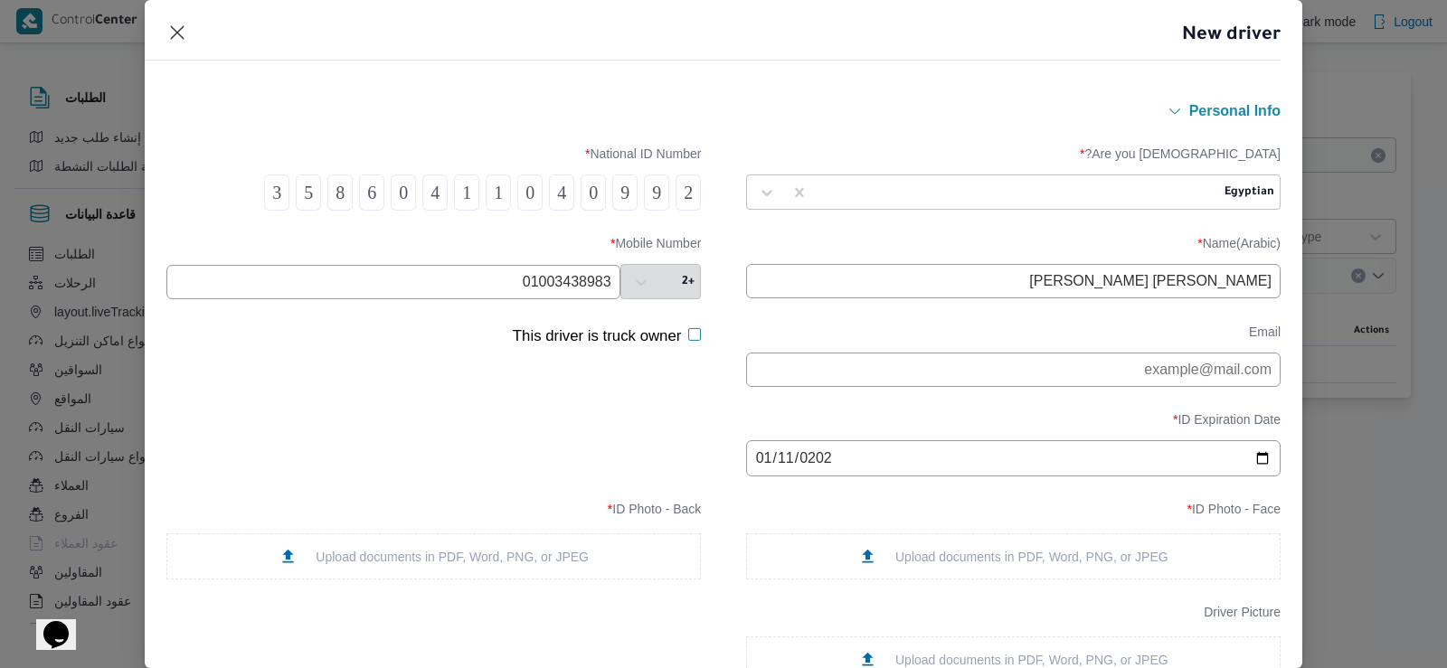
click at [848, 567] on div "Upload documents in PDF, Word, PNG, or JPEG" at bounding box center [1013, 557] width 534 height 46
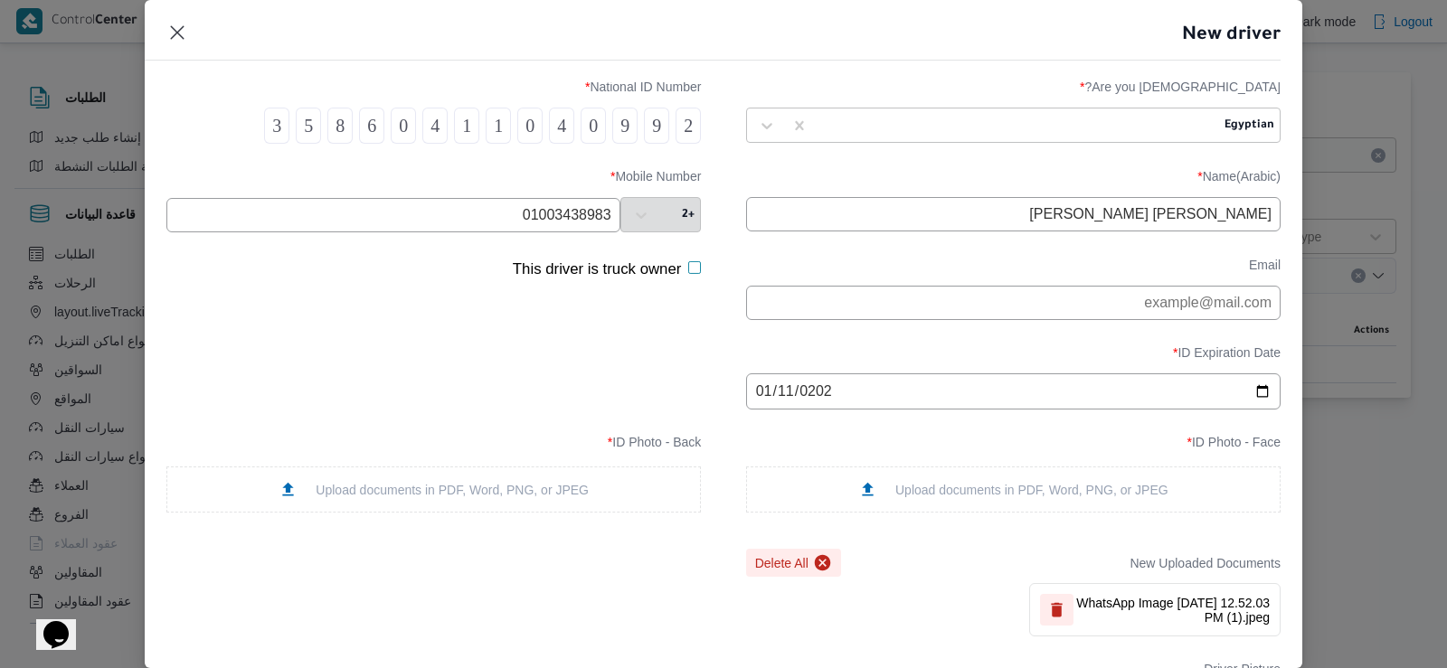
scroll to position [90, 0]
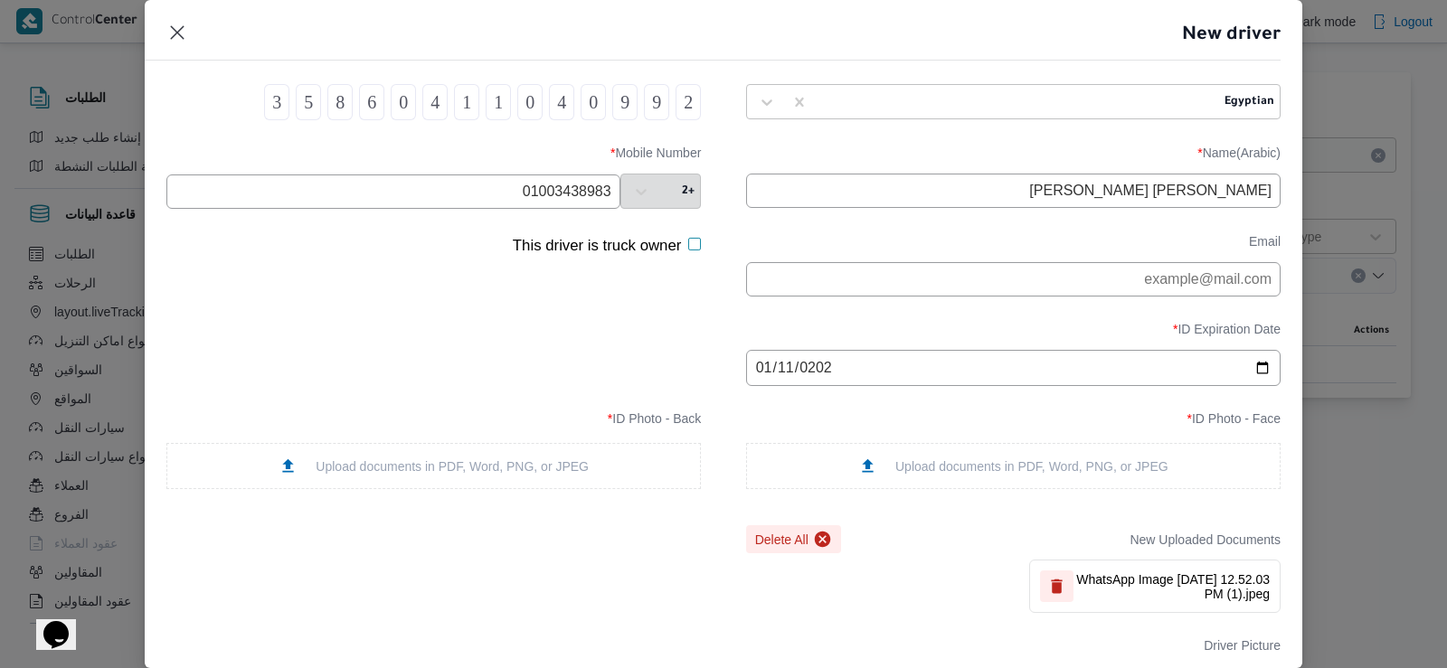
click at [607, 465] on div "Upload documents in PDF, Word, PNG, or JPEG" at bounding box center [433, 466] width 534 height 46
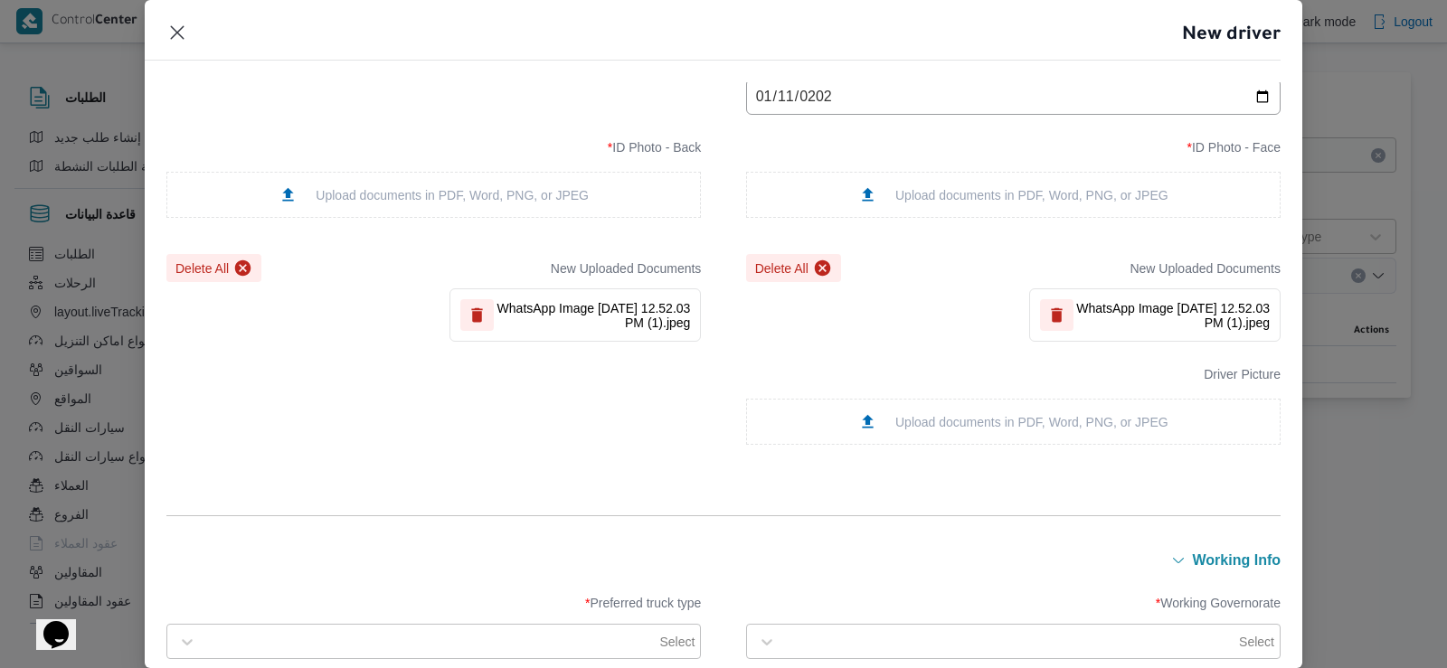
scroll to position [633, 0]
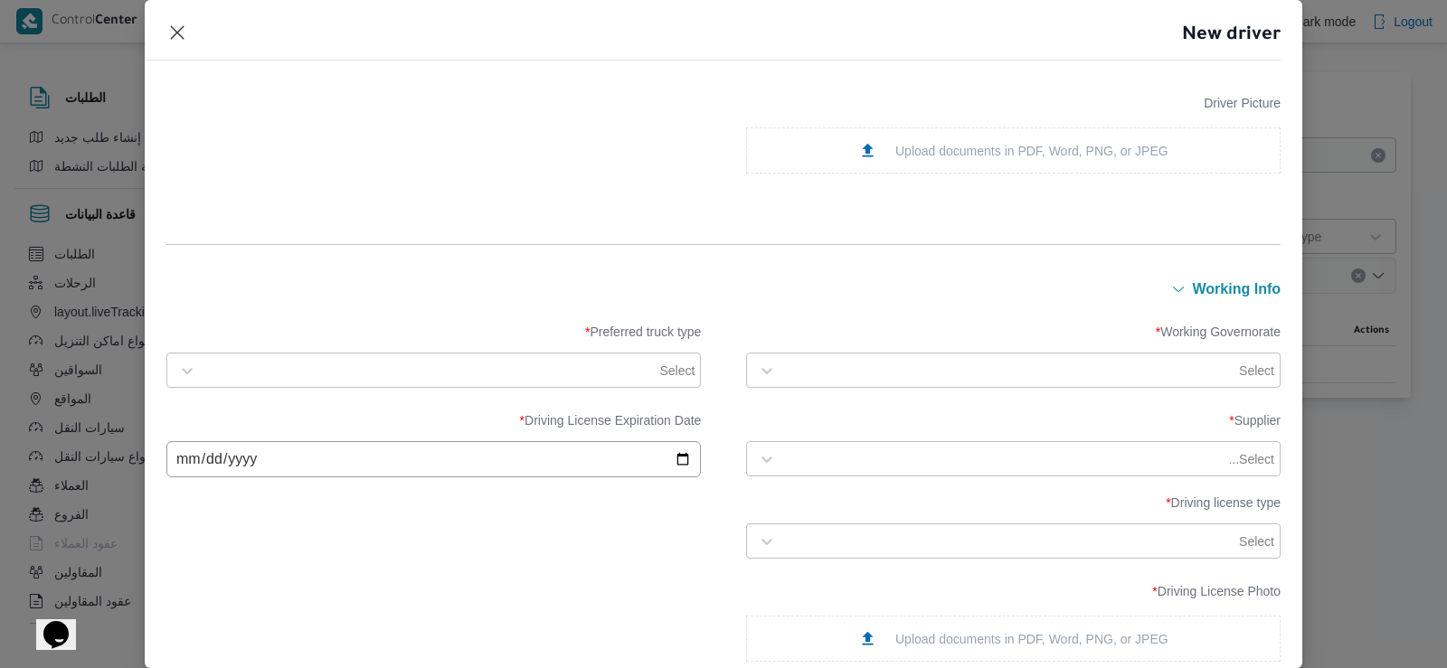
click at [790, 374] on div at bounding box center [1010, 371] width 450 height 18
type input "القل"
click at [780, 409] on label "القليوبية" at bounding box center [797, 415] width 64 height 22
click at [826, 342] on label "Working Governorate *" at bounding box center [1013, 339] width 534 height 28
click at [661, 376] on div "Select" at bounding box center [449, 370] width 493 height 25
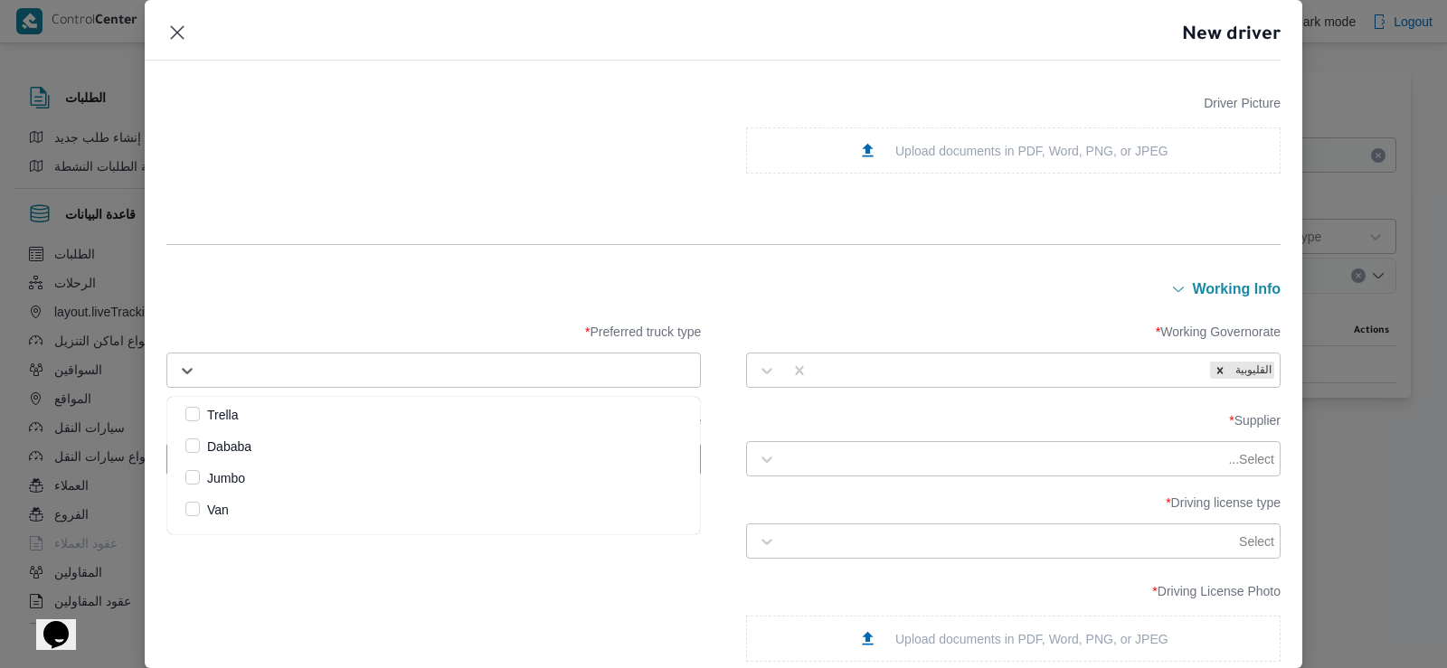
click at [481, 444] on div "Dababa" at bounding box center [433, 447] width 497 height 22
click at [446, 468] on div "Jumbo" at bounding box center [433, 479] width 497 height 22
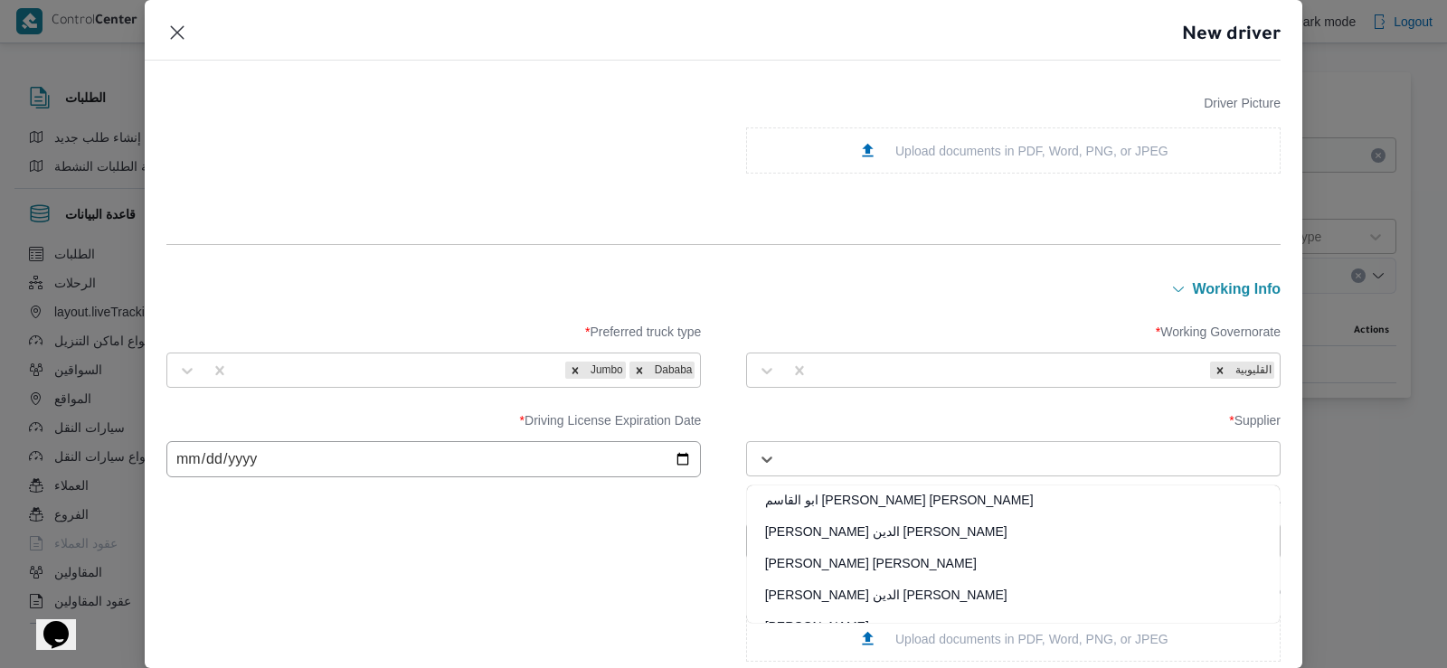
click at [798, 445] on div "Select..." at bounding box center [1013, 459] width 525 height 33
type input "[PERSON_NAME][DATE]"
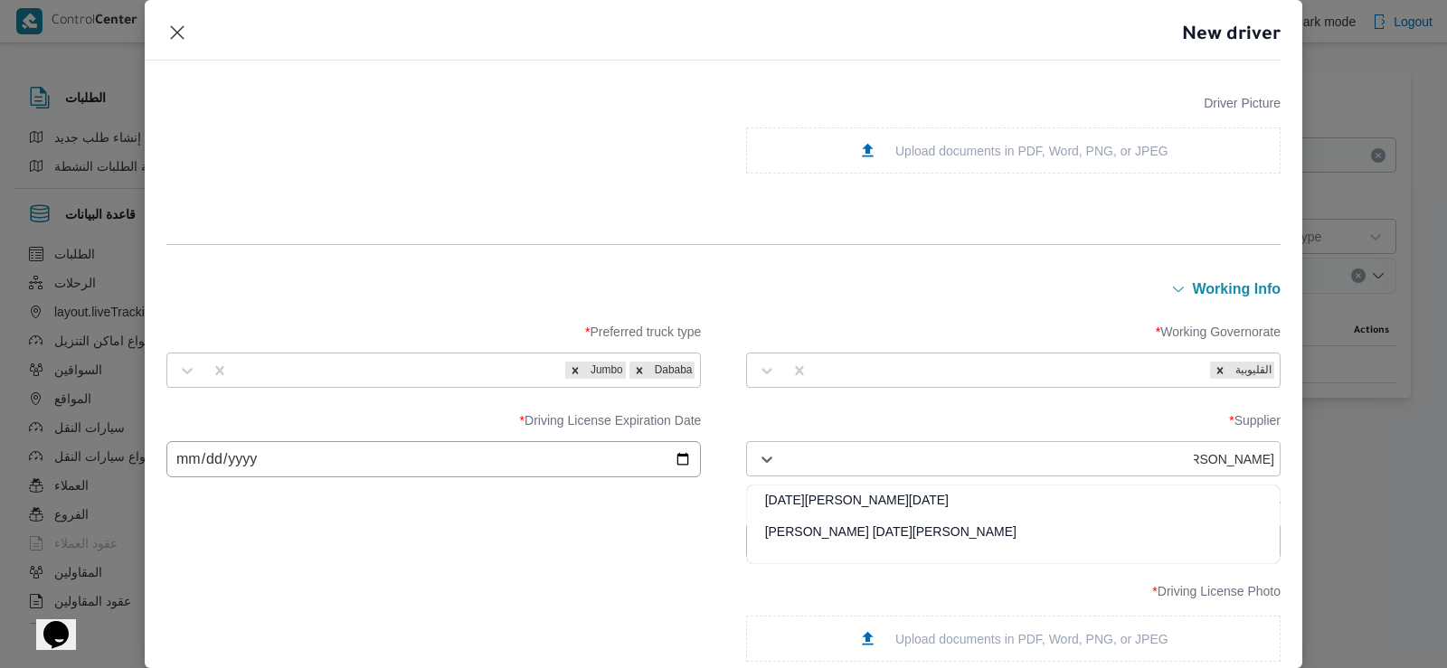
click at [850, 537] on div "[PERSON_NAME][DATE] [PERSON_NAME]" at bounding box center [1013, 539] width 533 height 32
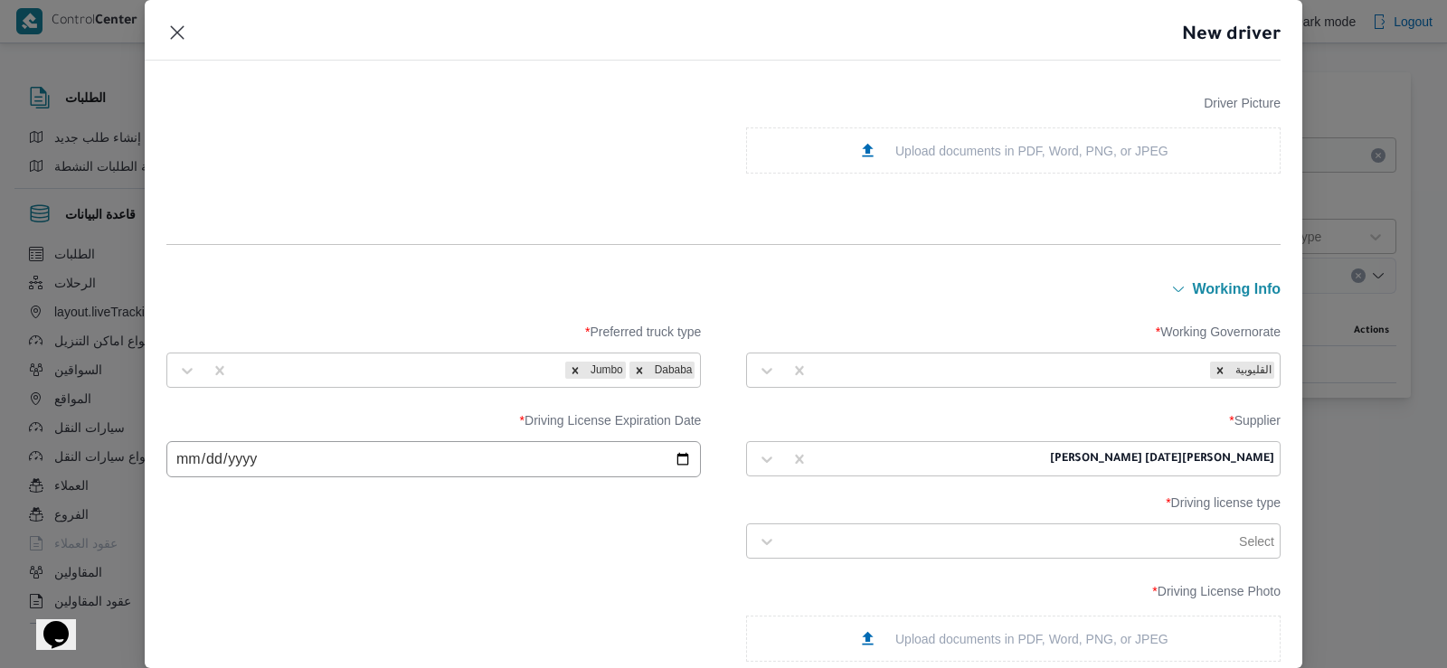
click at [614, 459] on input "date" at bounding box center [433, 459] width 534 height 36
click at [322, 463] on input "date" at bounding box center [433, 459] width 534 height 36
click at [251, 468] on input "date" at bounding box center [433, 459] width 534 height 36
type input "[DATE]"
click at [827, 554] on div "Select" at bounding box center [1029, 541] width 493 height 25
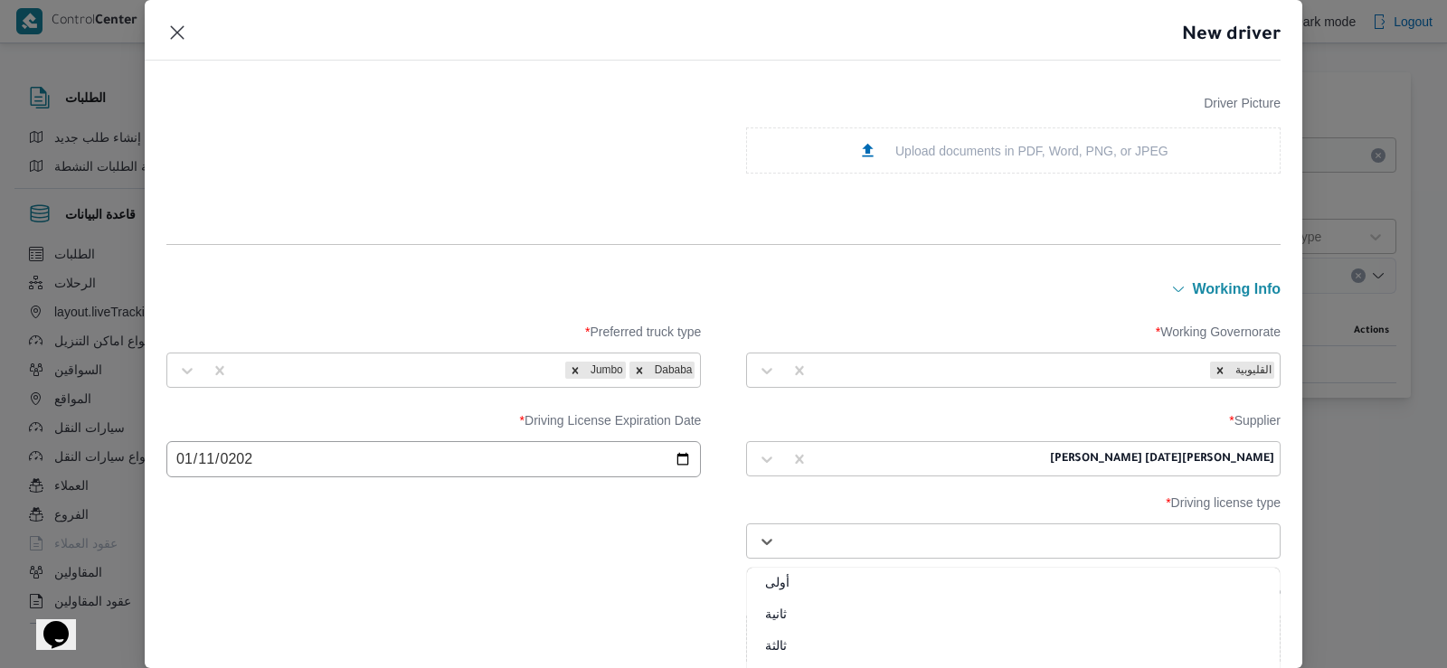
click at [777, 586] on div "أولى" at bounding box center [1013, 589] width 533 height 32
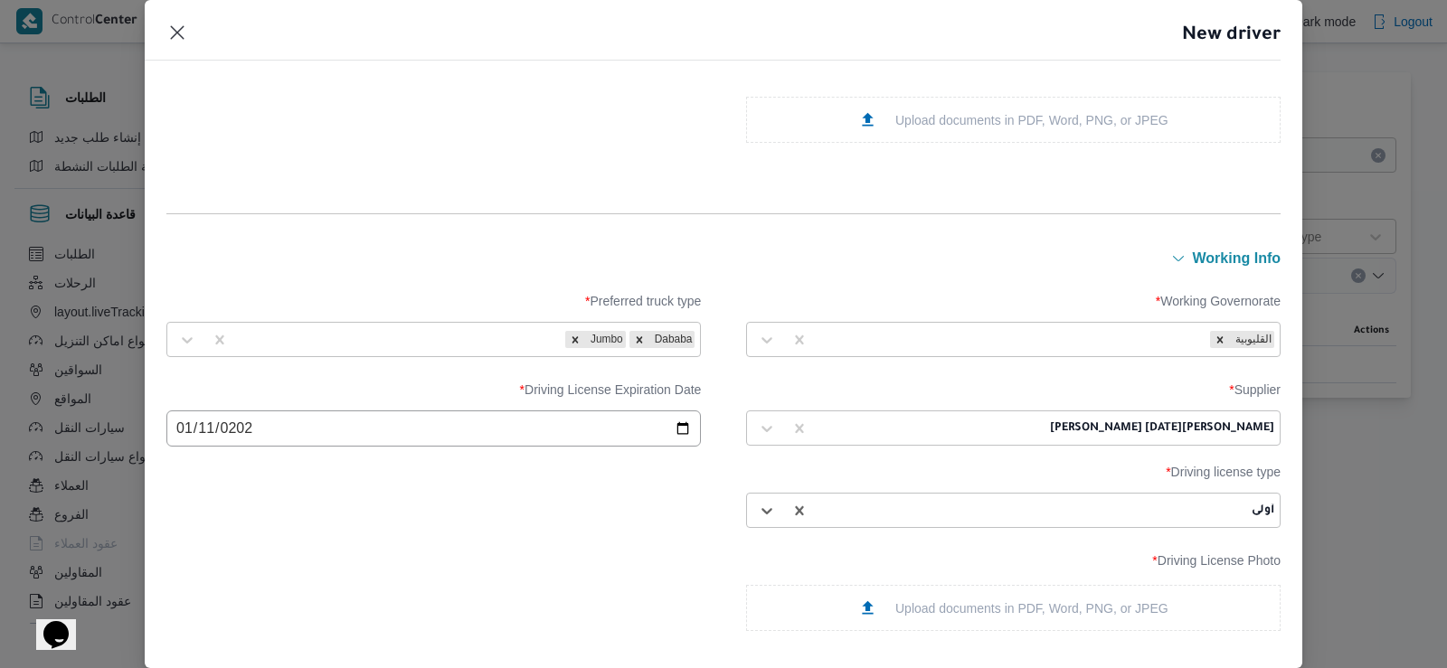
scroll to position [724, 0]
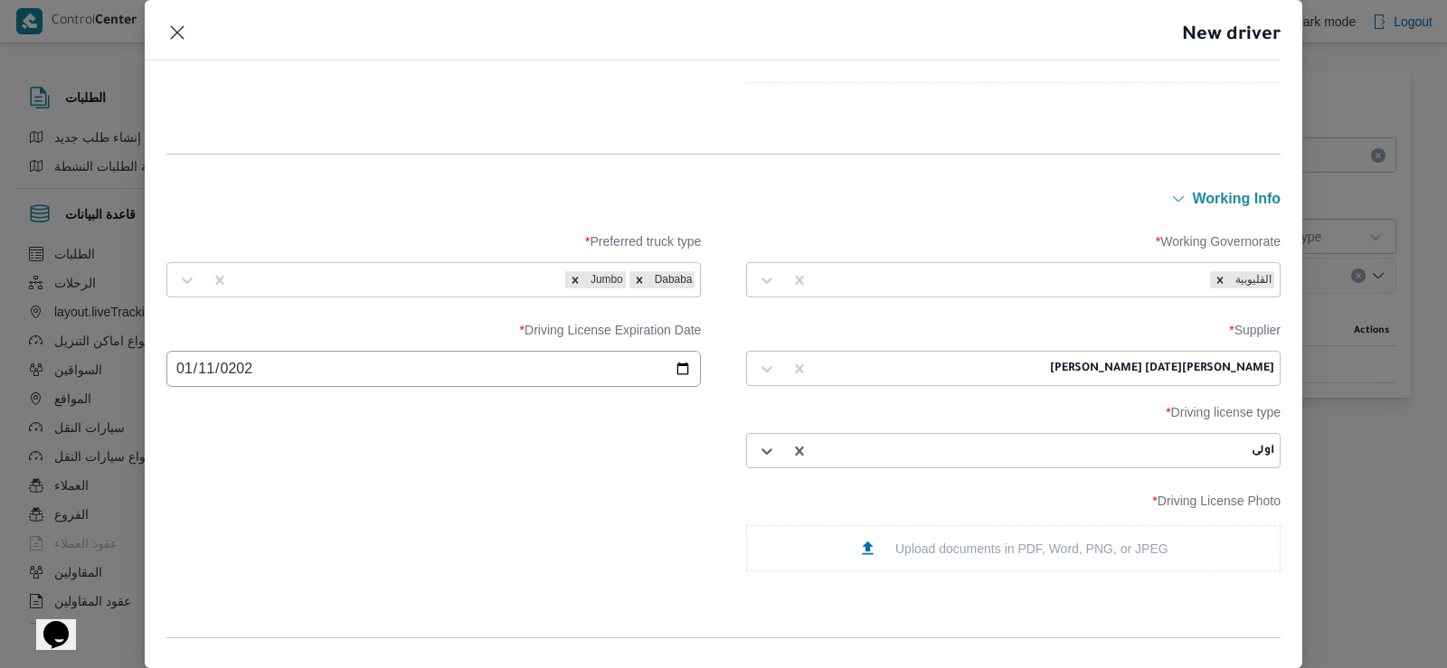
click at [814, 557] on div "Upload documents in PDF, Word, PNG, or JPEG" at bounding box center [1013, 548] width 534 height 46
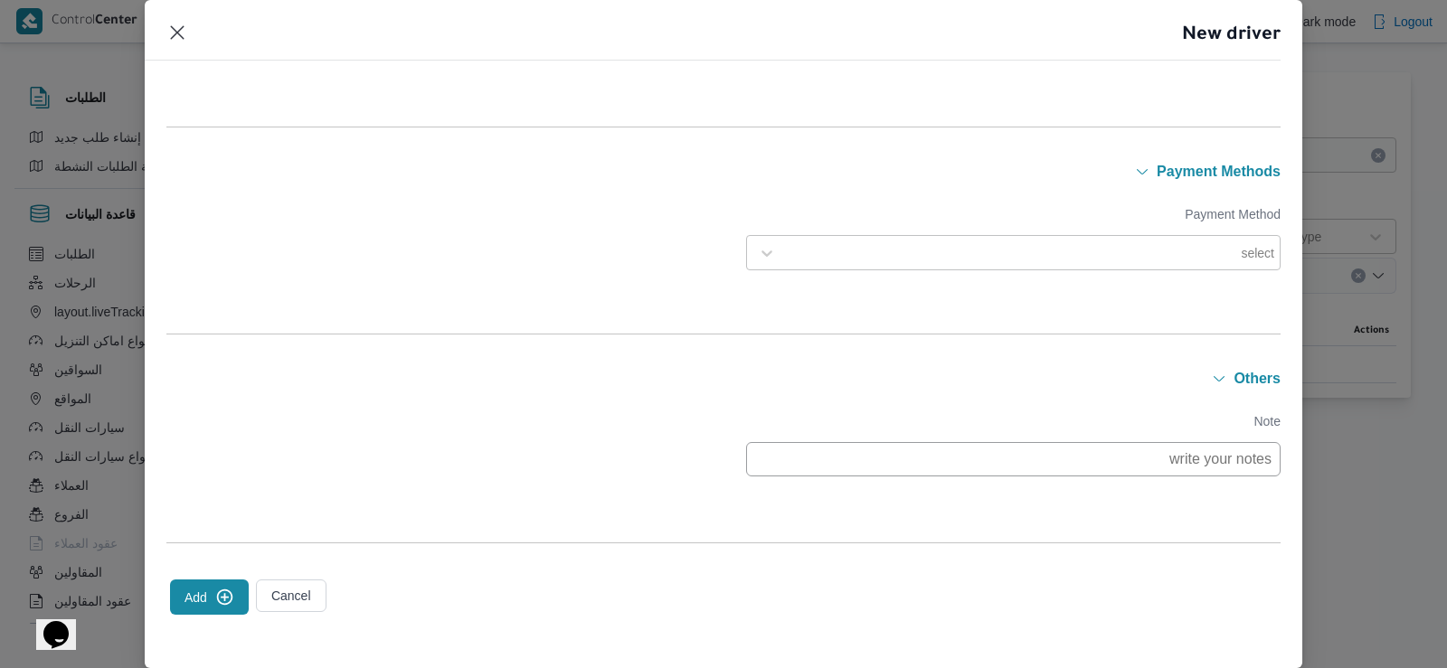
scroll to position [1359, 0]
click at [829, 255] on div at bounding box center [1029, 252] width 489 height 18
click at [814, 328] on div "E-Wallet" at bounding box center [1013, 332] width 533 height 32
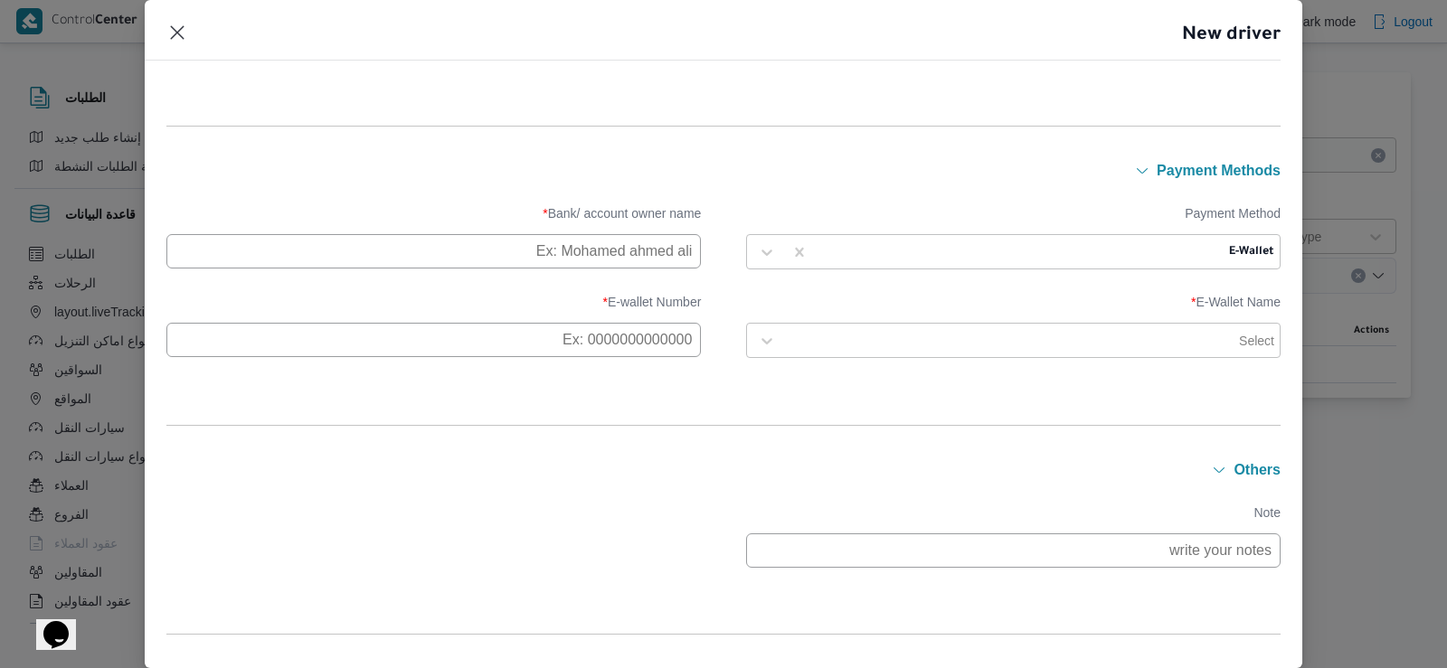
click at [634, 256] on input "text" at bounding box center [433, 251] width 534 height 34
click at [674, 193] on div "Payment Method E-Wallet Bank/ account owner name * E-Wallet Name * Select E-wal…" at bounding box center [723, 286] width 1114 height 206
click at [646, 248] on input "text" at bounding box center [433, 251] width 534 height 34
click at [642, 238] on input "text" at bounding box center [433, 251] width 534 height 34
click at [633, 251] on input "text" at bounding box center [433, 251] width 534 height 34
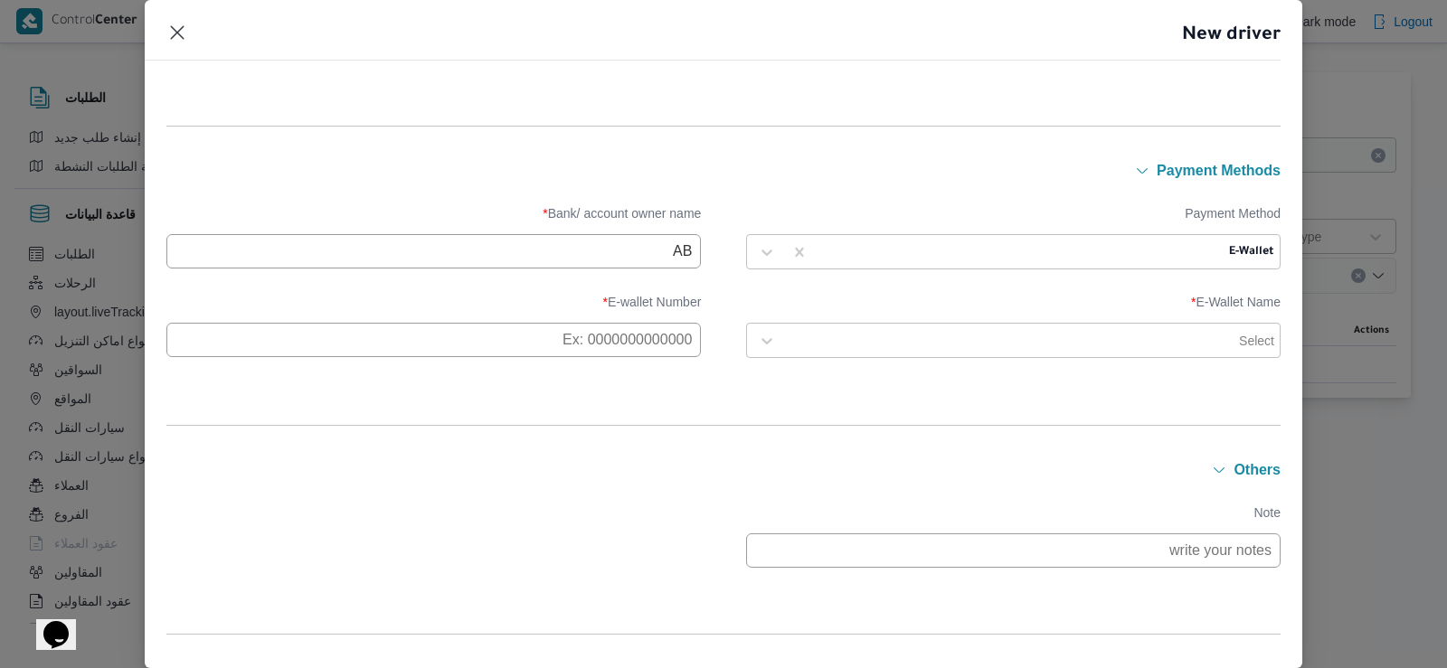
type input "A"
type input "[PERSON_NAME]"
click at [602, 330] on input "text" at bounding box center [433, 340] width 534 height 34
paste input "01003438983"
type input "01003438983"
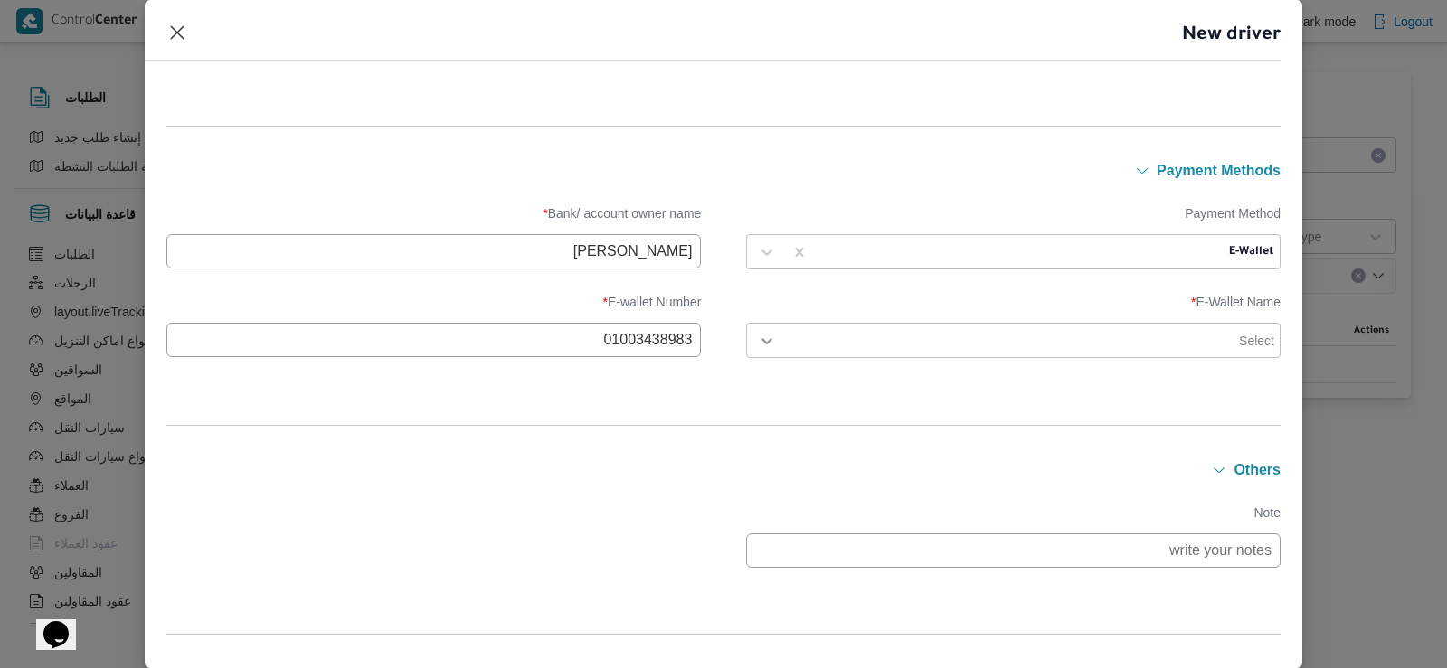
click at [772, 336] on div at bounding box center [767, 341] width 33 height 33
click at [775, 382] on div "Vodafone" at bounding box center [1013, 389] width 533 height 32
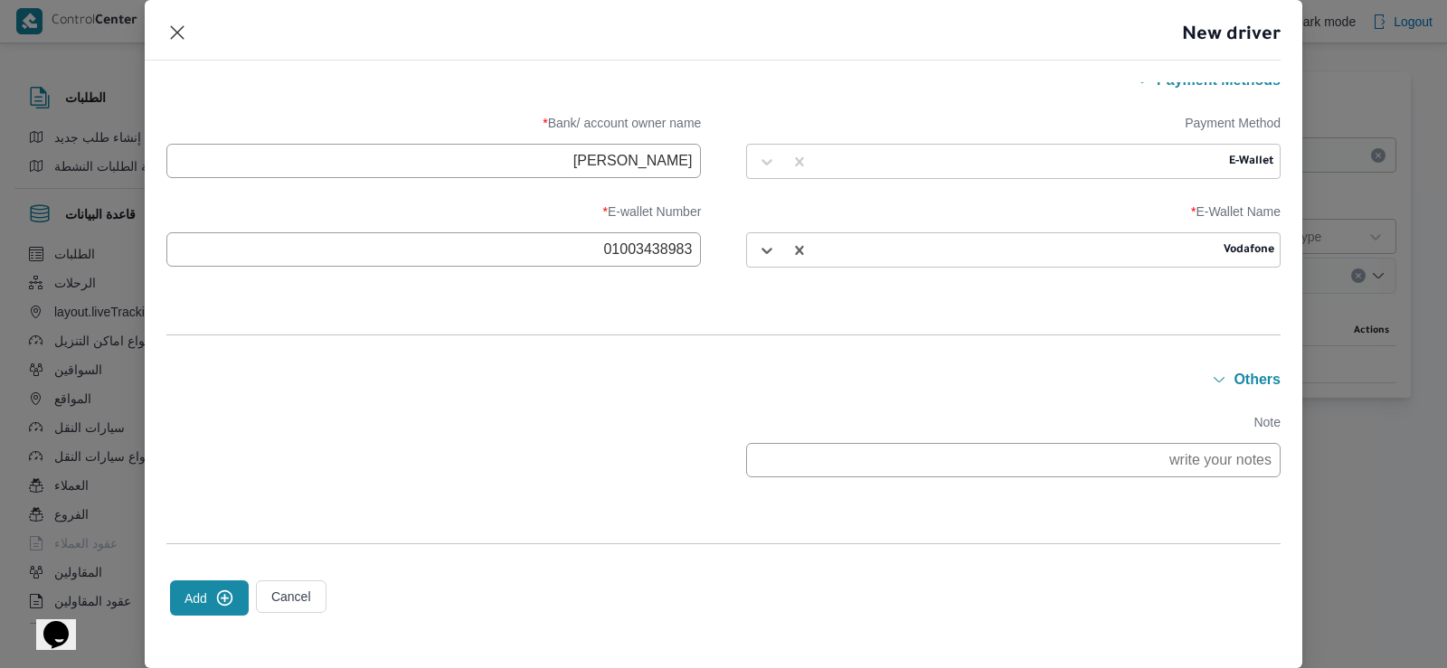
scroll to position [1452, 0]
click at [219, 587] on icon "submit" at bounding box center [224, 596] width 19 height 19
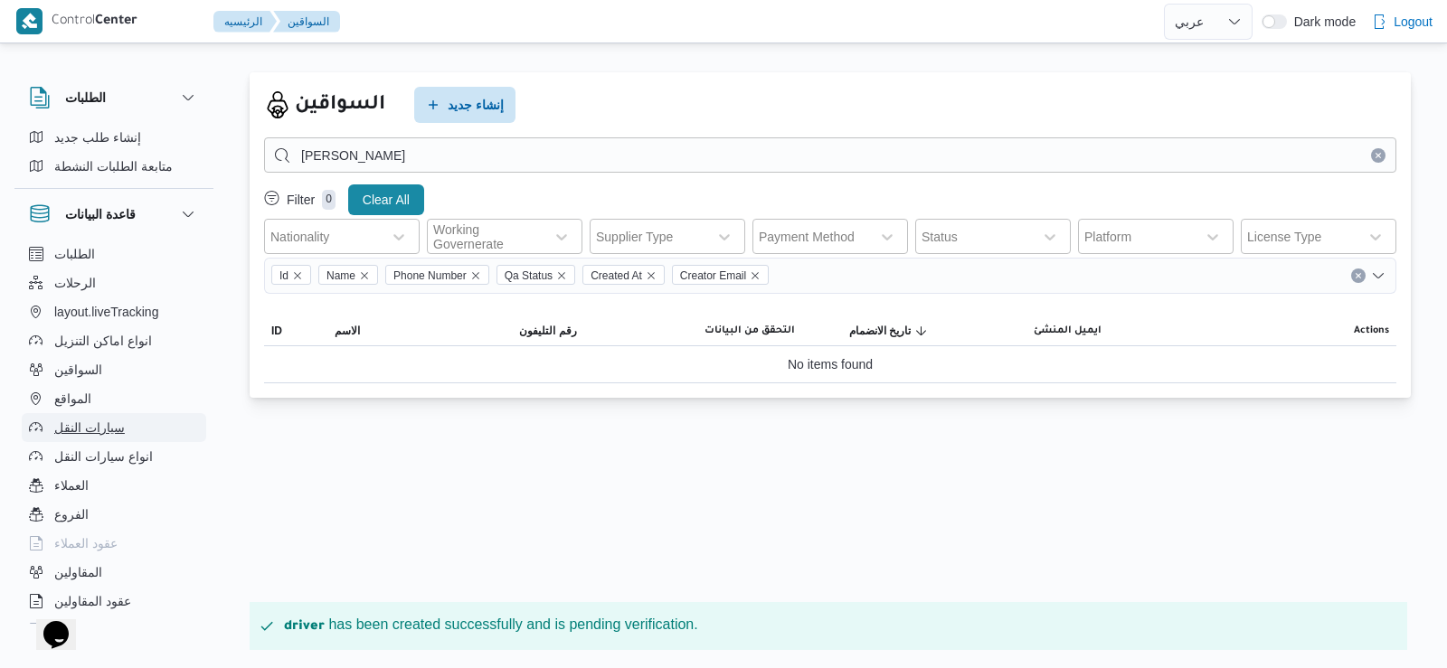
click at [130, 418] on button "سيارات النقل" at bounding box center [114, 427] width 184 height 29
select select "ar"
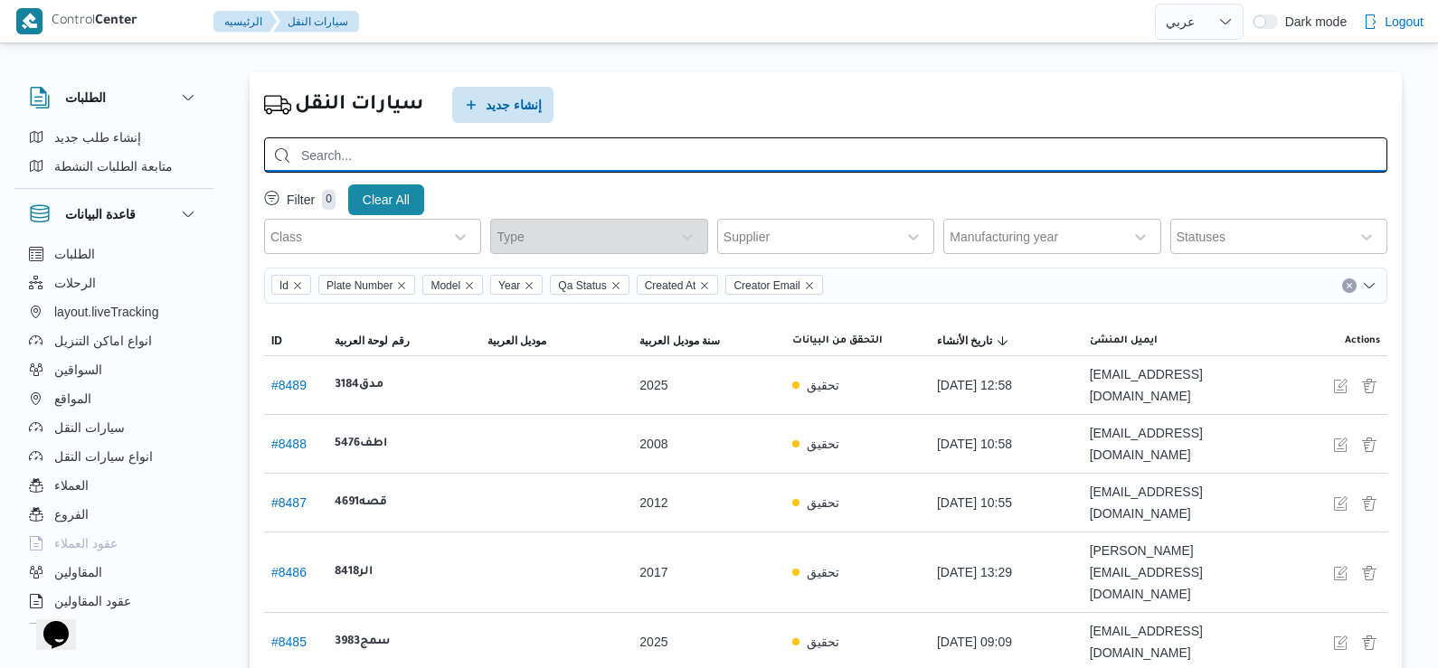
click at [486, 172] on input "search" at bounding box center [825, 154] width 1123 height 35
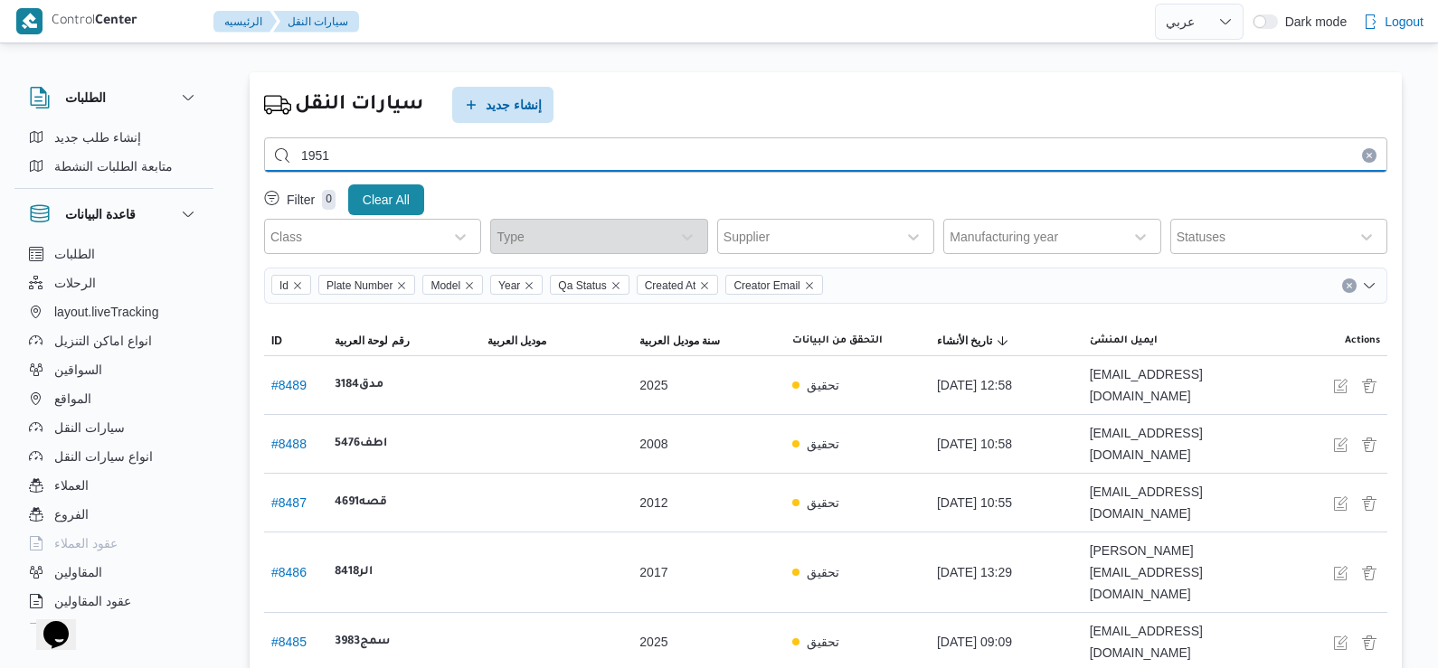
type input "1951"
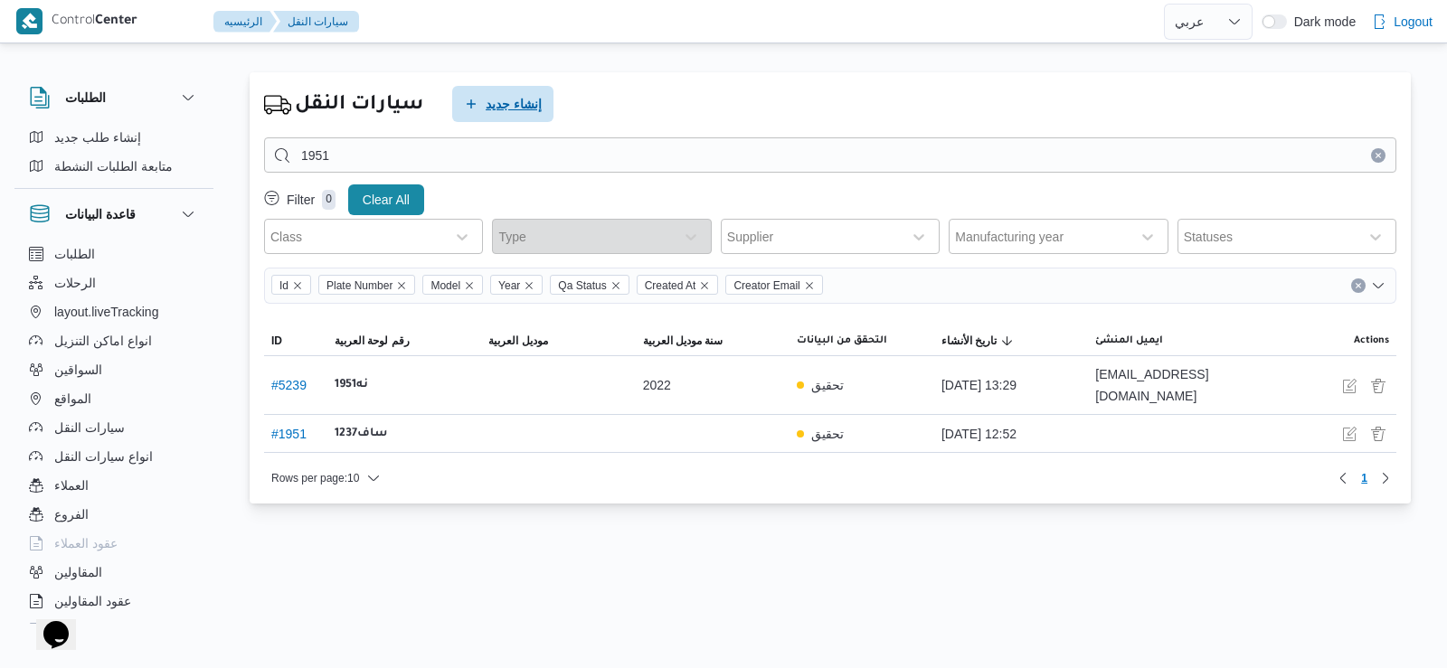
click at [542, 107] on span "إنشاء جديد" at bounding box center [502, 104] width 101 height 36
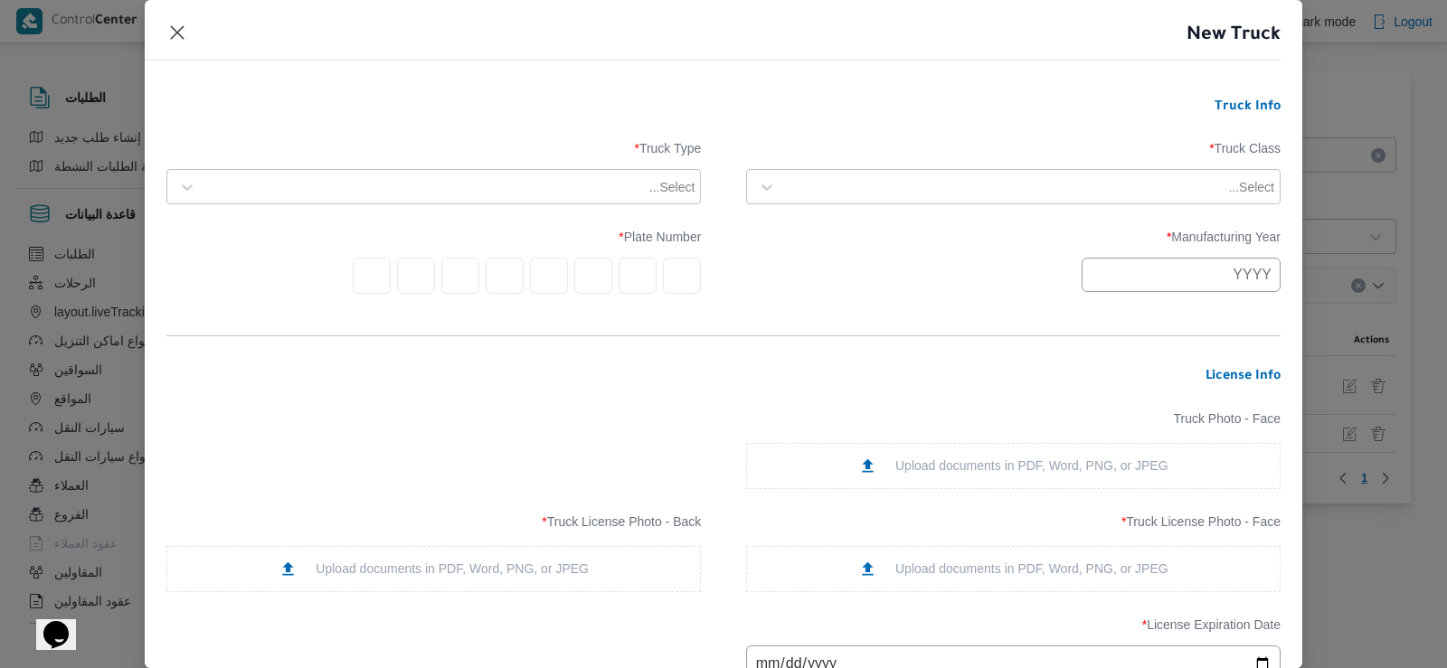
click at [807, 169] on div "Select..." at bounding box center [1013, 186] width 534 height 35
click at [802, 186] on div at bounding box center [1005, 187] width 440 height 18
click at [785, 322] on div "jumbo_7000" at bounding box center [1013, 330] width 533 height 32
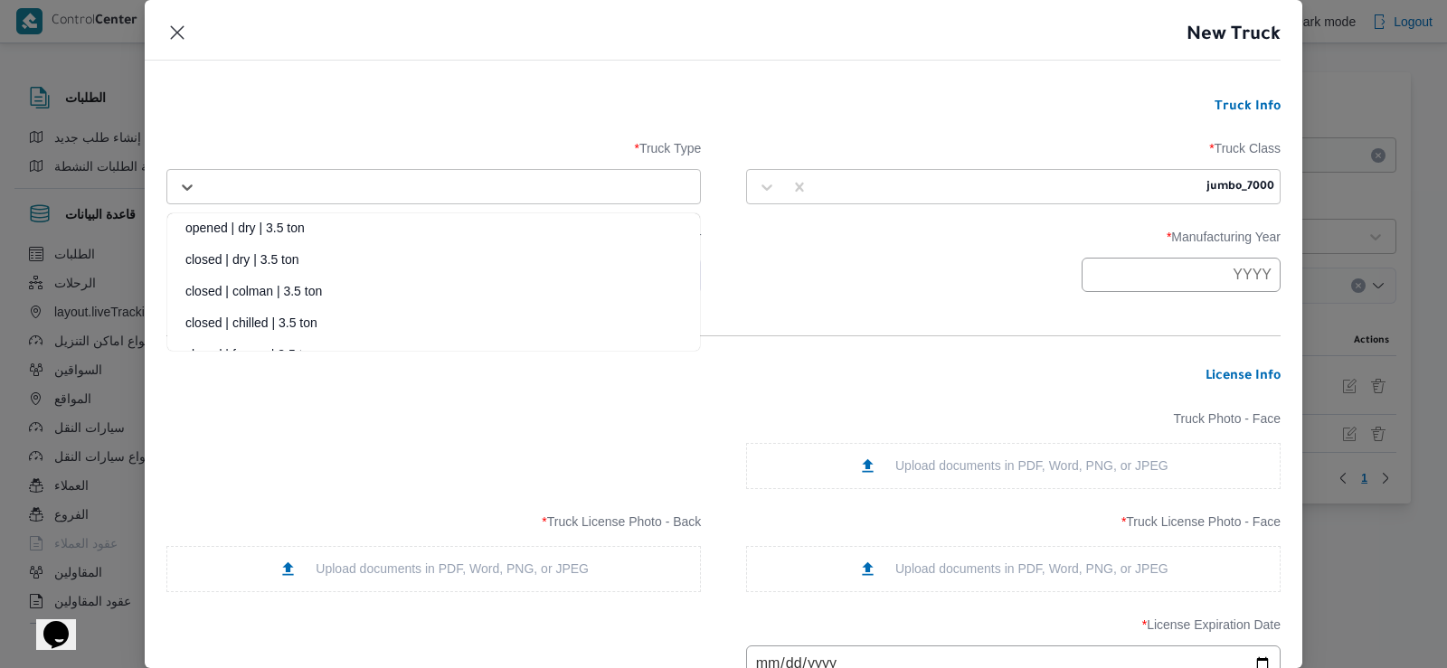
click at [669, 192] on div "Select..." at bounding box center [449, 187] width 493 height 25
click at [620, 221] on div "opened | dry | 3.5 ton" at bounding box center [433, 235] width 533 height 32
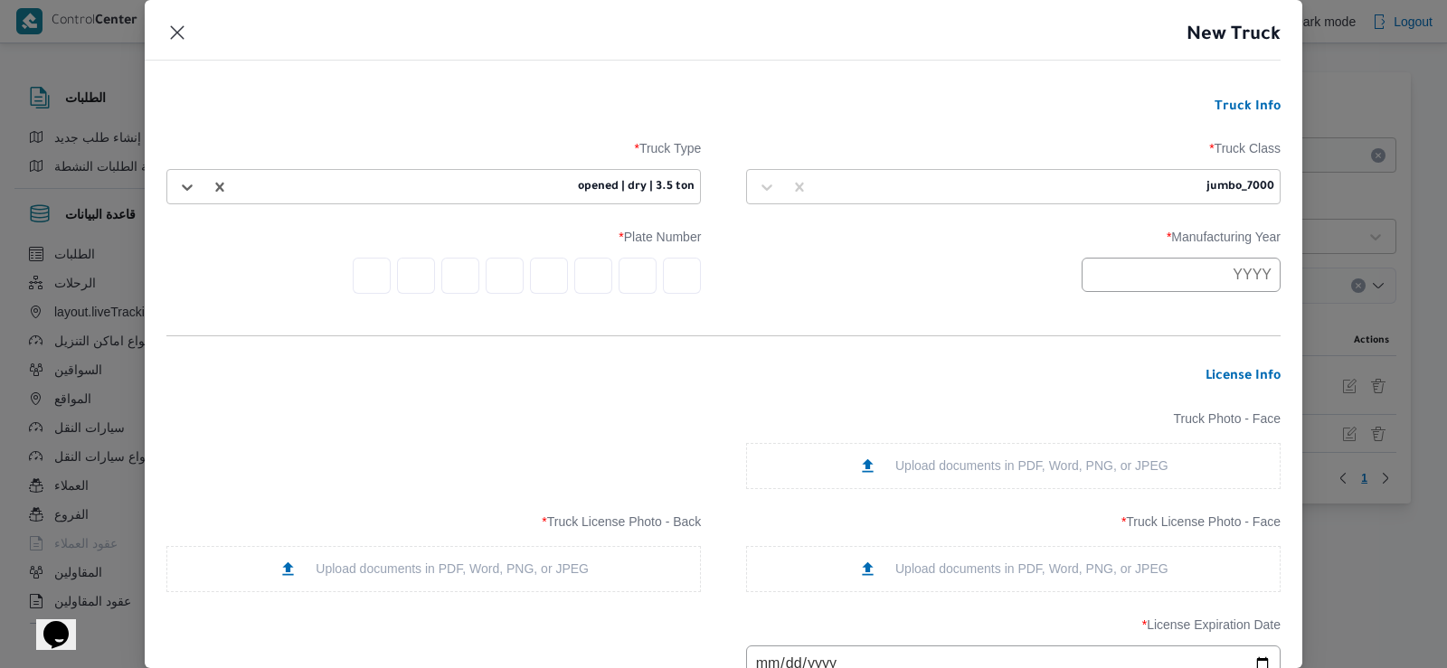
click at [1131, 272] on input "text" at bounding box center [1181, 275] width 199 height 34
click at [1130, 373] on div "2025" at bounding box center [1118, 379] width 51 height 13
type input "2025"
click at [684, 271] on input "text" at bounding box center [682, 276] width 38 height 36
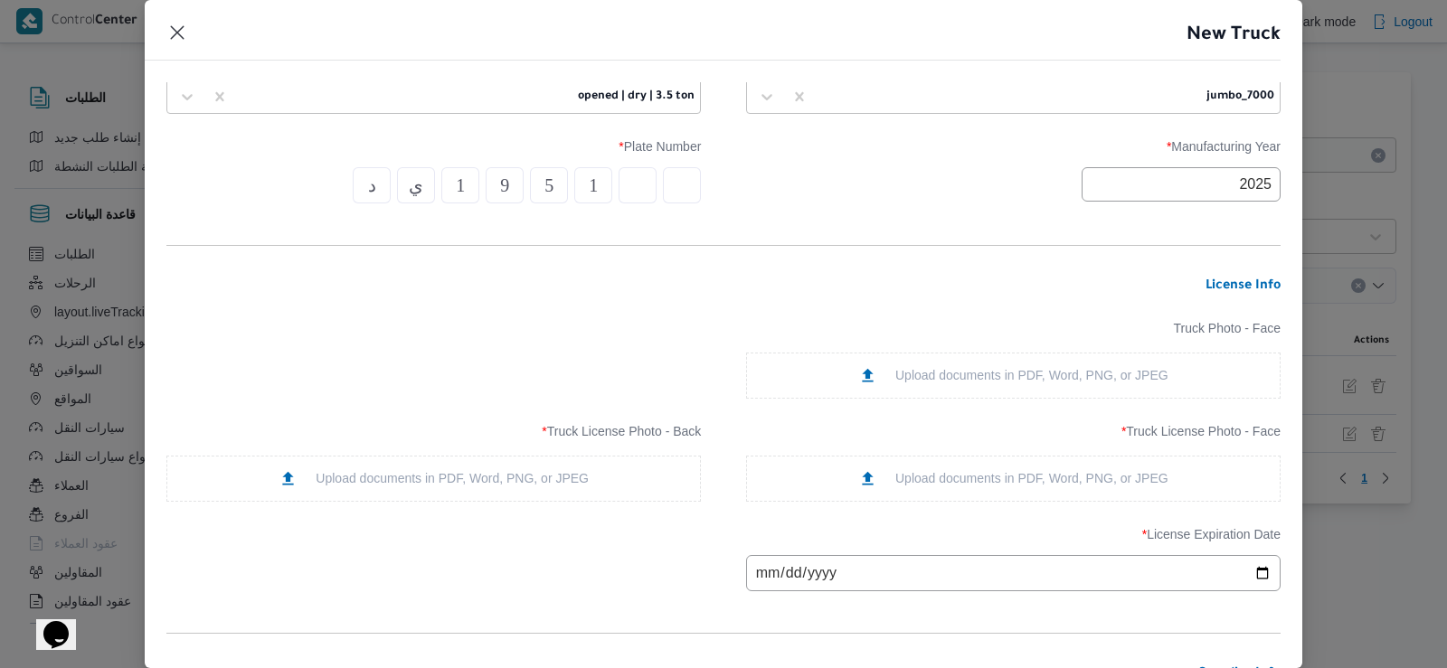
click at [905, 474] on div "Upload documents in PDF, Word, PNG, or JPEG" at bounding box center [1013, 478] width 310 height 19
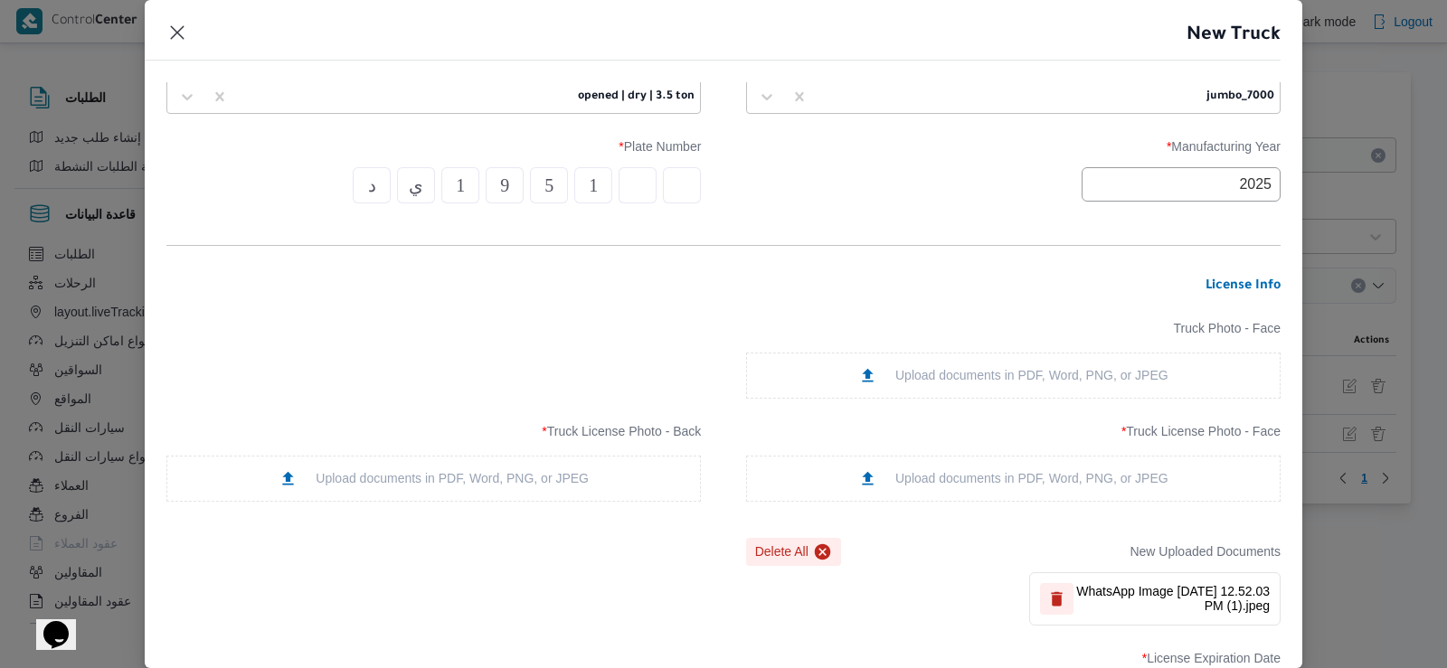
click at [627, 470] on div "Upload documents in PDF, Word, PNG, or JPEG" at bounding box center [433, 479] width 534 height 46
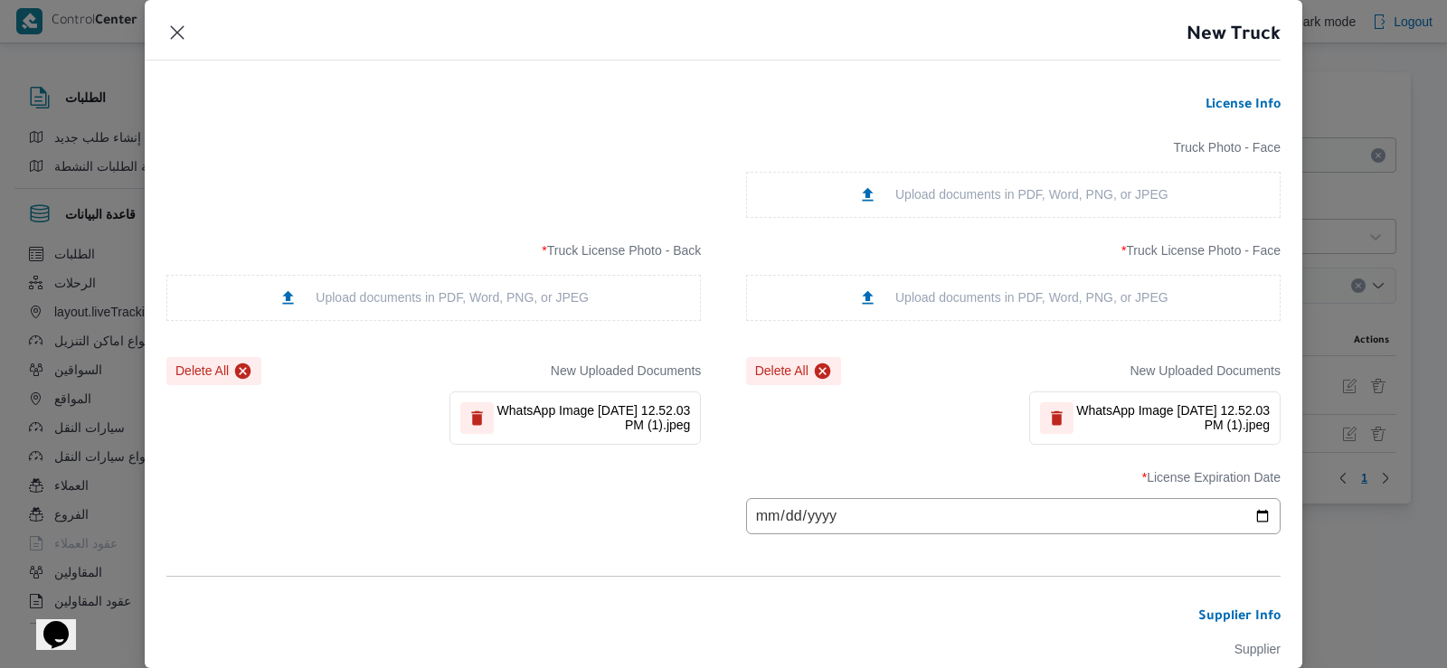
scroll to position [452, 0]
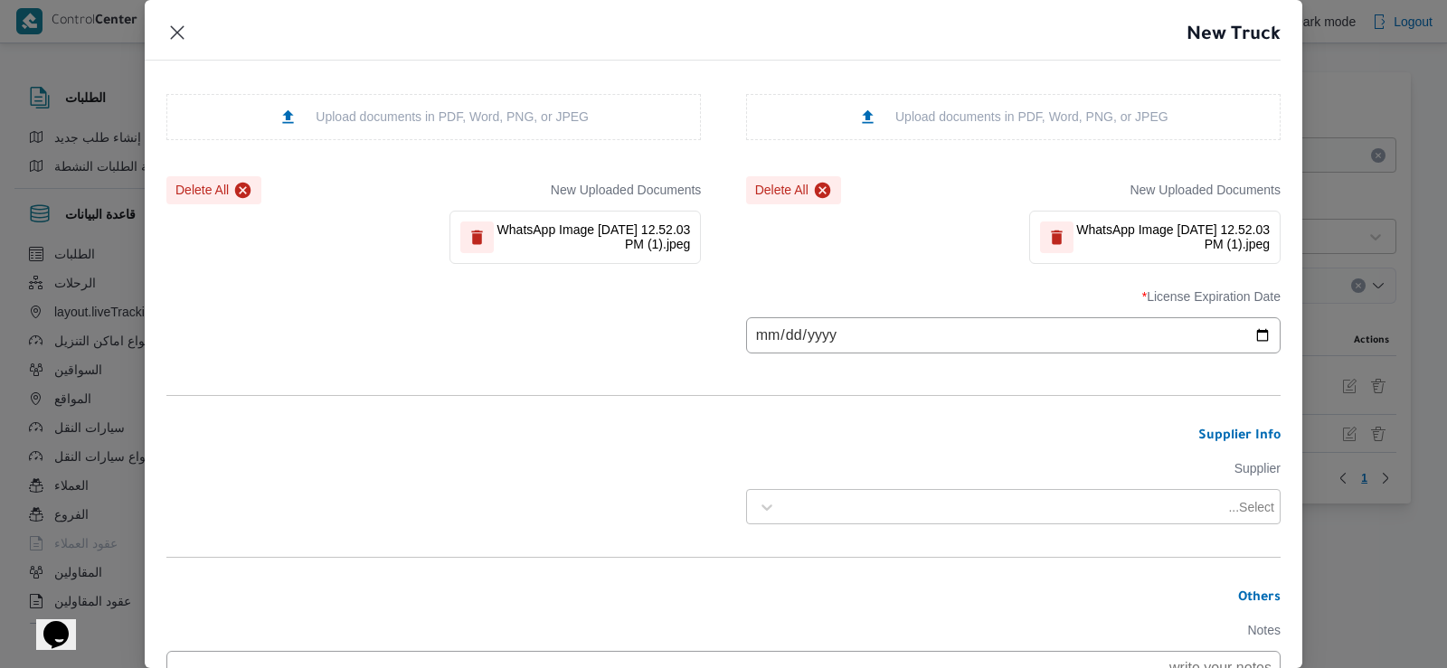
click at [791, 326] on input "date" at bounding box center [1013, 335] width 534 height 36
click at [802, 336] on input "date" at bounding box center [1013, 335] width 534 height 36
type input "[DATE]"
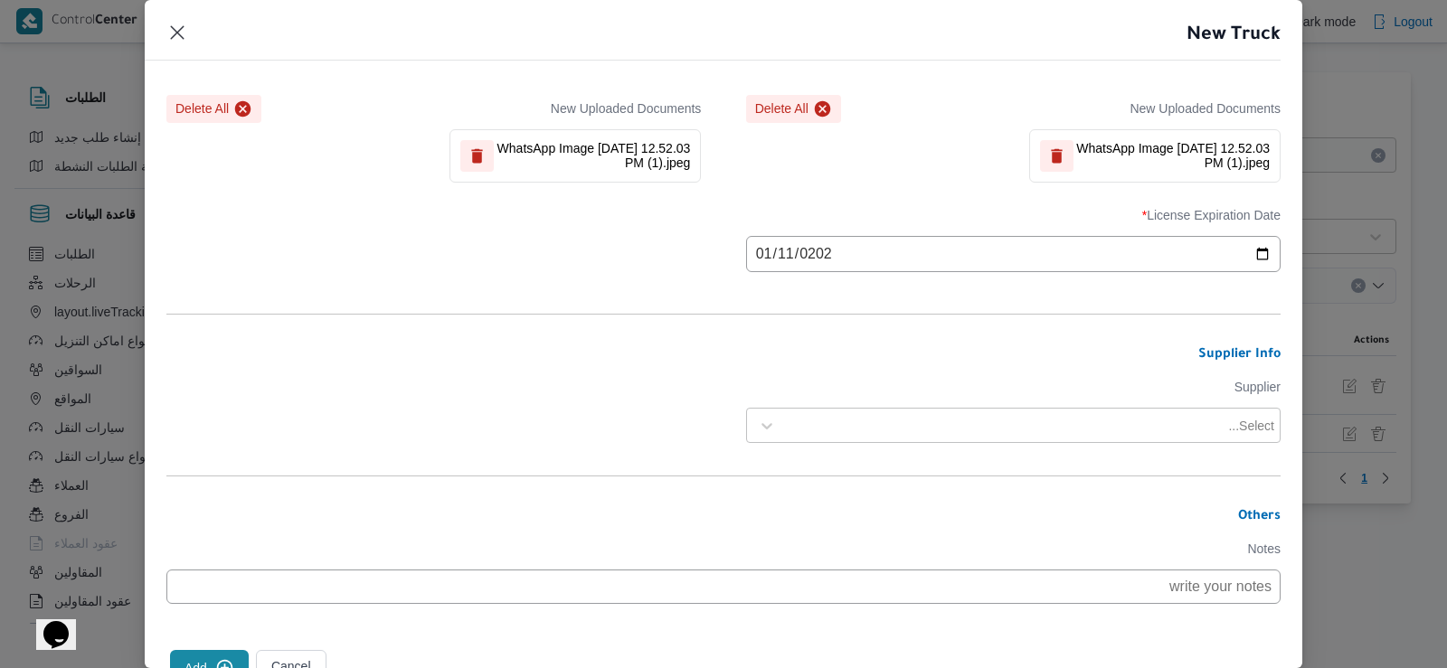
scroll to position [611, 0]
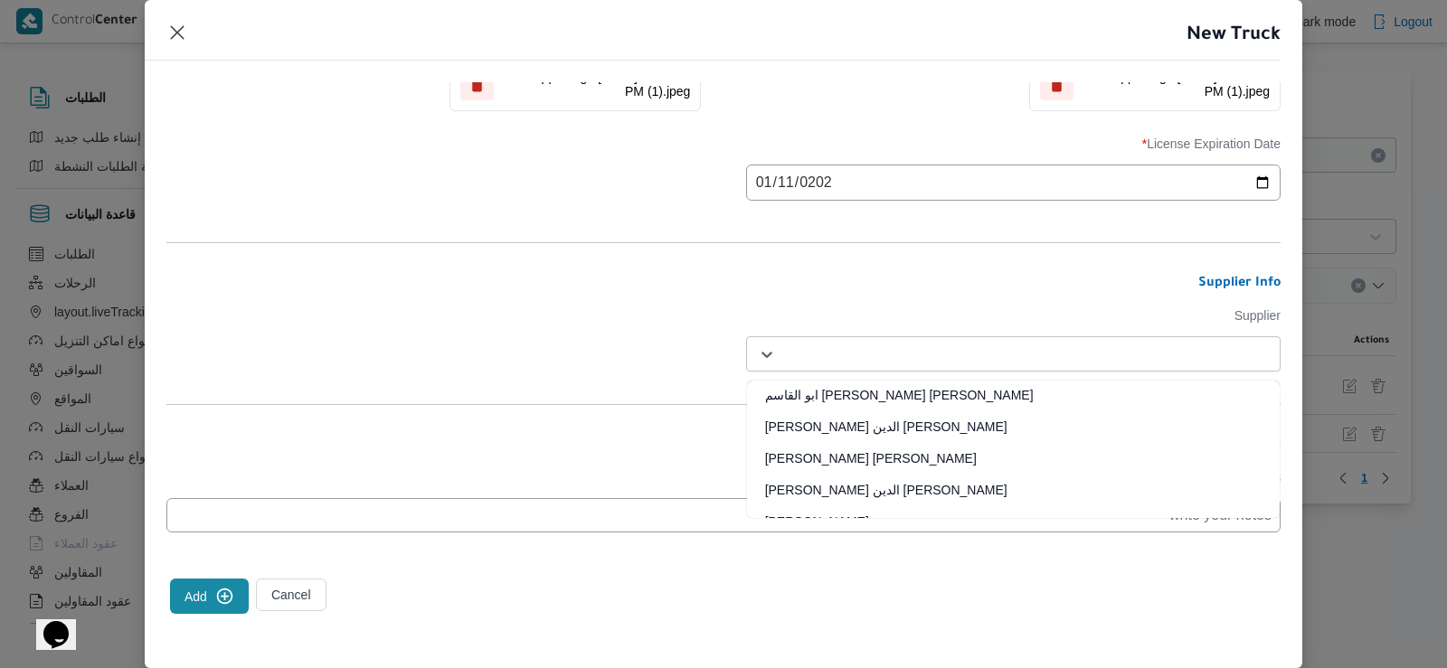
click at [876, 346] on div at bounding box center [1029, 354] width 489 height 18
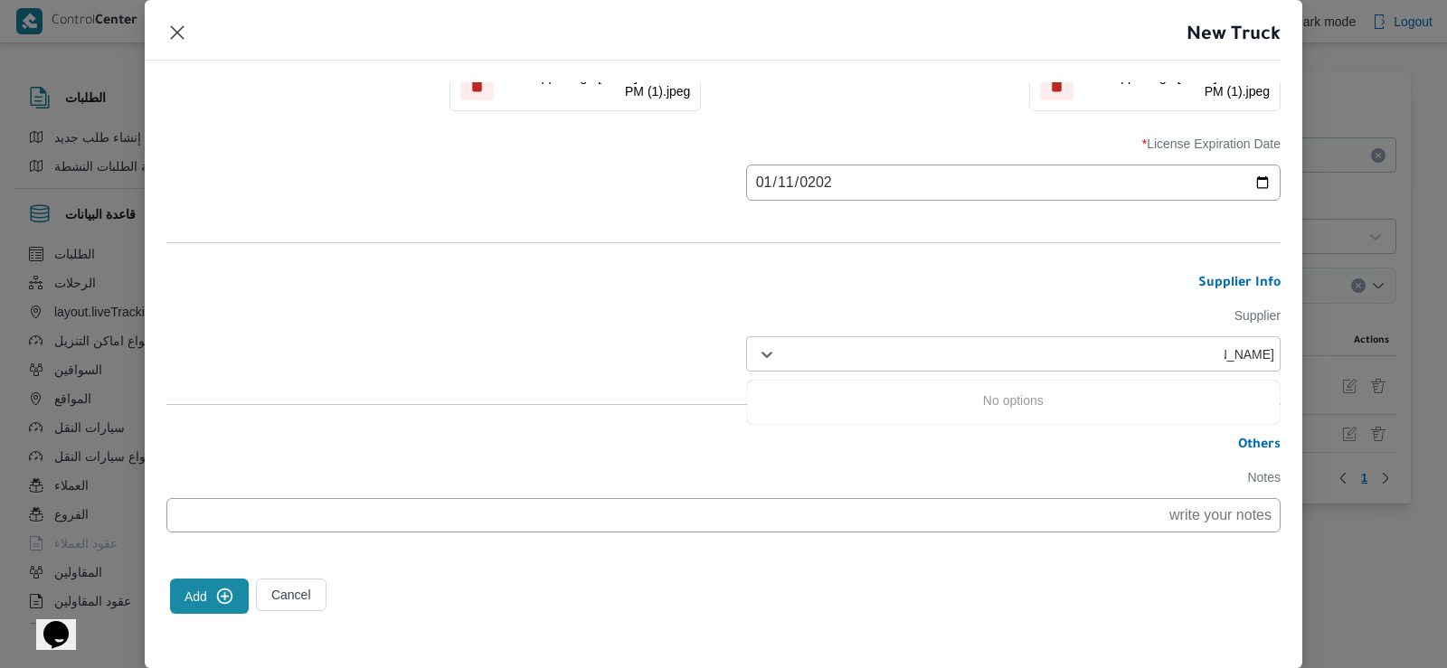
click at [1244, 349] on input "[PERSON_NAME]" at bounding box center [1250, 354] width 50 height 14
type input "[PERSON_NAME]"
click at [1180, 351] on div at bounding box center [1029, 354] width 489 height 18
type input "ا"
type input "[PERSON_NAME]"
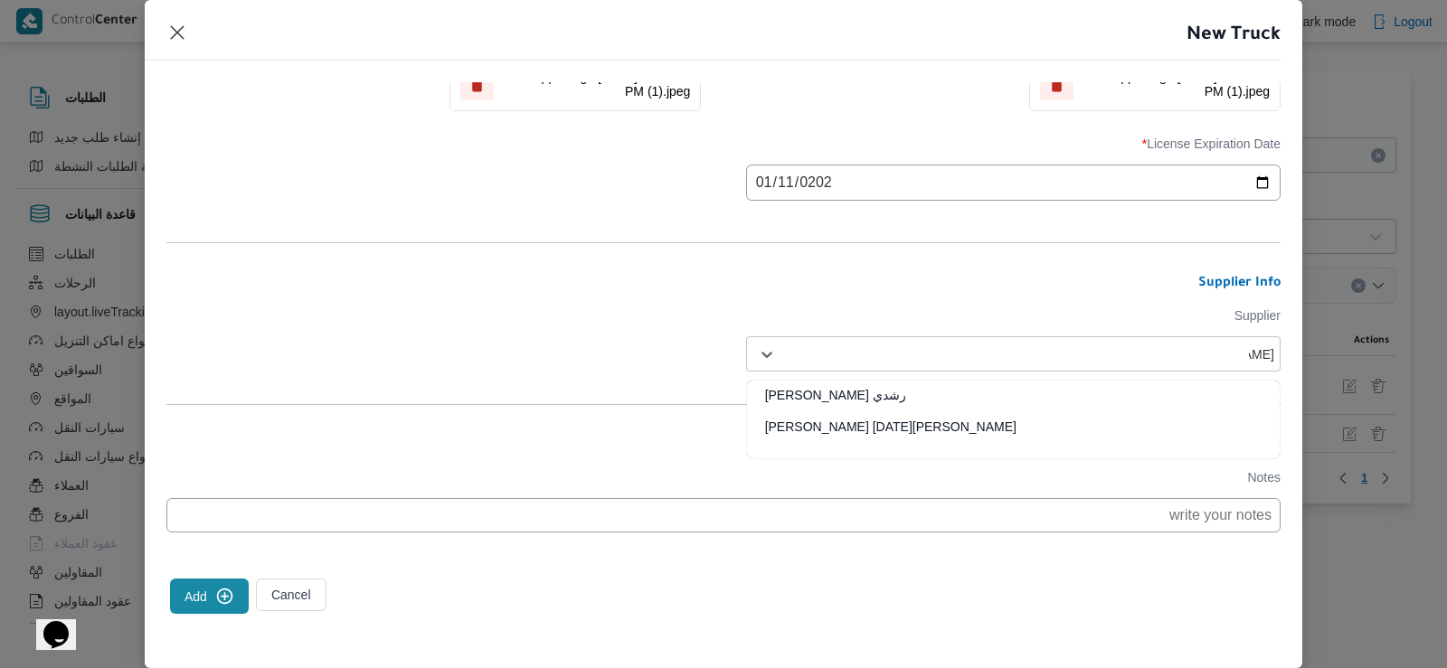
click at [963, 425] on div "[PERSON_NAME][DATE] [PERSON_NAME]" at bounding box center [1013, 434] width 533 height 32
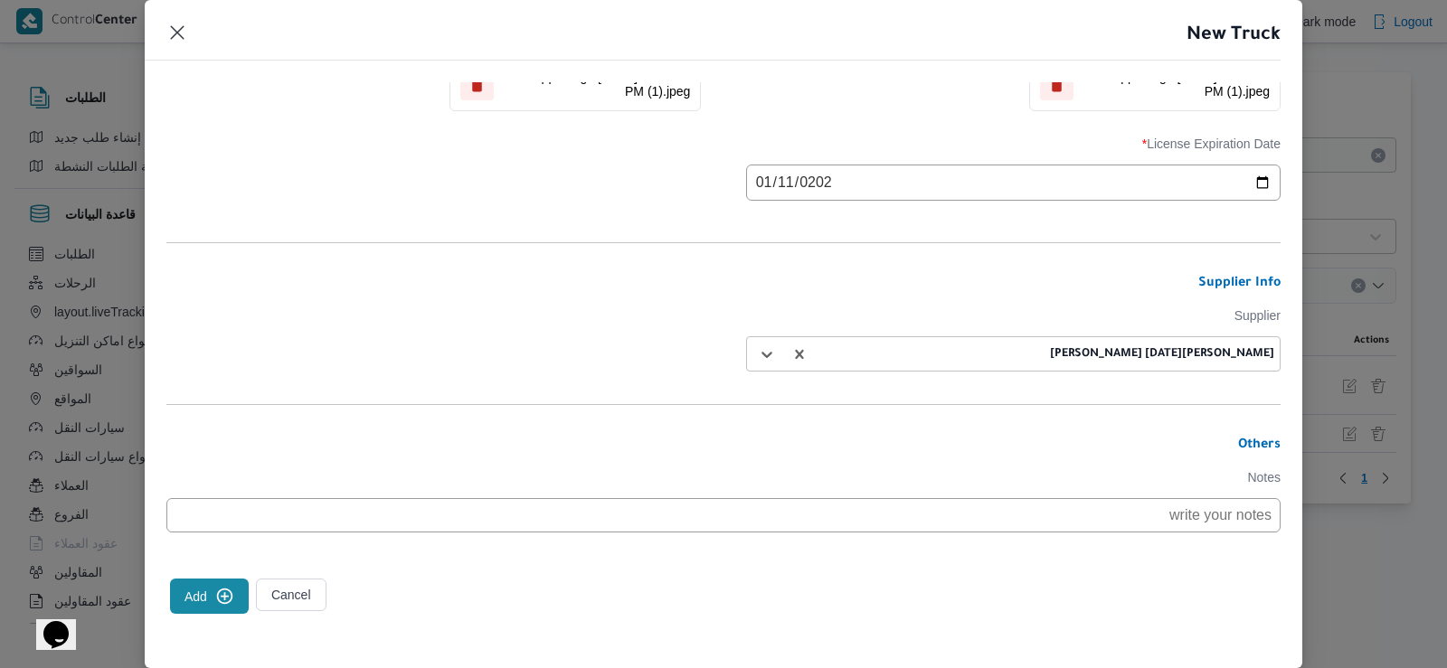
click at [193, 601] on button "Add" at bounding box center [209, 596] width 79 height 35
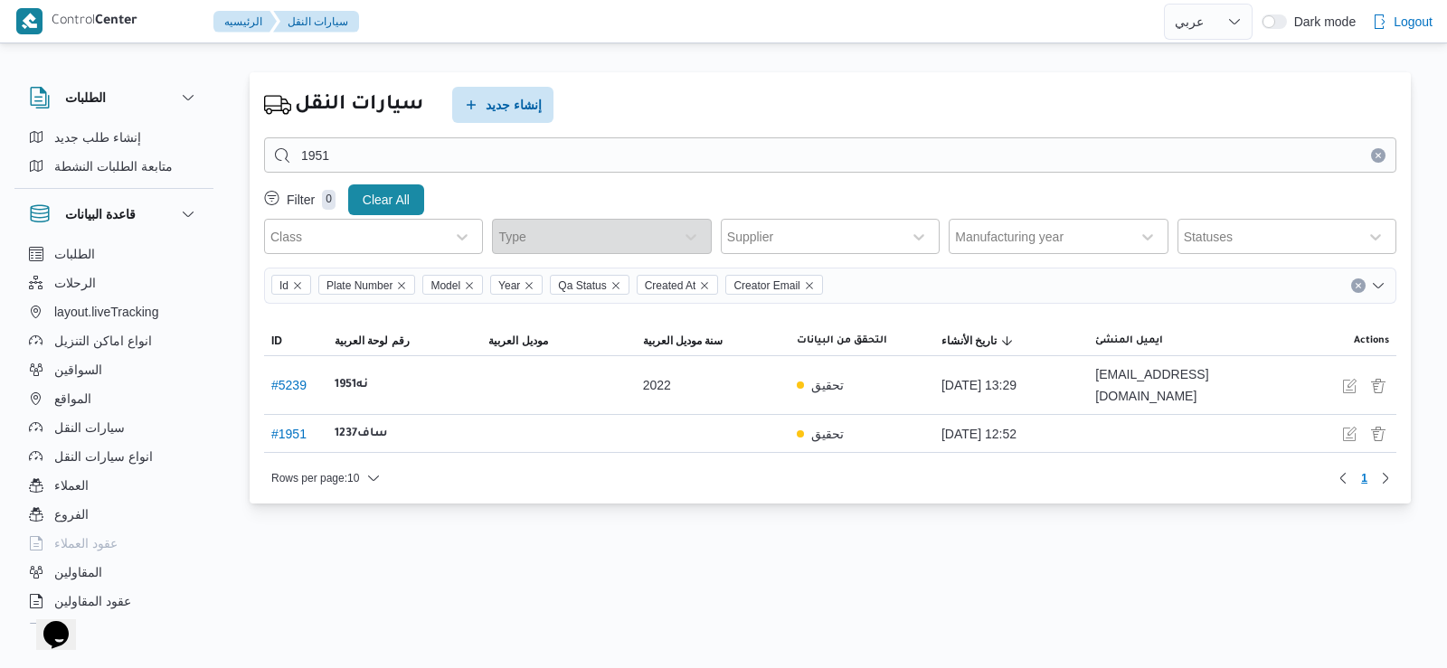
click at [0, 269] on div "سيارات النقل إنشاء جديد 1951 Filter 0 Clear All Class Type Supplier Manufacturi…" at bounding box center [712, 294] width 1447 height 494
